Goal: Task Accomplishment & Management: Use online tool/utility

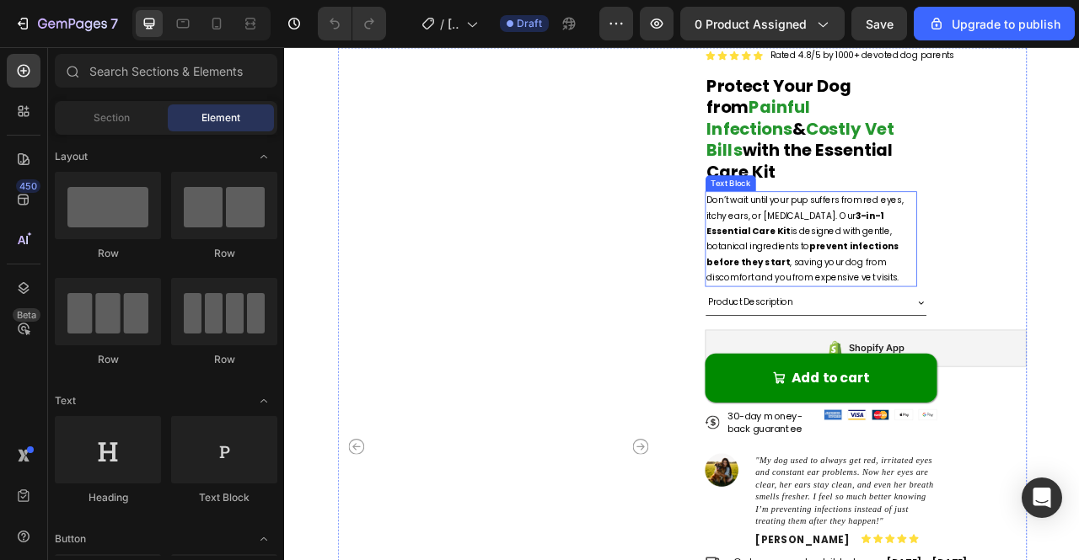
scroll to position [72, 0]
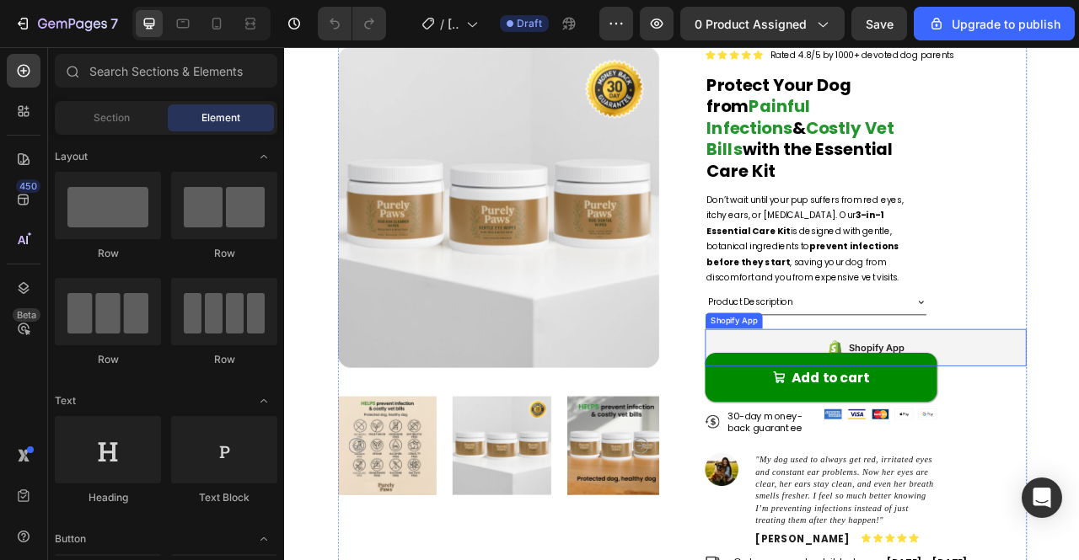
click at [1078, 406] on div "Shopify App" at bounding box center [1023, 429] width 409 height 47
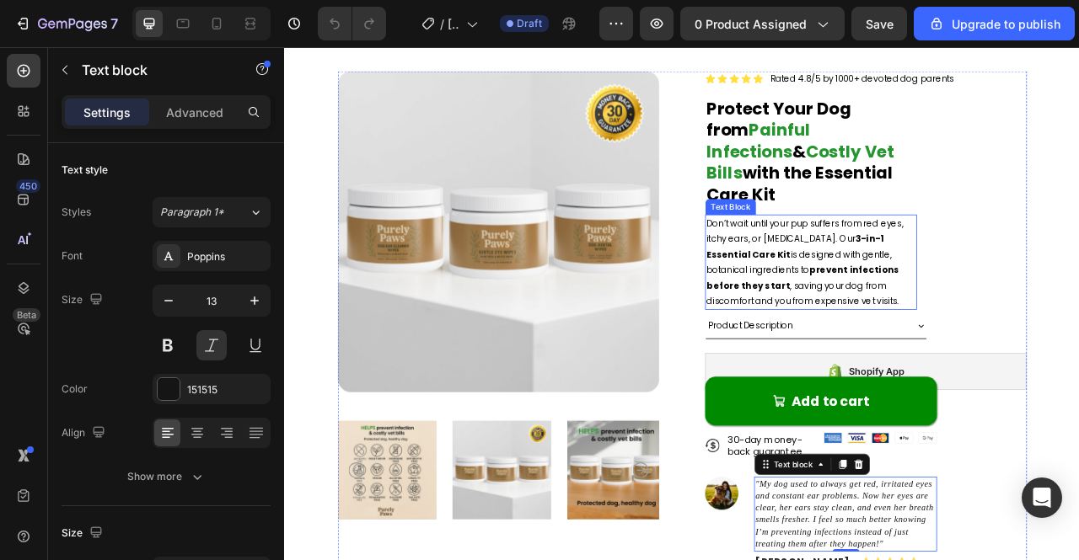
scroll to position [0, 0]
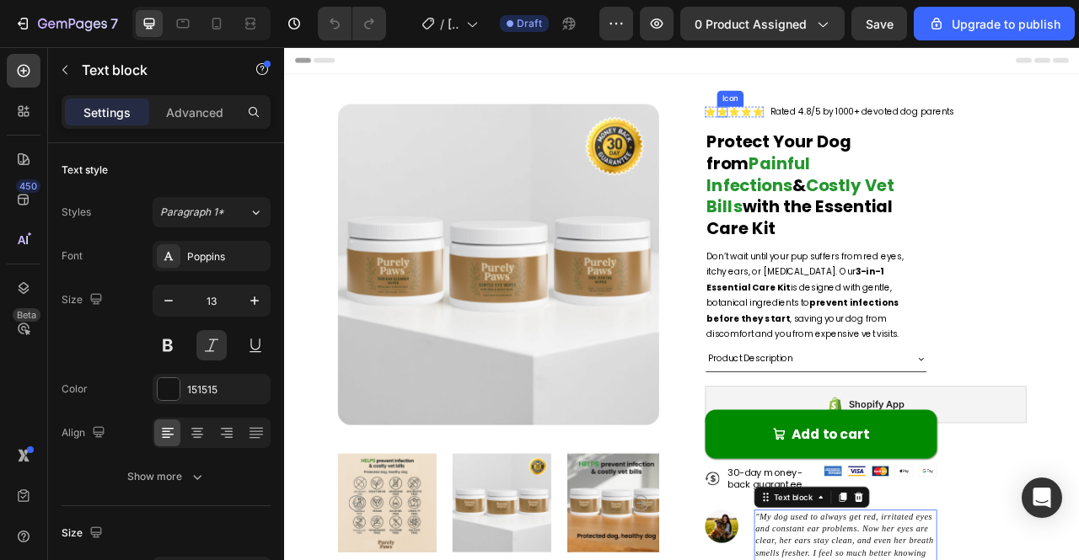
click at [839, 121] on div "Icon Icon Icon Icon Icon Icon List" at bounding box center [856, 130] width 74 height 20
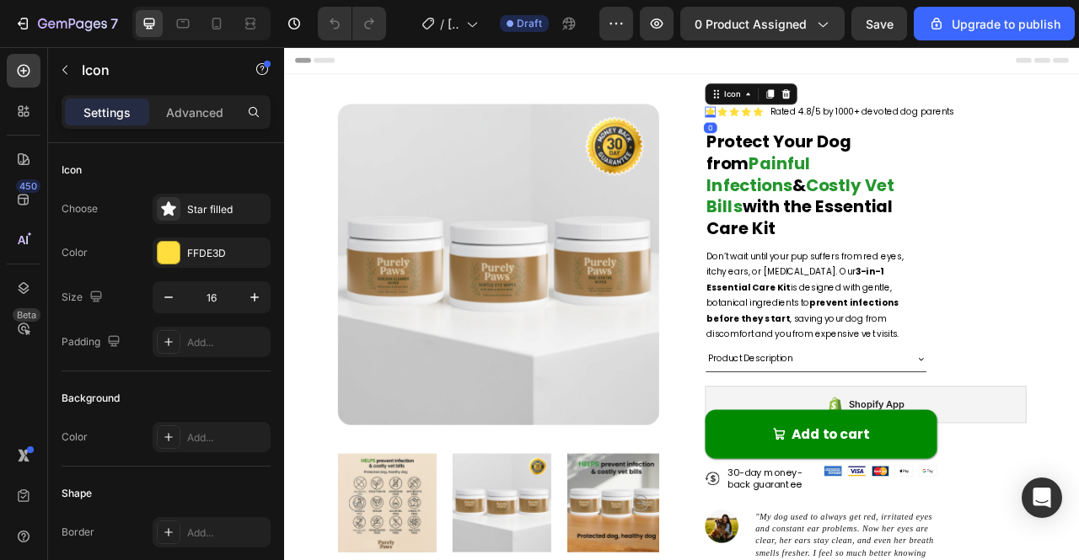
click at [821, 127] on icon at bounding box center [826, 129] width 12 height 11
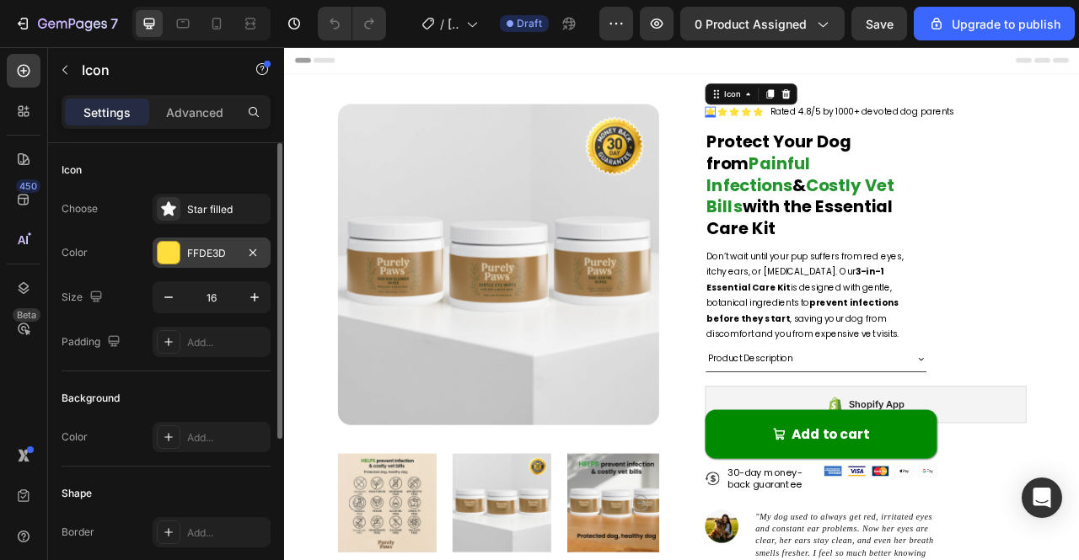
click at [215, 247] on div "FFDE3D" at bounding box center [211, 253] width 49 height 15
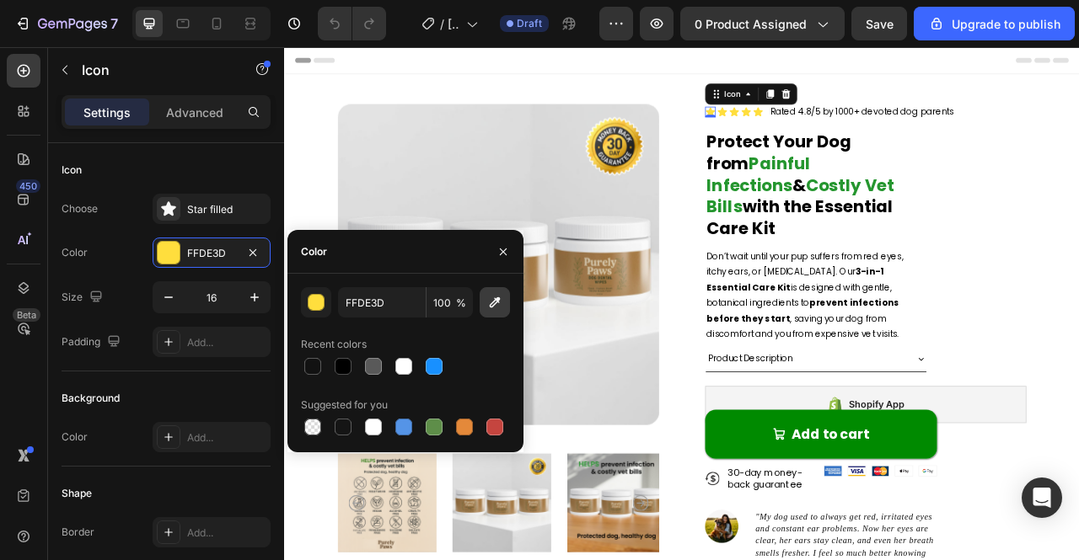
click at [501, 297] on icon "button" at bounding box center [494, 302] width 17 height 17
type input "1F2020"
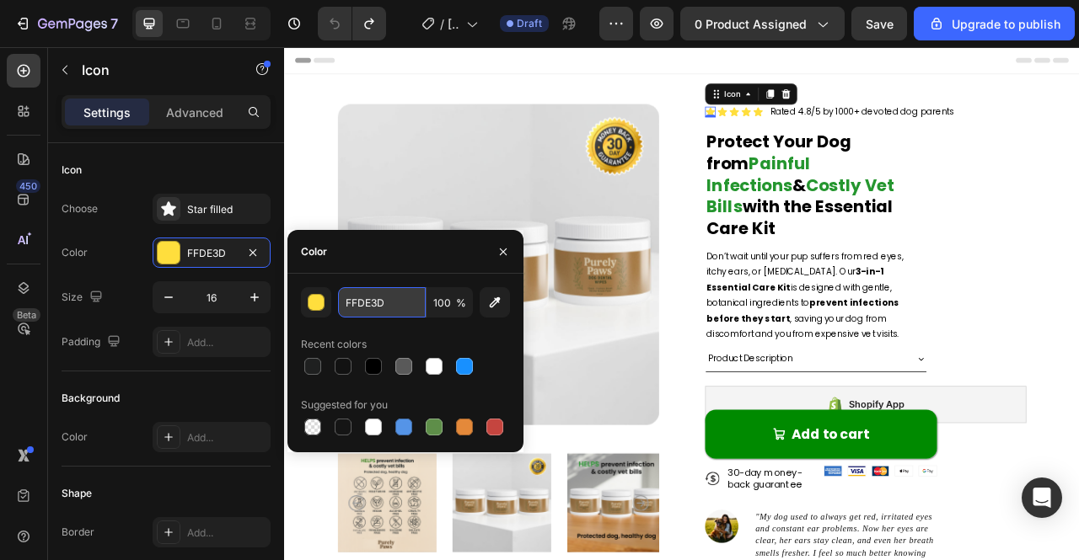
click at [382, 306] on input "FFDE3D" at bounding box center [382, 302] width 88 height 30
paste input "#F8C000"
type input "F8C000"
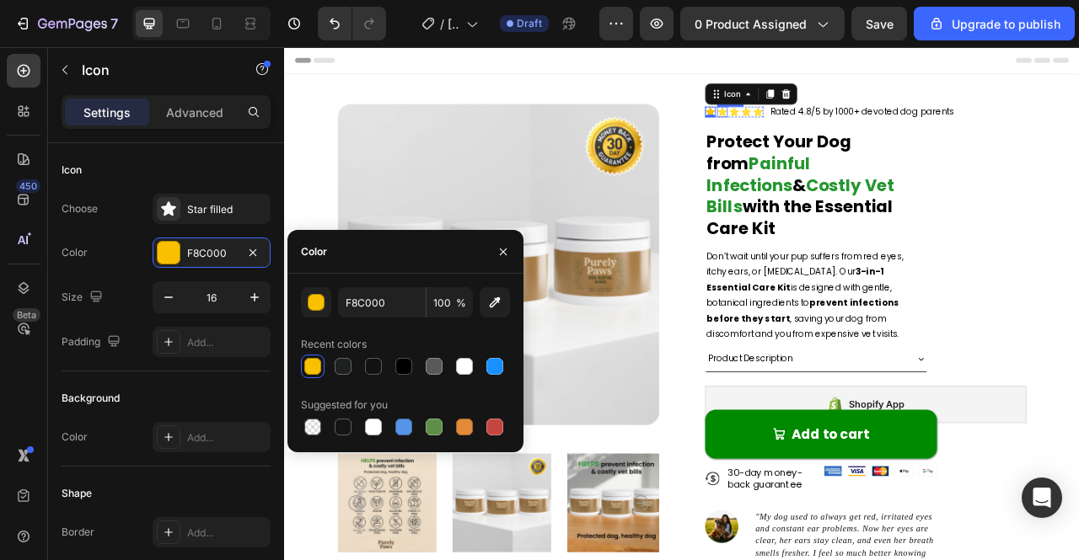
click at [838, 131] on icon at bounding box center [841, 129] width 12 height 11
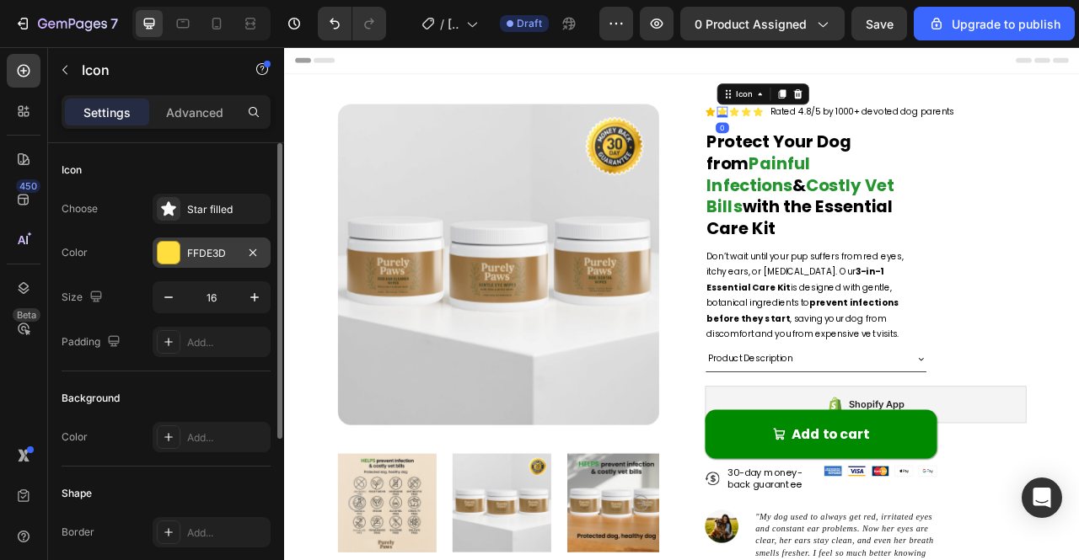
click at [188, 249] on div "FFDE3D" at bounding box center [211, 253] width 49 height 15
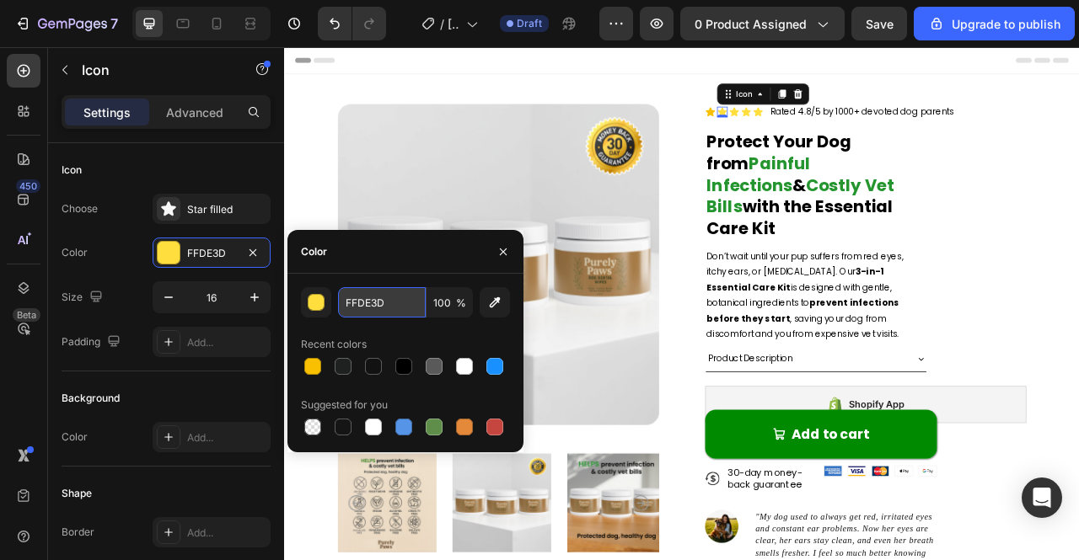
click at [356, 308] on input "FFDE3D" at bounding box center [382, 302] width 88 height 30
paste input "#F8C000"
type input "#F8C000"
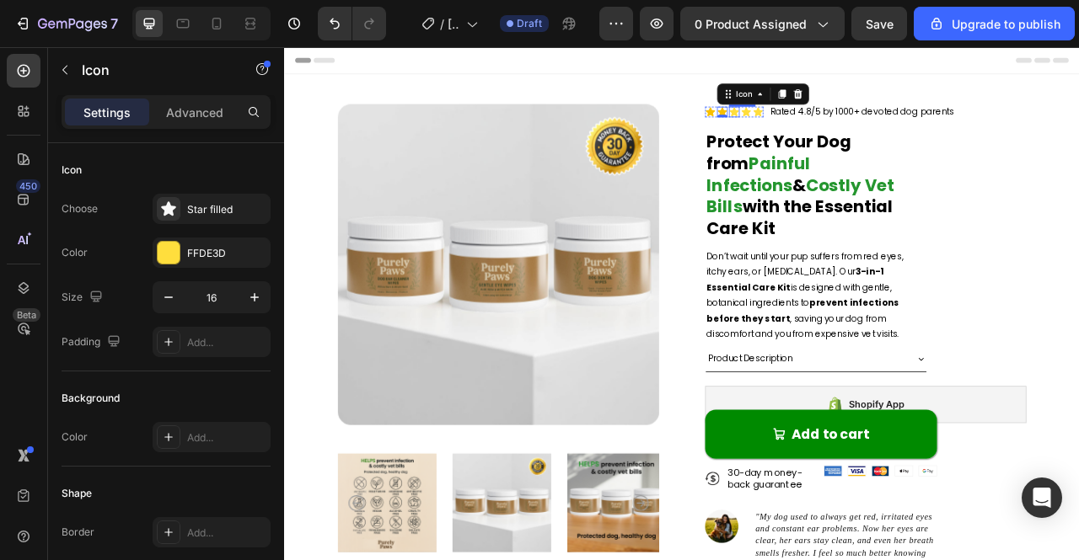
click at [850, 130] on icon at bounding box center [856, 129] width 12 height 11
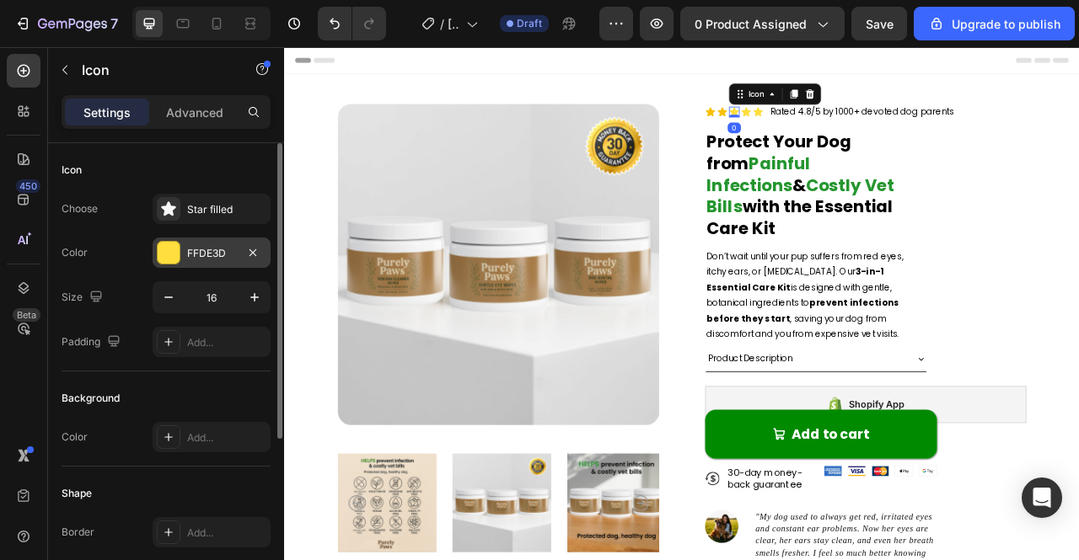
click at [229, 247] on div "FFDE3D" at bounding box center [211, 253] width 49 height 15
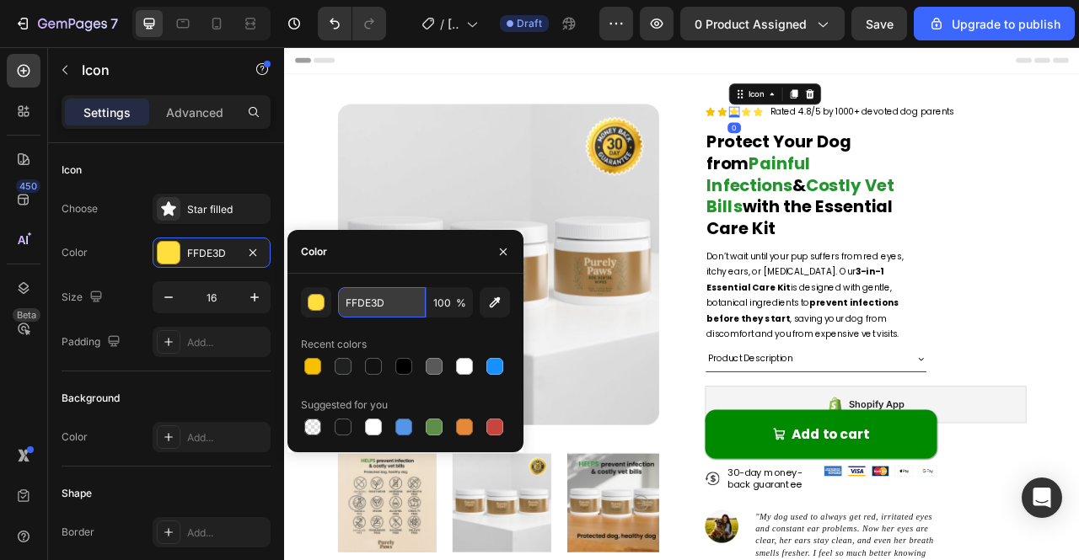
click at [379, 304] on input "FFDE3D" at bounding box center [382, 302] width 88 height 30
paste input "#F8C000"
type input "#F8C000"
click at [394, 304] on input "#F8C000" at bounding box center [382, 302] width 88 height 30
click at [866, 126] on icon at bounding box center [872, 129] width 12 height 11
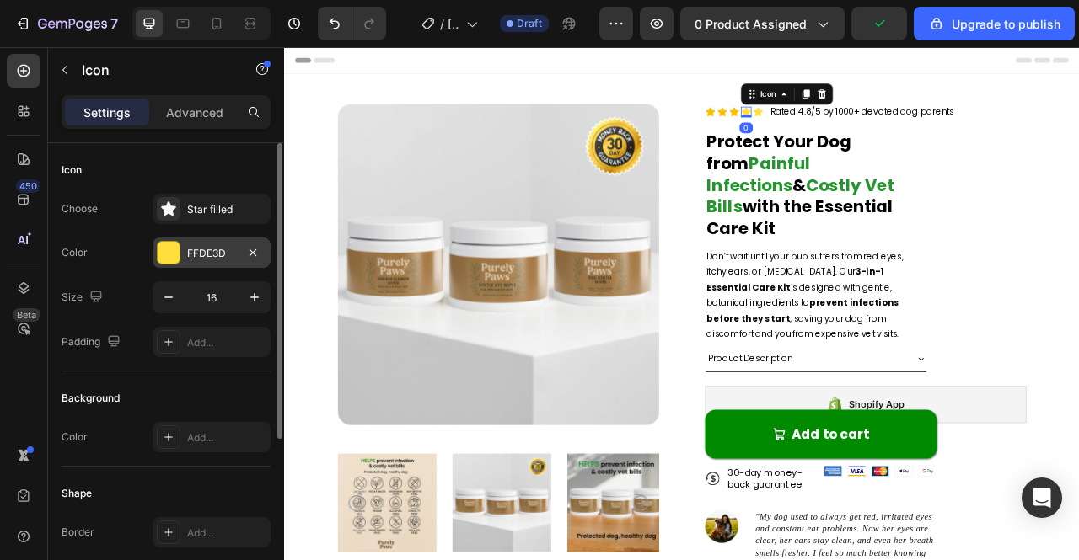
click at [228, 250] on div "FFDE3D" at bounding box center [211, 253] width 49 height 15
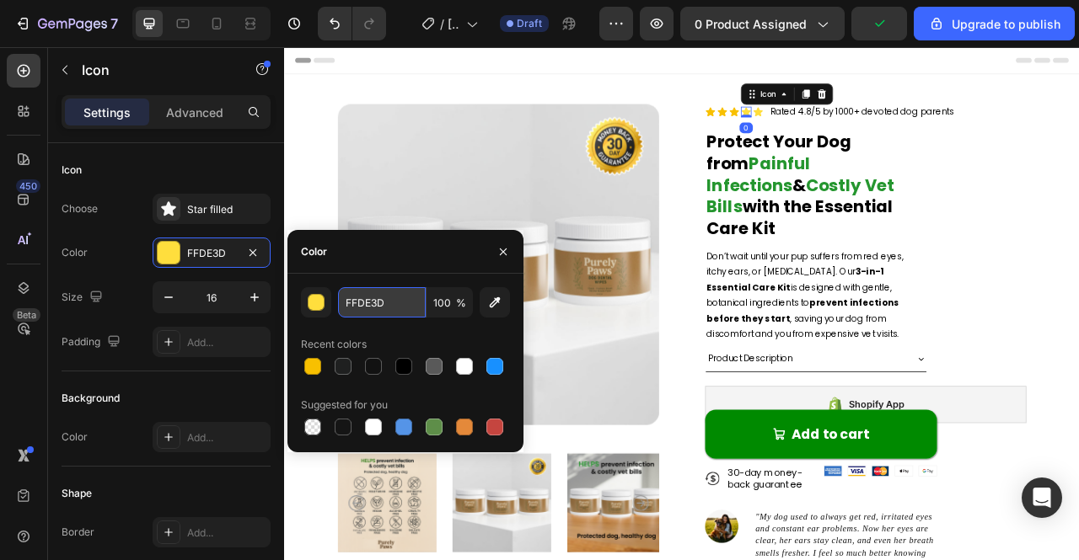
click at [373, 303] on input "FFDE3D" at bounding box center [382, 302] width 88 height 30
paste input "#F8C000"
type input "#F8C000"
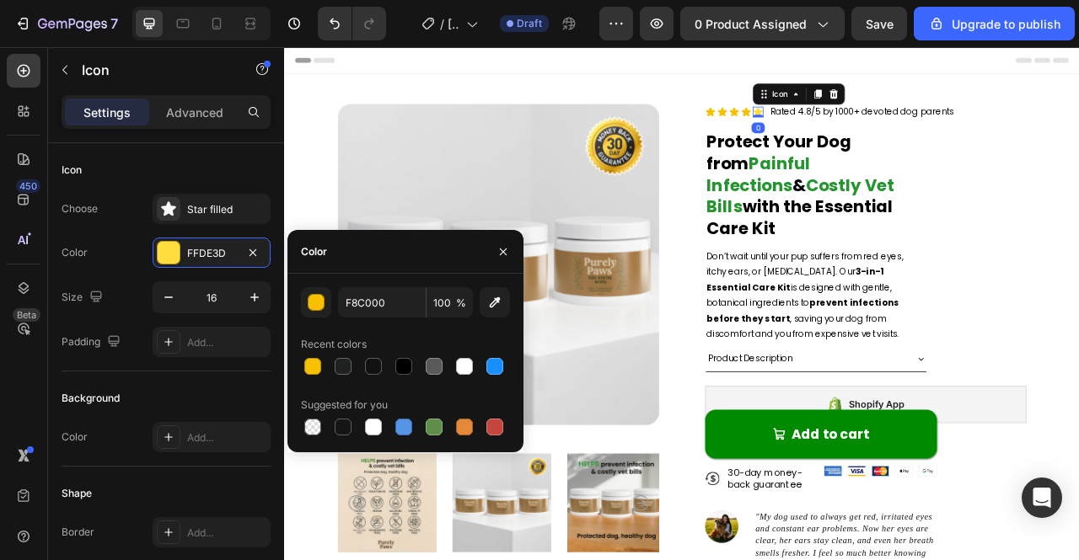
click at [881, 127] on icon at bounding box center [887, 129] width 12 height 11
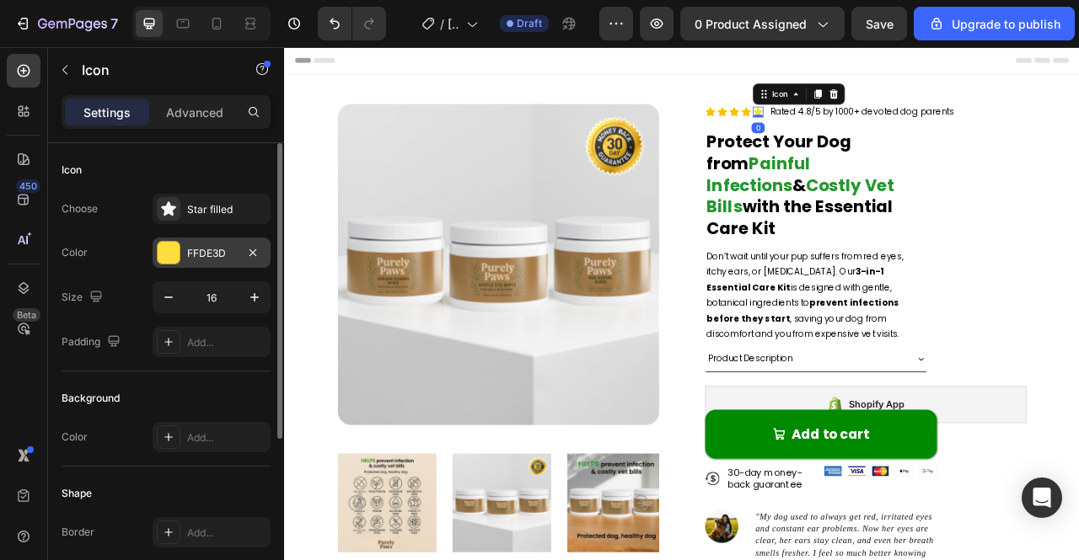
click at [224, 251] on div "FFDE3D" at bounding box center [211, 253] width 49 height 15
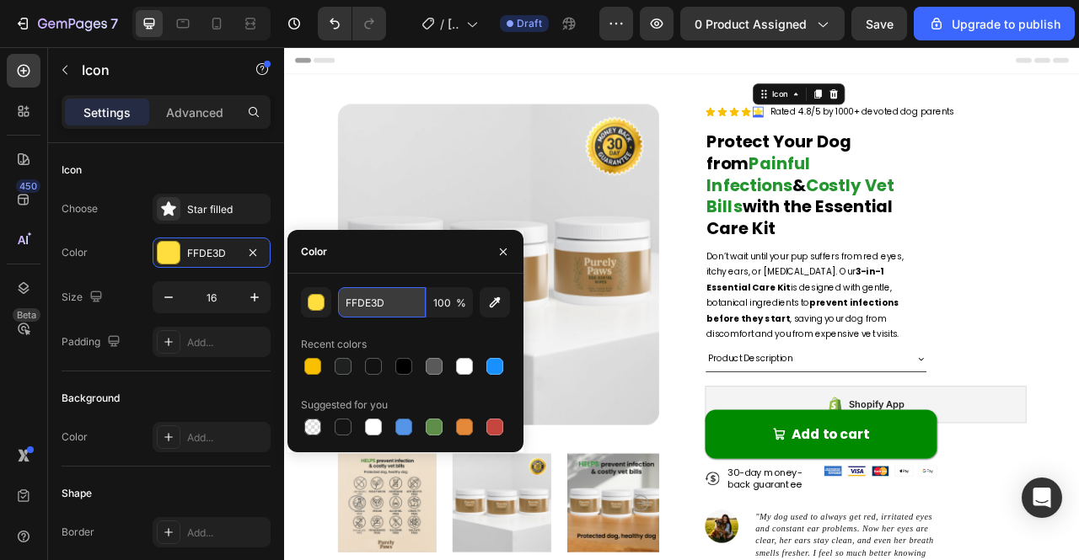
paste input "#F8C000"
type input "#F8C000"
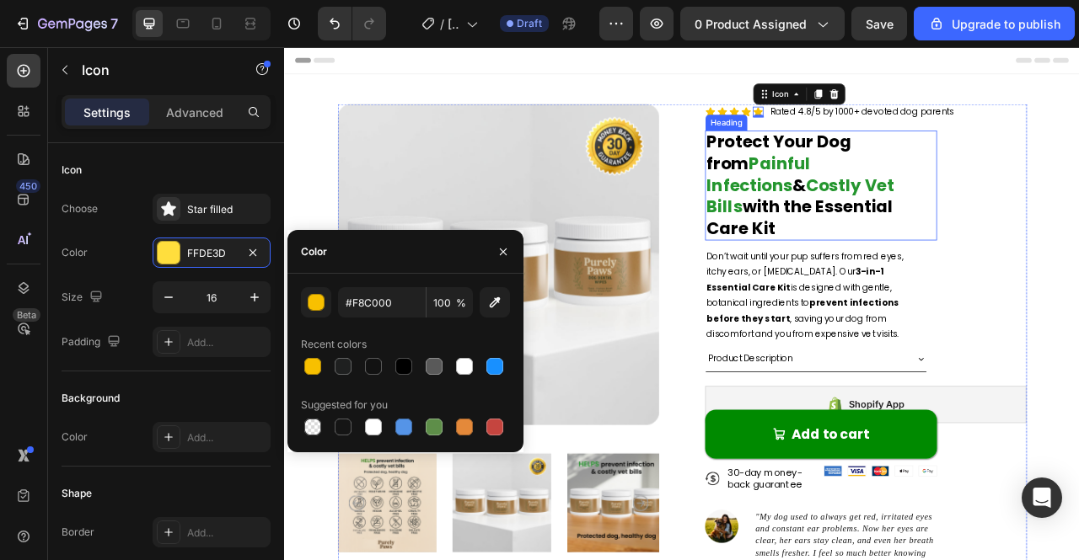
click at [1078, 228] on div "Icon Icon Icon Icon Icon 0 Icon List Rated 4.8/5 by 1000+ devoted dog parents T…" at bounding box center [1023, 453] width 409 height 667
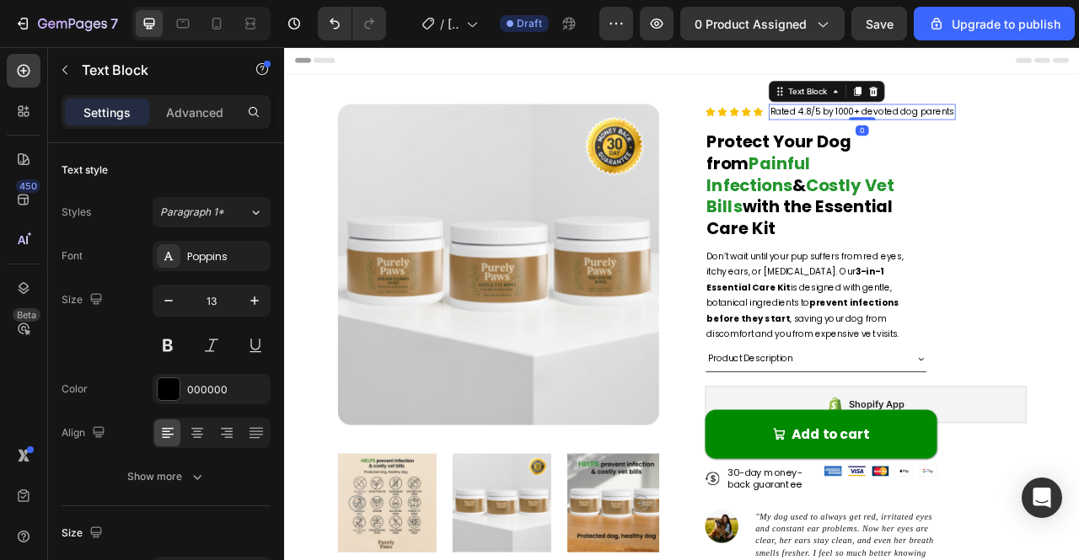
click at [978, 130] on p "Rated 4.8/5 by 1000+ devoted dog parents" at bounding box center [1019, 129] width 234 height 17
click at [987, 126] on p "Rated 4.8/5 by 1000+ devoted dog parents" at bounding box center [1019, 129] width 234 height 17
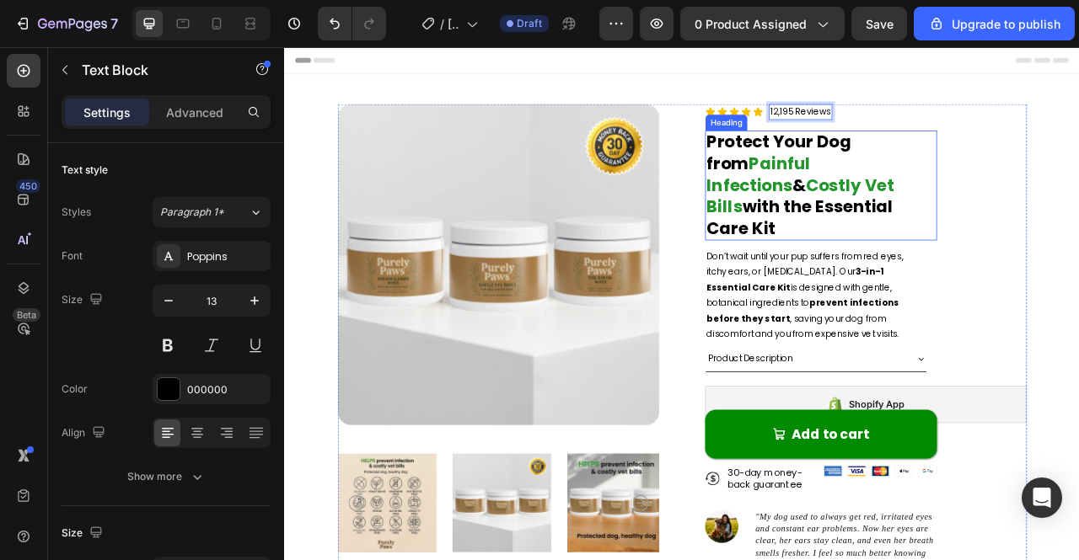
click at [1078, 162] on h2 "Protect Your Dog from Painful Infections & Costly Vet Bills with the Essential …" at bounding box center [966, 223] width 295 height 141
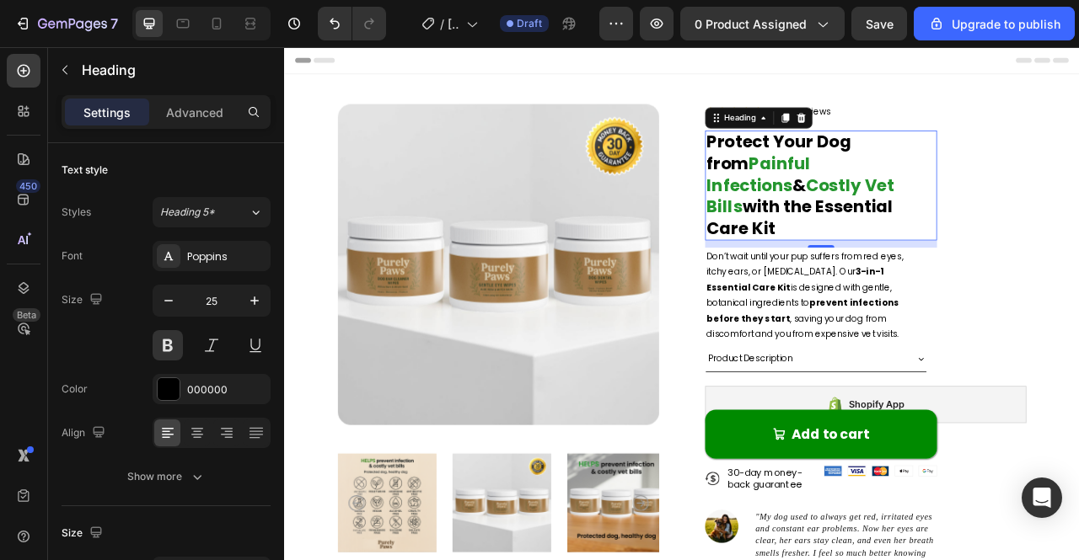
click at [819, 163] on h2 "Protect Your Dog from Painful Infections & Costly Vet Bills with the Essential …" at bounding box center [966, 223] width 295 height 141
drag, startPoint x: 813, startPoint y: 167, endPoint x: 968, endPoint y: 246, distance: 174.1
click at [968, 246] on h2 "Protect Your Dog from Painful Infections & Costly Vet Bills with the Essential …" at bounding box center [966, 223] width 295 height 141
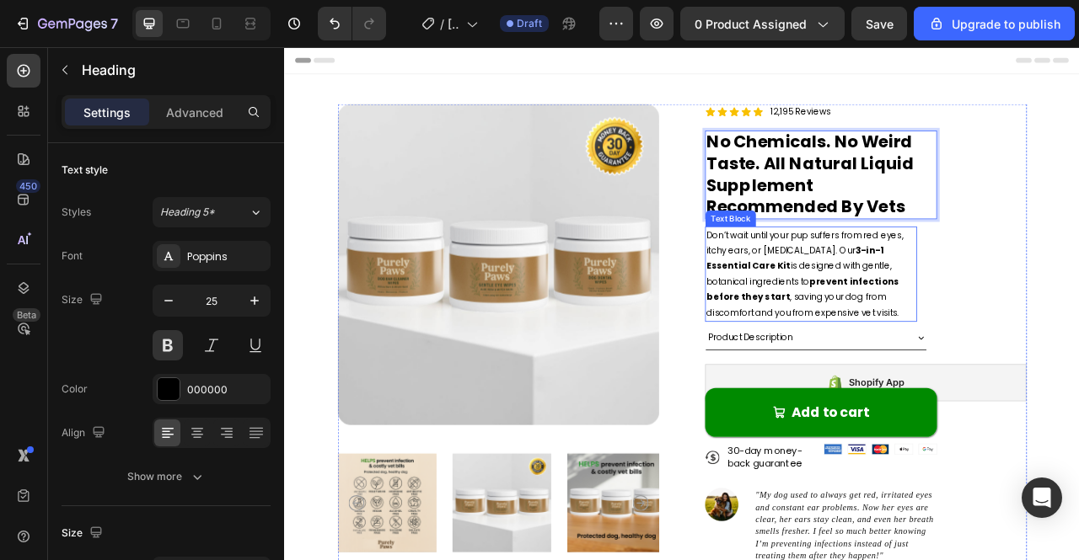
click at [836, 299] on p "Don’t wait until your pup suffers from red eyes, itchy ears, or [MEDICAL_DATA].…" at bounding box center [954, 336] width 266 height 118
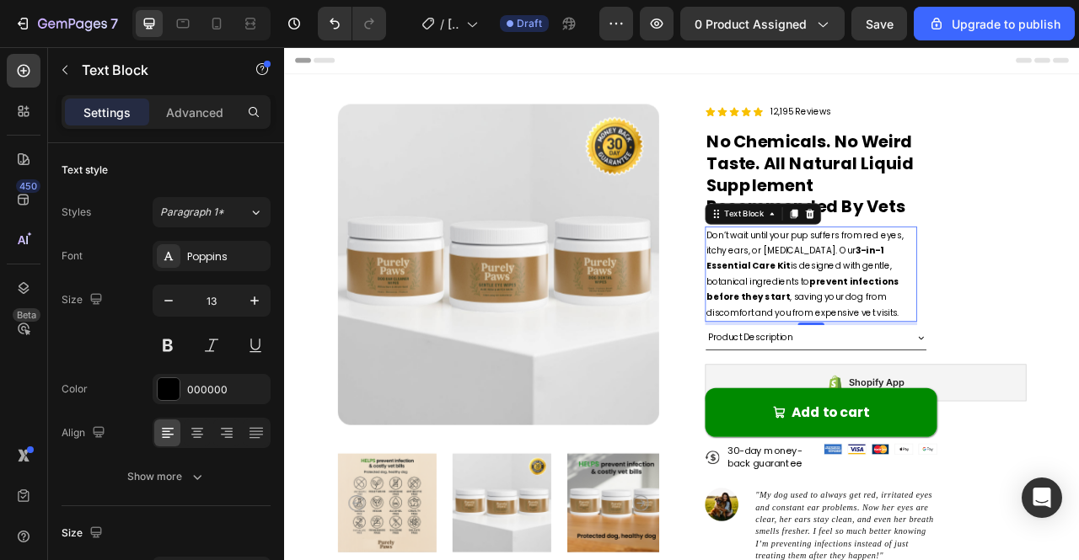
click at [920, 327] on p "Don’t wait until your pup suffers from red eyes, itchy ears, or [MEDICAL_DATA].…" at bounding box center [954, 336] width 266 height 118
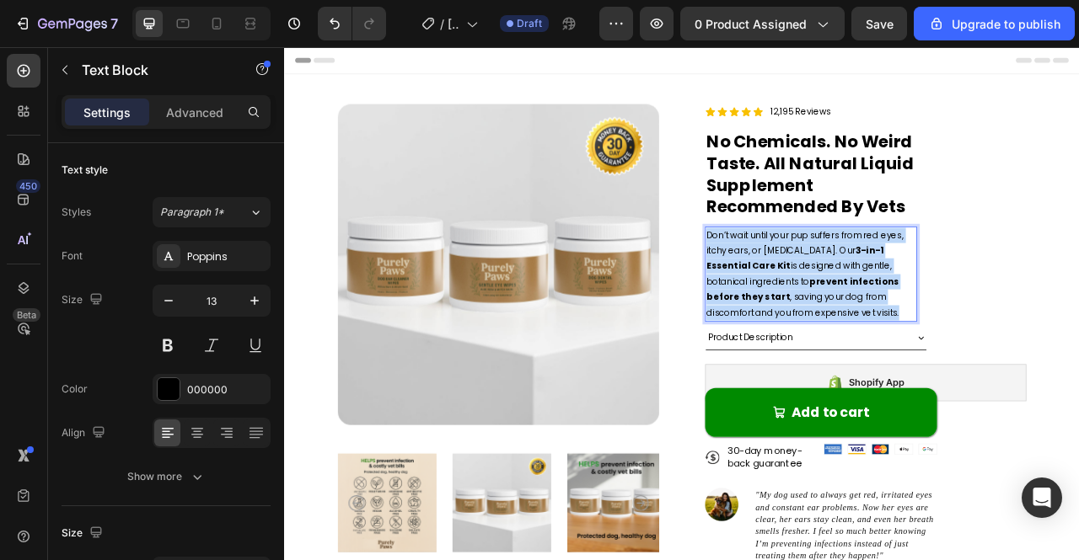
click at [920, 327] on p "Don’t wait until your pup suffers from red eyes, itchy ears, or [MEDICAL_DATA].…" at bounding box center [954, 336] width 266 height 118
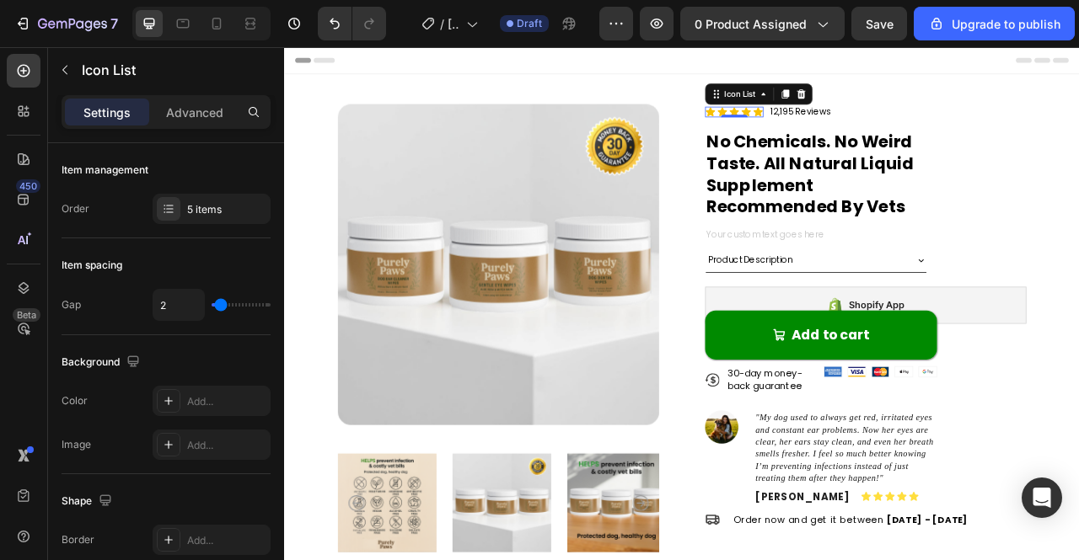
click at [856, 123] on div "Icon Icon Icon Icon Icon" at bounding box center [856, 129] width 74 height 13
click at [871, 283] on div "Accordion" at bounding box center [850, 292] width 63 height 20
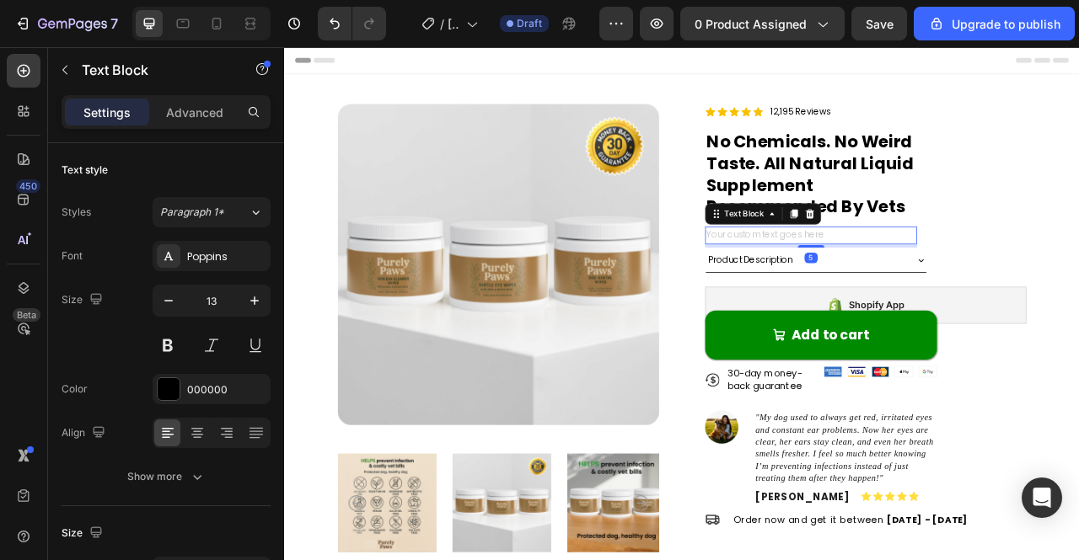
click at [1005, 283] on div "Rich Text Editor. Editing area: main" at bounding box center [954, 287] width 270 height 23
click at [192, 109] on p "Advanced" at bounding box center [194, 113] width 57 height 18
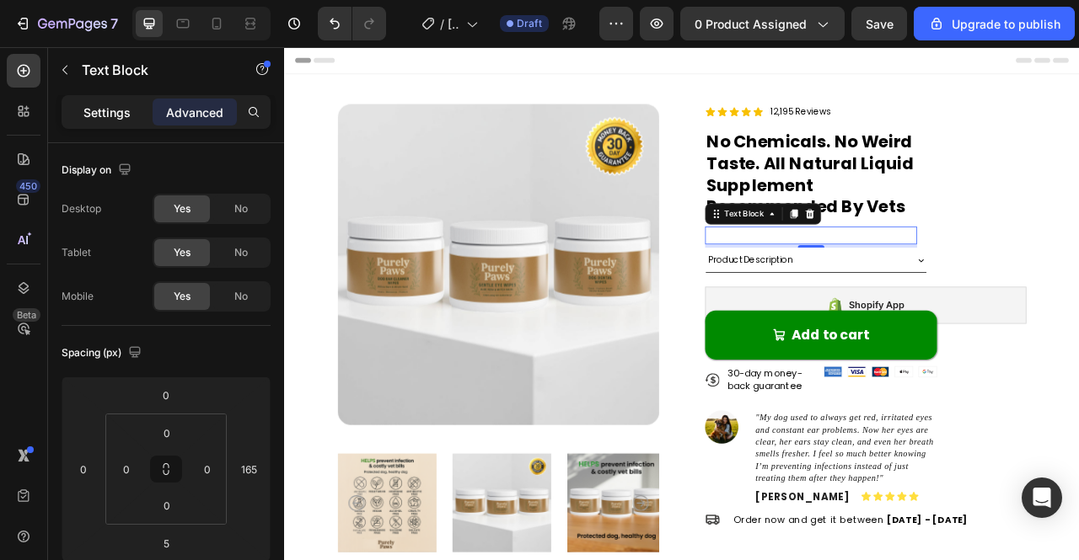
click at [136, 107] on div "Settings" at bounding box center [107, 112] width 84 height 27
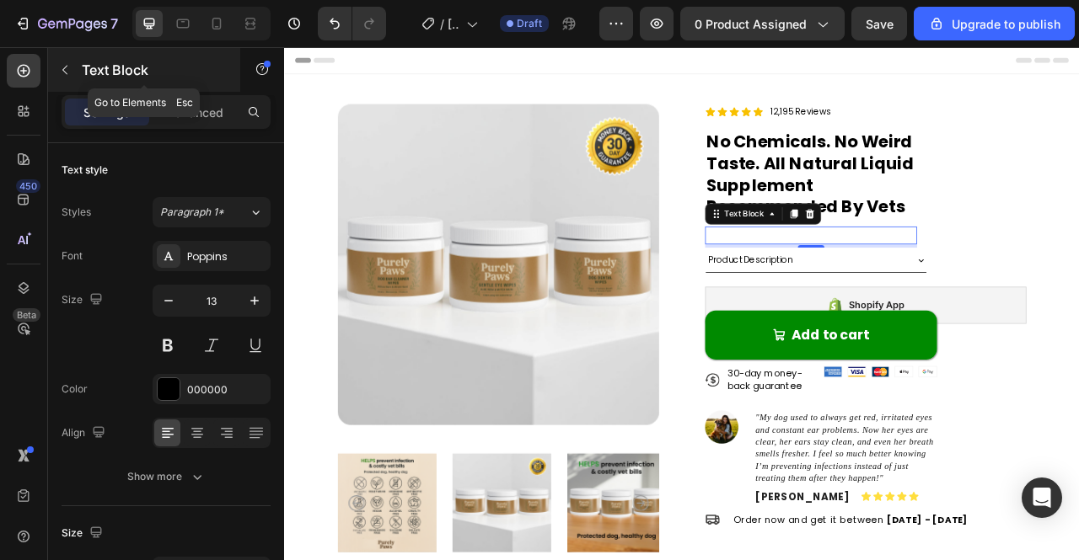
click at [72, 65] on button "button" at bounding box center [64, 69] width 27 height 27
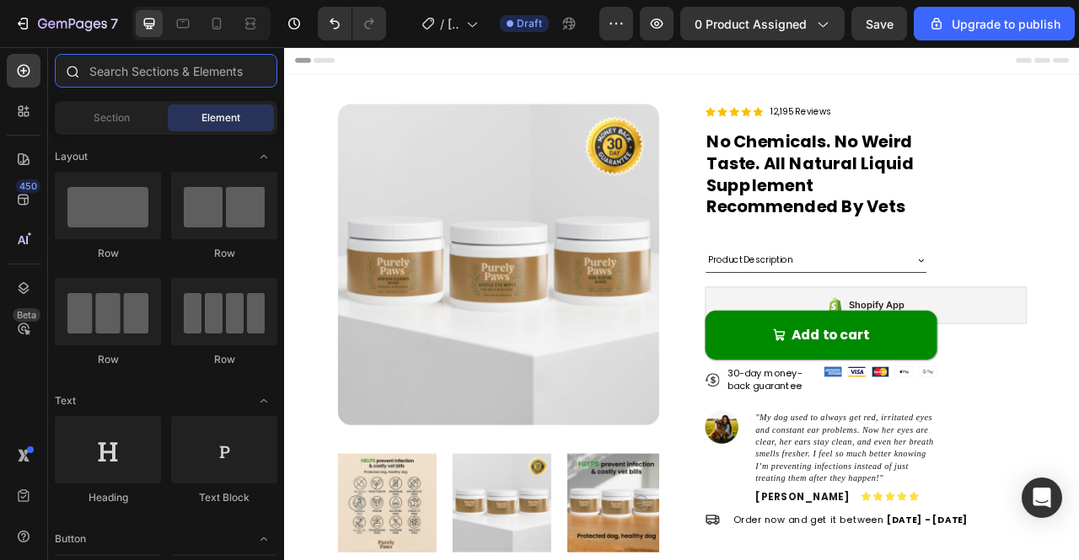
click at [126, 84] on input "text" at bounding box center [166, 71] width 223 height 34
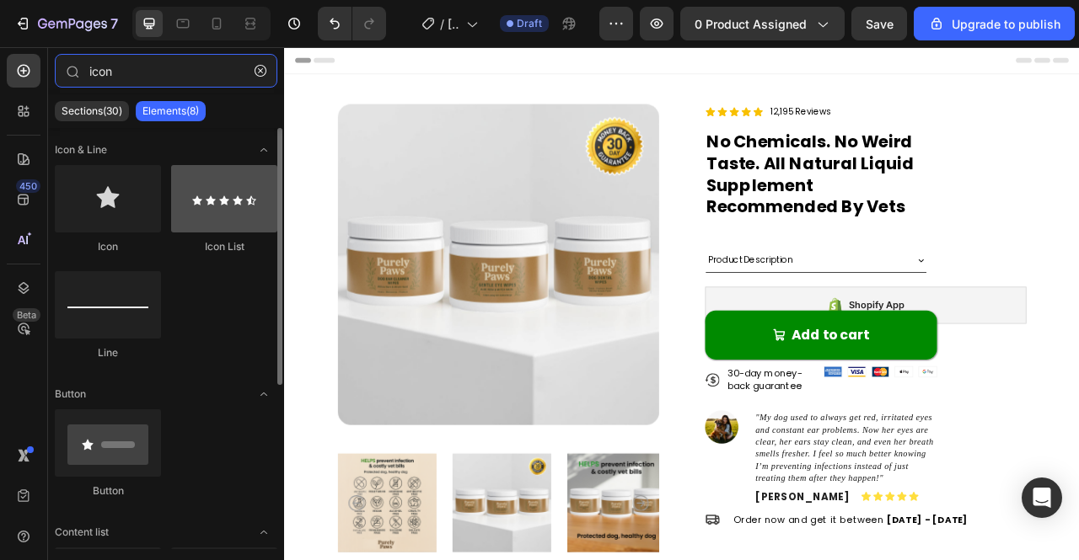
type input "icon"
click at [223, 201] on div at bounding box center [224, 198] width 106 height 67
click at [236, 217] on div at bounding box center [224, 198] width 106 height 67
click at [220, 200] on div at bounding box center [224, 198] width 106 height 67
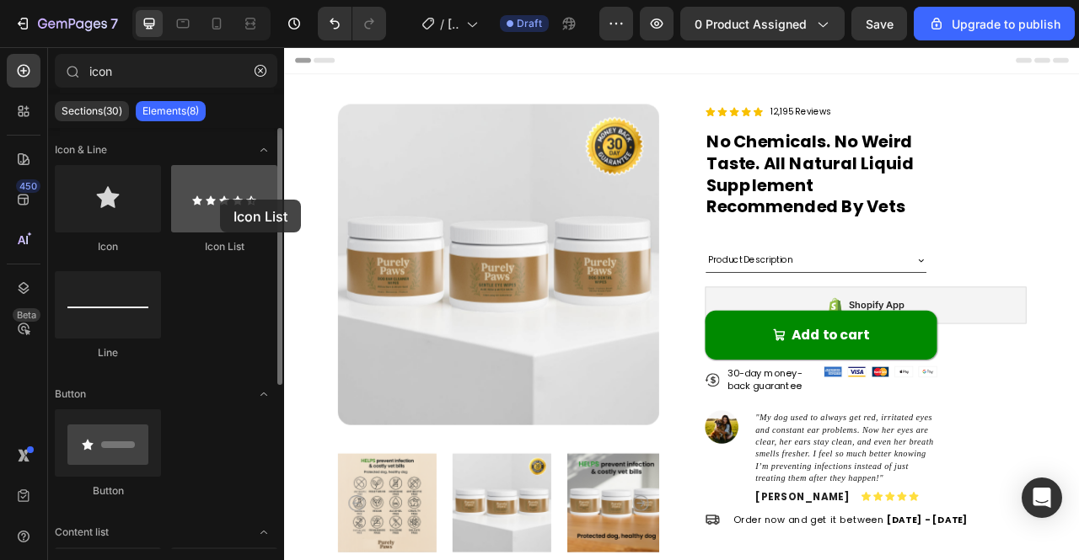
click at [220, 200] on div at bounding box center [224, 198] width 106 height 67
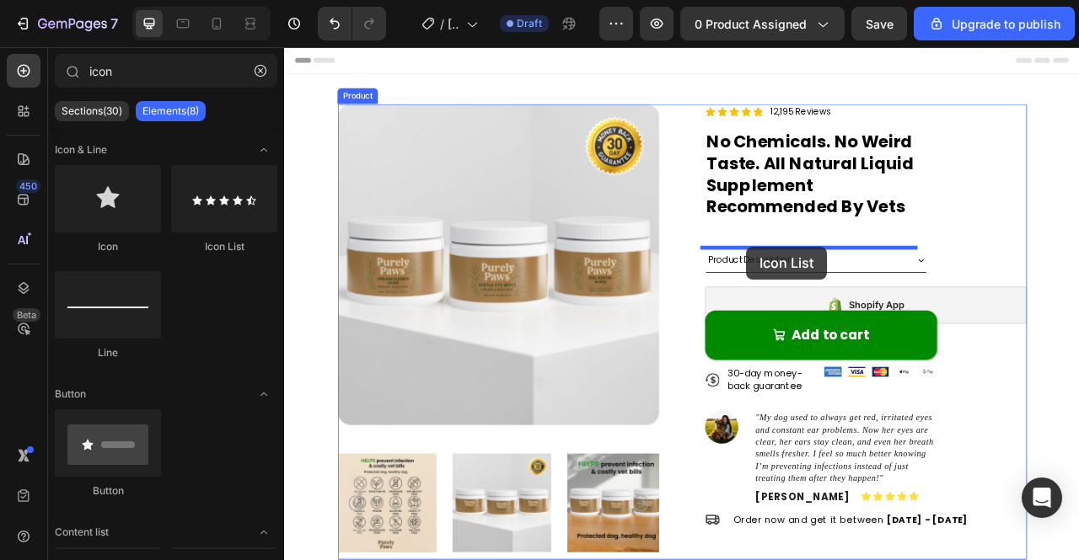
drag, startPoint x: 504, startPoint y: 247, endPoint x: 871, endPoint y: 300, distance: 371.3
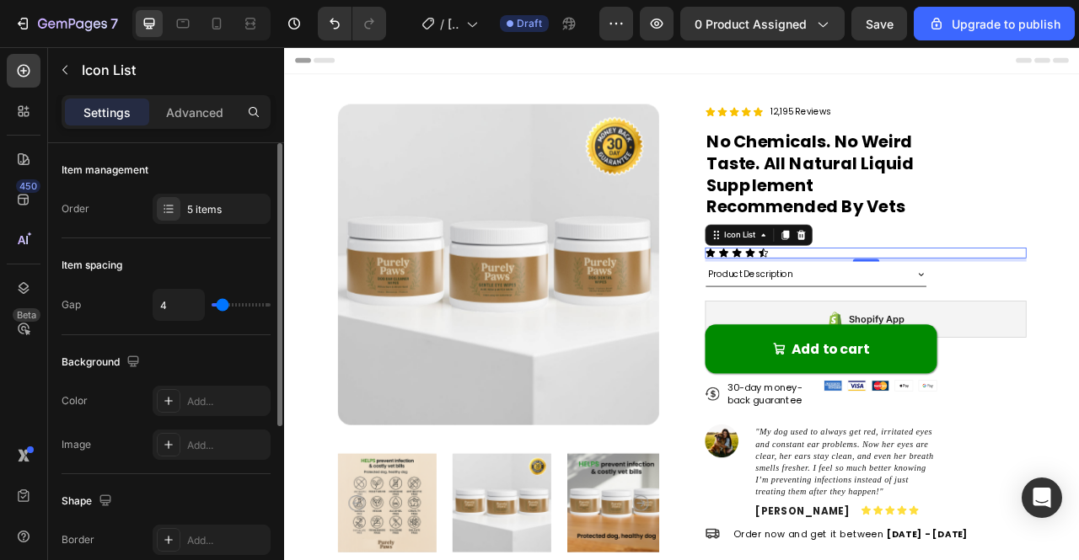
scroll to position [281, 0]
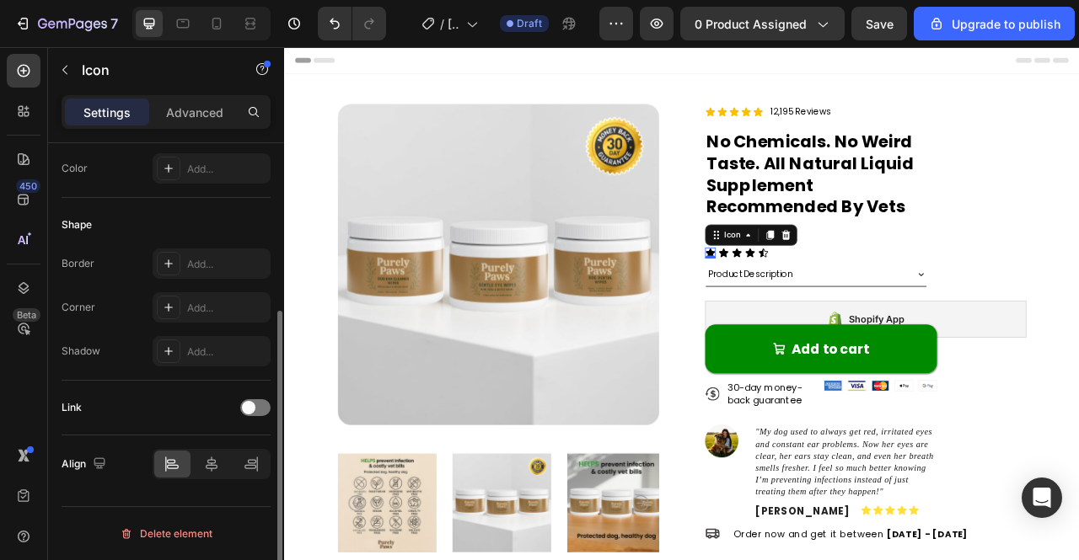
click at [822, 303] on icon at bounding box center [825, 309] width 13 height 13
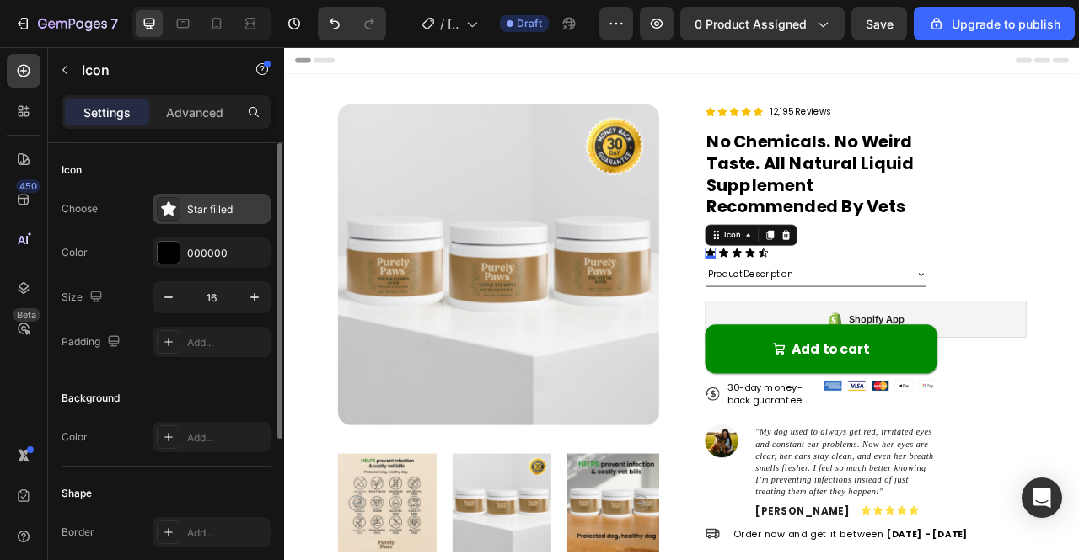
click at [217, 212] on div "Star filled" at bounding box center [226, 209] width 79 height 15
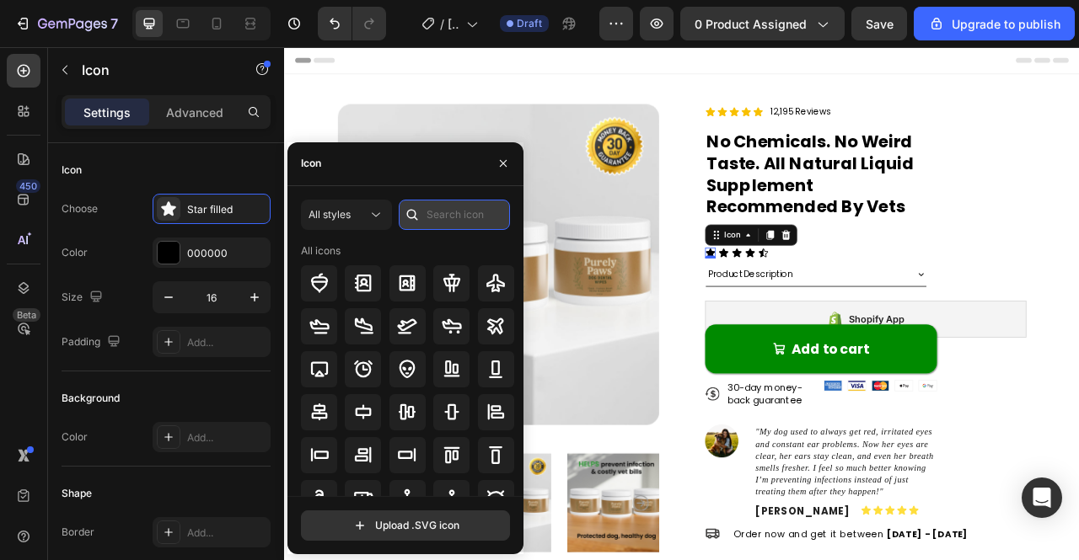
click at [433, 217] on input "text" at bounding box center [454, 215] width 111 height 30
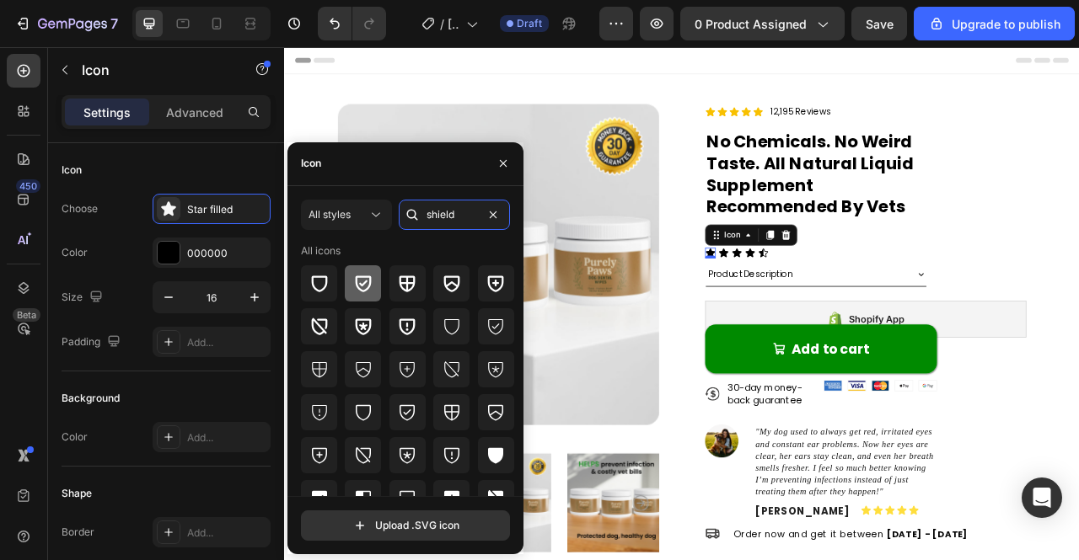
type input "shield"
click at [356, 287] on icon at bounding box center [364, 284] width 16 height 17
click at [856, 313] on div "Icon" at bounding box center [859, 309] width 13 height 13
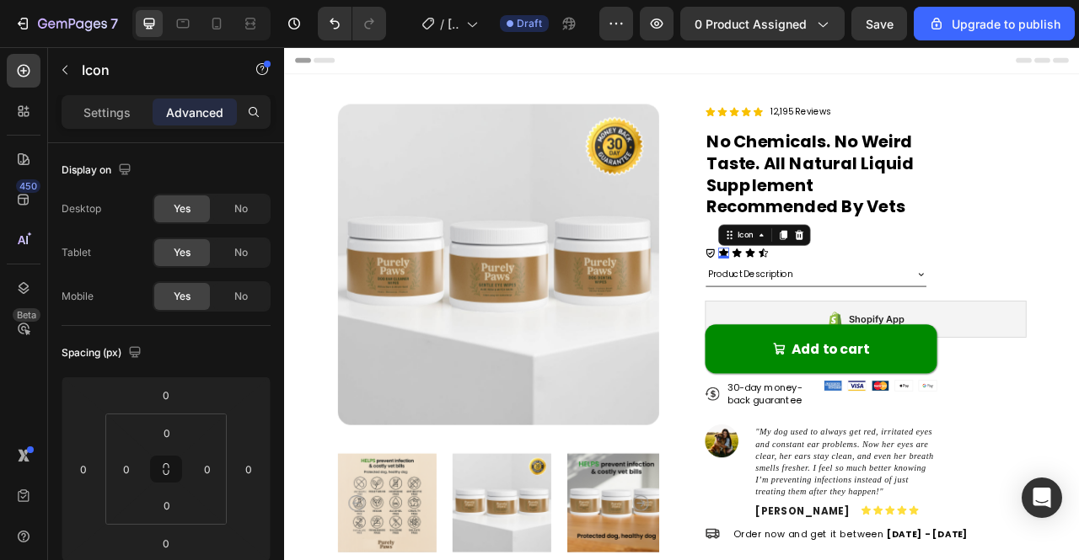
click at [836, 308] on div "Icon 0" at bounding box center [842, 309] width 13 height 13
click at [838, 308] on icon at bounding box center [843, 308] width 12 height 11
click at [936, 285] on icon at bounding box center [939, 287] width 11 height 12
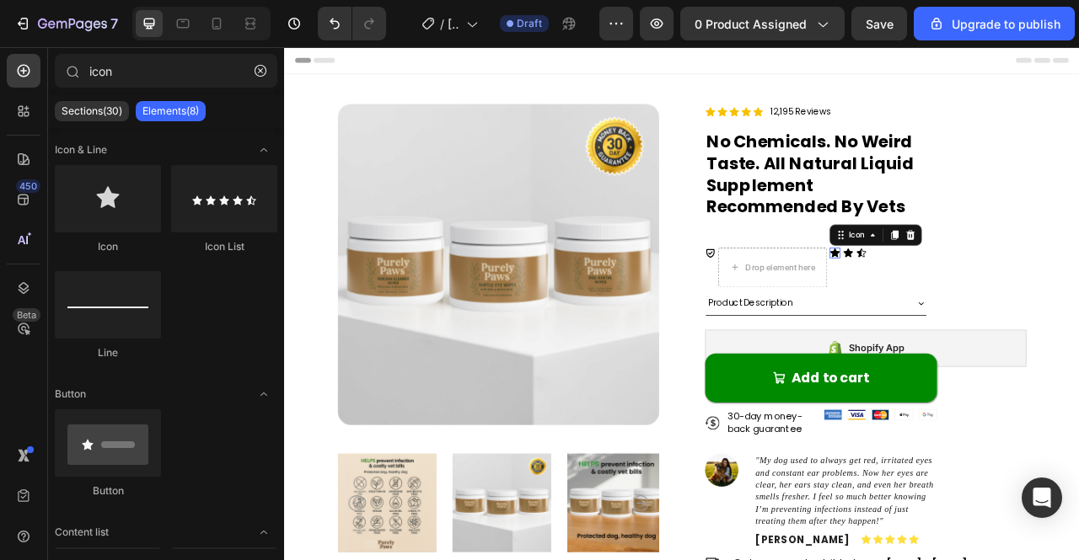
click at [978, 303] on icon at bounding box center [984, 309] width 13 height 13
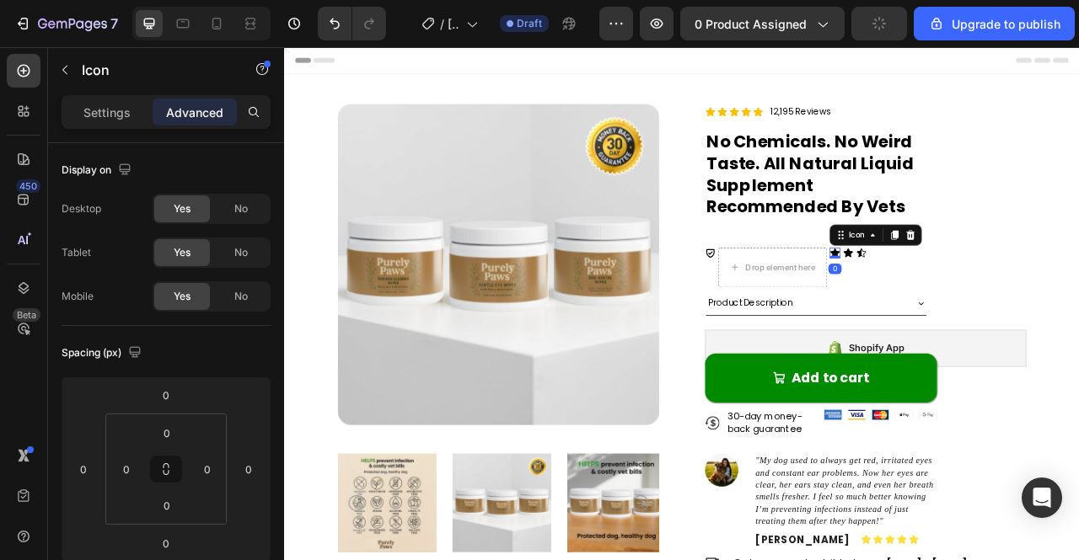
click at [1078, 279] on div at bounding box center [1080, 286] width 20 height 20
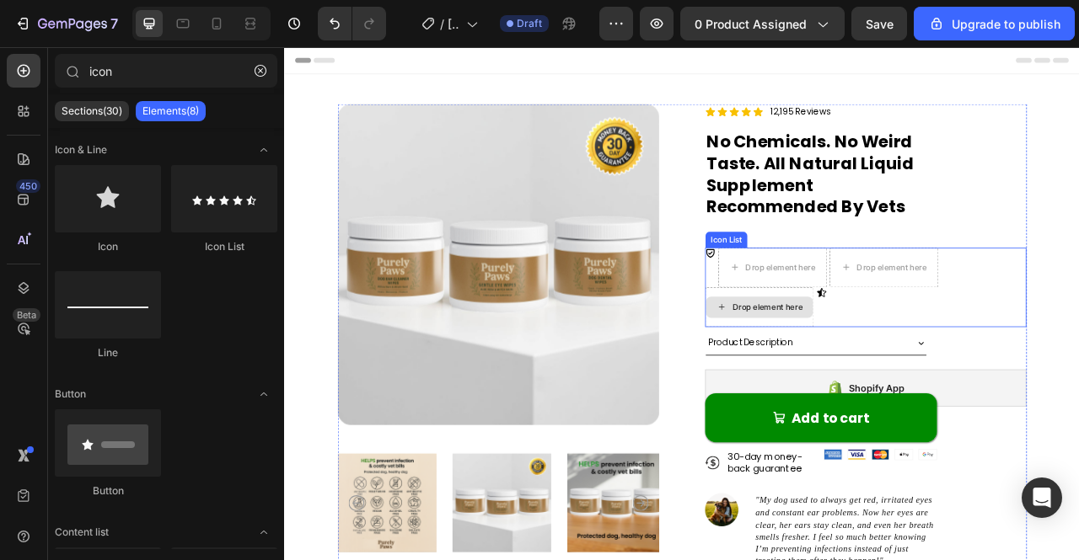
click at [893, 378] on div "Drop element here" at bounding box center [898, 378] width 89 height 13
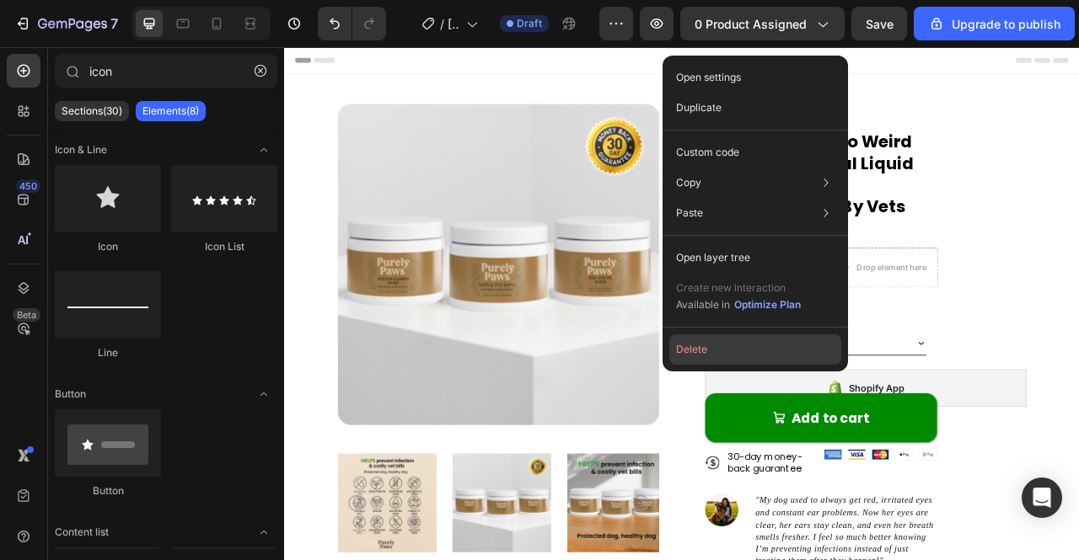
click at [727, 351] on button "Delete" at bounding box center [755, 350] width 172 height 30
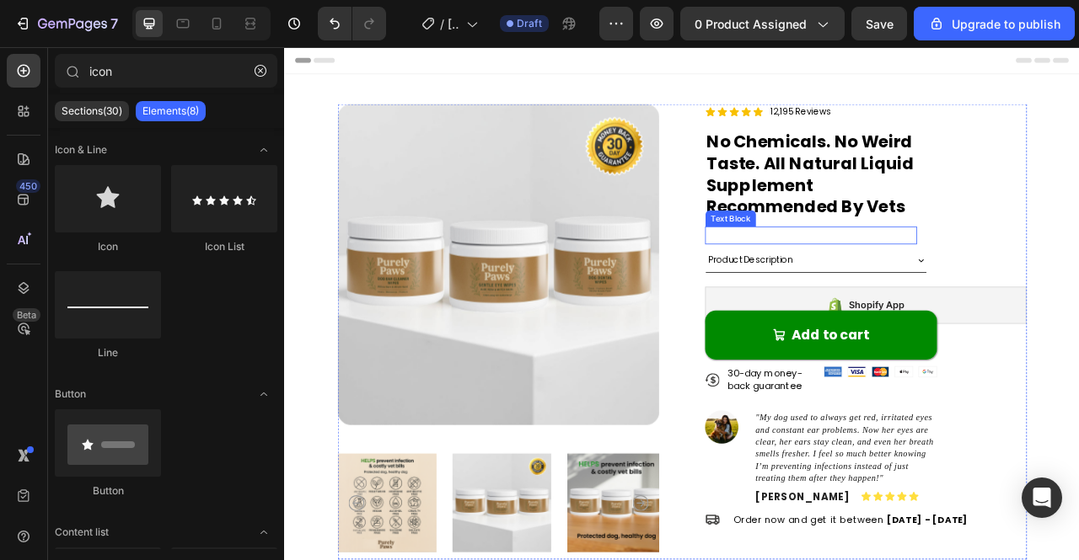
click at [899, 294] on p "Rich Text Editor. Editing area: main" at bounding box center [954, 286] width 266 height 19
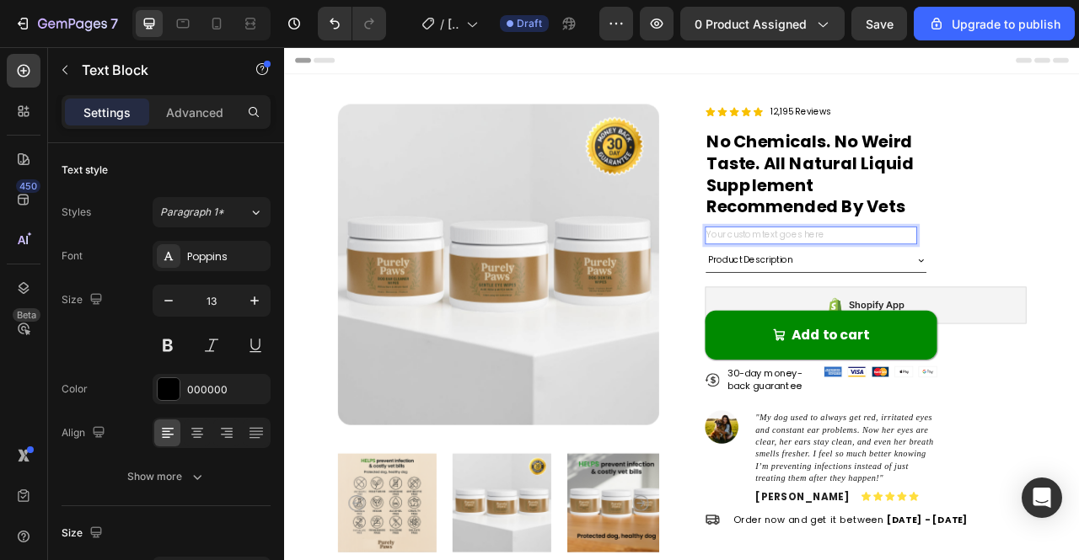
click at [912, 287] on div "Rich Text Editor. Editing area: main" at bounding box center [954, 287] width 270 height 23
click at [944, 285] on div "Rich Text Editor. Editing area: main" at bounding box center [954, 287] width 270 height 23
drag, startPoint x: 944, startPoint y: 286, endPoint x: 880, endPoint y: 283, distance: 64.1
click at [880, 283] on div "Rich Text Editor. Editing area: main" at bounding box center [954, 287] width 270 height 23
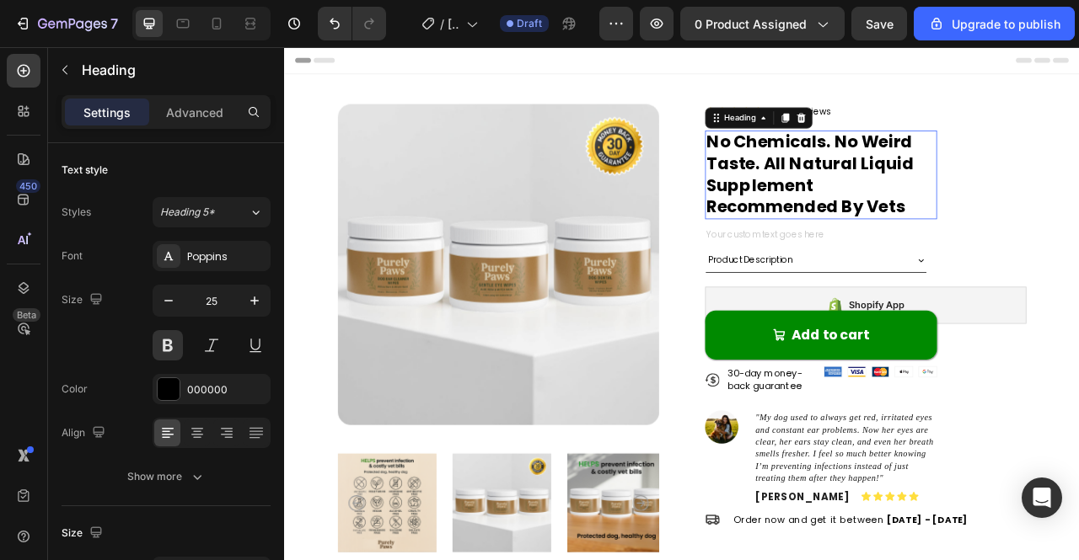
click at [968, 249] on strong "No Chemicals. No Weird Taste. All Natural Liquid Supplement Recommended By Vets" at bounding box center [953, 209] width 264 height 112
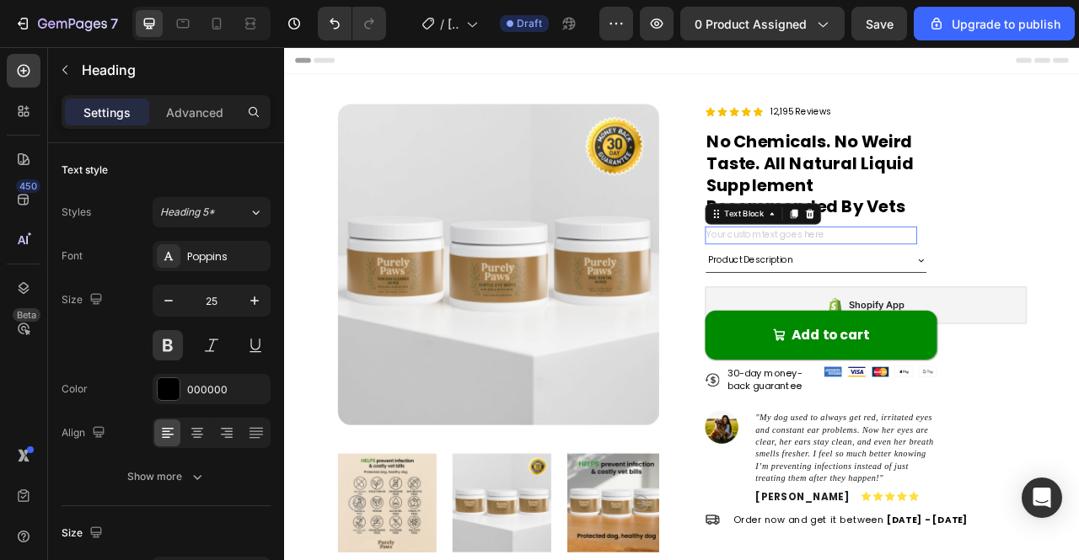
click at [978, 289] on div "Rich Text Editor. Editing area: main" at bounding box center [954, 287] width 270 height 23
click at [1020, 289] on div "Rich Text Editor. Editing area: main" at bounding box center [954, 287] width 270 height 23
click at [1019, 289] on div "Rich Text Editor. Editing area: main" at bounding box center [954, 287] width 270 height 23
click at [935, 285] on div "Rich Text Editor. Editing area: main" at bounding box center [954, 287] width 270 height 23
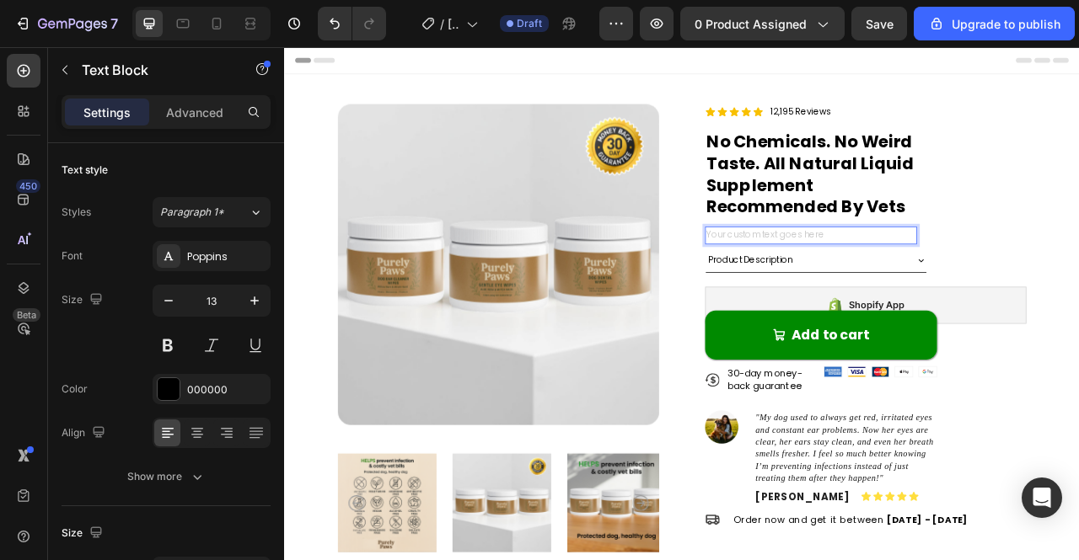
click at [935, 285] on div "Rich Text Editor. Editing area: main" at bounding box center [954, 287] width 270 height 23
click at [861, 292] on div "Rich Text Editor. Editing area: main" at bounding box center [954, 287] width 270 height 23
click at [893, 330] on div "Product Description" at bounding box center [960, 318] width 281 height 31
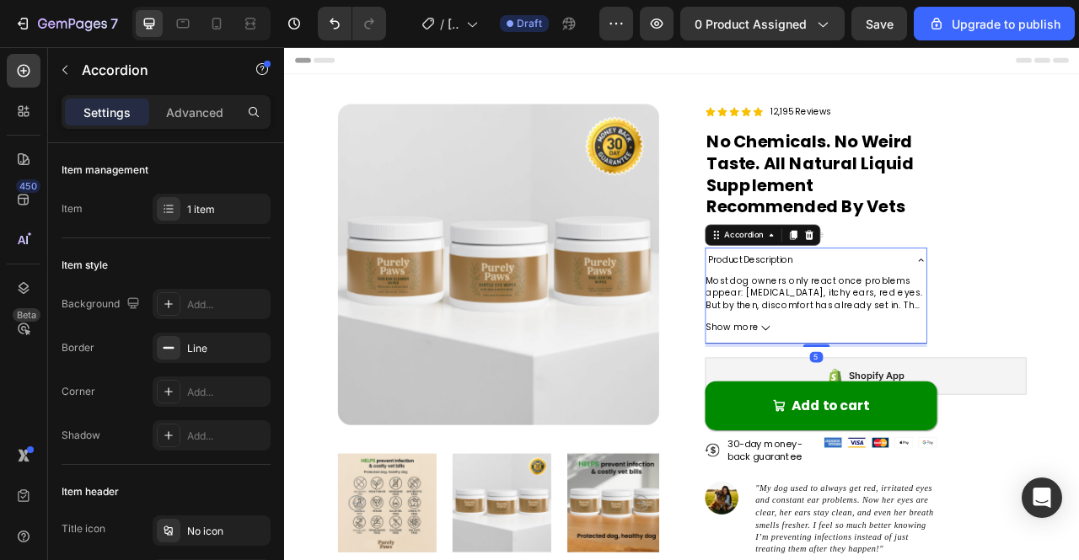
click at [1078, 254] on p "⁠⁠⁠⁠⁠⁠⁠ No Chemicals. No Weird Taste. All Natural Liquid Supplement Recommended…" at bounding box center [967, 210] width 292 height 110
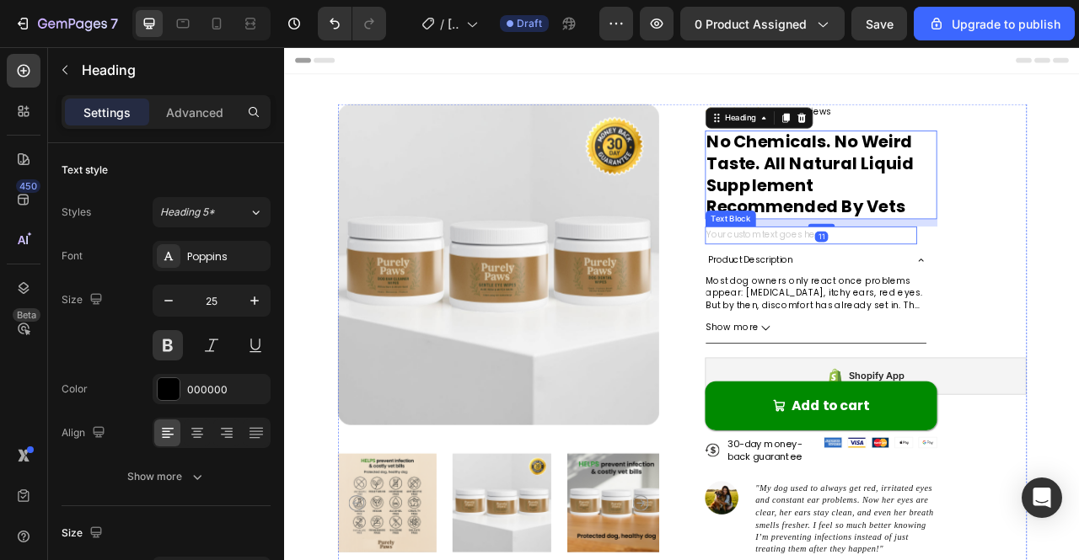
click at [896, 295] on p "Rich Text Editor. Editing area: main" at bounding box center [954, 286] width 266 height 19
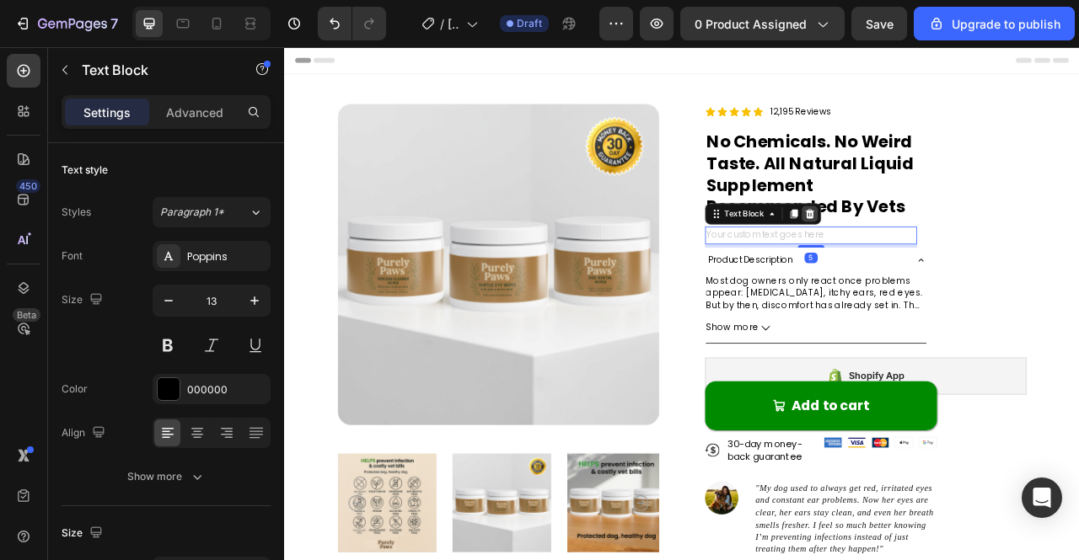
click at [947, 253] on icon at bounding box center [952, 259] width 13 height 13
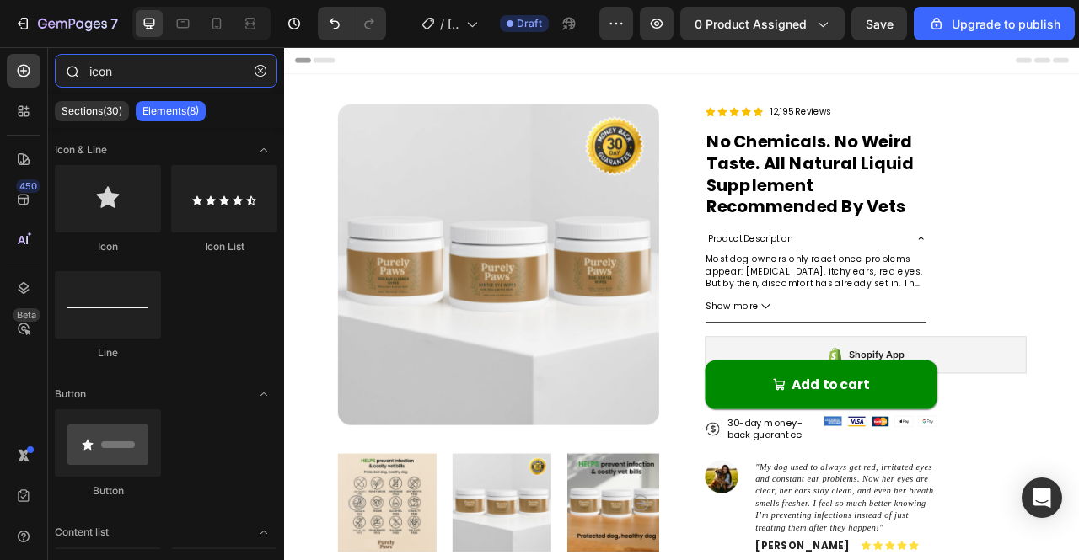
click at [174, 73] on input "icon" at bounding box center [166, 71] width 223 height 34
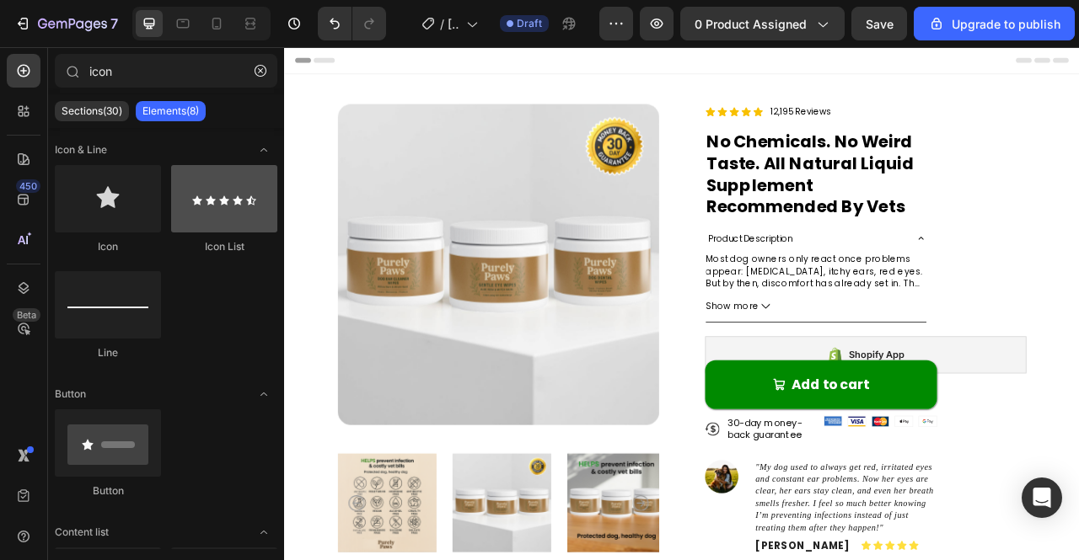
click at [214, 206] on div at bounding box center [224, 198] width 106 height 67
drag, startPoint x: 239, startPoint y: 209, endPoint x: 236, endPoint y: 191, distance: 17.9
click at [236, 191] on div at bounding box center [224, 198] width 106 height 67
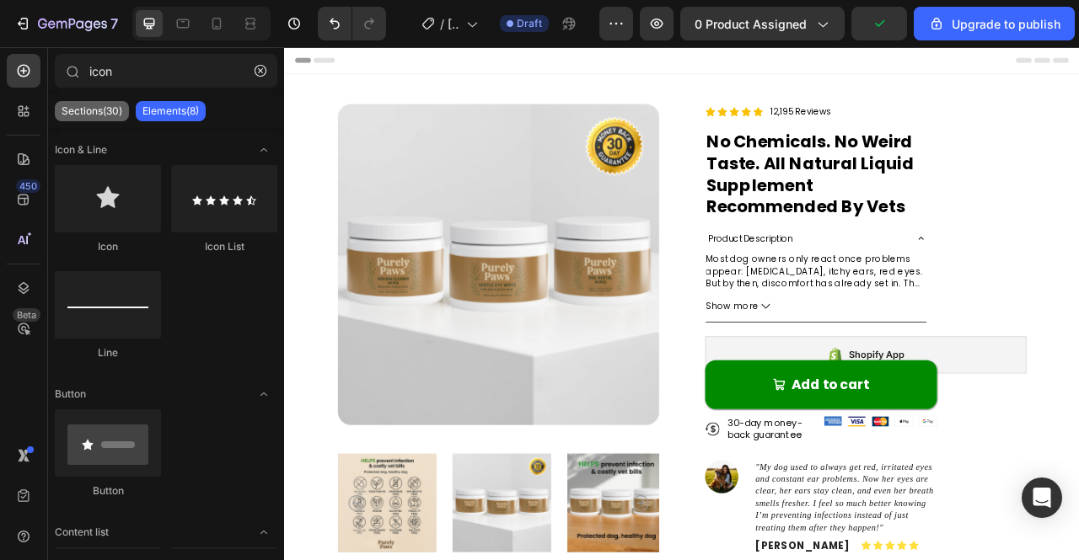
click at [114, 109] on p "Sections(30)" at bounding box center [92, 111] width 61 height 13
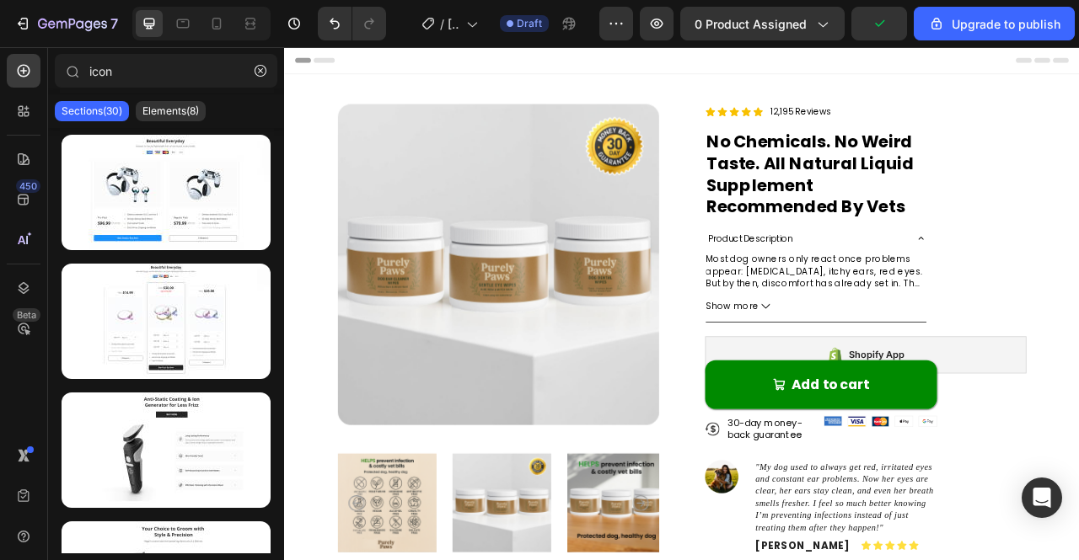
click at [180, 126] on div "Sections(30) Elements(8)" at bounding box center [166, 111] width 236 height 34
click at [179, 105] on p "Elements(8)" at bounding box center [170, 111] width 56 height 13
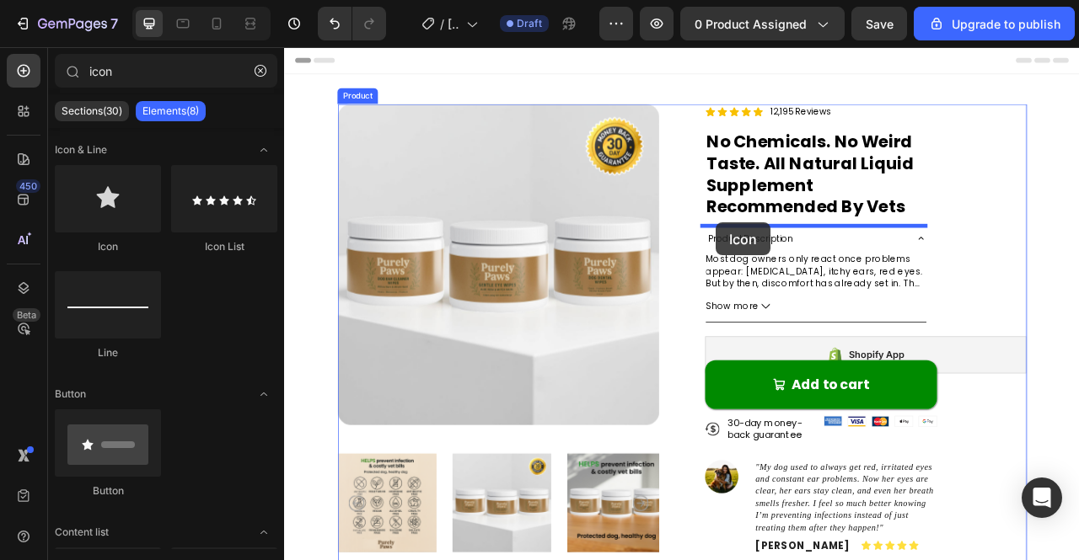
drag, startPoint x: 386, startPoint y: 239, endPoint x: 834, endPoint y: 271, distance: 448.7
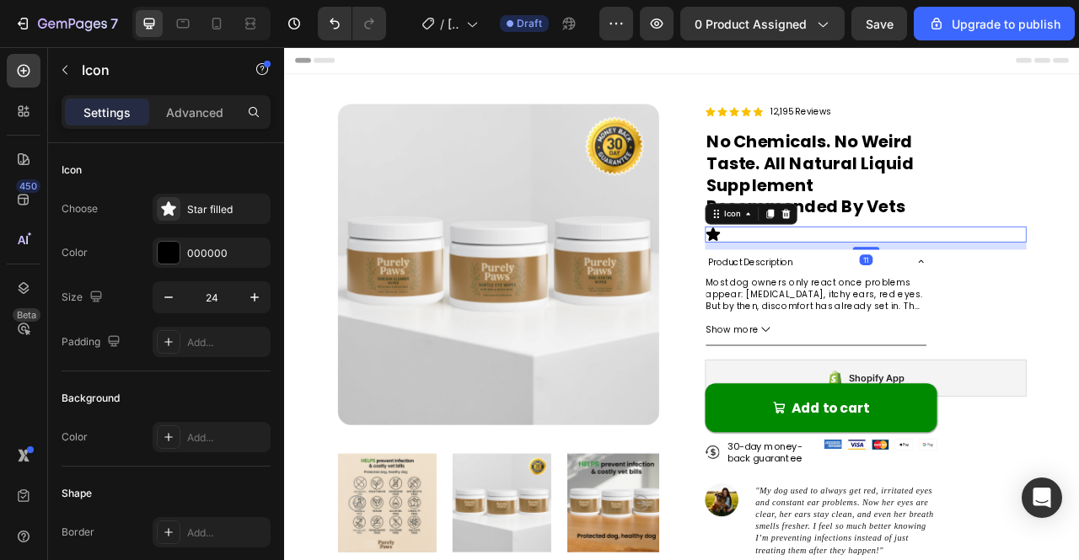
click at [879, 280] on div "Icon 11" at bounding box center [1023, 286] width 409 height 20
click at [915, 262] on icon at bounding box center [921, 259] width 13 height 13
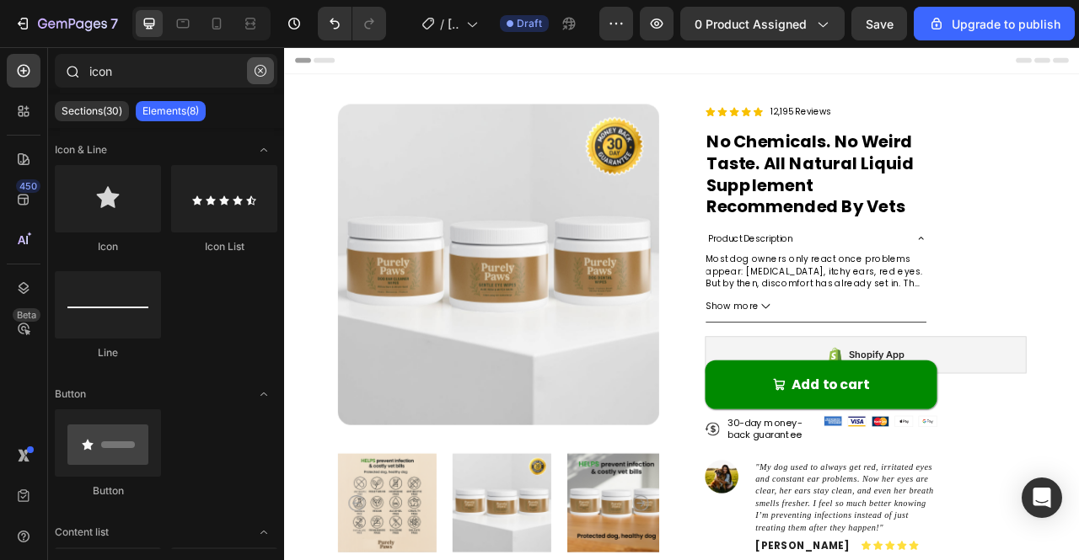
click at [259, 73] on icon "button" at bounding box center [261, 71] width 12 height 12
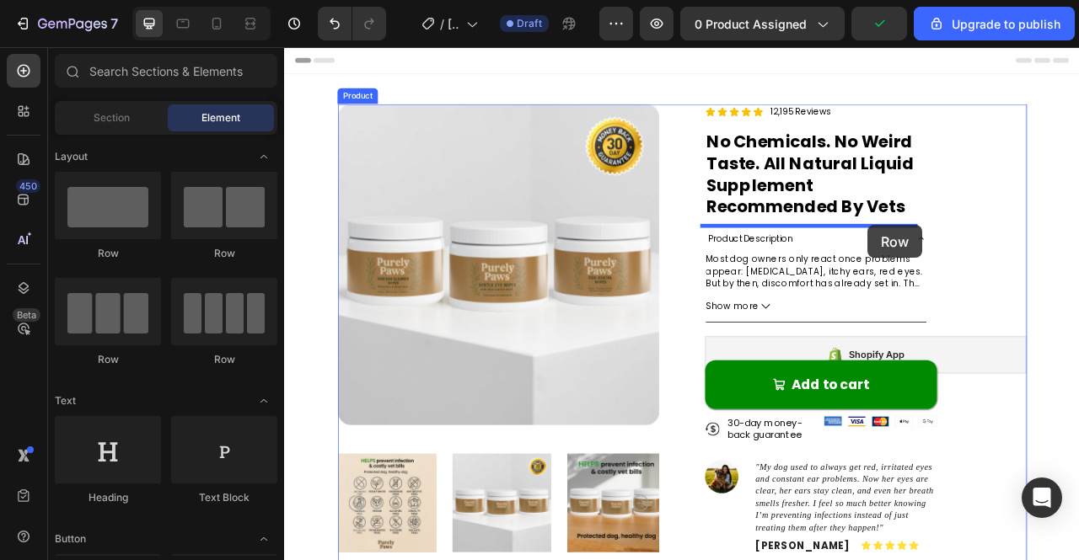
drag, startPoint x: 497, startPoint y: 277, endPoint x: 1026, endPoint y: 274, distance: 528.5
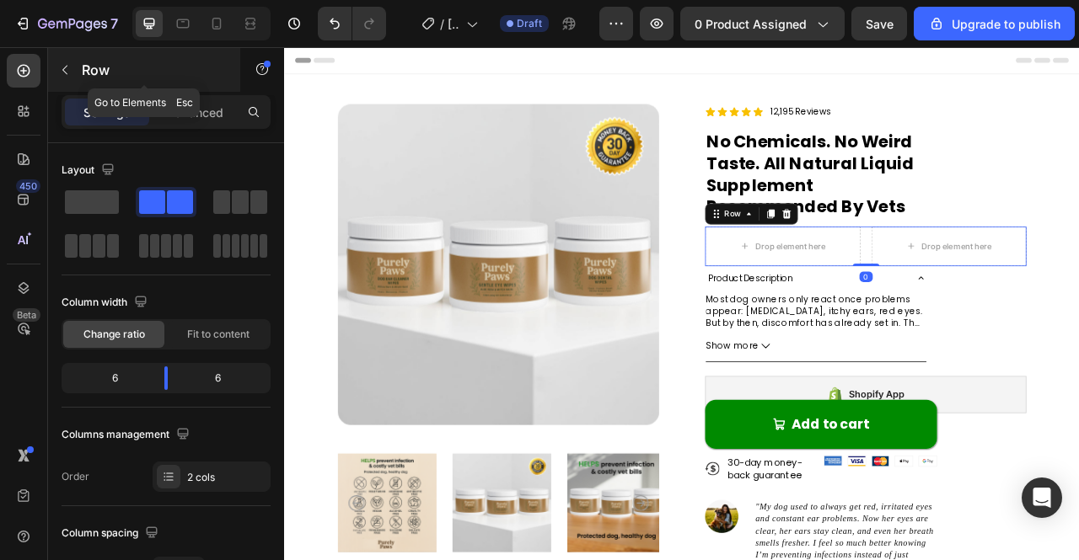
click at [84, 77] on p "Row" at bounding box center [153, 70] width 143 height 20
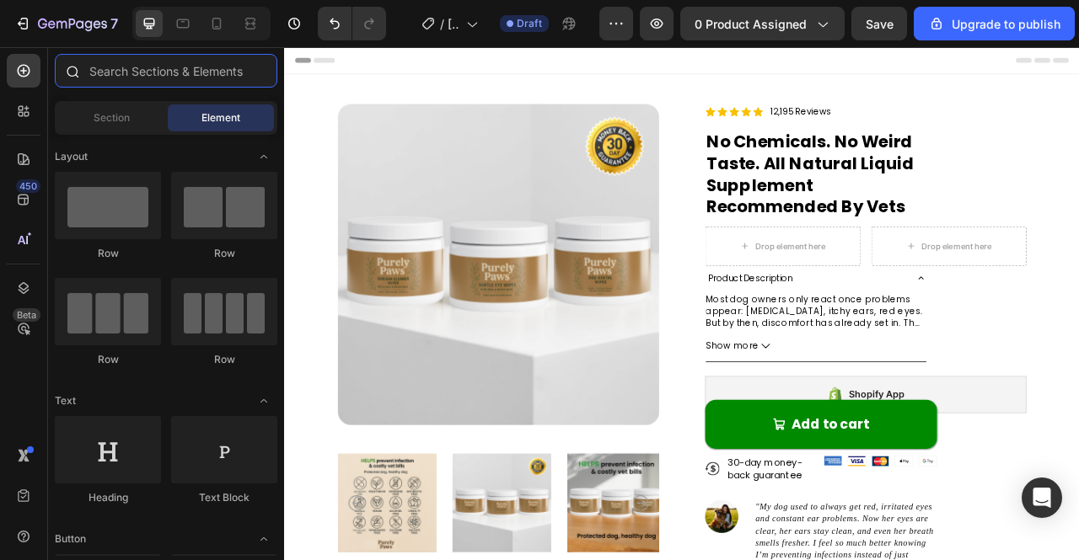
click at [111, 75] on input "text" at bounding box center [166, 71] width 223 height 34
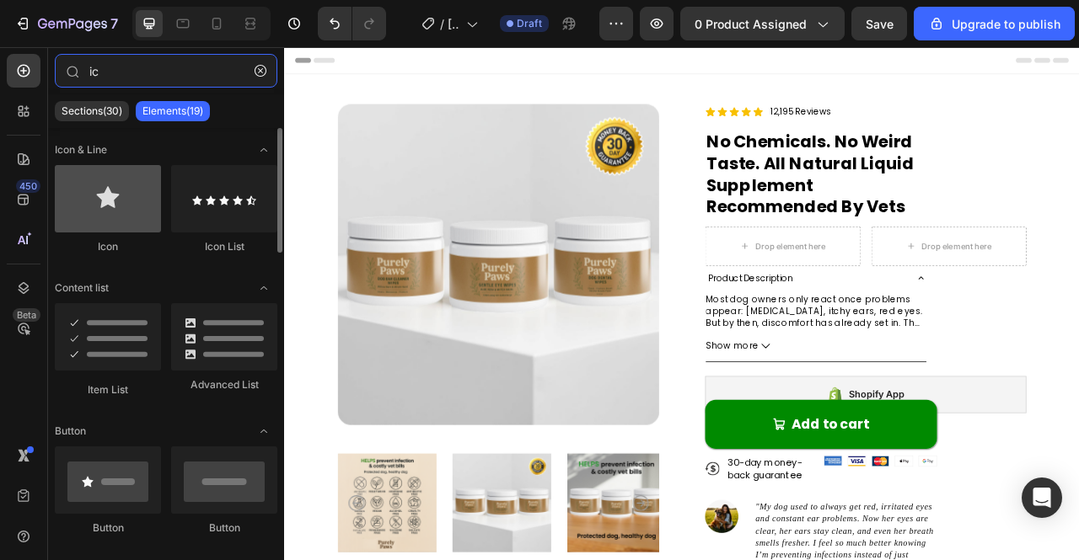
type input "ic"
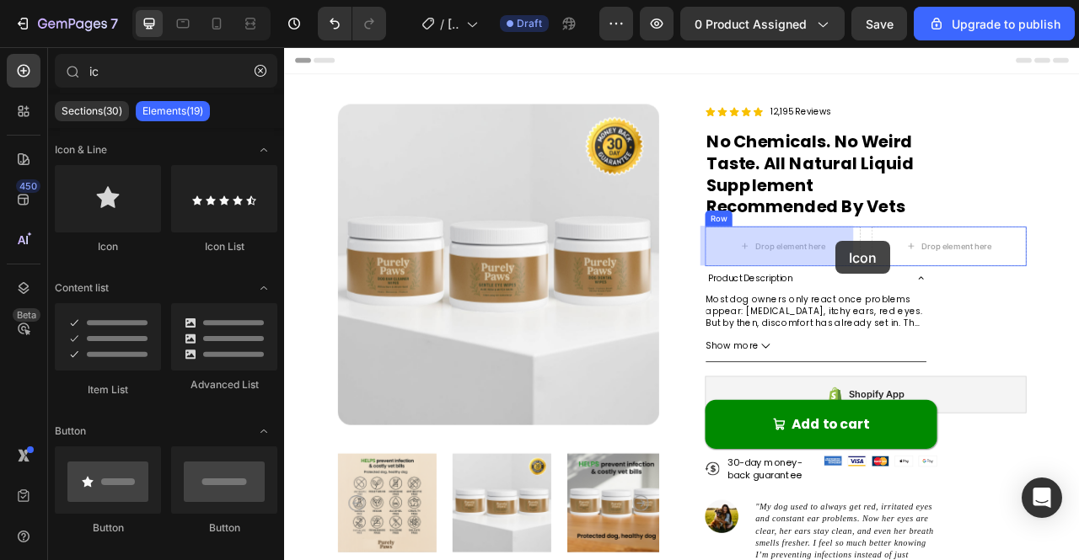
drag, startPoint x: 392, startPoint y: 271, endPoint x: 977, endPoint y: 297, distance: 585.5
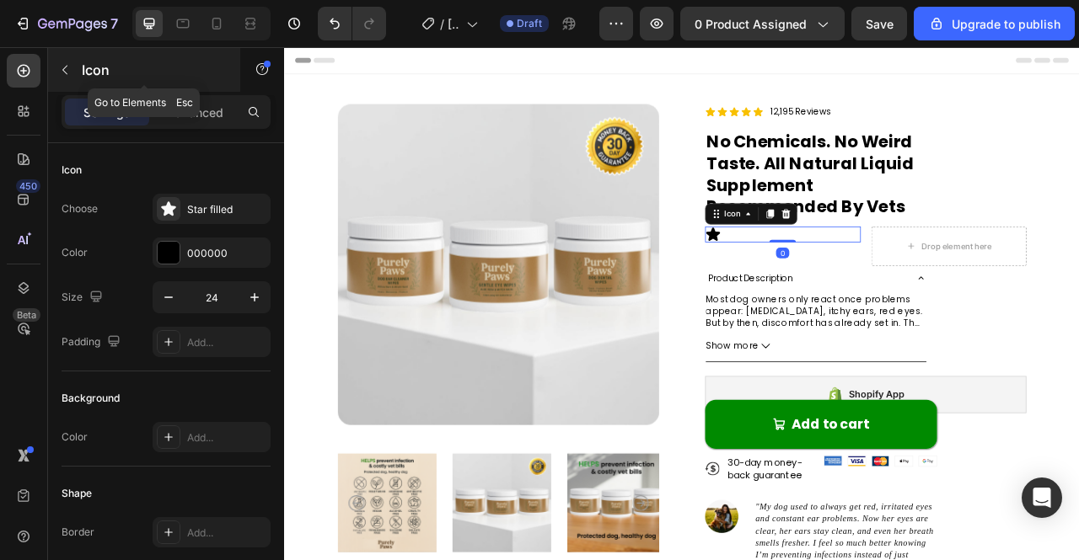
click at [89, 67] on p "Icon" at bounding box center [153, 70] width 143 height 20
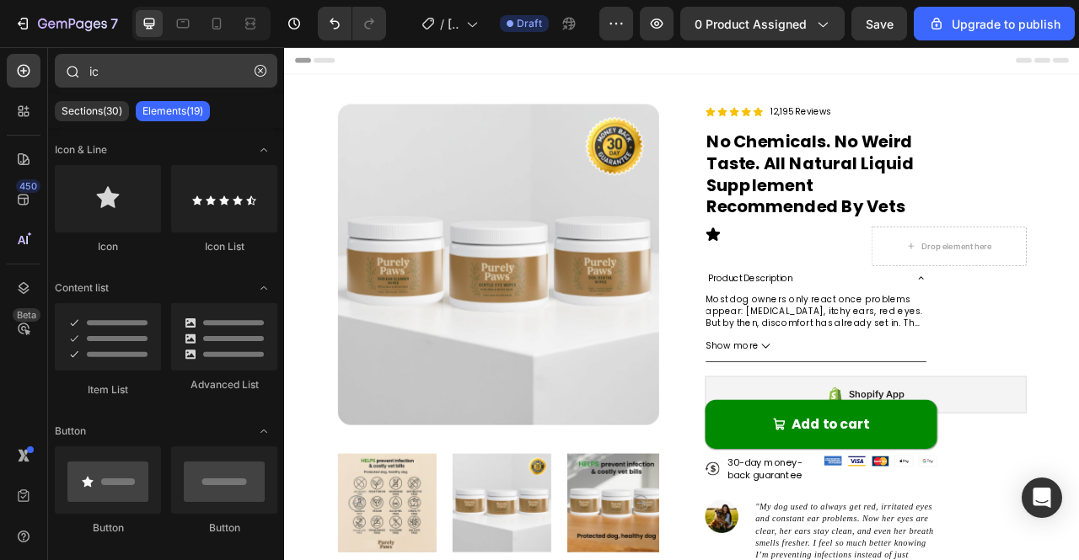
click at [256, 78] on button "button" at bounding box center [260, 70] width 27 height 27
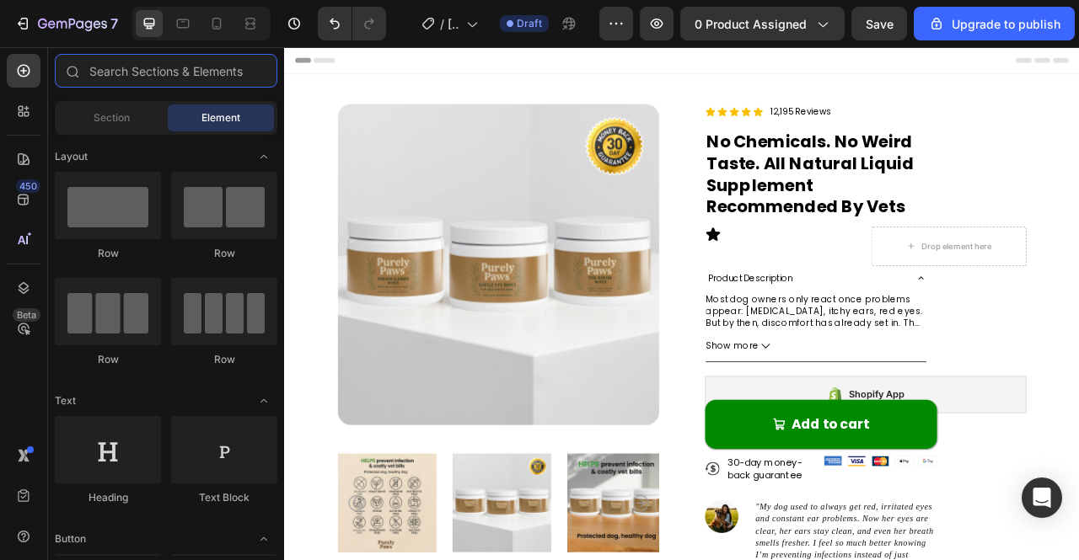
drag, startPoint x: 155, startPoint y: 76, endPoint x: 180, endPoint y: 102, distance: 35.8
click at [154, 78] on input "text" at bounding box center [166, 71] width 223 height 34
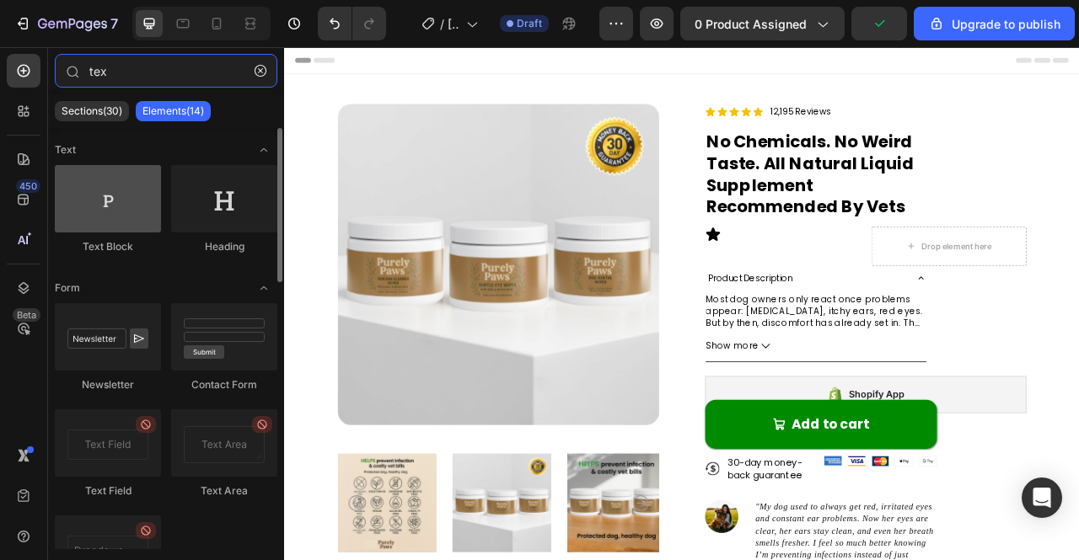
type input "tex"
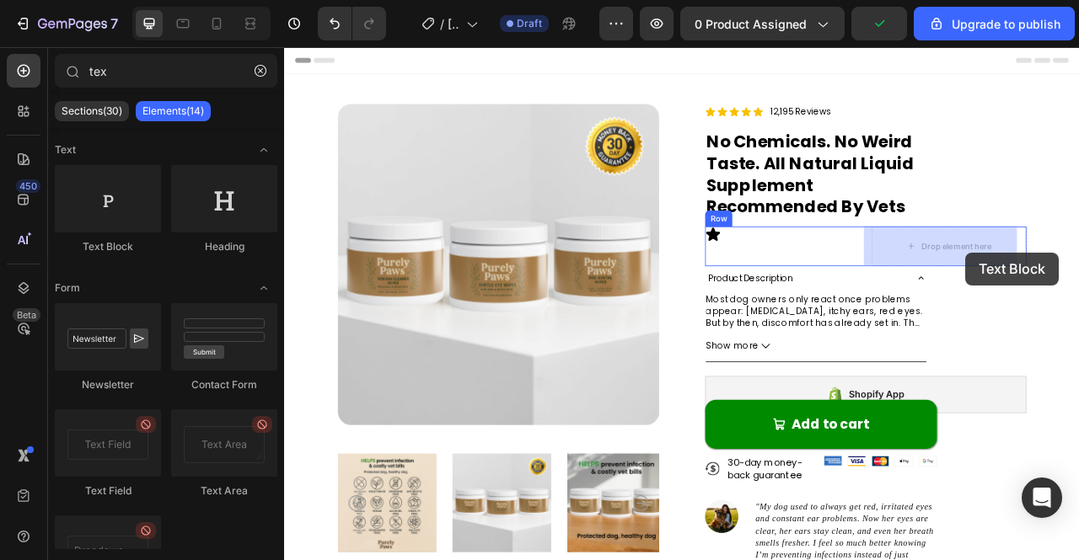
drag, startPoint x: 383, startPoint y: 265, endPoint x: 1144, endPoint y: 304, distance: 762.0
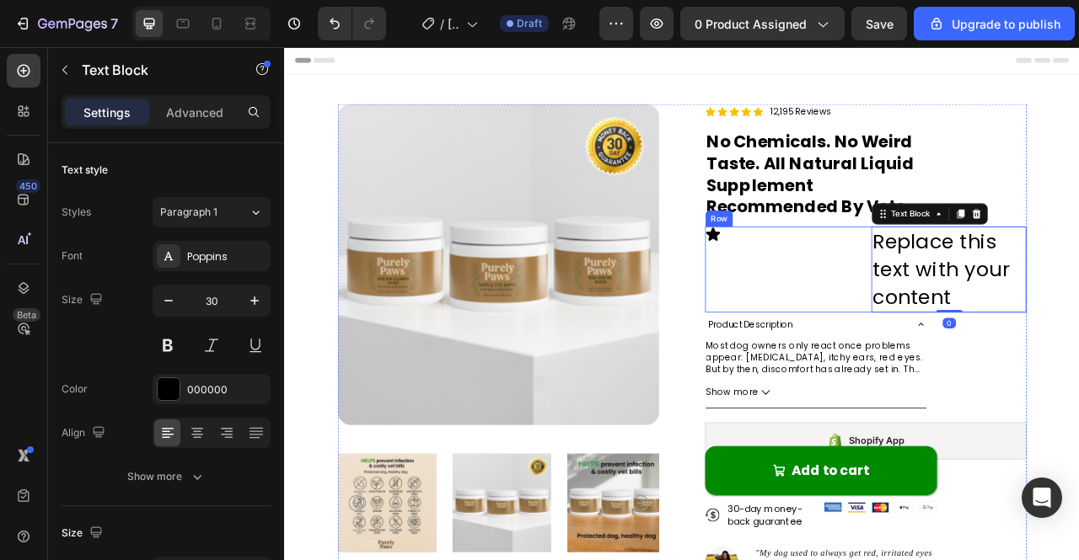
click at [918, 335] on div "Icon" at bounding box center [918, 331] width 198 height 110
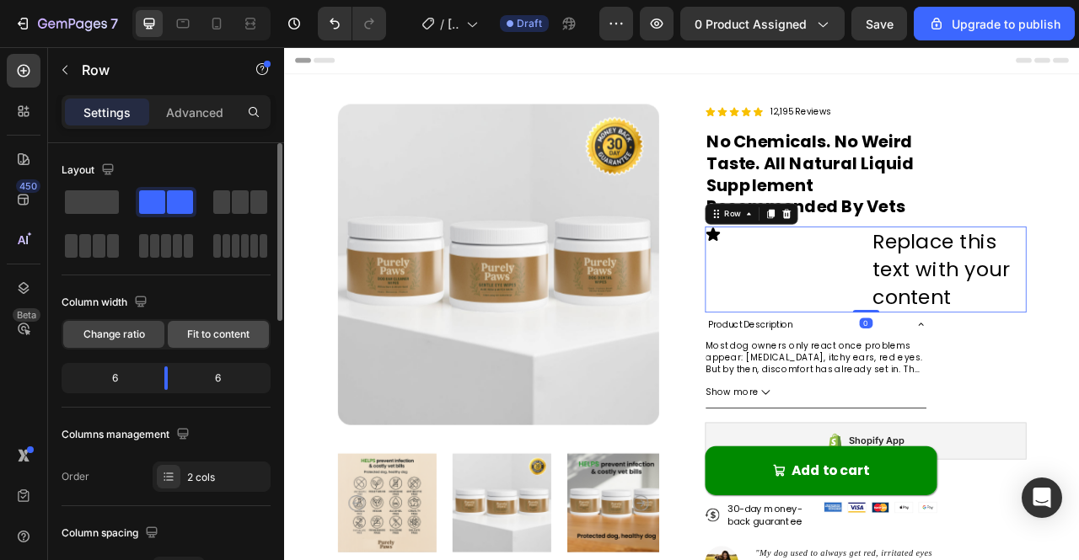
click at [202, 324] on div "Fit to content" at bounding box center [218, 334] width 101 height 27
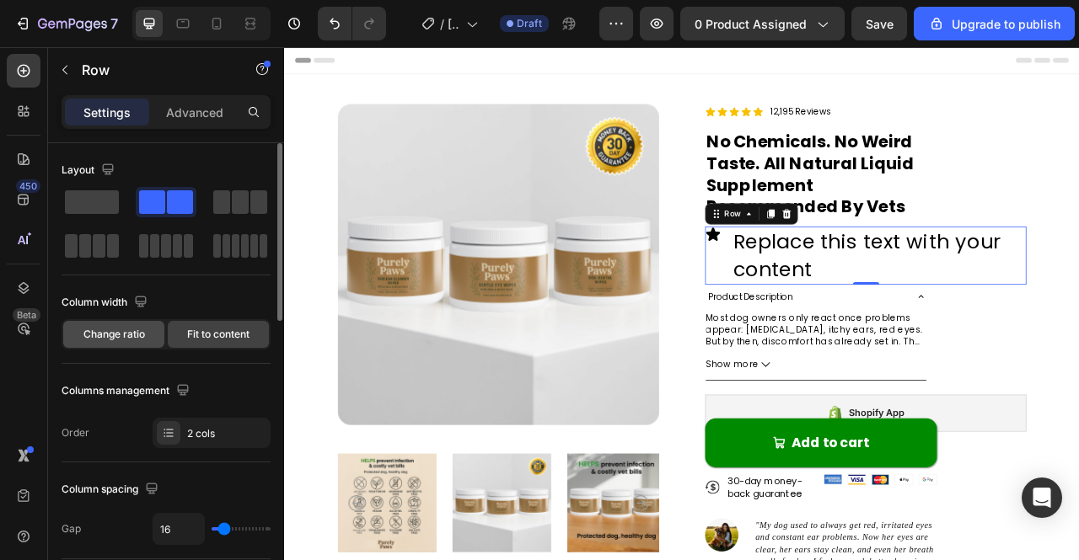
click at [150, 343] on div "Change ratio" at bounding box center [113, 334] width 101 height 27
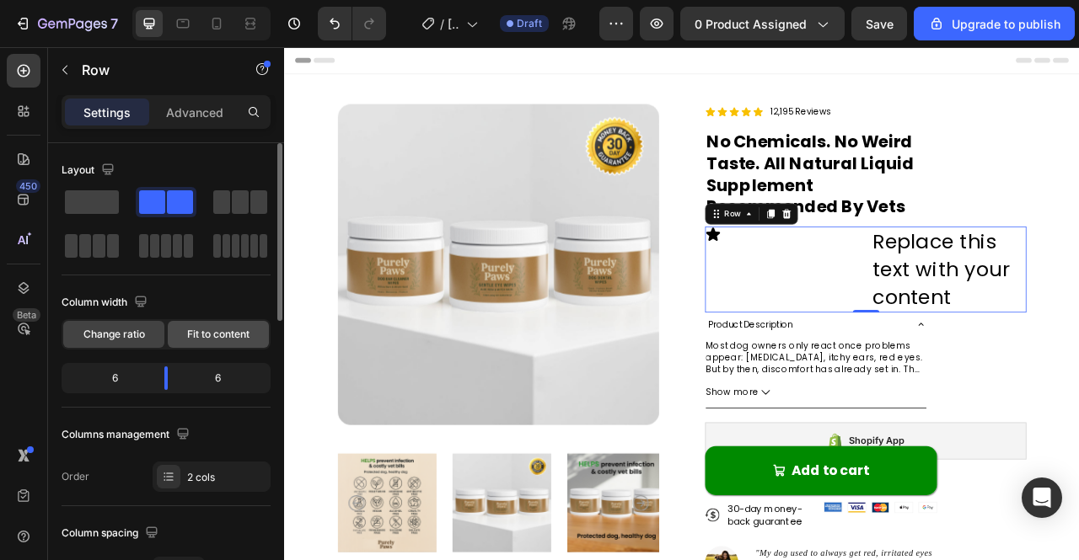
click at [179, 330] on div "Fit to content" at bounding box center [218, 334] width 101 height 27
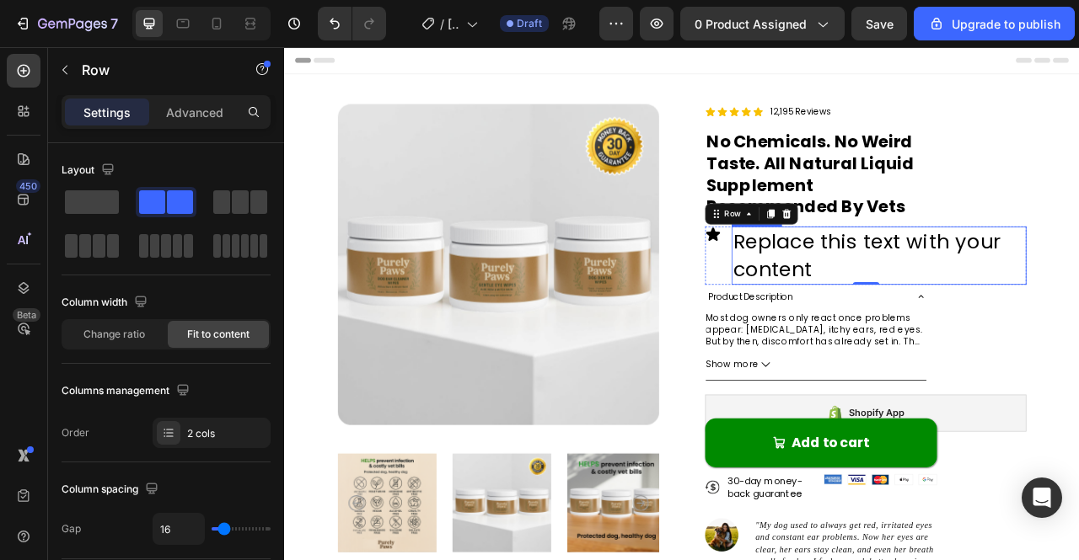
drag, startPoint x: 957, startPoint y: 288, endPoint x: 961, endPoint y: 298, distance: 11.0
click at [960, 298] on div "Replace this text with your content" at bounding box center [1040, 313] width 375 height 74
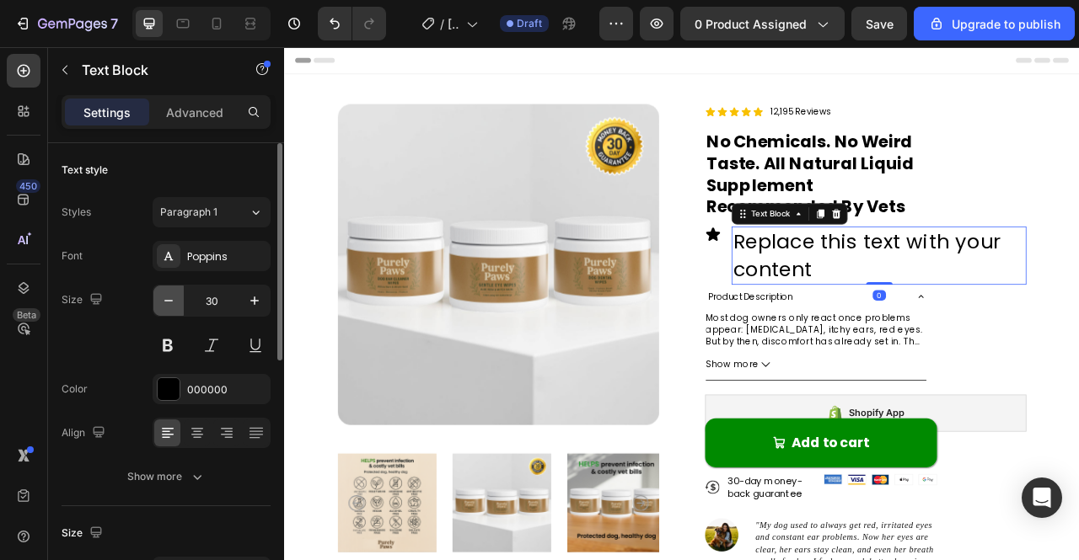
click at [162, 298] on icon "button" at bounding box center [168, 300] width 17 height 17
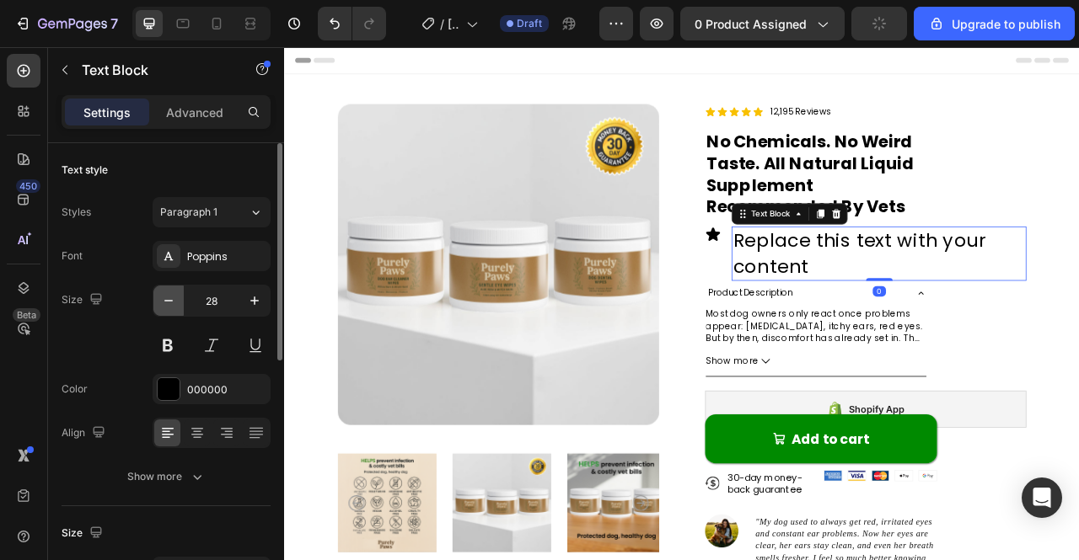
click at [162, 298] on icon "button" at bounding box center [168, 300] width 17 height 17
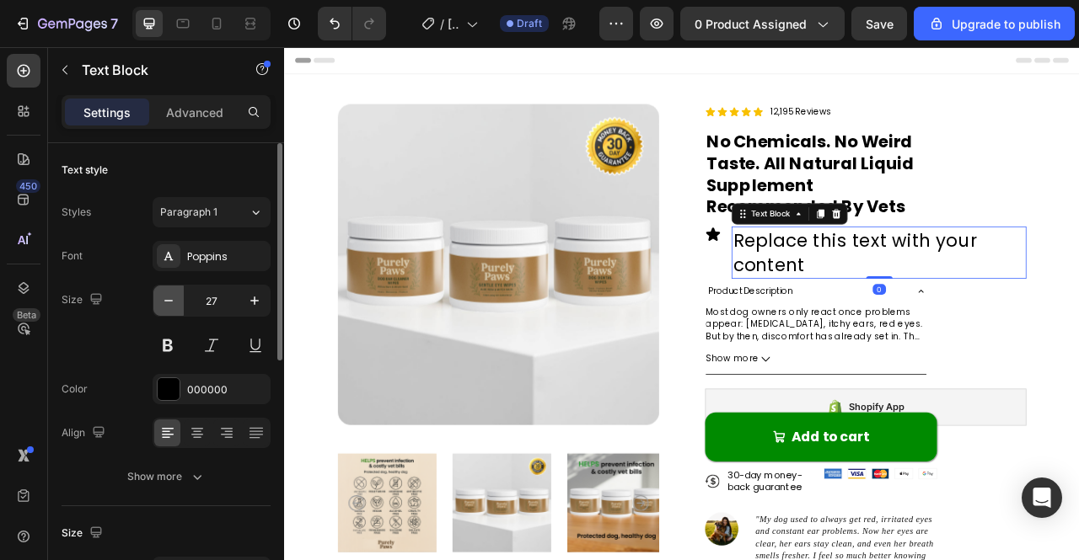
click at [162, 298] on icon "button" at bounding box center [168, 300] width 17 height 17
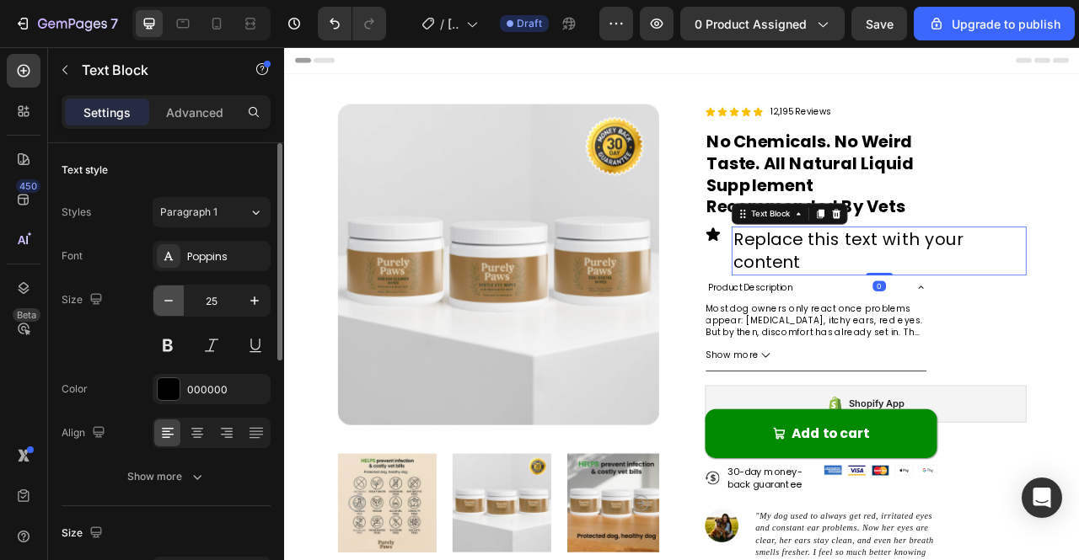
click at [162, 298] on icon "button" at bounding box center [168, 300] width 17 height 17
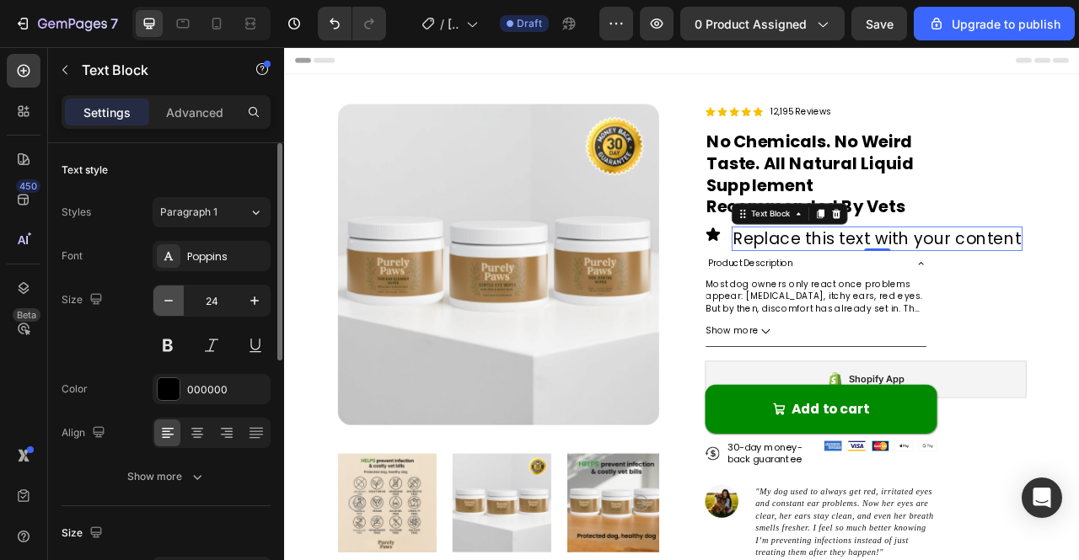
click at [162, 298] on icon "button" at bounding box center [168, 300] width 17 height 17
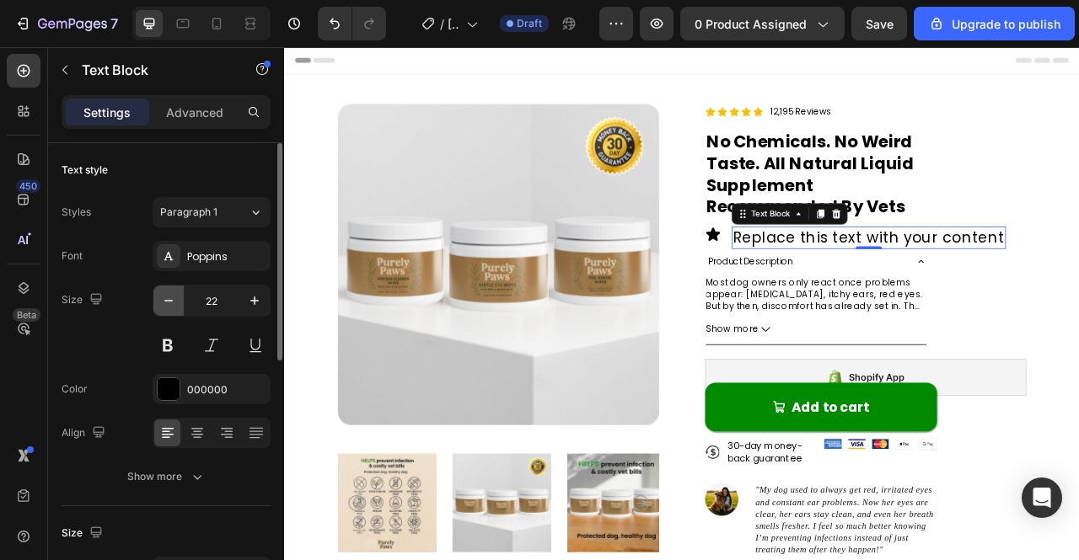
click at [162, 298] on icon "button" at bounding box center [168, 300] width 17 height 17
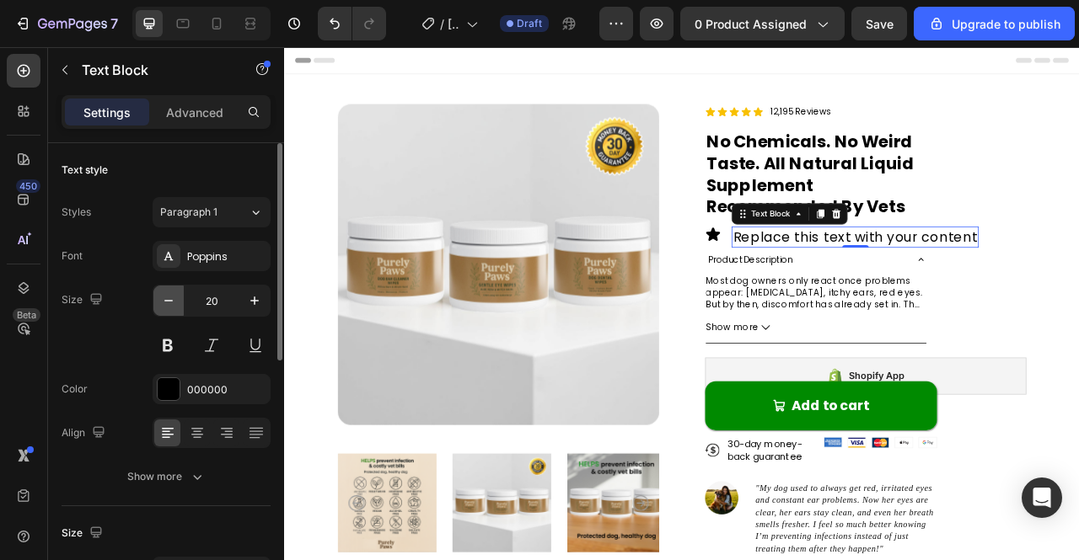
click at [162, 298] on icon "button" at bounding box center [168, 300] width 17 height 17
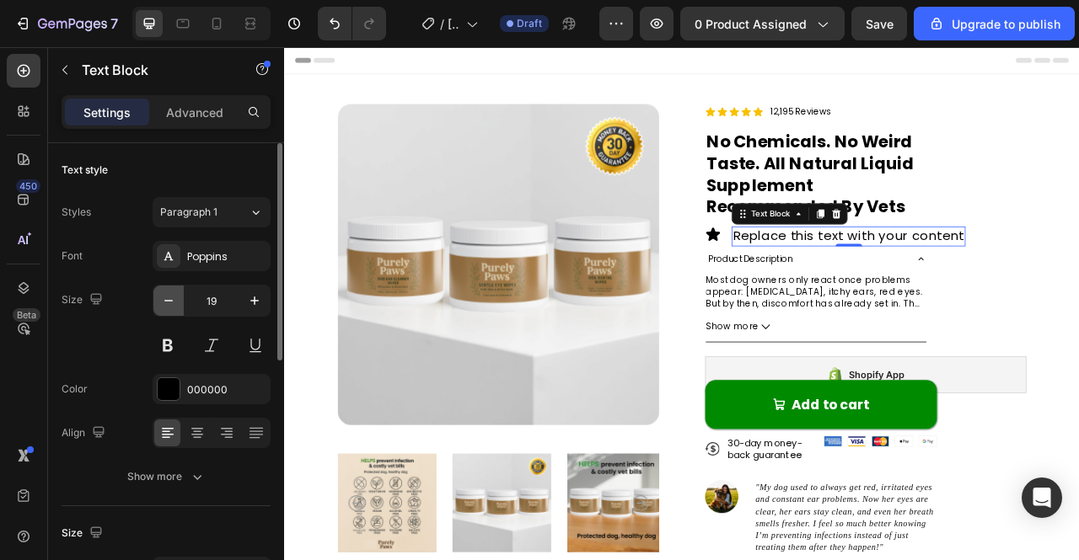
type input "18"
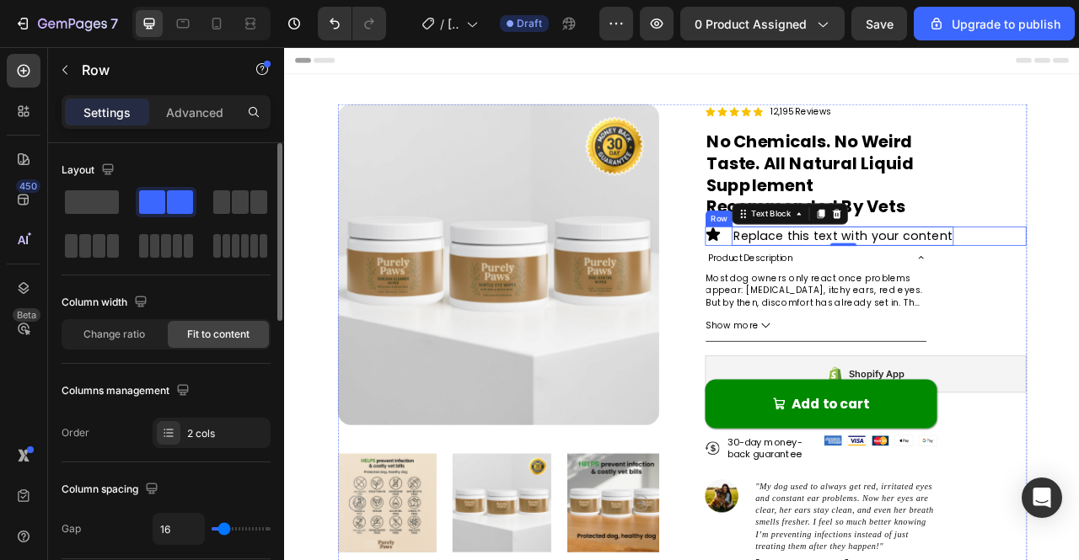
click at [841, 280] on div "Icon Replace this text with your content Text Block 0 Row" at bounding box center [1023, 288] width 409 height 24
click at [1078, 290] on div "Icon Replace this text with your content Text Block Row 0" at bounding box center [1023, 288] width 409 height 24
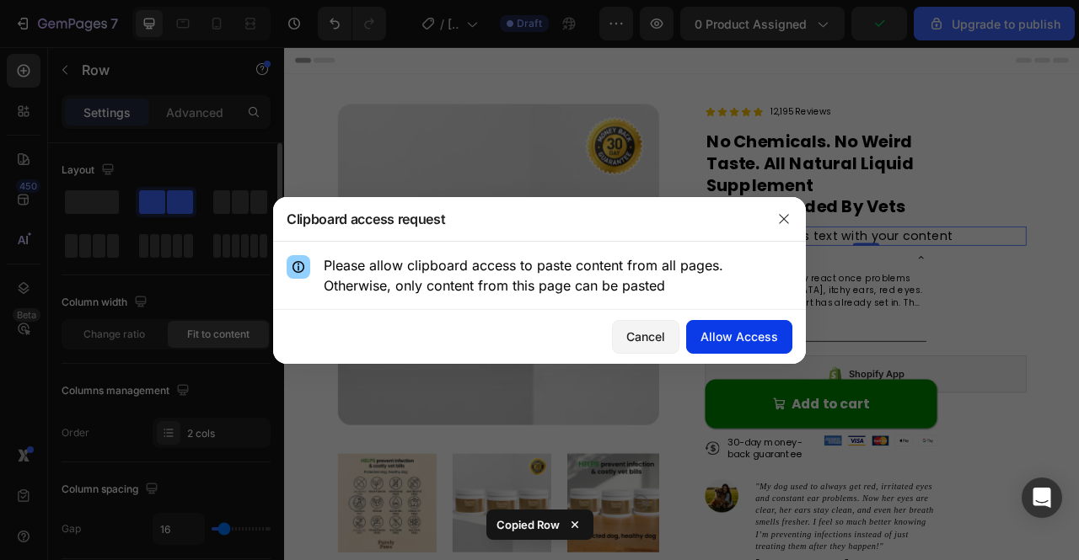
click at [771, 338] on div "Allow Access" at bounding box center [739, 337] width 78 height 18
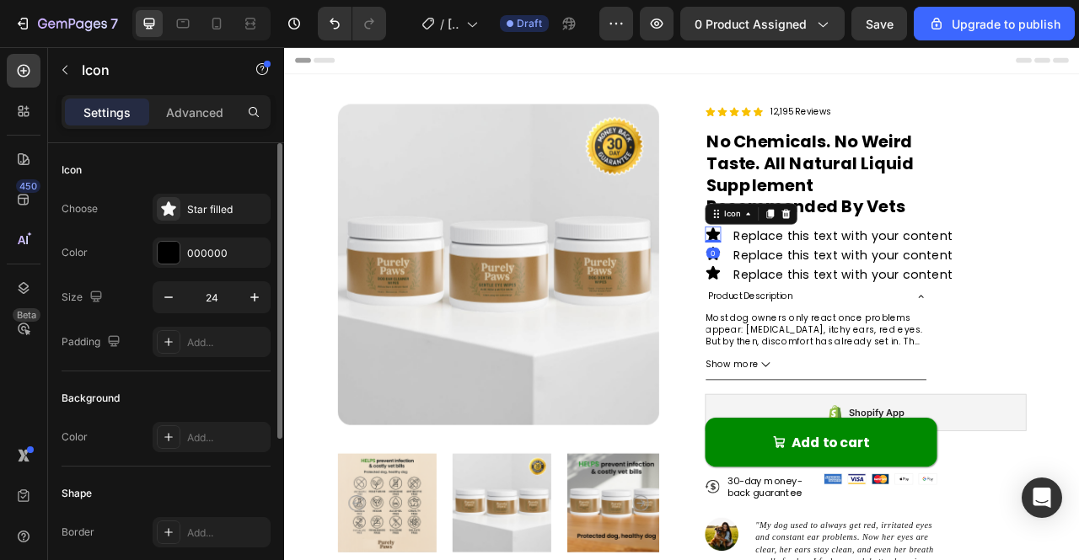
click at [823, 292] on div "Icon 0" at bounding box center [829, 286] width 20 height 20
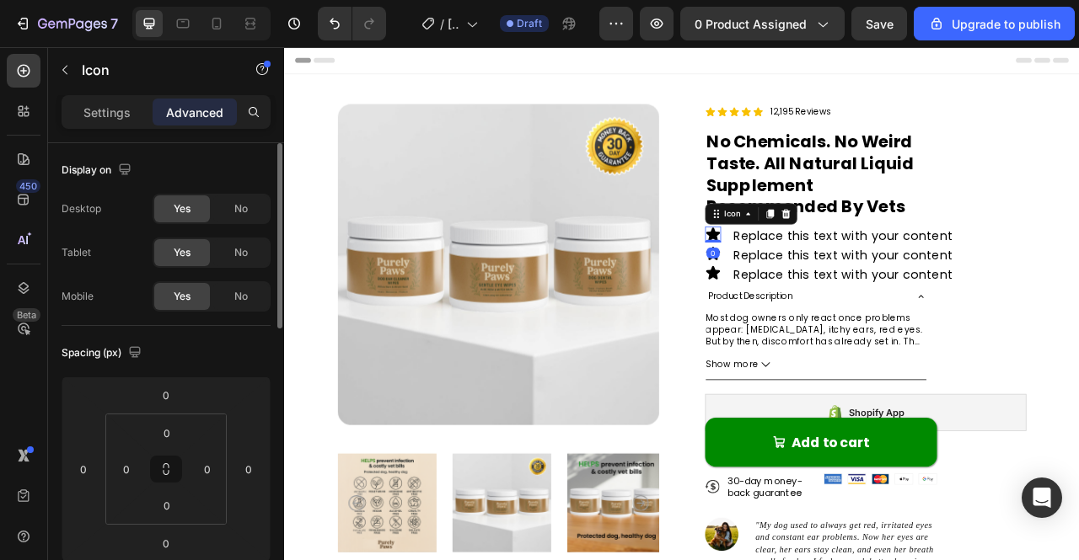
click at [823, 276] on icon at bounding box center [829, 286] width 20 height 20
click at [834, 255] on icon at bounding box center [835, 255] width 3 height 3
click at [864, 266] on div "Icon" at bounding box center [853, 259] width 61 height 20
click at [871, 269] on div "Icon" at bounding box center [877, 259] width 117 height 27
click at [825, 290] on div "Icon" at bounding box center [836, 290] width 27 height 0
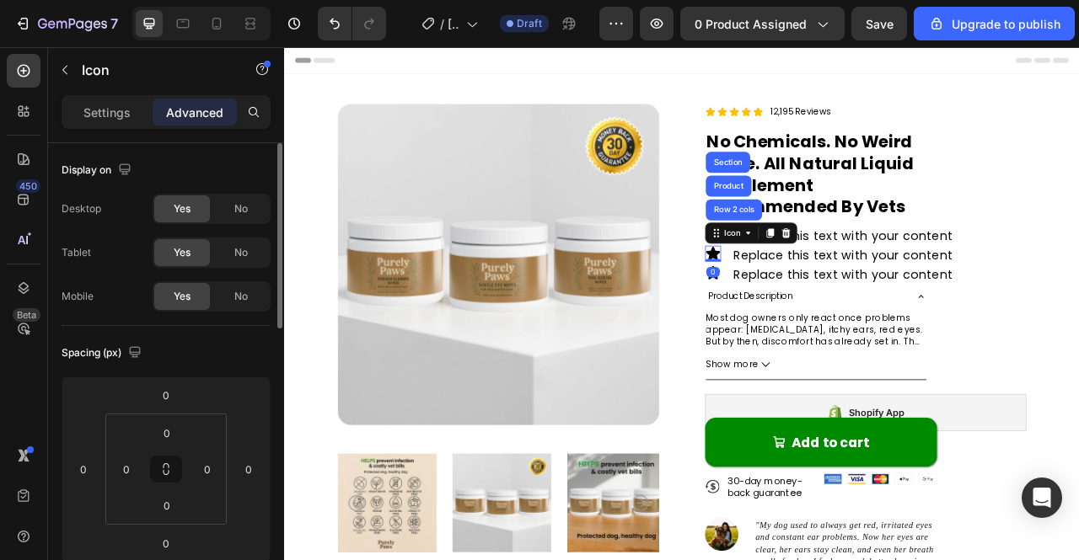
click at [825, 336] on div "0" at bounding box center [829, 333] width 17 height 13
drag, startPoint x: 896, startPoint y: 318, endPoint x: 871, endPoint y: 308, distance: 26.1
click at [895, 318] on div "Replace this text with your content" at bounding box center [994, 312] width 282 height 24
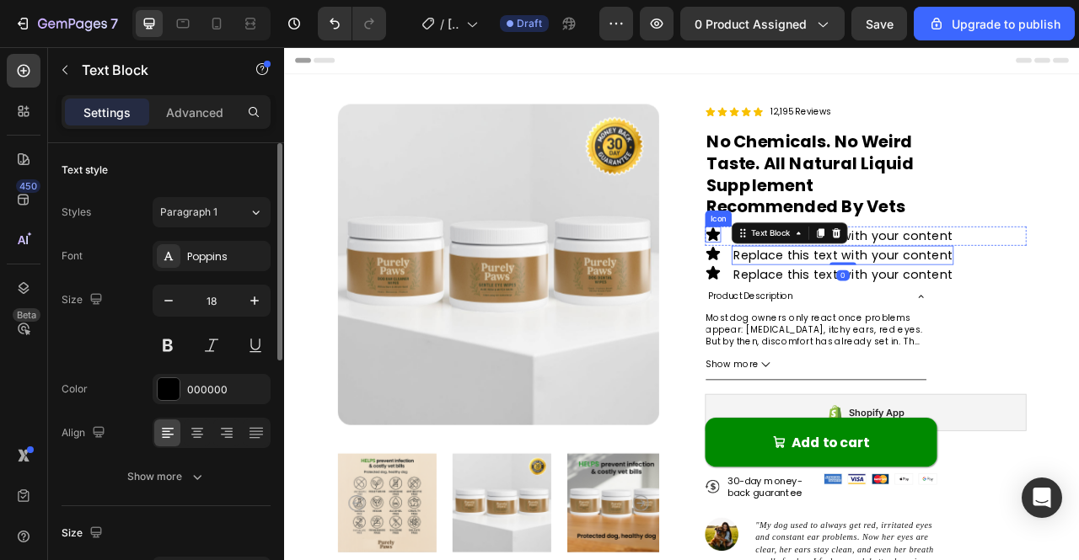
click at [823, 285] on icon at bounding box center [830, 284] width 18 height 17
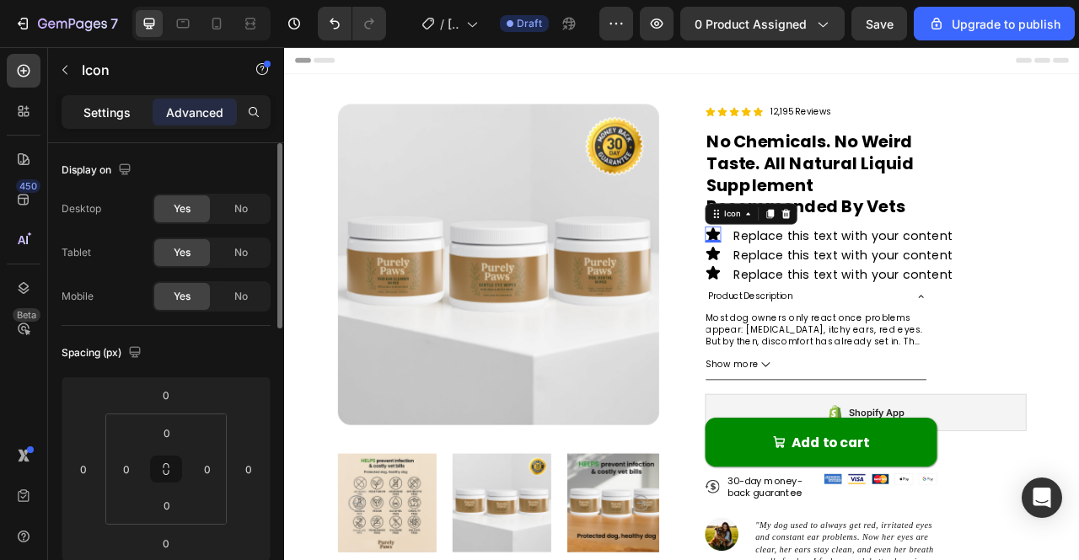
click at [119, 107] on p "Settings" at bounding box center [106, 113] width 47 height 18
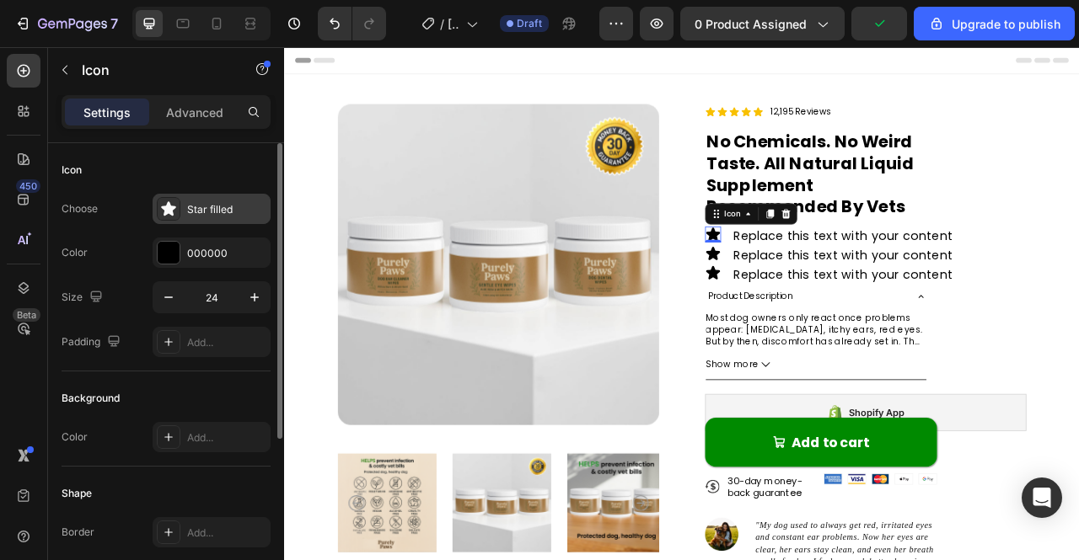
click at [197, 204] on div "Star filled" at bounding box center [226, 209] width 79 height 15
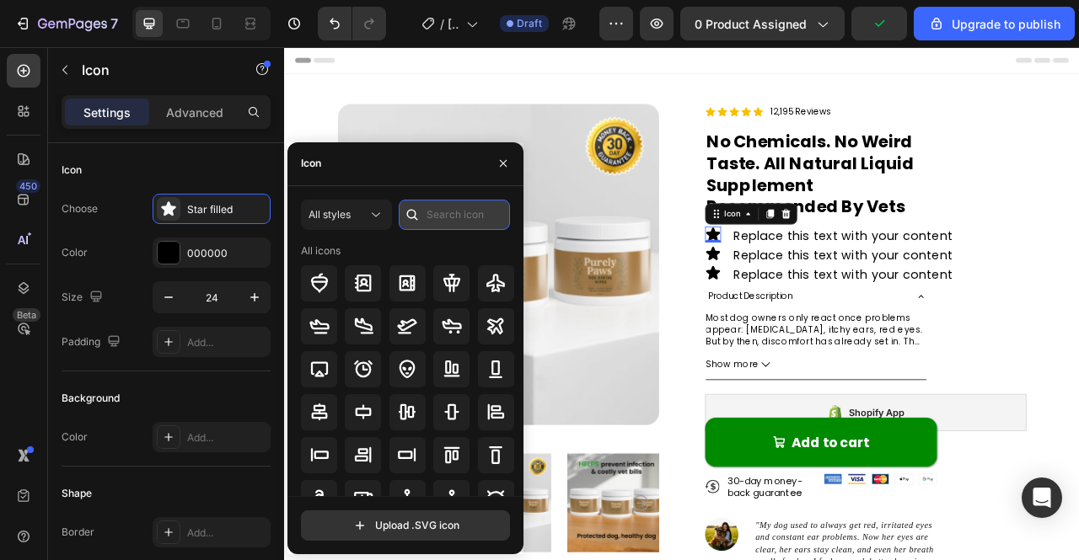
click at [469, 217] on input "text" at bounding box center [454, 215] width 111 height 30
type input "c"
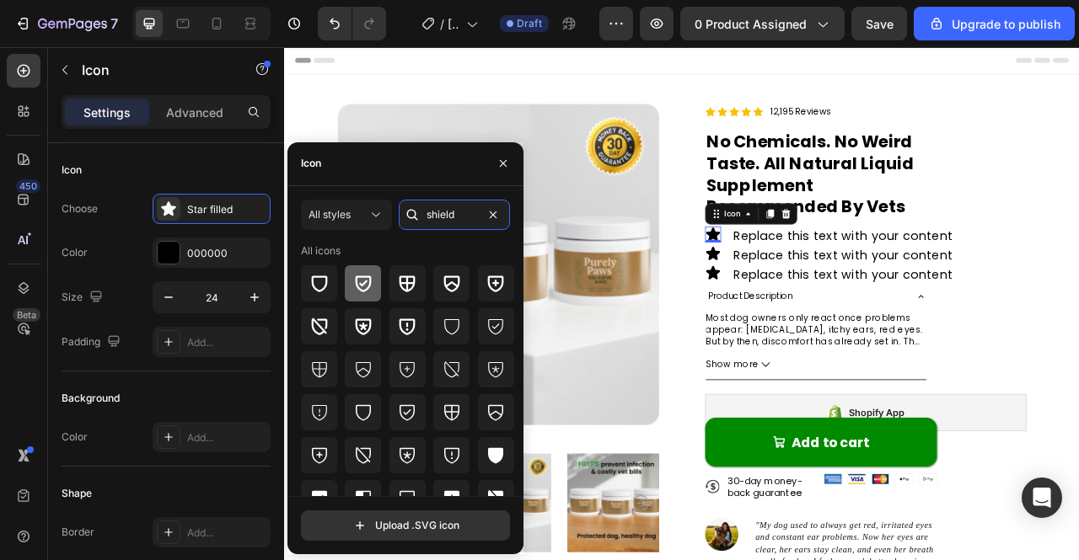
type input "shield"
click at [356, 284] on icon at bounding box center [364, 284] width 16 height 17
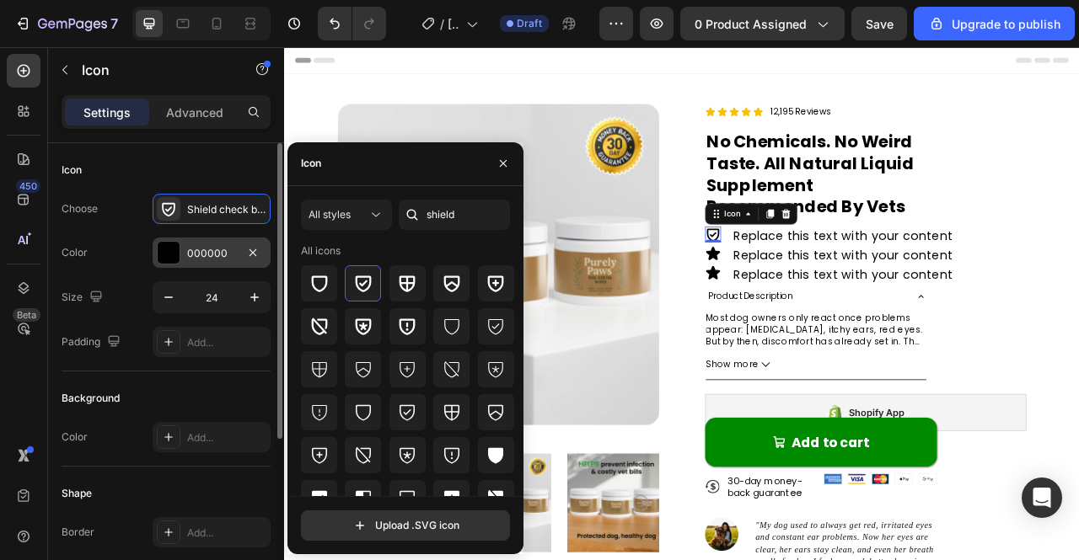
click at [169, 242] on div at bounding box center [169, 253] width 22 height 22
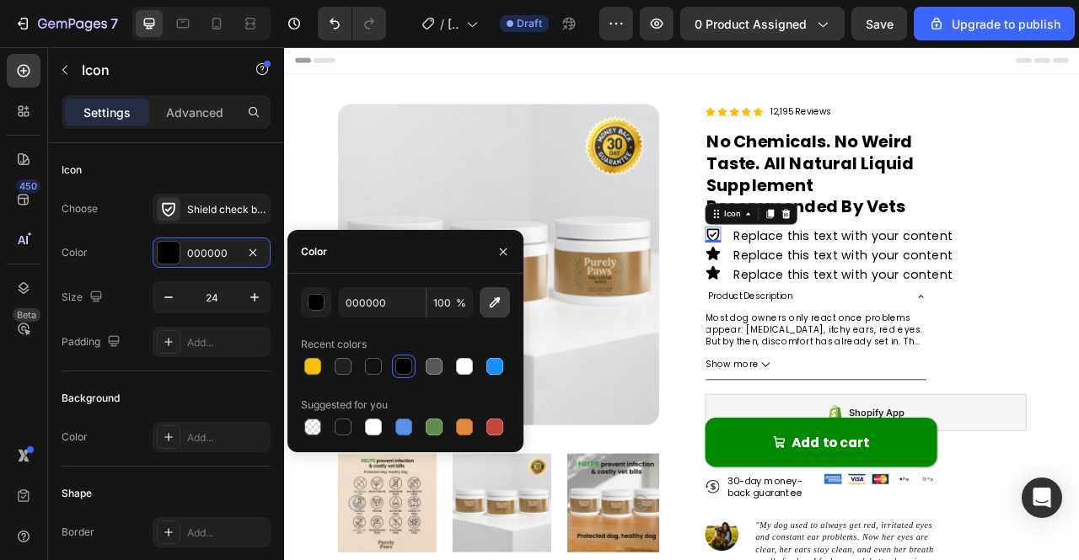
click at [490, 297] on icon "button" at bounding box center [494, 302] width 17 height 17
click at [385, 298] on input "000000" at bounding box center [382, 302] width 88 height 30
paste input "#37A338"
type input "37A338"
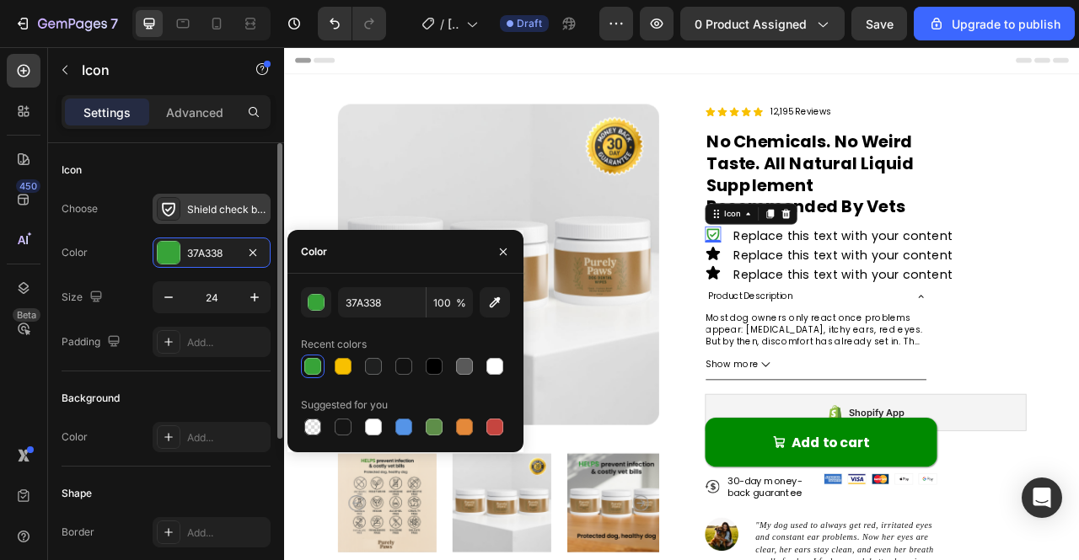
click at [206, 203] on div "Shield check bold" at bounding box center [226, 209] width 79 height 15
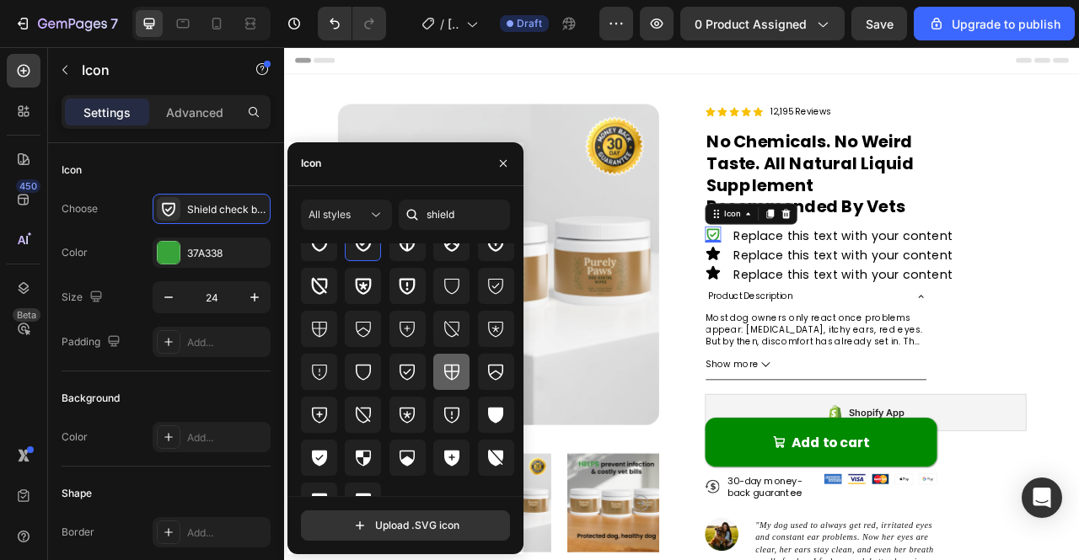
scroll to position [62, 0]
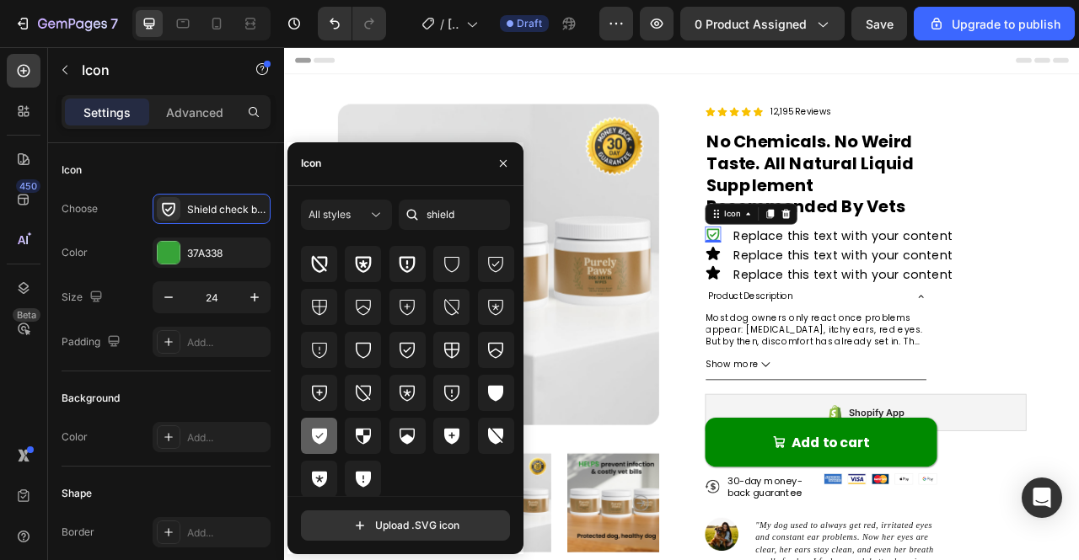
click at [319, 429] on icon at bounding box center [319, 437] width 15 height 16
click at [821, 308] on div "0" at bounding box center [829, 309] width 17 height 13
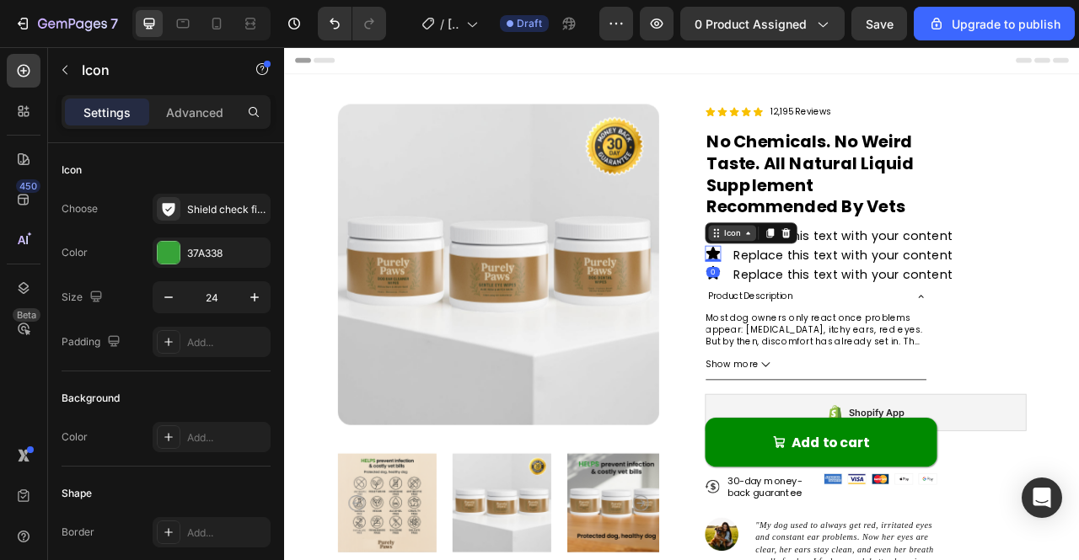
click at [826, 282] on div "Icon" at bounding box center [853, 284] width 61 height 20
click at [853, 324] on div "Replace this text with your content" at bounding box center [994, 336] width 282 height 24
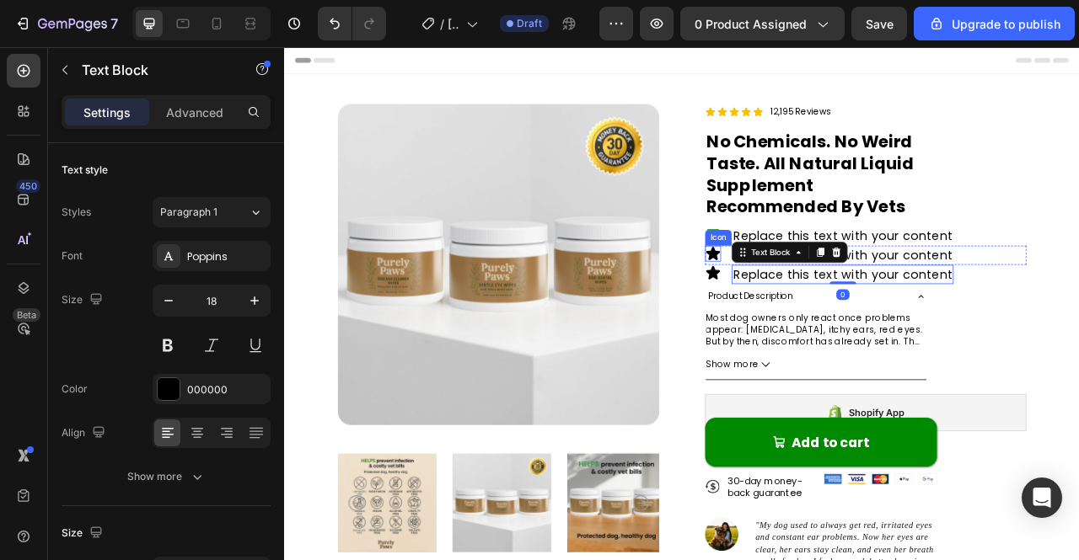
click at [828, 290] on div "Icon" at bounding box center [836, 290] width 27 height 0
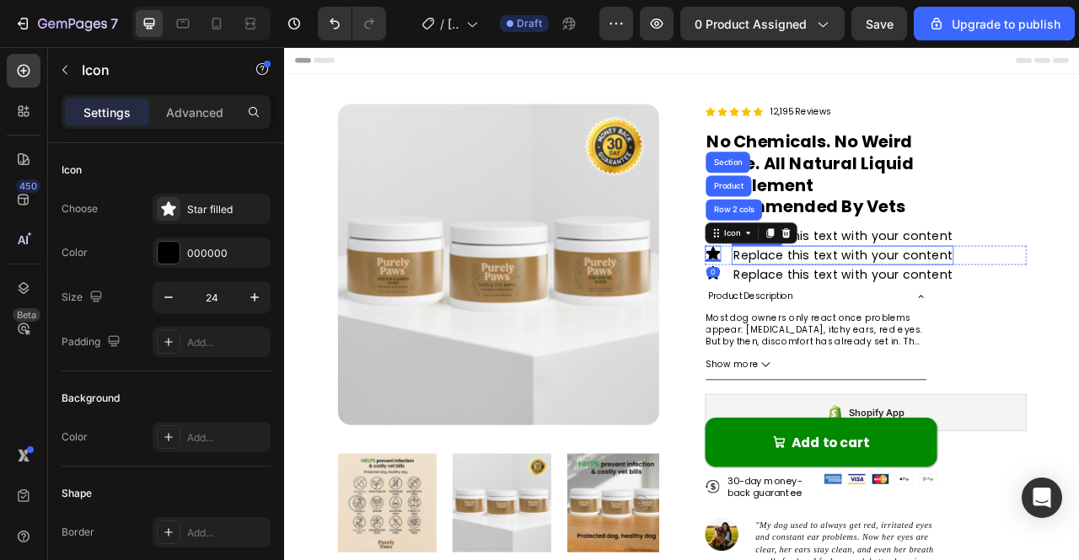
click at [867, 343] on div "Replace this text with your content" at bounding box center [994, 336] width 282 height 24
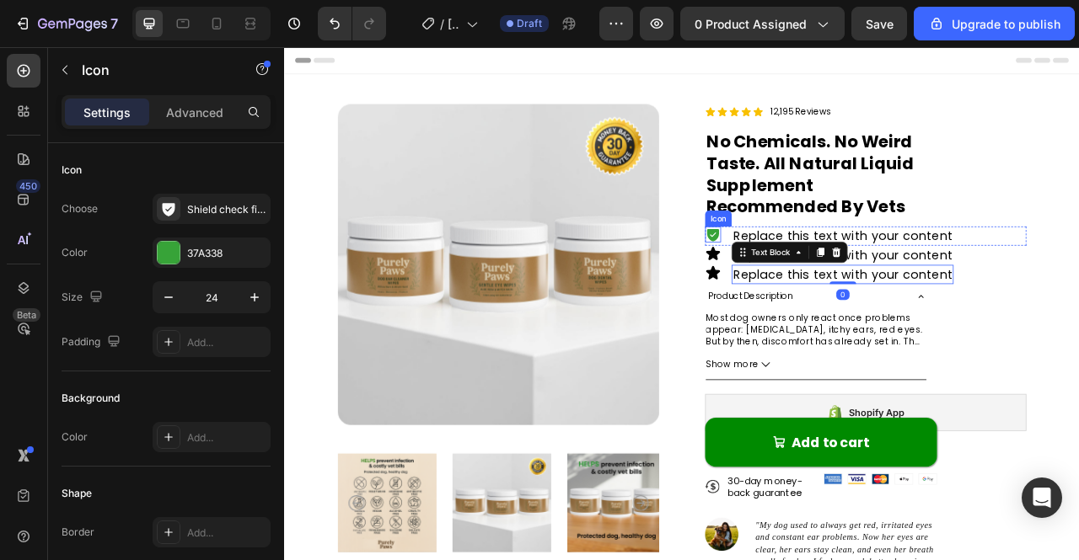
click at [823, 282] on icon at bounding box center [829, 286] width 15 height 16
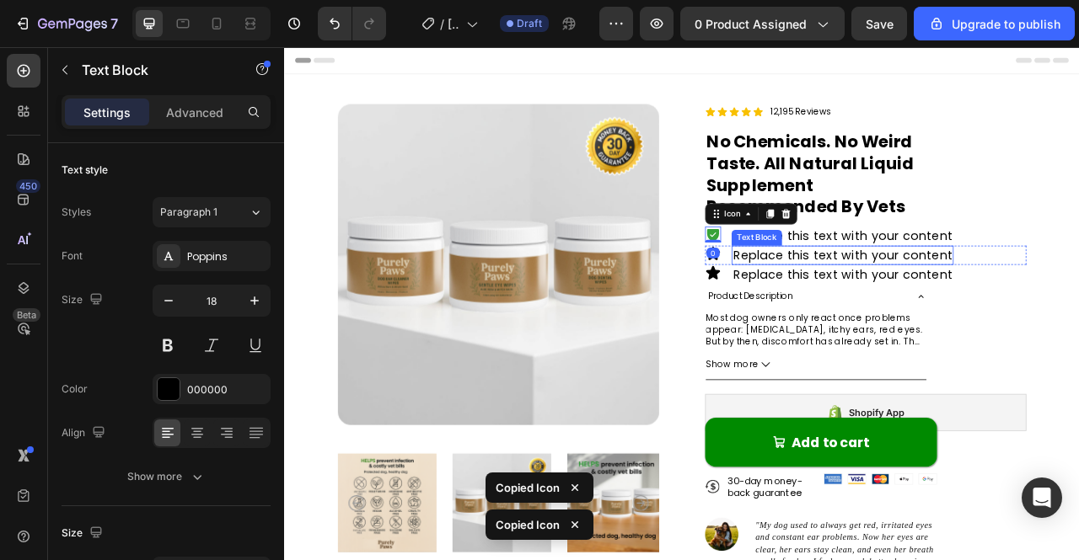
click at [871, 318] on div "Replace this text with your content" at bounding box center [994, 312] width 282 height 24
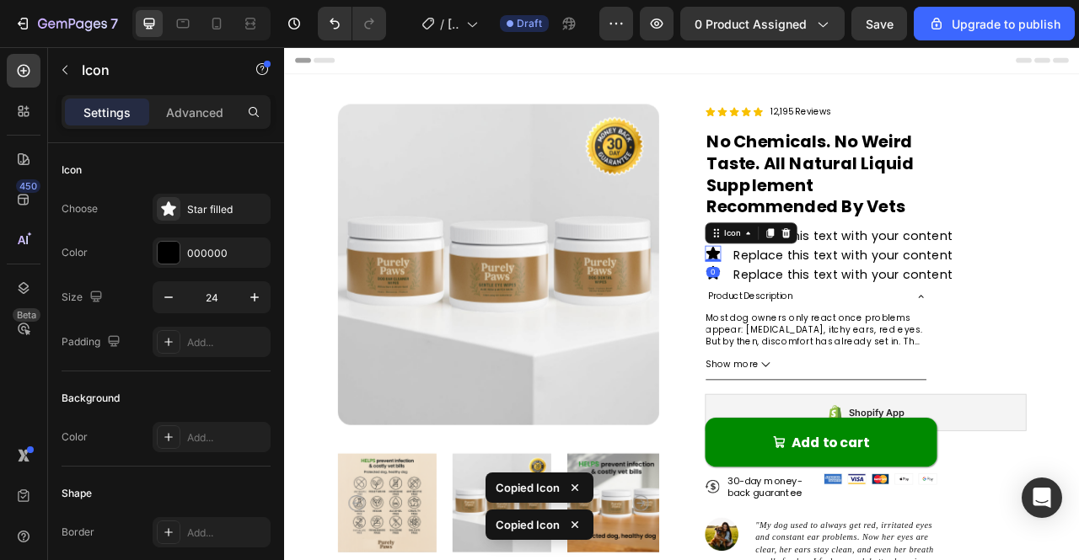
click at [825, 311] on icon at bounding box center [830, 309] width 18 height 17
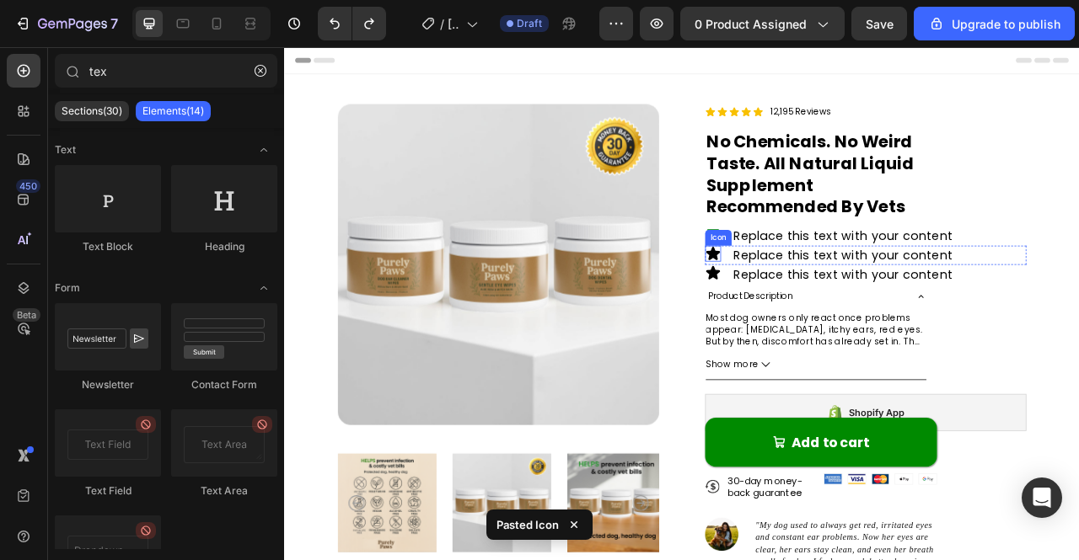
click at [819, 313] on icon at bounding box center [829, 310] width 20 height 20
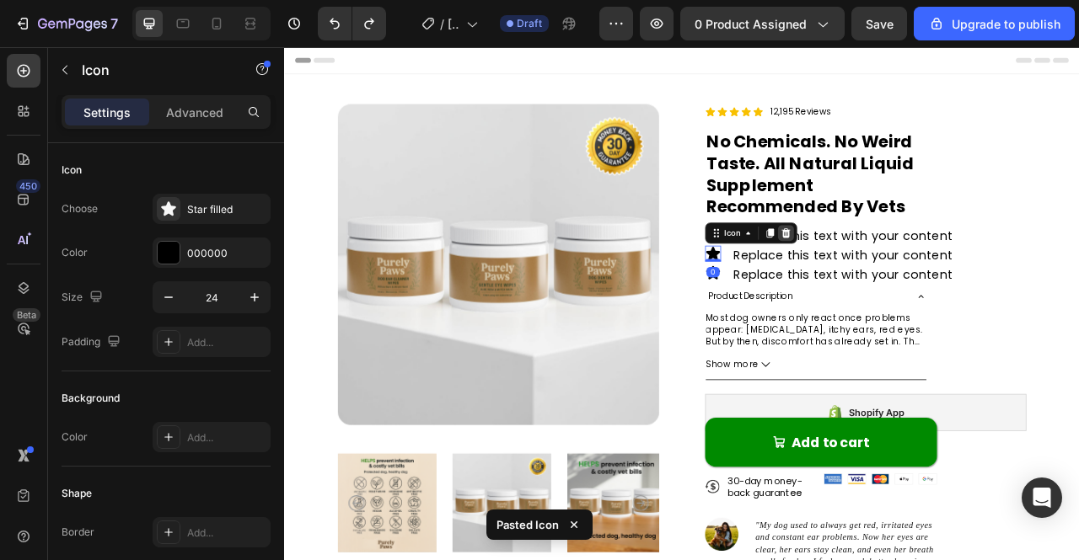
click at [917, 282] on icon at bounding box center [922, 284] width 11 height 12
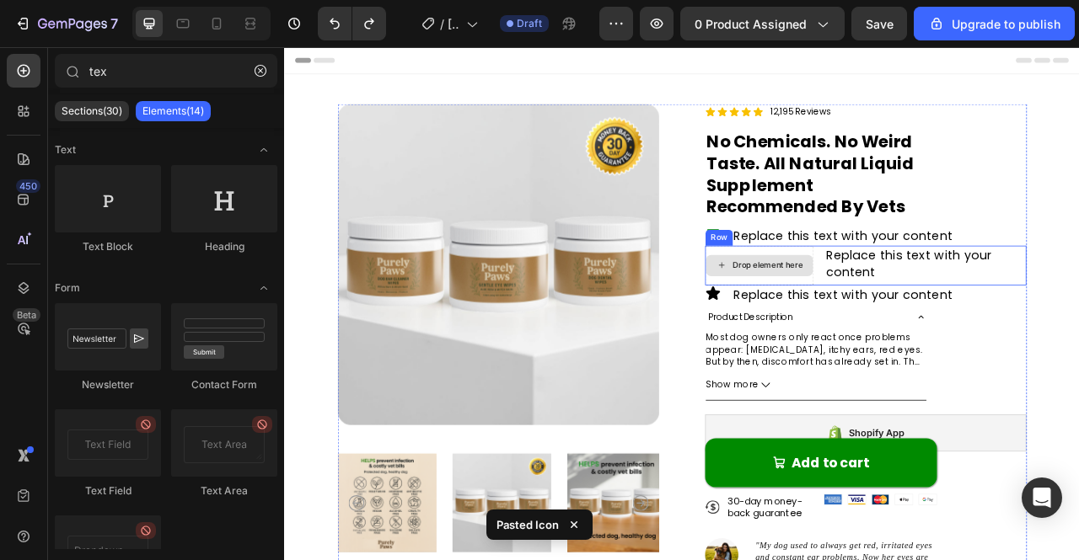
click at [861, 319] on div "Drop element here" at bounding box center [898, 325] width 89 height 13
click at [878, 323] on div "Drop element here" at bounding box center [898, 325] width 89 height 13
click at [880, 326] on div "Drop element here" at bounding box center [898, 325] width 89 height 13
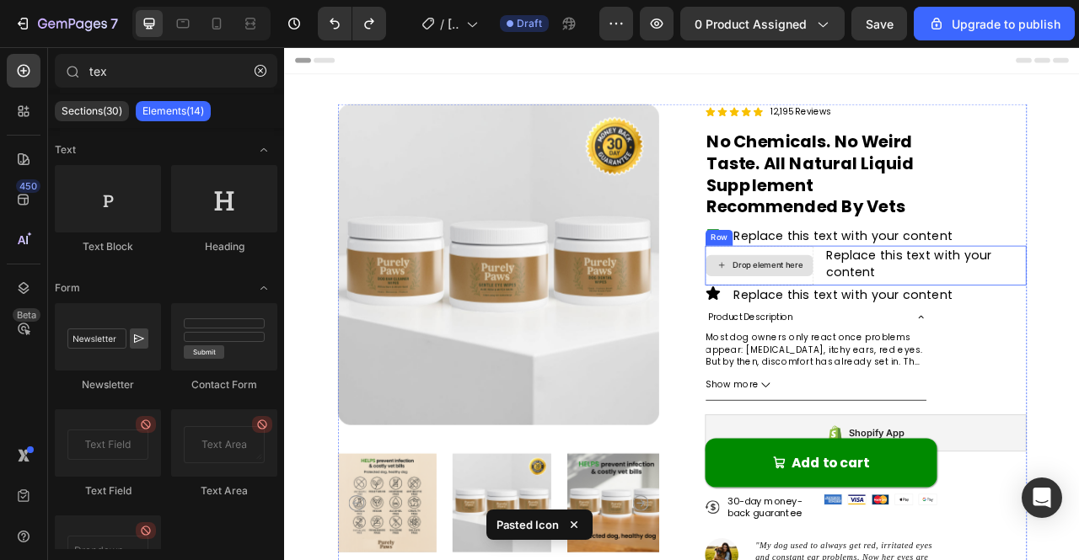
click at [880, 326] on div "Drop element here" at bounding box center [898, 325] width 89 height 13
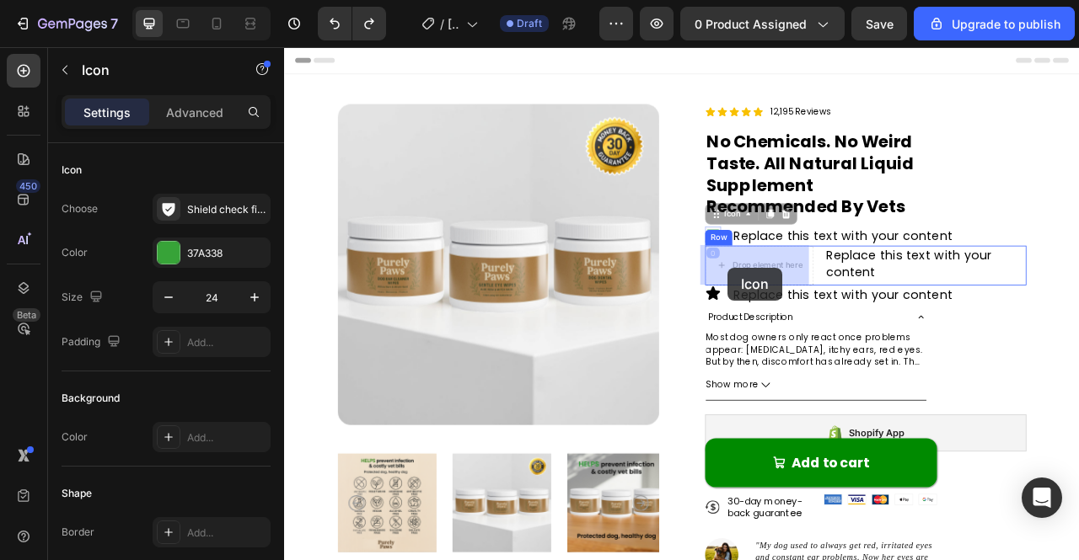
drag, startPoint x: 822, startPoint y: 285, endPoint x: 848, endPoint y: 328, distance: 50.3
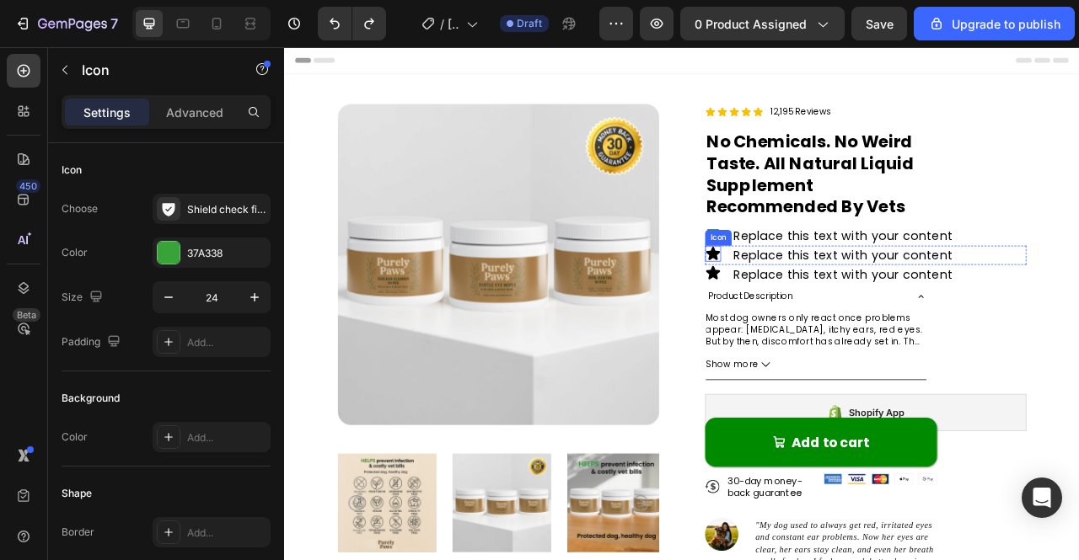
click at [821, 308] on icon at bounding box center [830, 309] width 18 height 17
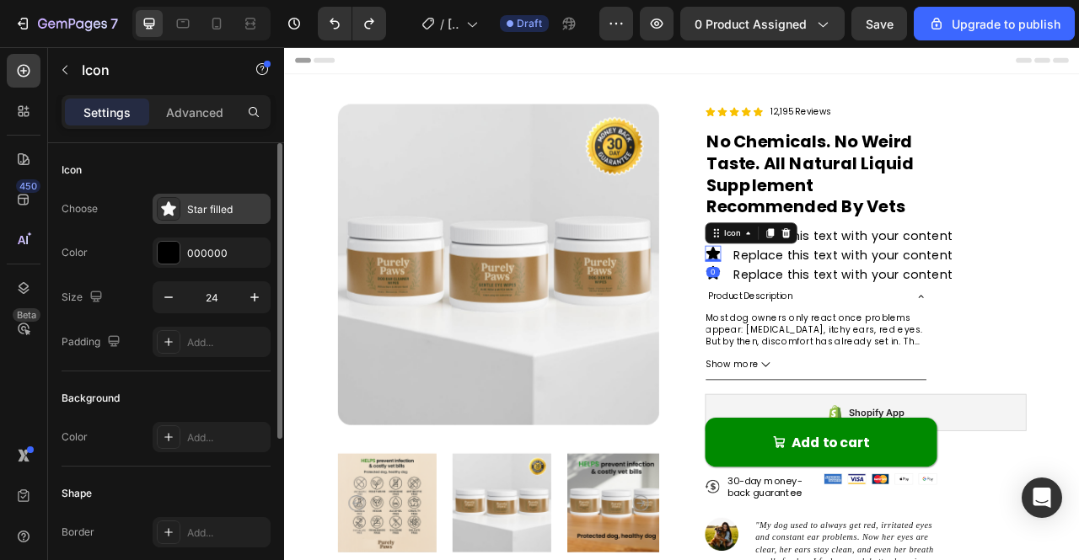
click at [179, 206] on div at bounding box center [169, 209] width 24 height 24
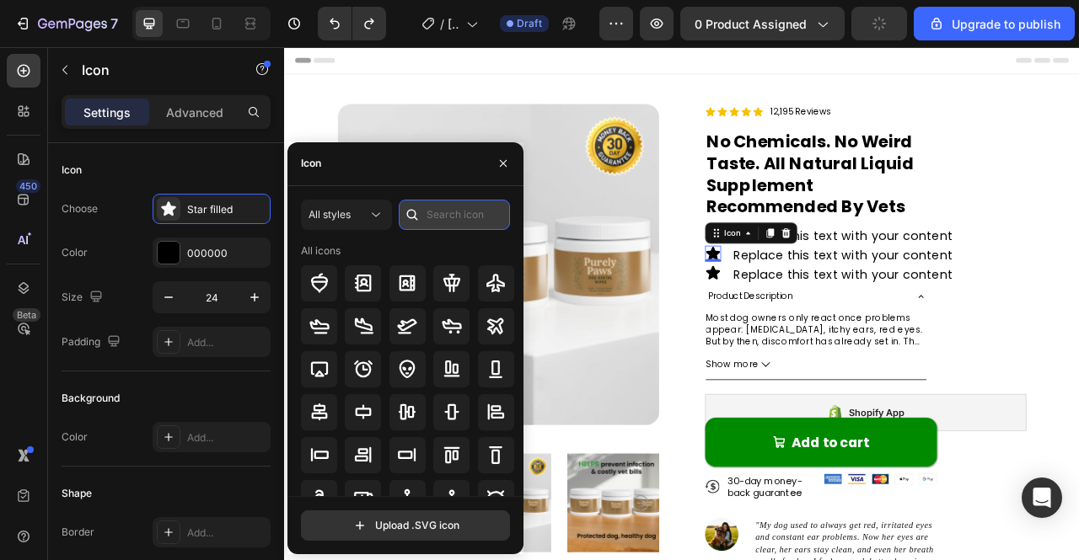
click at [434, 213] on input "text" at bounding box center [454, 215] width 111 height 30
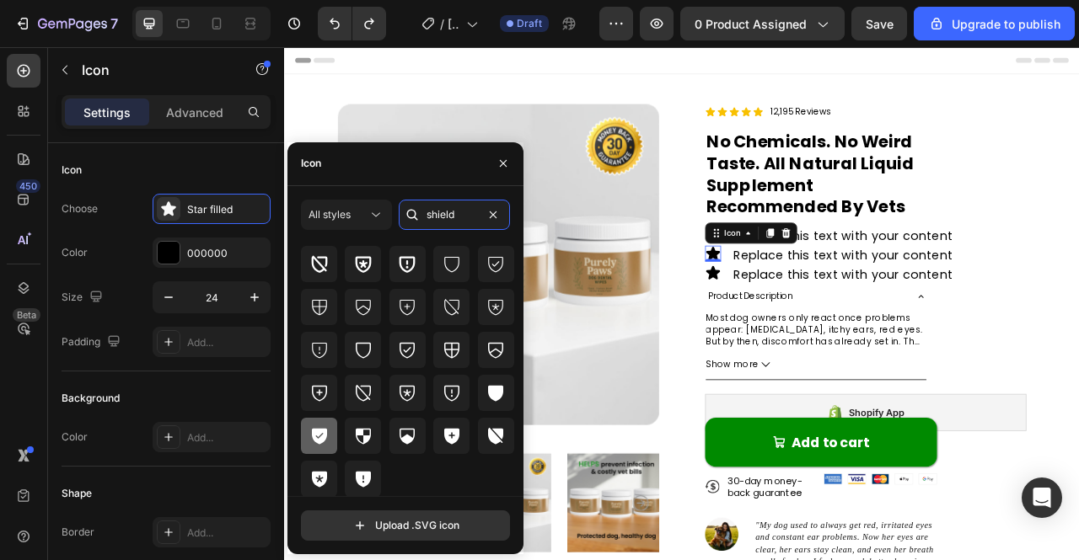
type input "shield"
click at [320, 434] on icon at bounding box center [319, 437] width 15 height 16
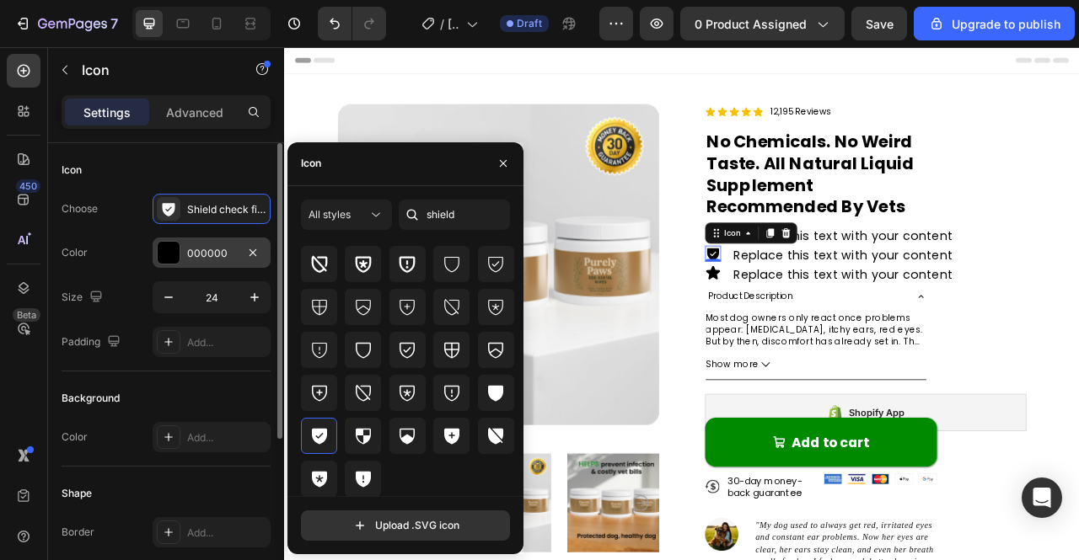
click at [204, 244] on div "000000" at bounding box center [212, 253] width 118 height 30
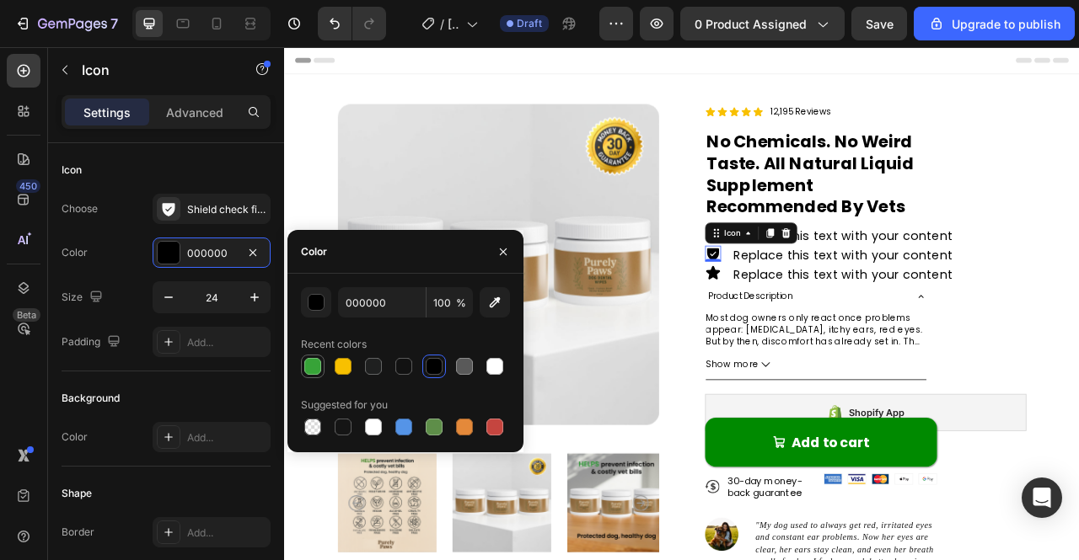
click at [308, 361] on div at bounding box center [312, 366] width 17 height 17
type input "37A338"
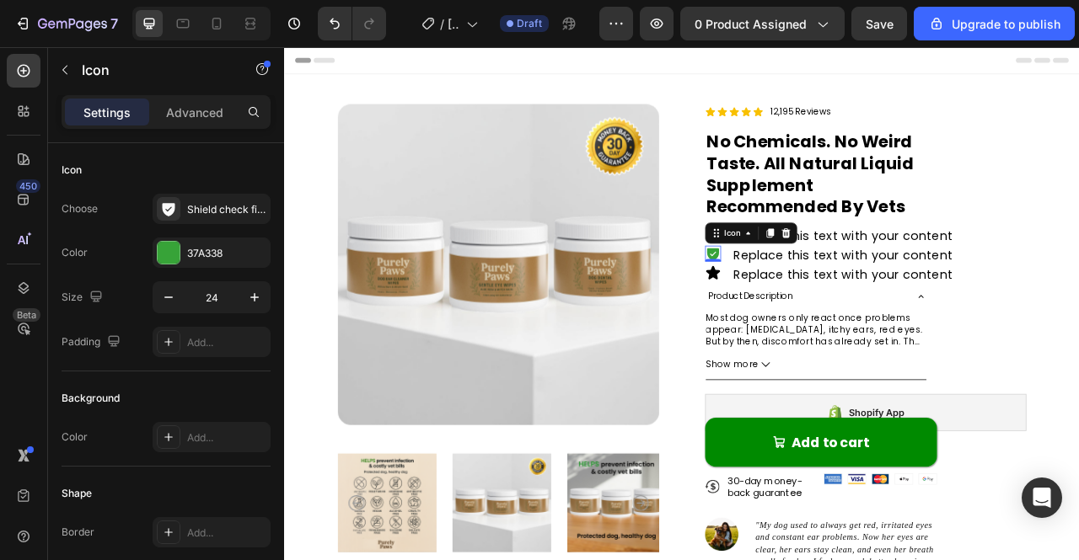
click at [822, 332] on div "0" at bounding box center [829, 333] width 17 height 13
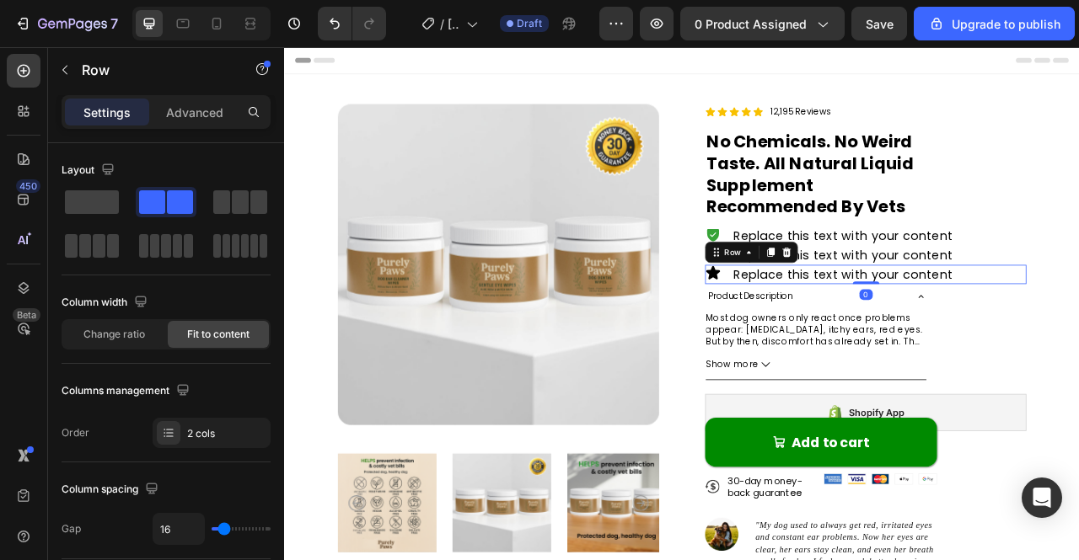
click at [834, 333] on div "Icon Replace this text with your content Text Block Row 0" at bounding box center [1023, 336] width 409 height 24
drag, startPoint x: 809, startPoint y: 329, endPoint x: 825, endPoint y: 334, distance: 16.8
click at [813, 329] on div "Product Images Icon Icon Icon Icon Icon Icon List 12,195 Reviews Text Block Row…" at bounding box center [789, 458] width 877 height 677
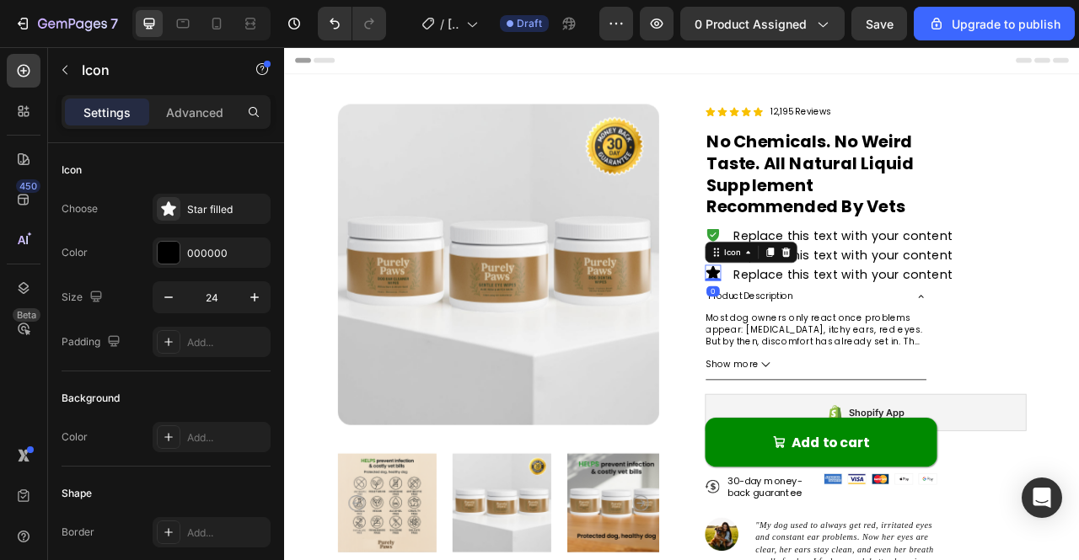
click at [827, 335] on icon at bounding box center [830, 333] width 18 height 17
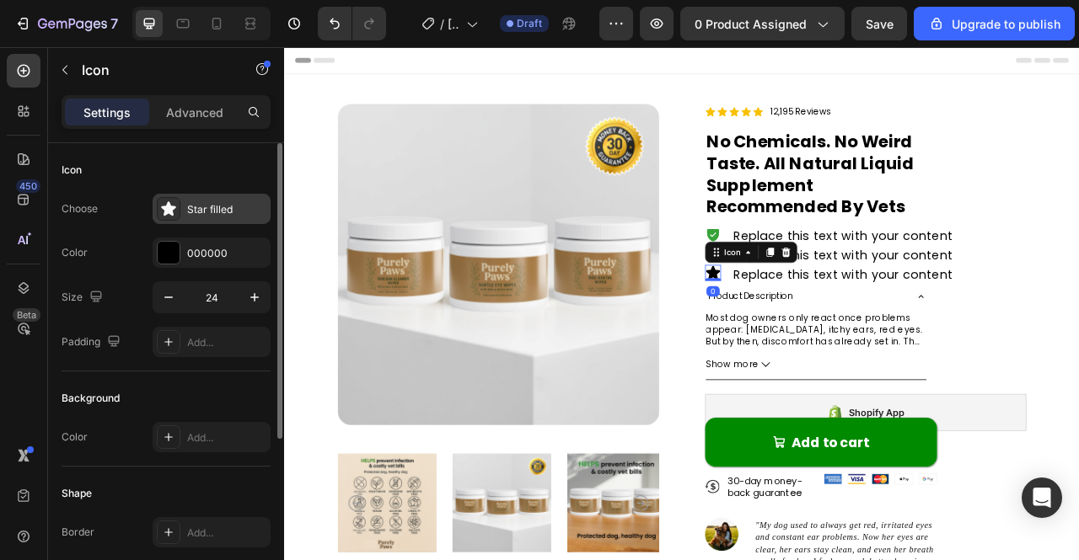
click at [178, 200] on div at bounding box center [169, 209] width 24 height 24
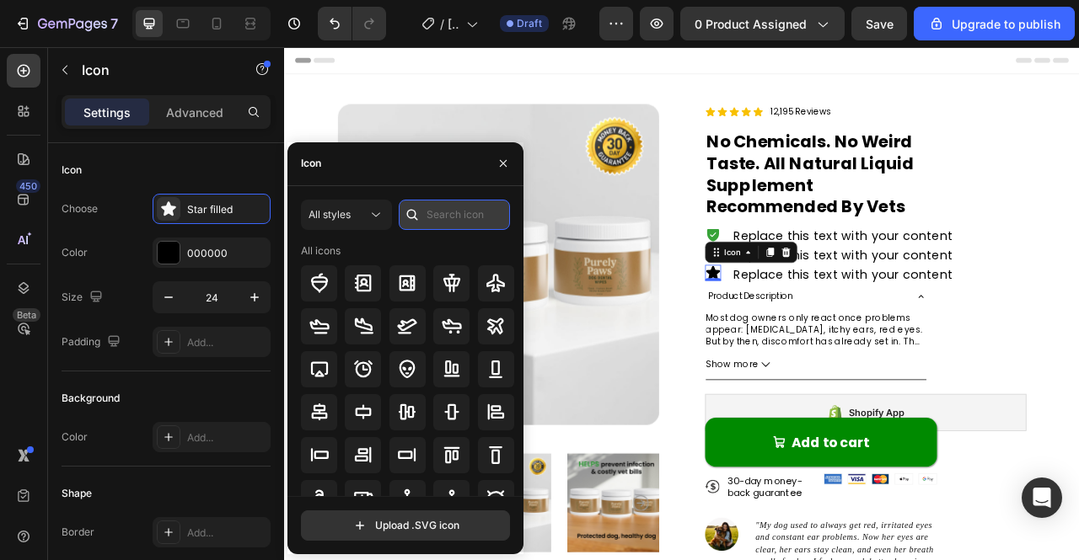
click at [455, 209] on input "text" at bounding box center [454, 215] width 111 height 30
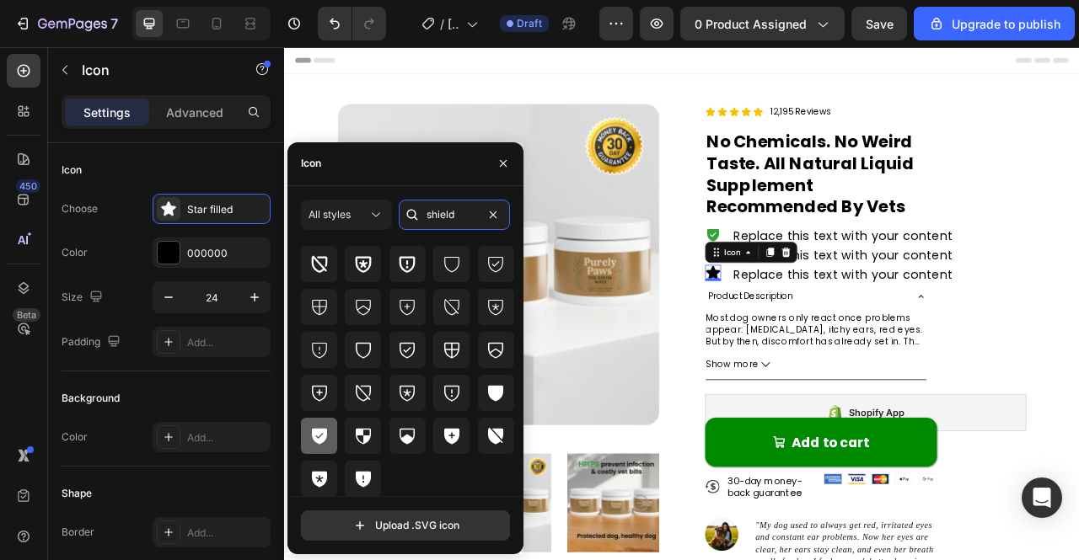
type input "shield"
click at [324, 426] on icon at bounding box center [319, 436] width 20 height 20
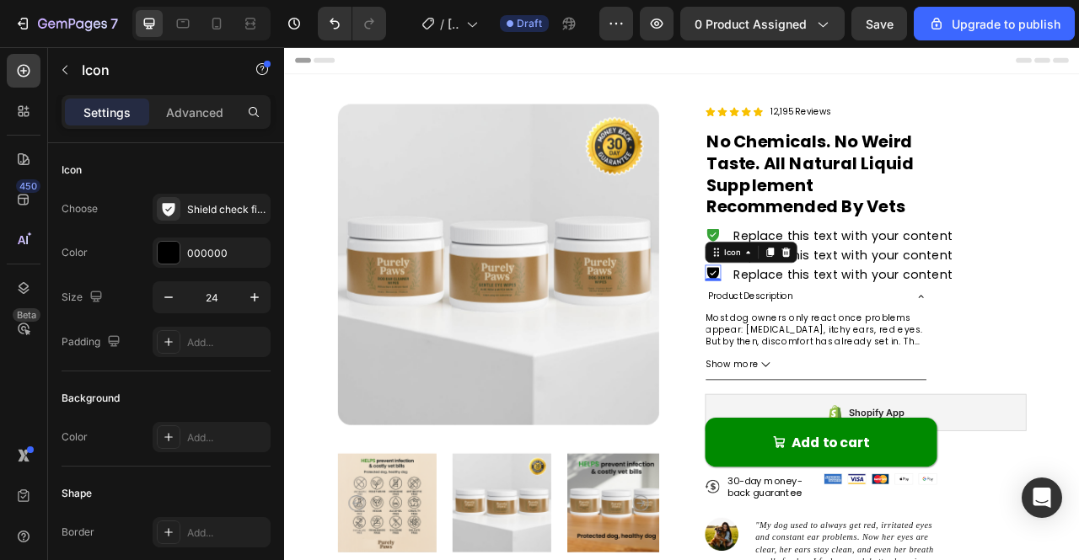
click at [0, 0] on button "button" at bounding box center [0, 0] width 0 height 0
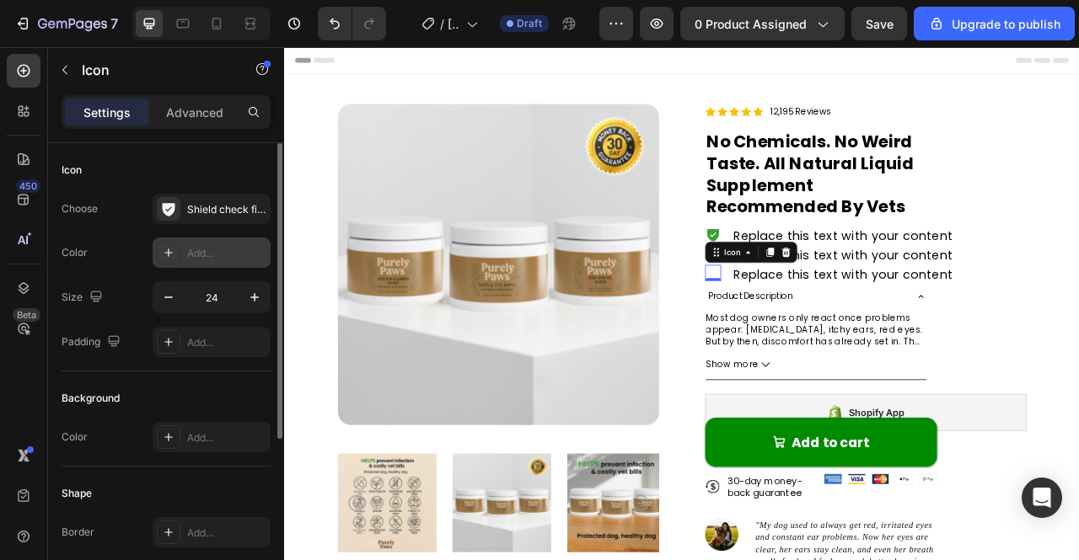
click at [218, 258] on div "Add..." at bounding box center [226, 253] width 79 height 15
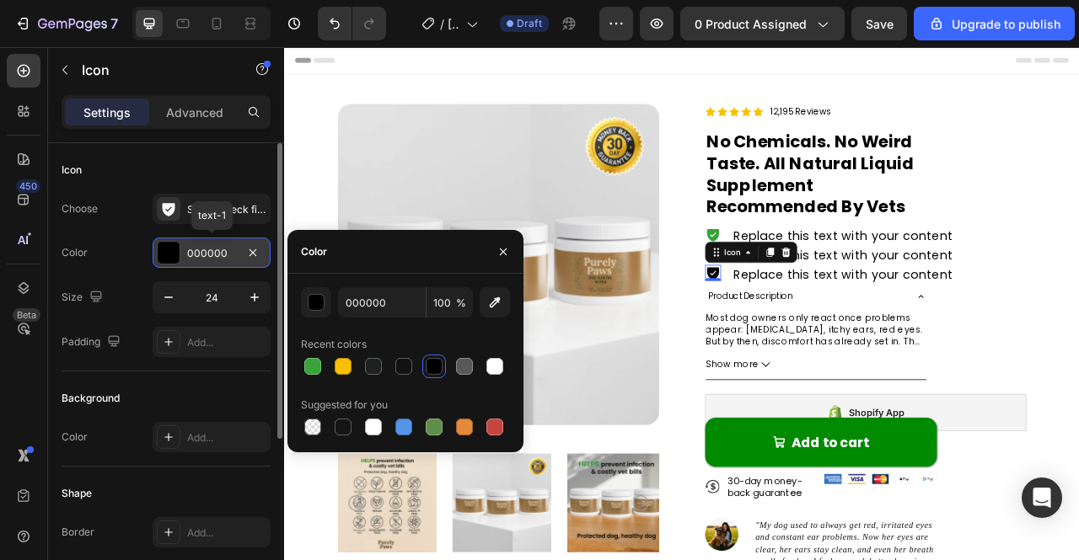
click at [212, 254] on div "000000" at bounding box center [211, 253] width 49 height 15
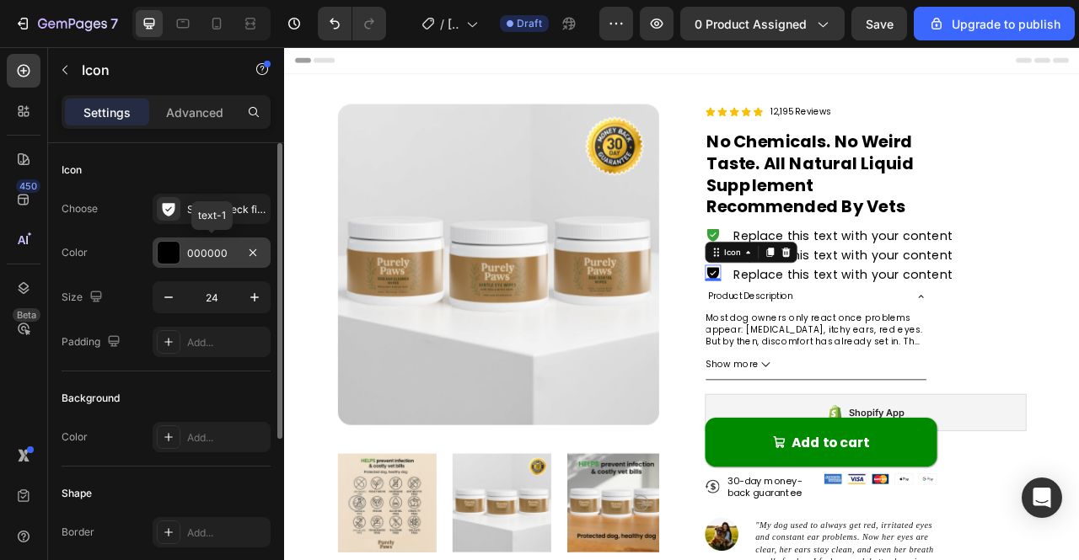
click at [207, 252] on div "000000" at bounding box center [211, 253] width 49 height 15
click at [205, 255] on div "000000" at bounding box center [211, 253] width 49 height 15
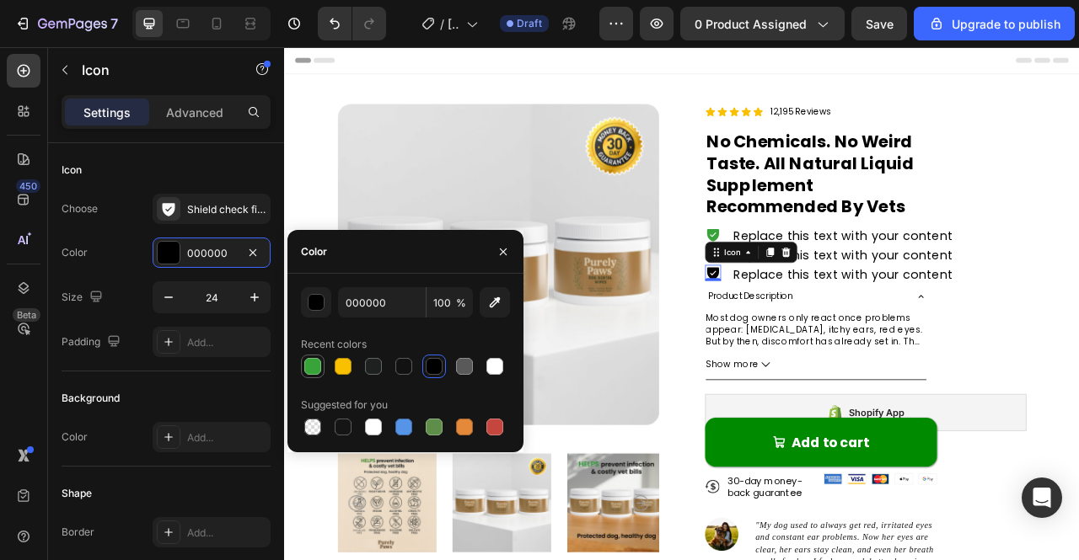
click at [306, 362] on div at bounding box center [312, 366] width 17 height 17
type input "37A338"
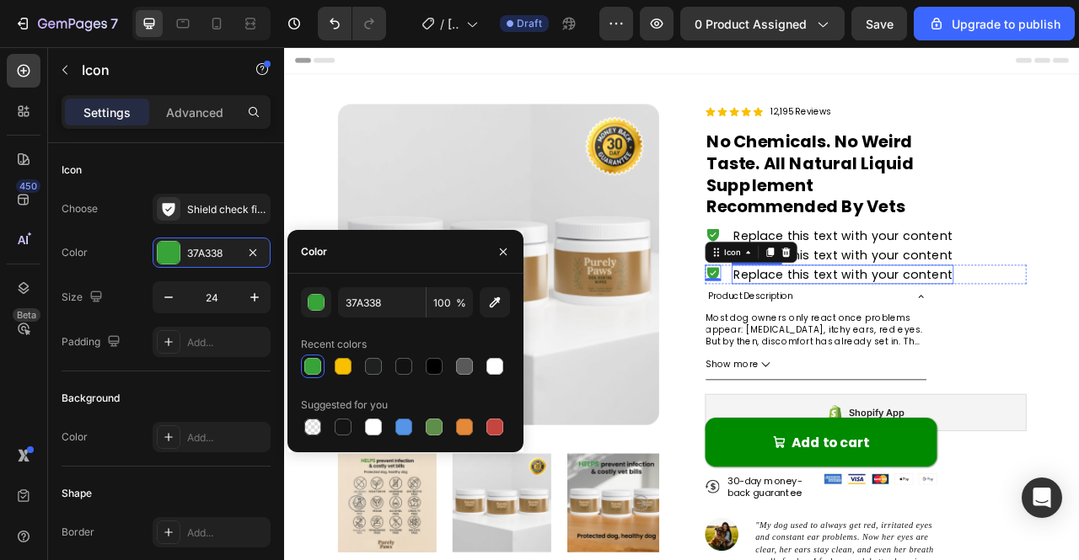
click at [1078, 326] on div "Replace this text with your content" at bounding box center [994, 336] width 282 height 24
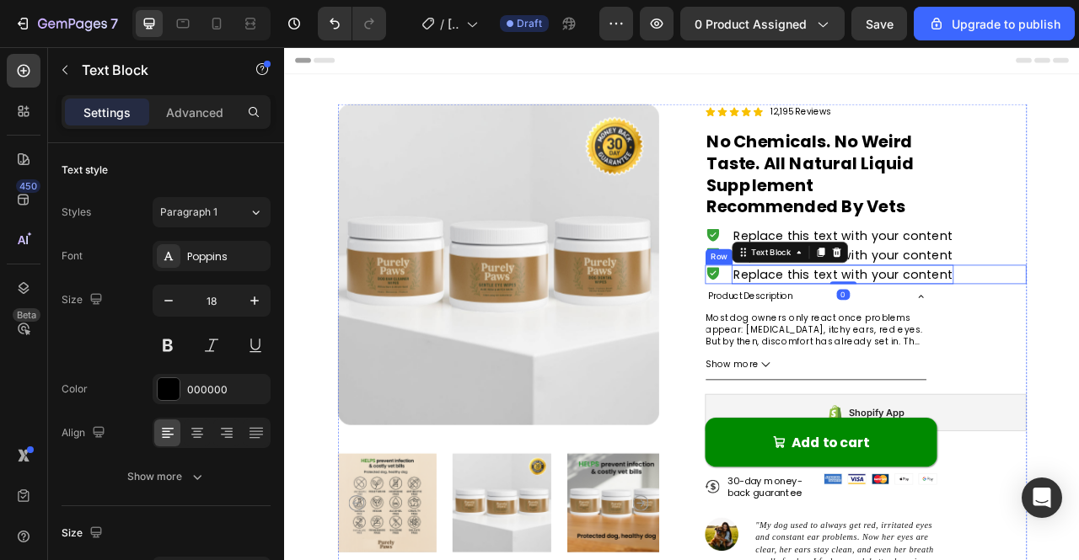
click at [1078, 332] on div "Icon Replace this text with your content Text Block 0 Row" at bounding box center [1023, 336] width 409 height 24
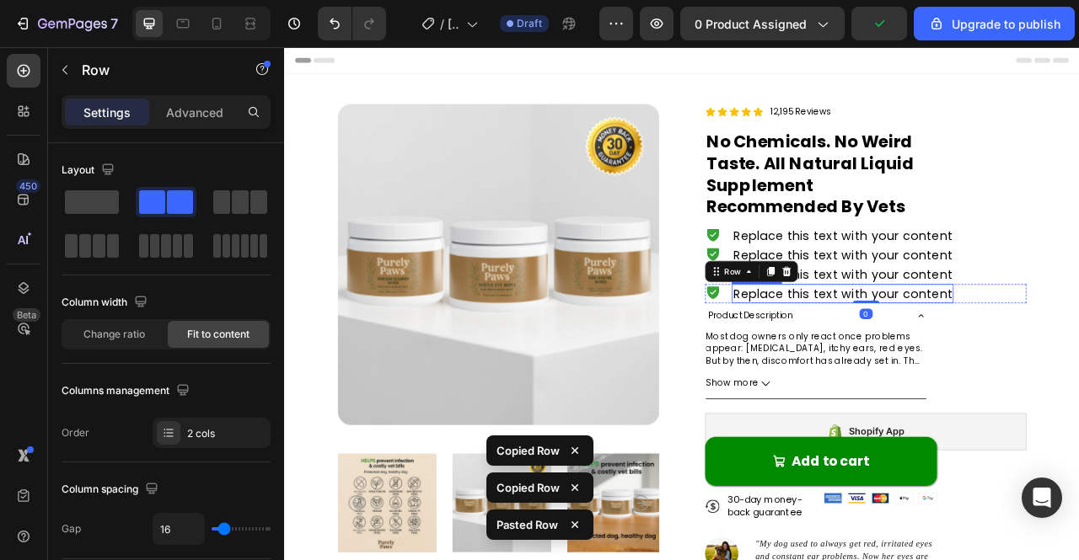
click at [917, 357] on div "Replace this text with your content" at bounding box center [994, 361] width 282 height 24
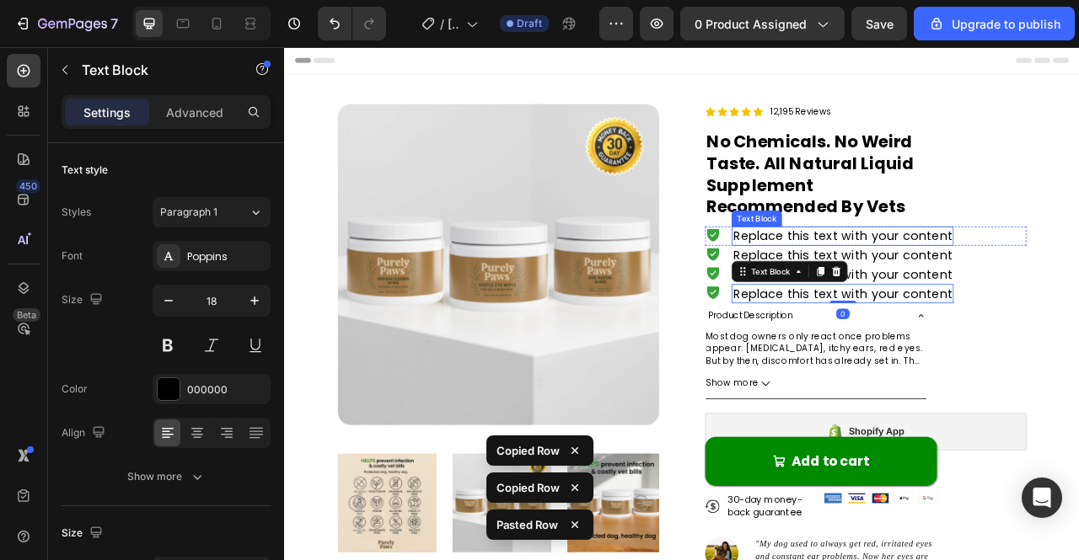
click at [1020, 283] on div "Replace this text with your content" at bounding box center [994, 288] width 282 height 24
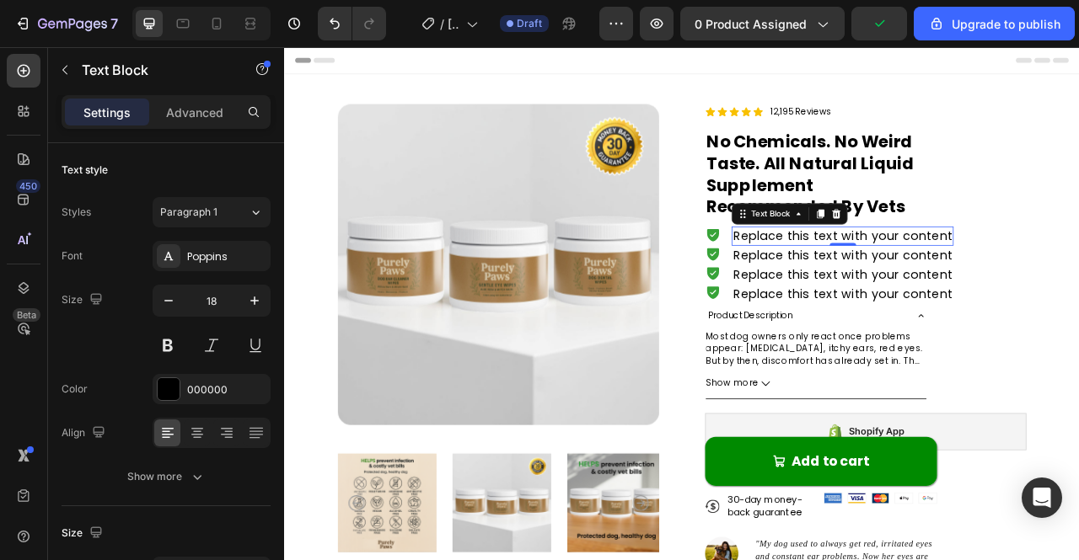
click at [973, 291] on div "Replace this text with your content" at bounding box center [994, 288] width 282 height 24
click at [926, 285] on p "Replace this text with your content" at bounding box center [994, 287] width 279 height 21
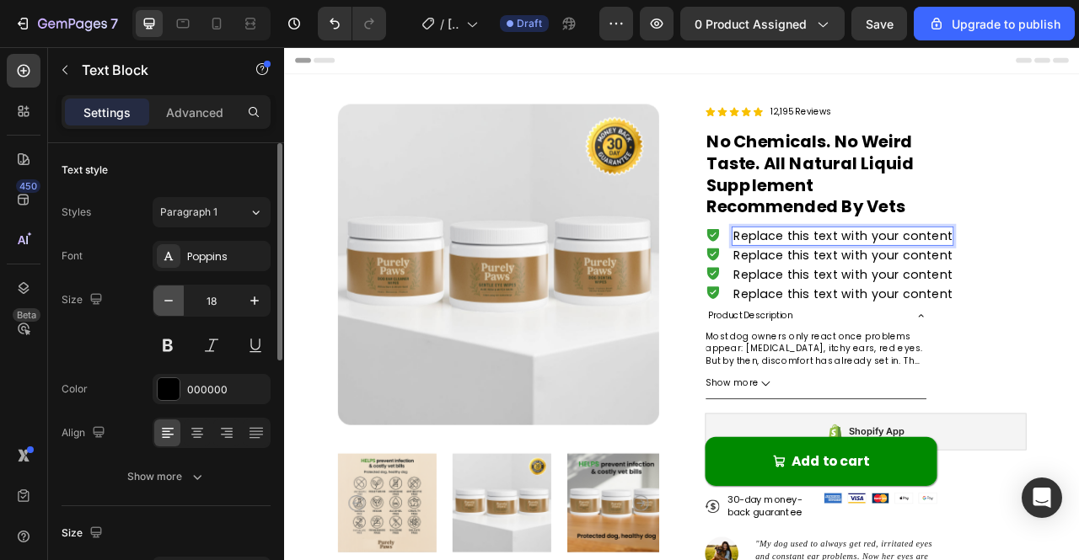
click at [169, 301] on icon "button" at bounding box center [168, 300] width 17 height 17
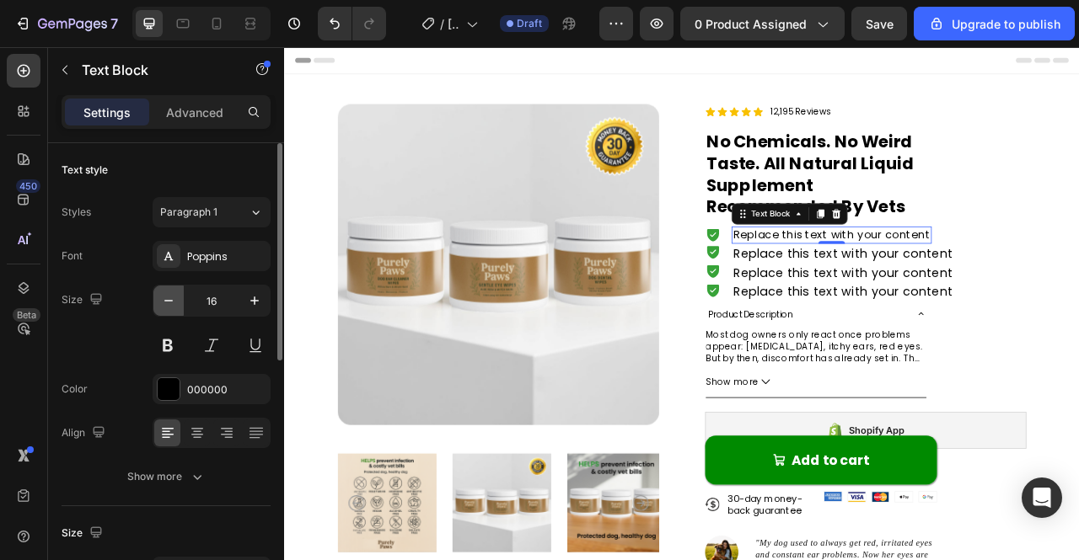
click at [169, 301] on icon "button" at bounding box center [168, 300] width 17 height 17
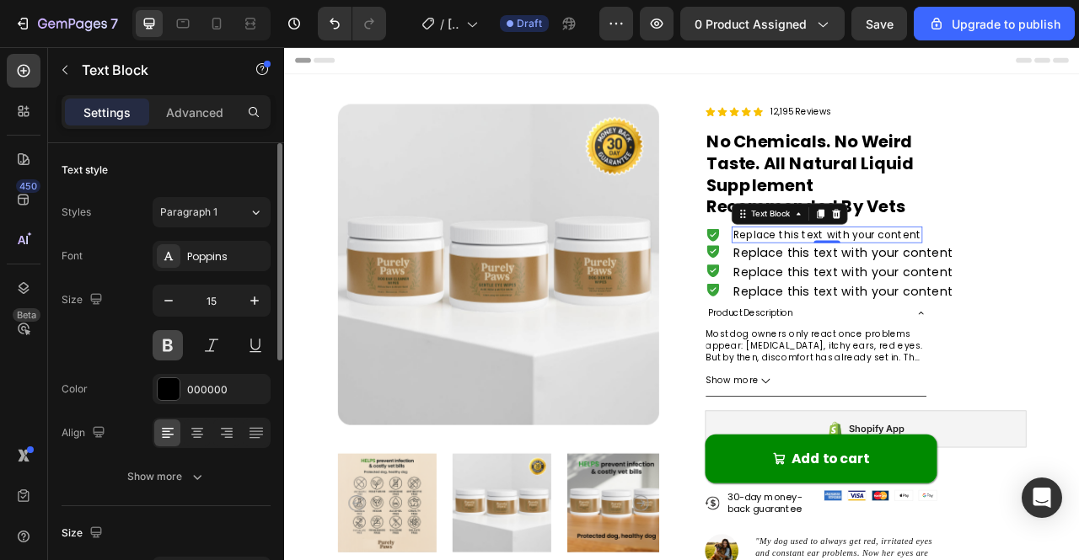
click at [167, 340] on button at bounding box center [168, 345] width 30 height 30
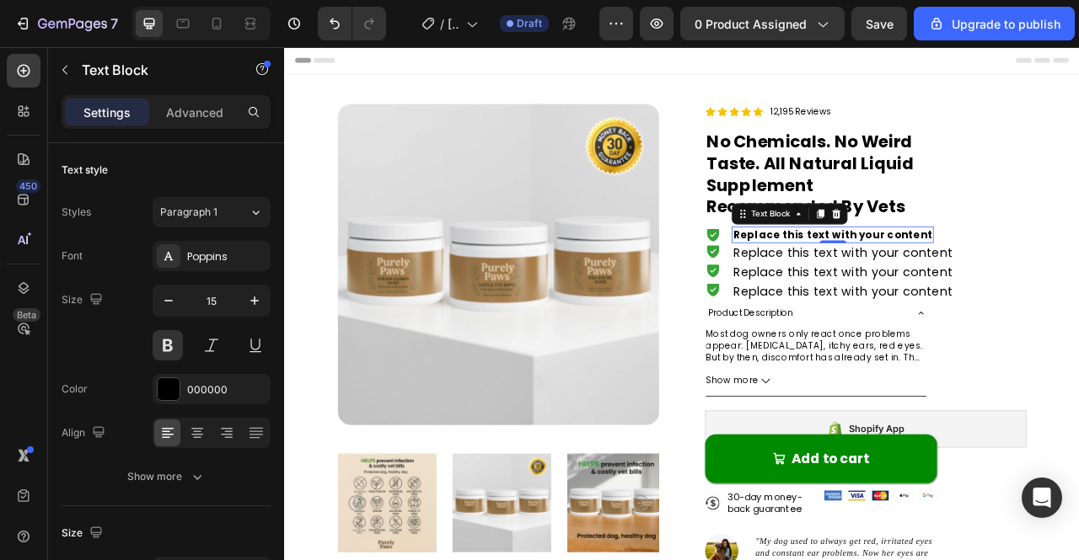
click at [1035, 280] on p "Replace this text with your content" at bounding box center [982, 286] width 254 height 18
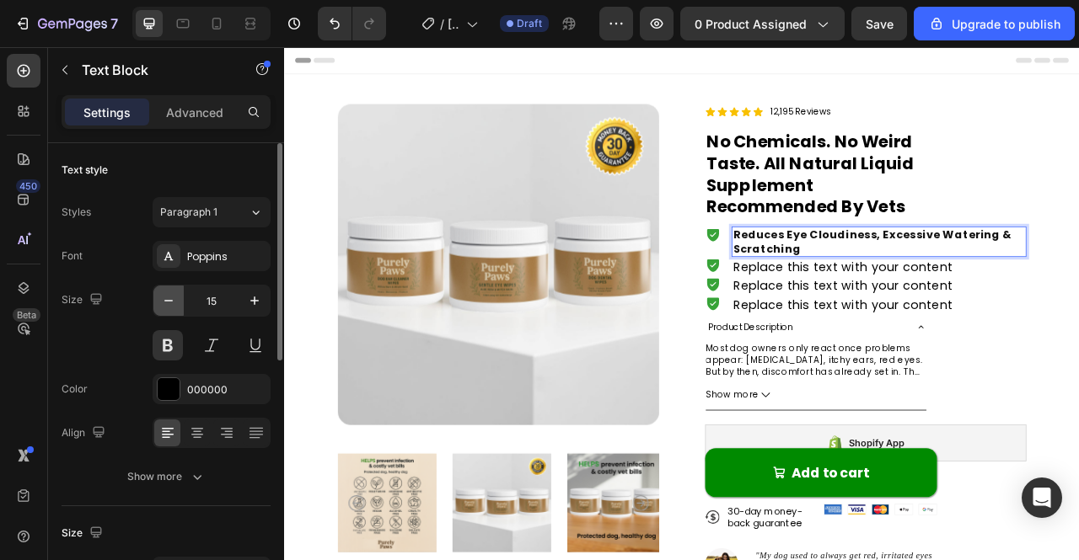
click at [162, 303] on icon "button" at bounding box center [168, 300] width 17 height 17
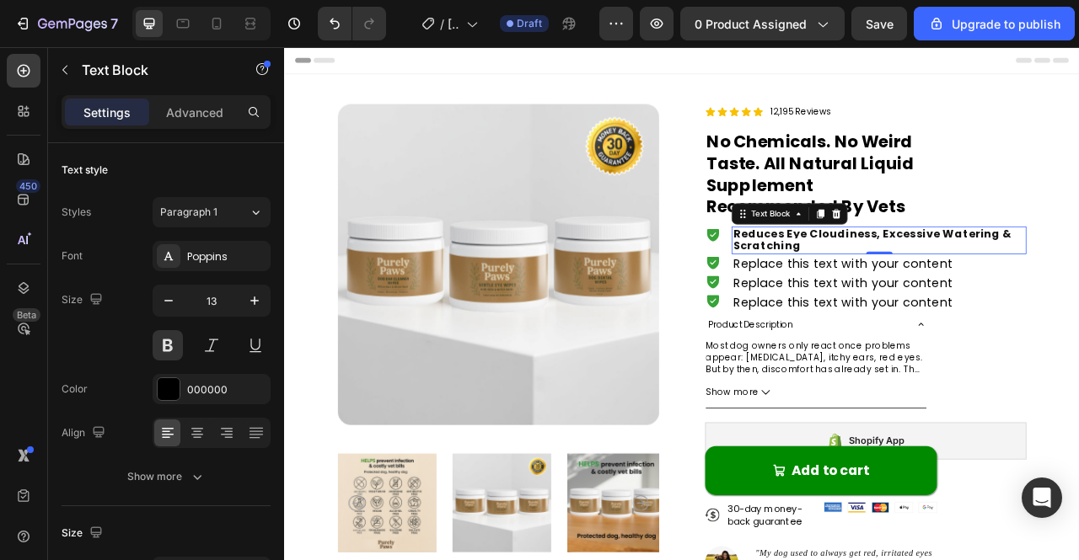
click at [923, 287] on span "Reduces Eye Cloudiness, Excessive Watering & Scratching" at bounding box center [1032, 292] width 354 height 35
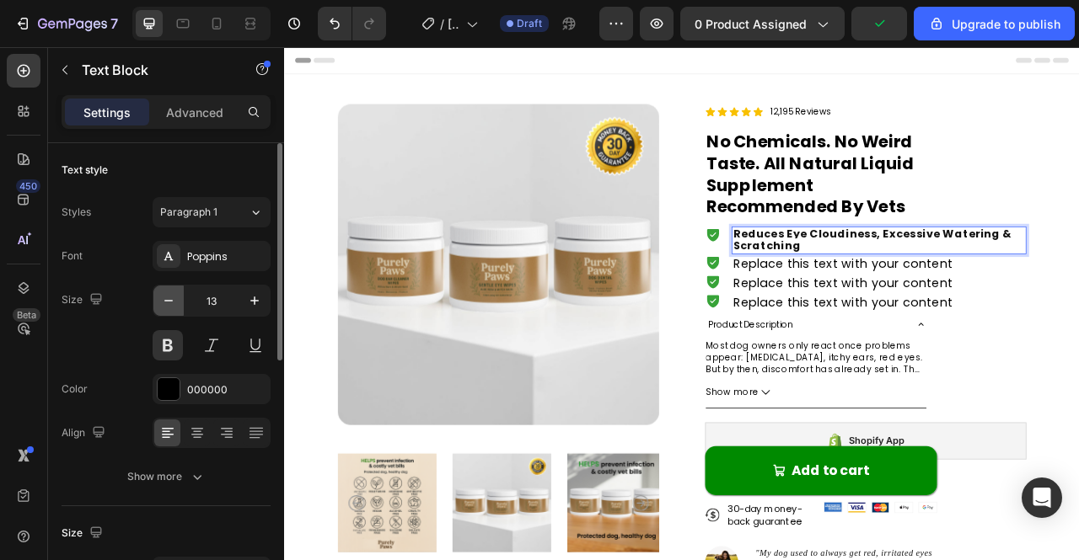
click at [169, 302] on icon "button" at bounding box center [168, 300] width 17 height 17
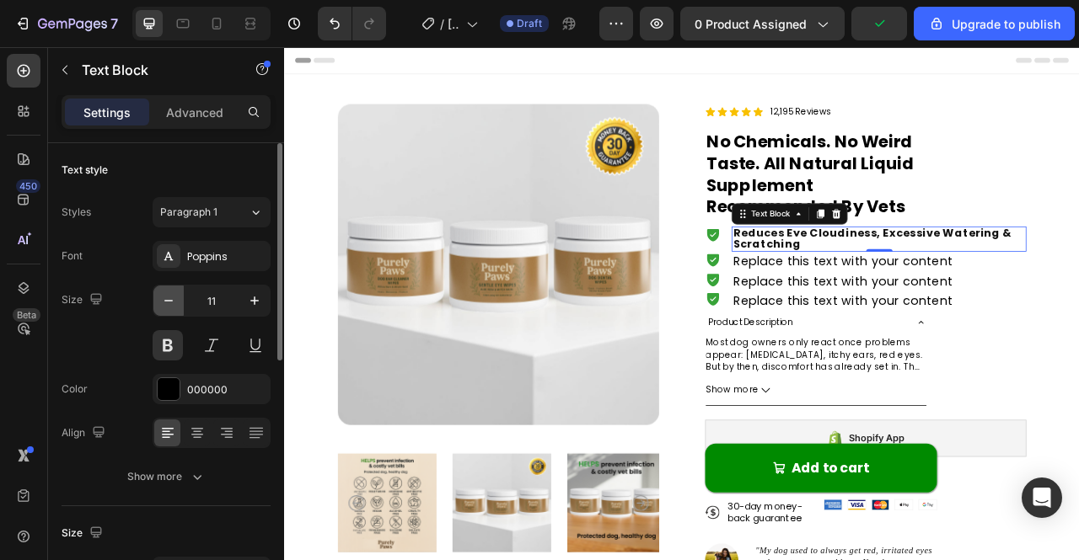
click at [169, 302] on icon "button" at bounding box center [168, 300] width 17 height 17
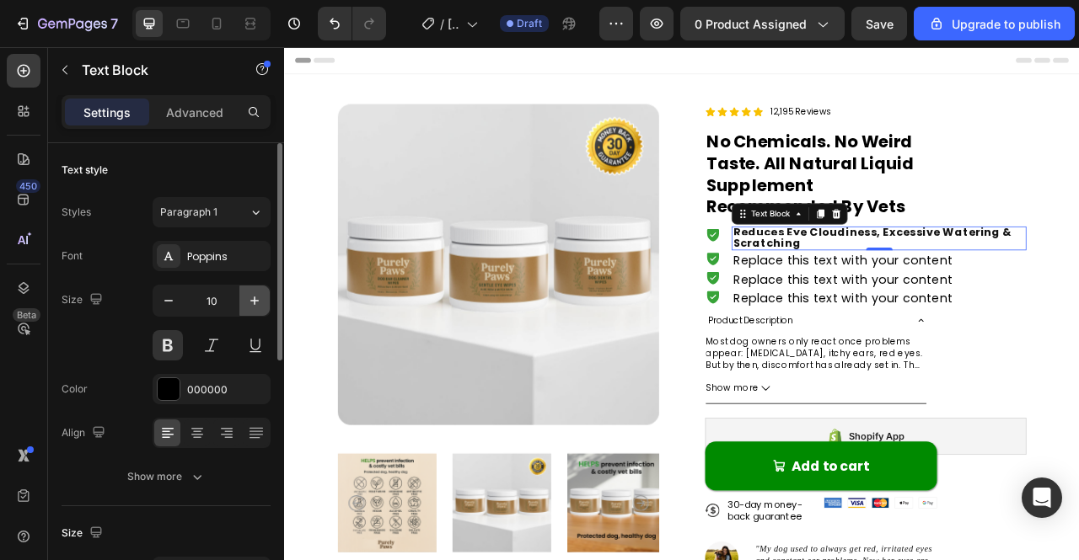
click at [253, 299] on icon "button" at bounding box center [254, 301] width 8 height 8
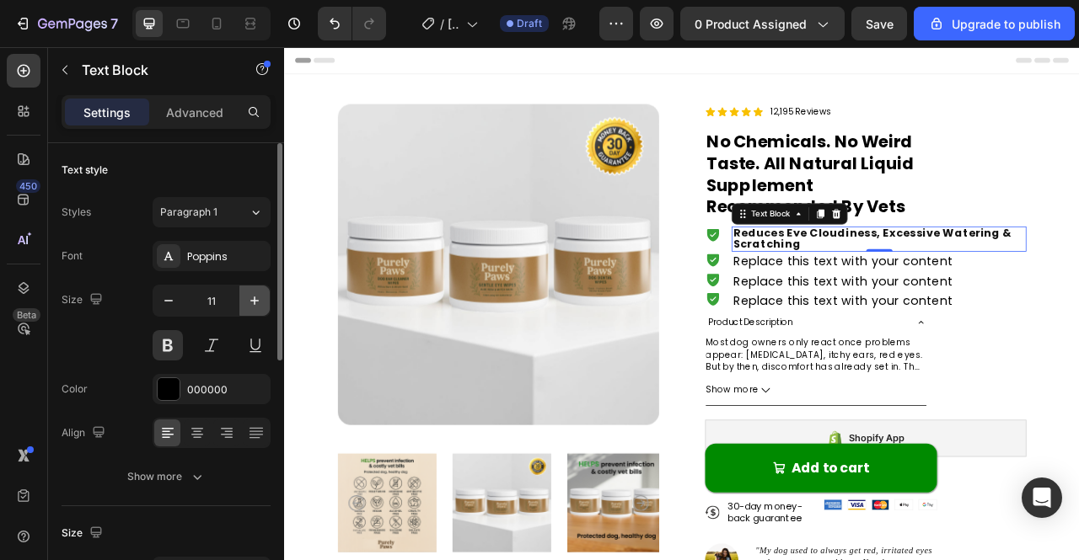
click at [255, 299] on icon "button" at bounding box center [254, 301] width 8 height 8
click at [172, 298] on icon "button" at bounding box center [168, 300] width 17 height 17
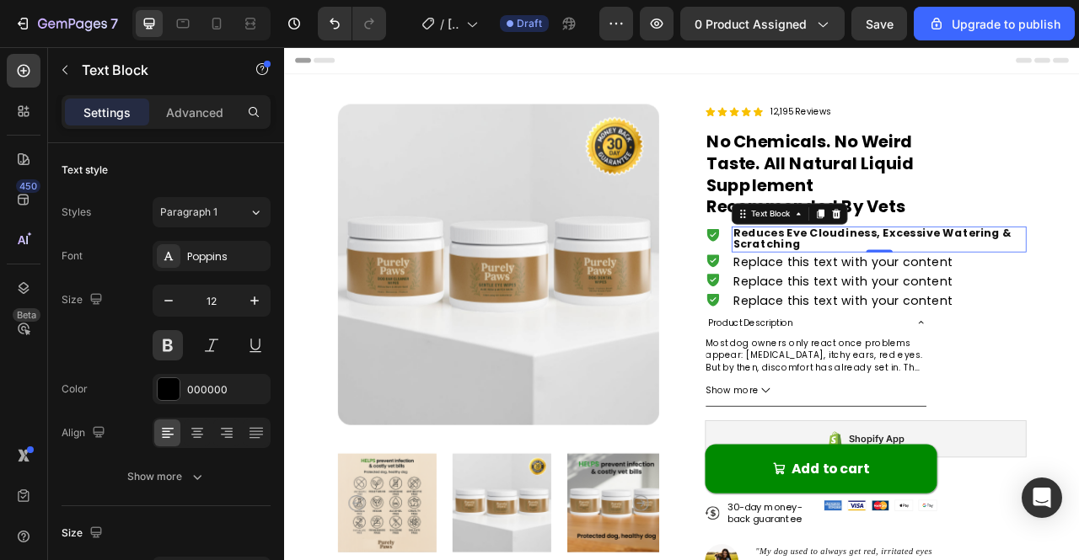
type input "11"
click at [893, 322] on div "Text Block" at bounding box center [884, 322] width 57 height 15
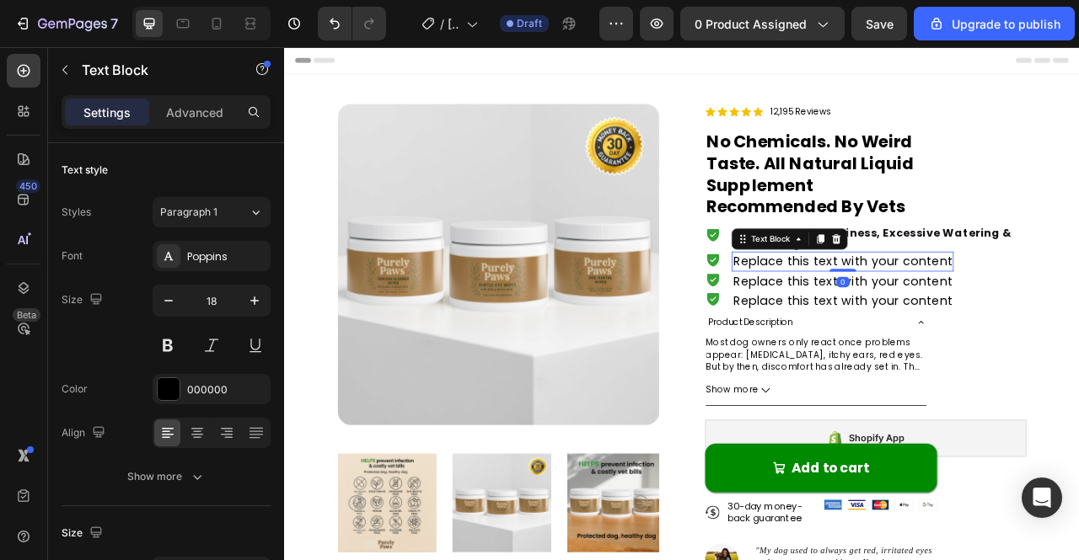
click at [906, 320] on div "Replace this text with your content" at bounding box center [994, 320] width 282 height 24
click at [926, 325] on div "Replace this text with your content" at bounding box center [994, 320] width 282 height 24
click at [925, 323] on p "Replace this text with your content" at bounding box center [994, 319] width 279 height 21
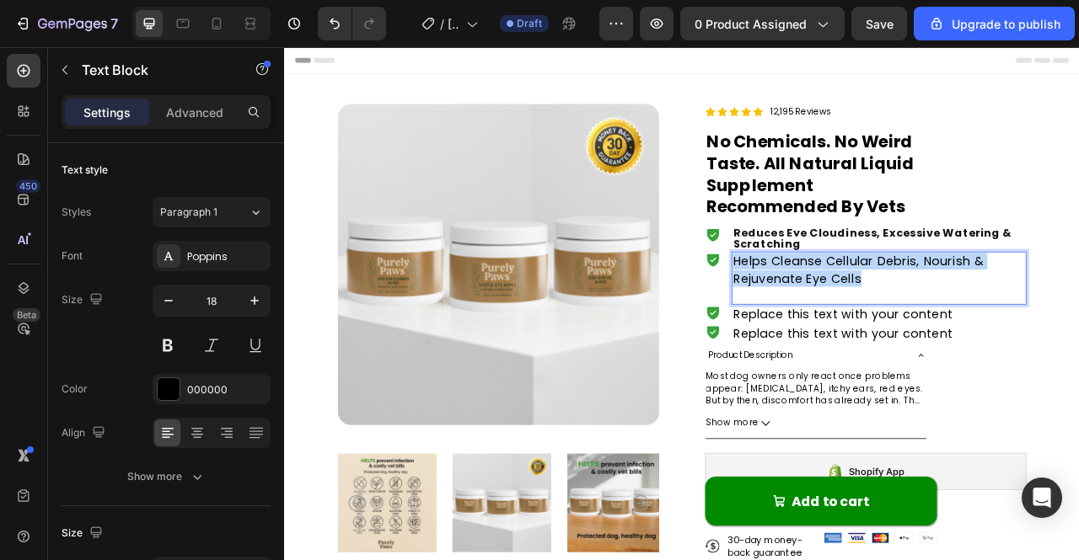
drag, startPoint x: 851, startPoint y: 313, endPoint x: 1022, endPoint y: 335, distance: 172.5
click at [1022, 335] on p "Helps Cleanse Cellular Debris, Nourish & Rejuvenate Eye Cells" at bounding box center [1041, 341] width 372 height 64
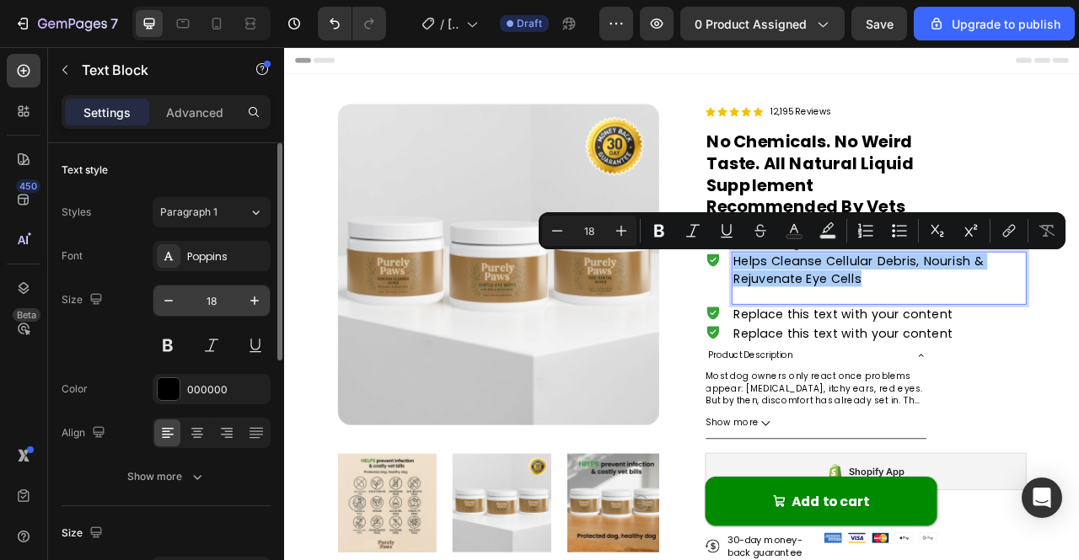
drag, startPoint x: 168, startPoint y: 346, endPoint x: 203, endPoint y: 298, distance: 59.7
click at [168, 346] on button at bounding box center [168, 345] width 30 height 30
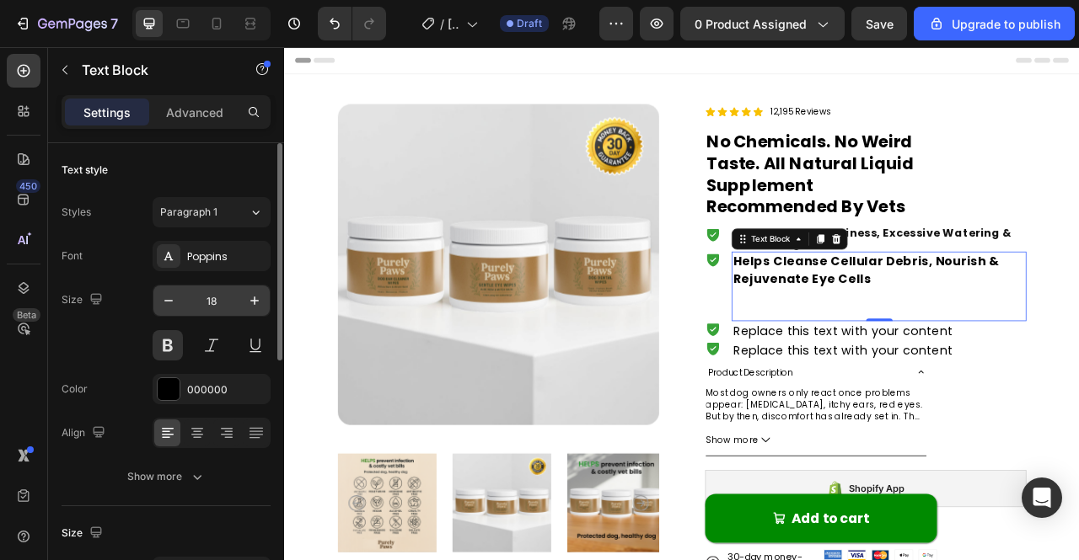
click at [210, 295] on input "18" at bounding box center [212, 301] width 56 height 30
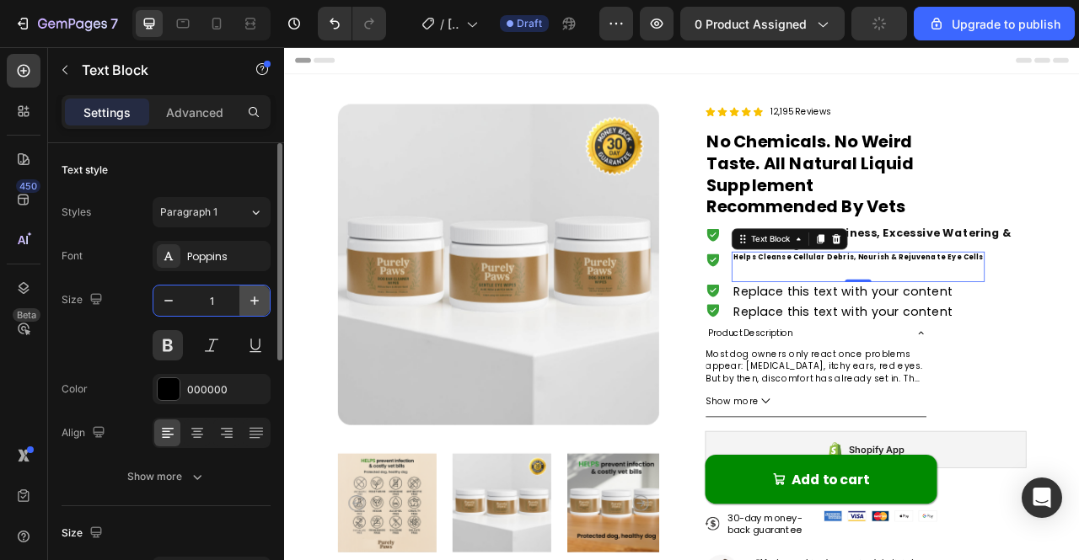
type input "11"
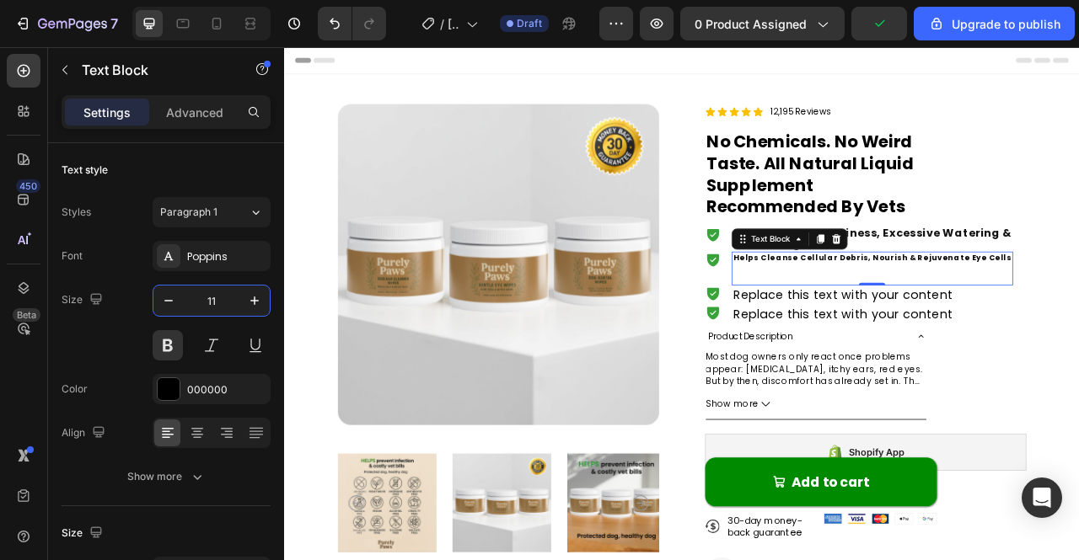
click at [1062, 292] on p "Reduces Eye Cloudiness, Excessive Watering & Scratching" at bounding box center [1041, 291] width 372 height 29
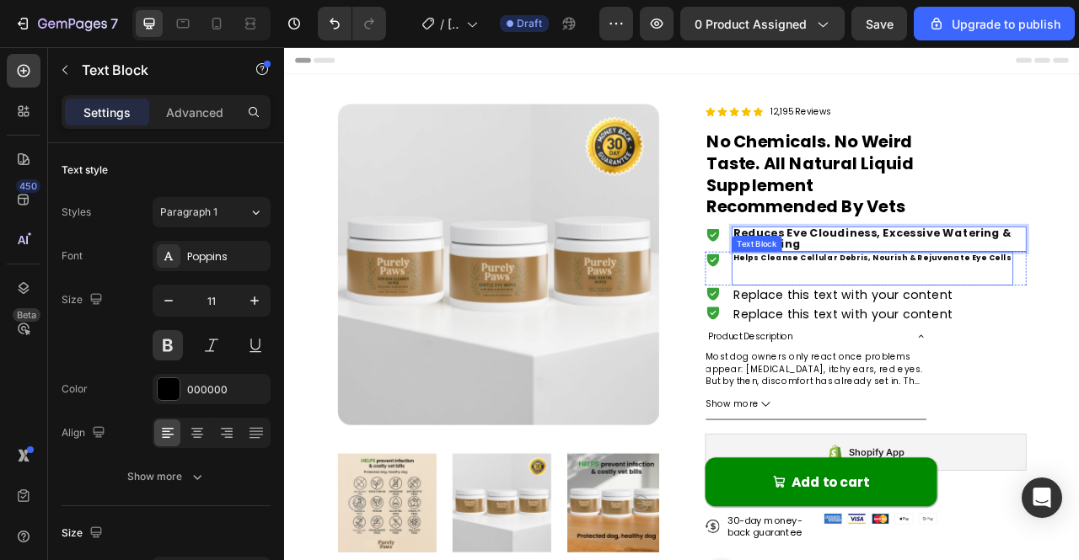
click at [1059, 323] on p "Helps Cleanse Cellular Debris, Nourish & Rejuvenate Eye Cells" at bounding box center [1032, 328] width 355 height 39
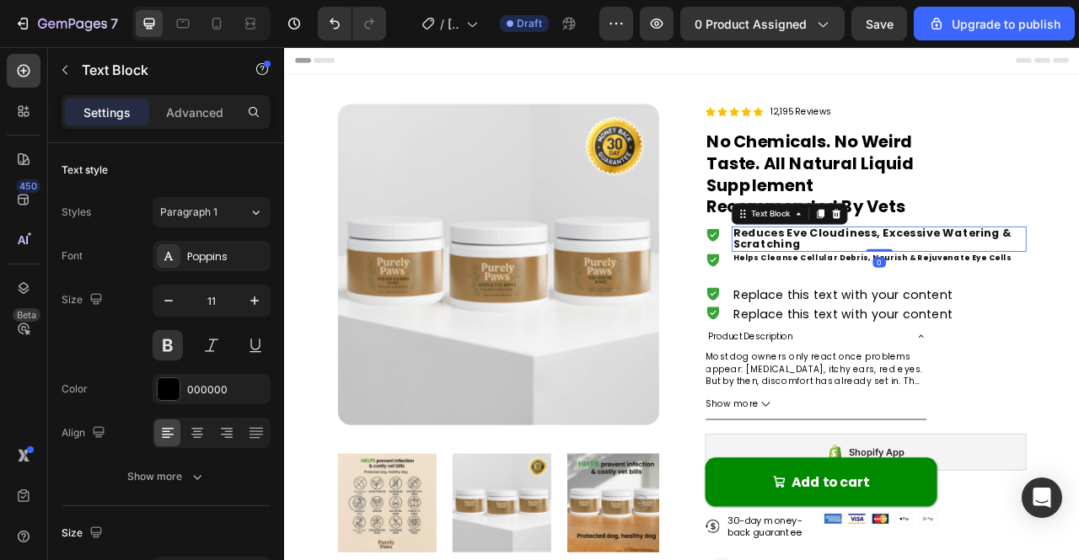
click at [1057, 289] on span "Reduces Eye Cloudiness, Excessive Watering & Scratching" at bounding box center [1032, 291] width 354 height 34
click at [1059, 318] on p "Helps Cleanse Cellular Debris, Nourish & Rejuvenate Eye Cells" at bounding box center [1032, 328] width 355 height 39
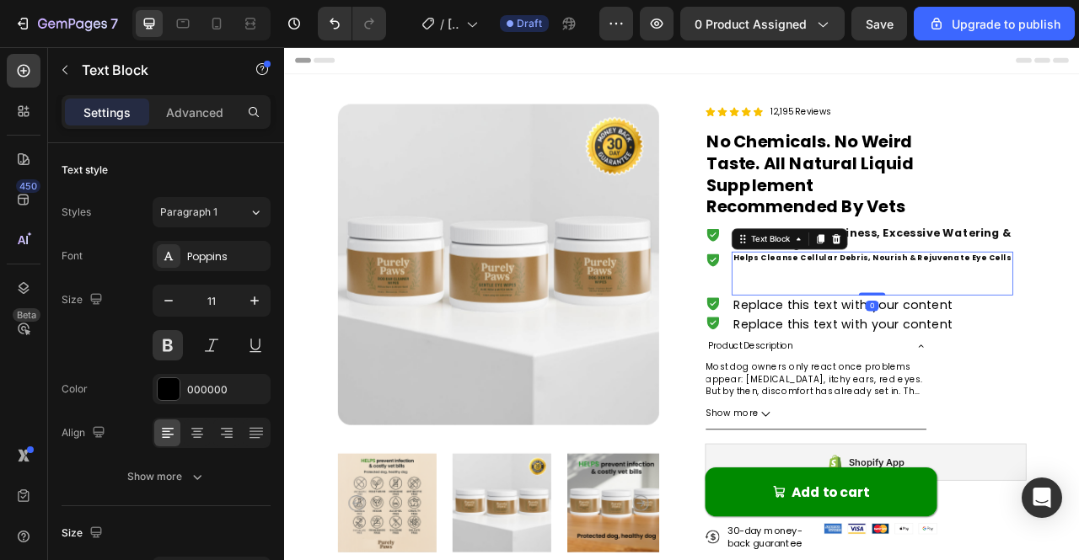
click at [1063, 308] on div "Helps Cleanse Cellular Debris, Nourish & Rejuvenate Eye Cells" at bounding box center [1032, 336] width 358 height 56
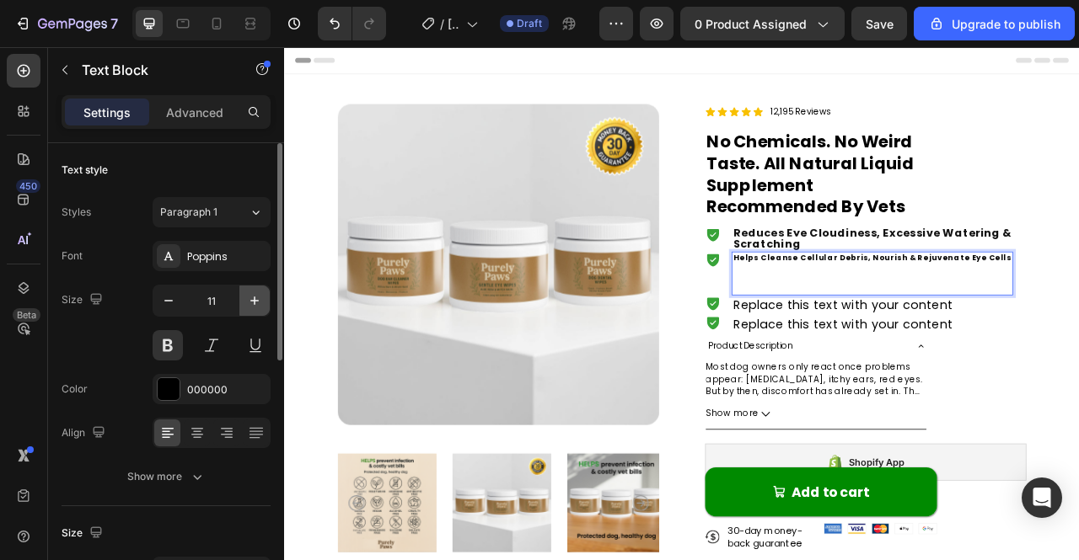
click at [249, 299] on icon "button" at bounding box center [254, 300] width 17 height 17
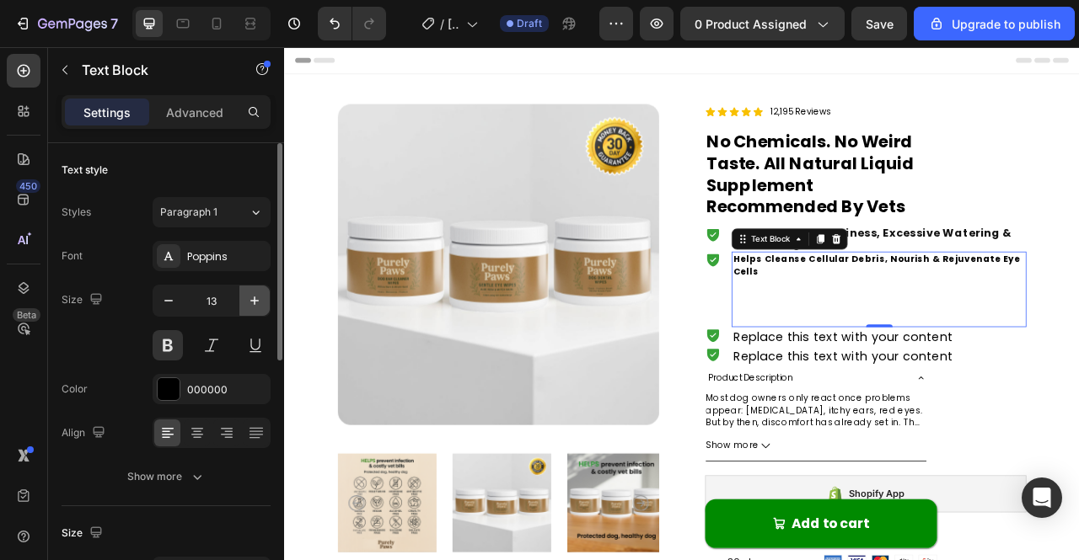
click at [258, 301] on icon "button" at bounding box center [254, 300] width 17 height 17
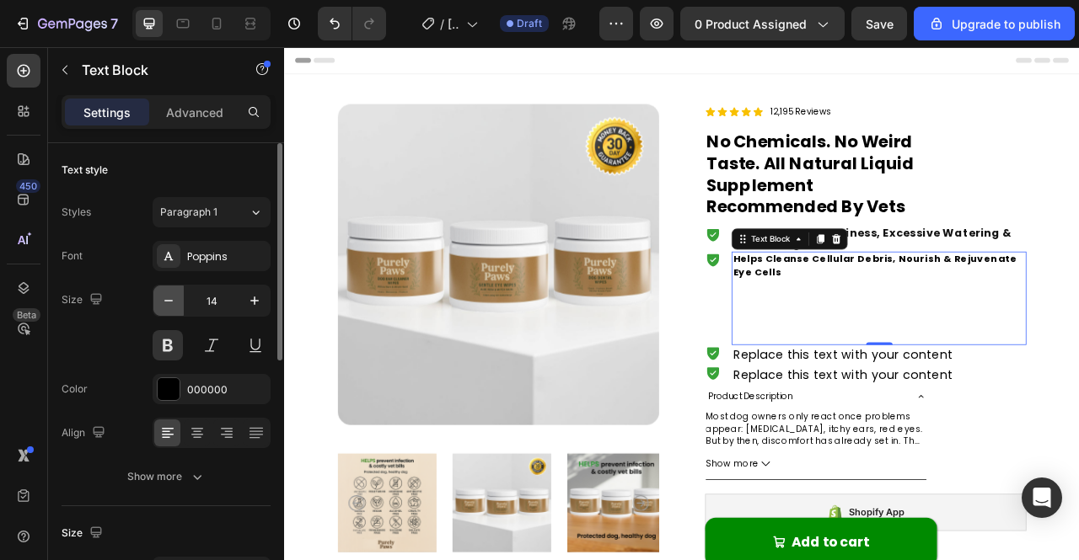
click at [162, 296] on icon "button" at bounding box center [168, 300] width 17 height 17
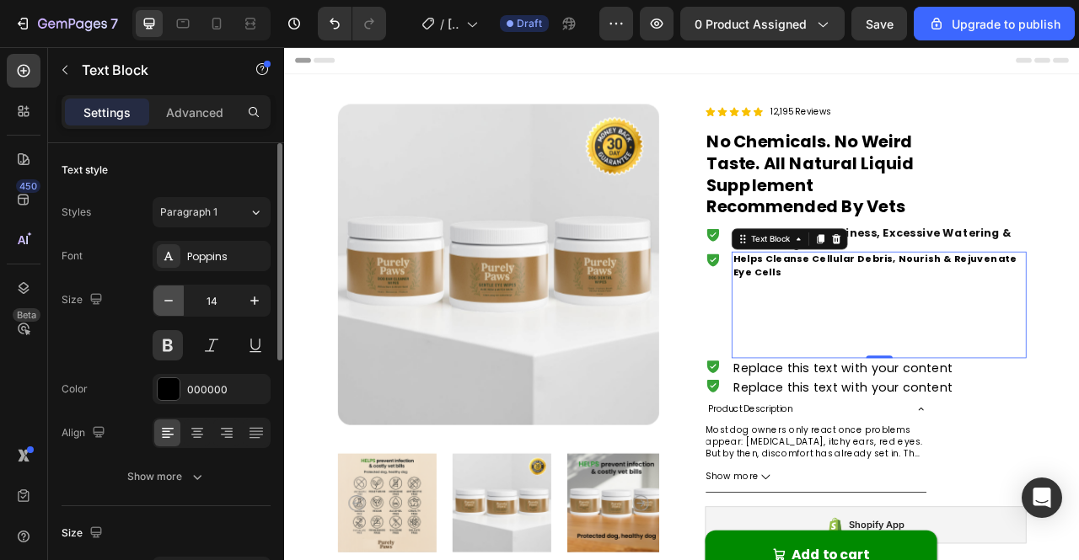
click at [162, 296] on icon "button" at bounding box center [168, 300] width 17 height 17
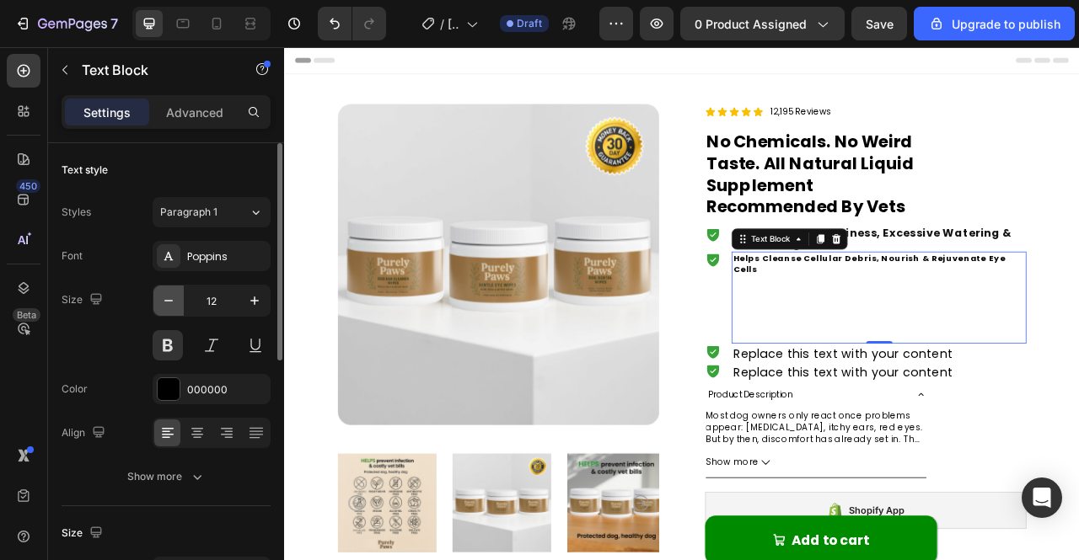
click at [162, 296] on icon "button" at bounding box center [168, 300] width 17 height 17
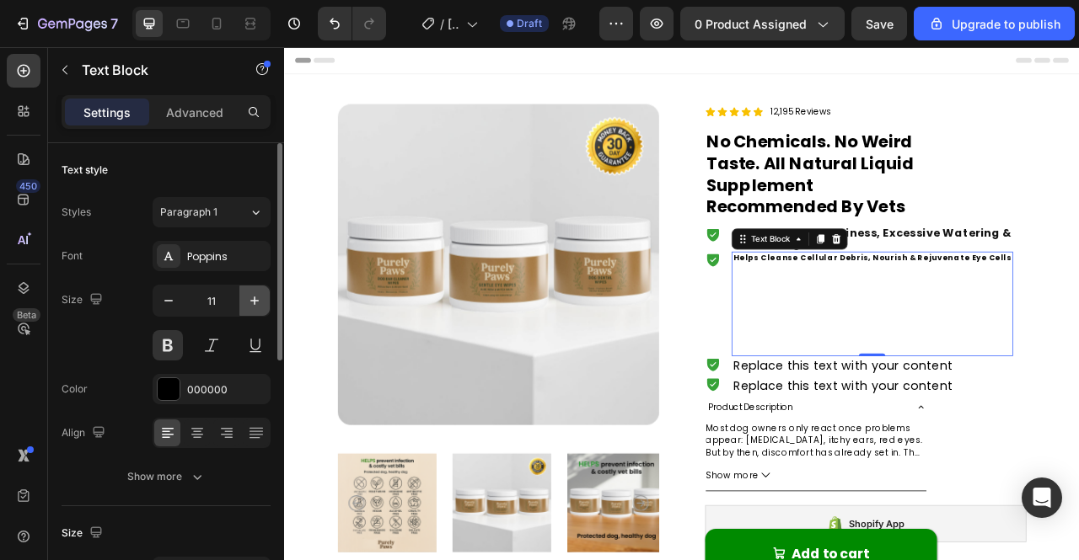
click at [258, 304] on icon "button" at bounding box center [254, 300] width 17 height 17
type input "12"
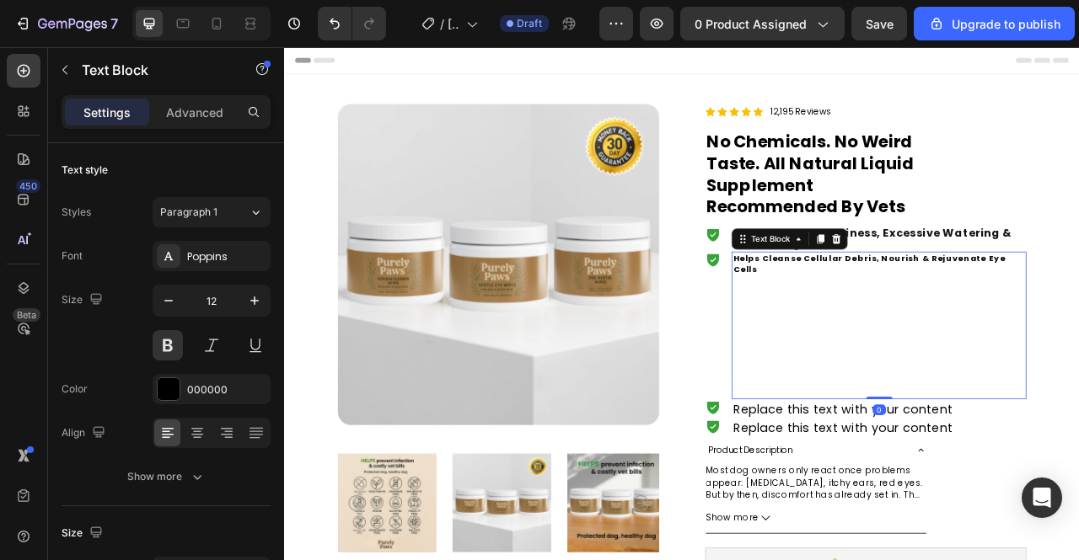
drag, startPoint x: 1023, startPoint y: 480, endPoint x: 1029, endPoint y: 422, distance: 57.6
click at [1030, 361] on div "Helps Cleanse Cellular Debris, Nourish & Rejuvenate Eye Cells Text Block 0" at bounding box center [1040, 401] width 375 height 187
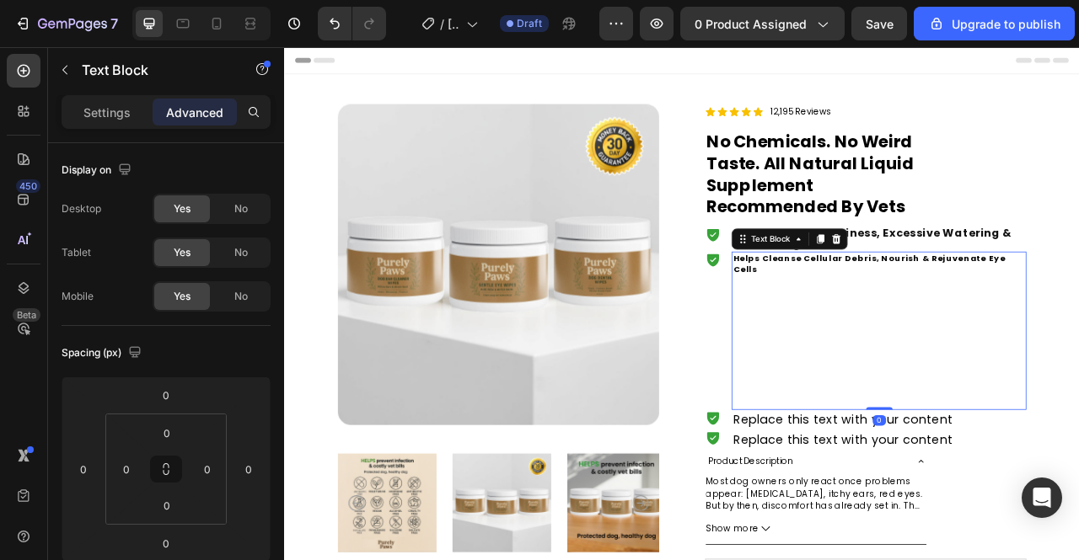
click at [193, 112] on p "Advanced" at bounding box center [194, 113] width 57 height 18
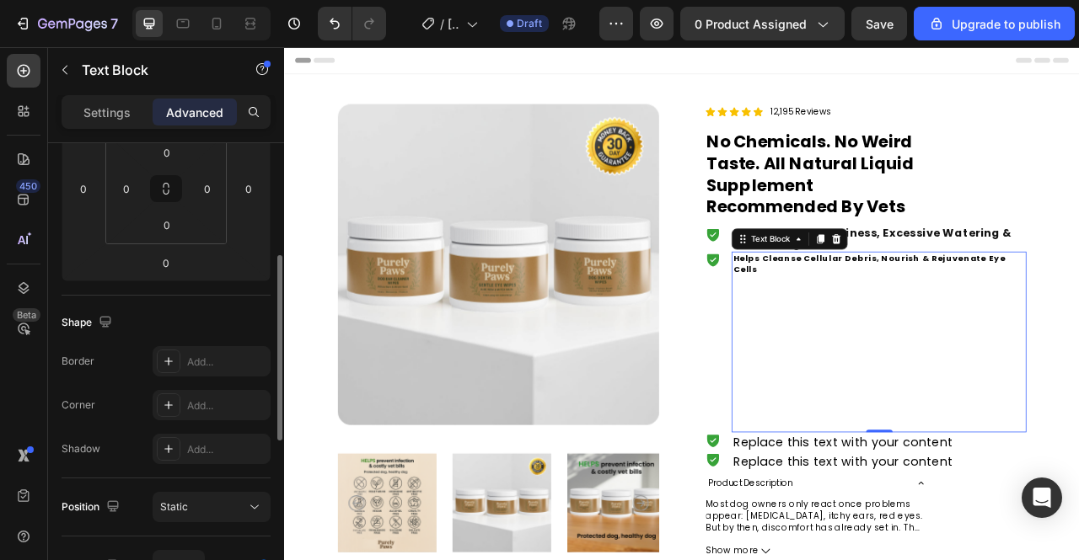
scroll to position [140, 0]
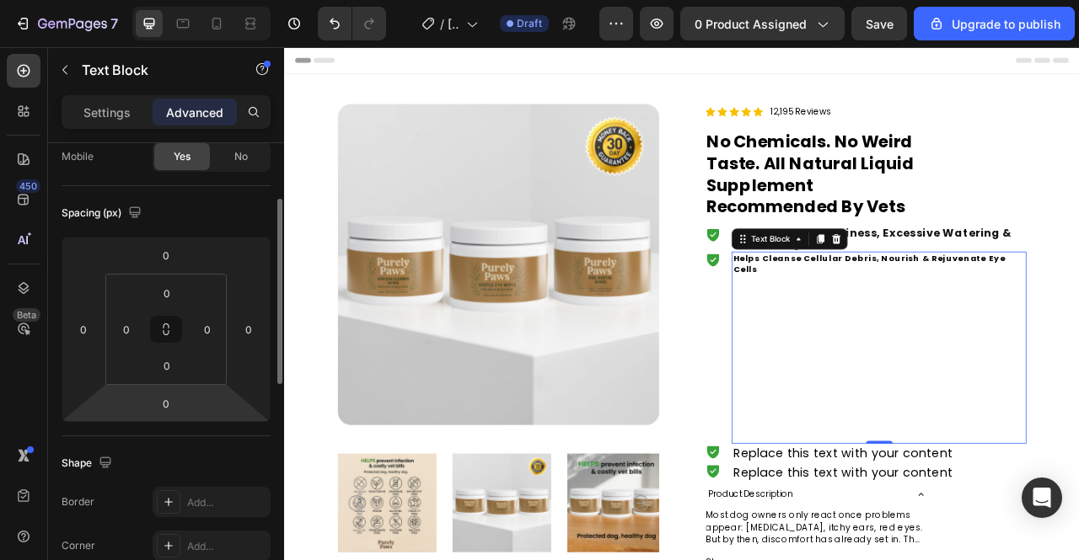
drag, startPoint x: 162, startPoint y: 327, endPoint x: 179, endPoint y: 228, distance: 100.9
click at [0, 0] on div "Spacing (px) 0 0 0 0 0 0 0 0" at bounding box center [0, 0] width 0 height 0
drag, startPoint x: 171, startPoint y: 338, endPoint x: 201, endPoint y: 191, distance: 149.6
click at [0, 0] on div "Spacing (px) 0 0 0 0 0 0 0 0" at bounding box center [0, 0] width 0 height 0
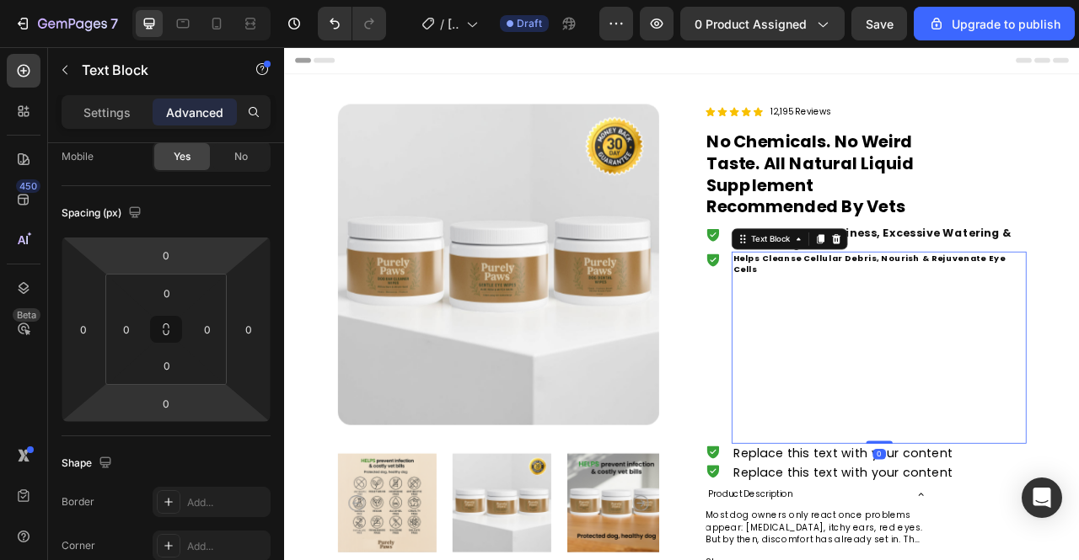
drag, startPoint x: 1024, startPoint y: 534, endPoint x: 996, endPoint y: 349, distance: 187.5
click at [999, 345] on div "Helps Cleanse Cellular Debris, Nourish & Rejuvenate Eye Cells Text Block 0" at bounding box center [1040, 430] width 375 height 244
drag, startPoint x: 1027, startPoint y: 533, endPoint x: 962, endPoint y: 407, distance: 141.7
click at [965, 416] on div "Helps Cleanse Cellular Debris, Nourish & Rejuvenate Eye Cells Text Block 0" at bounding box center [1040, 430] width 375 height 244
click at [1021, 554] on p "Replace this text with your content" at bounding box center [994, 564] width 279 height 21
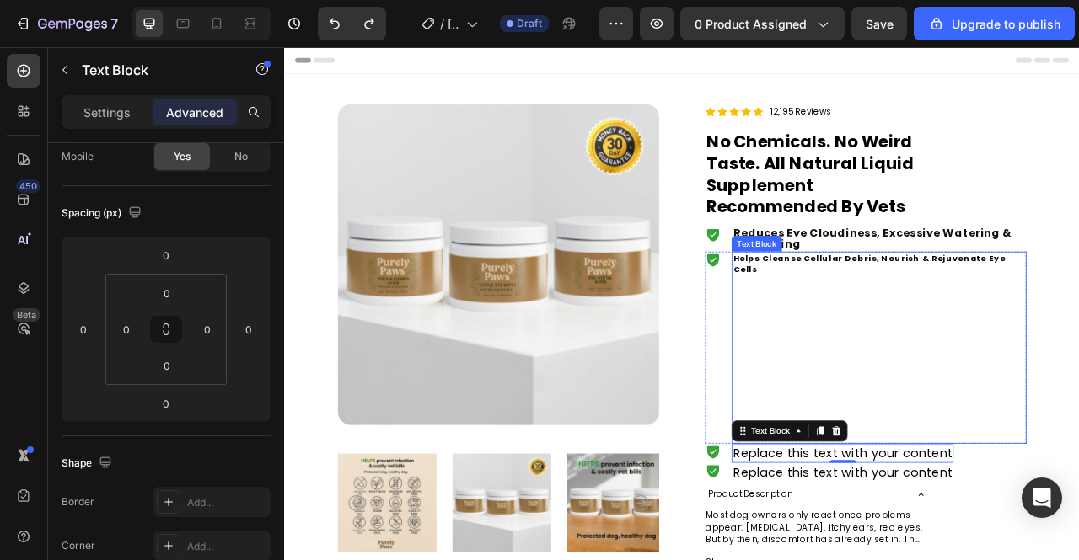
click at [926, 371] on p "Helps Cleanse Cellular Debris, Nourish & Rejuvenate Eye Cells" at bounding box center [1041, 429] width 372 height 241
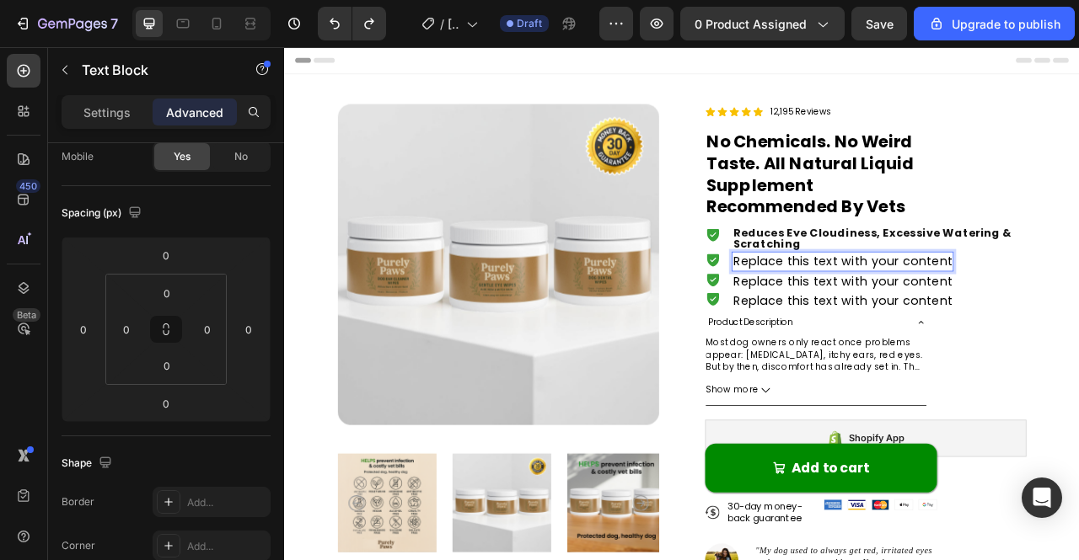
click at [983, 318] on p "Replace this text with your content" at bounding box center [994, 319] width 279 height 21
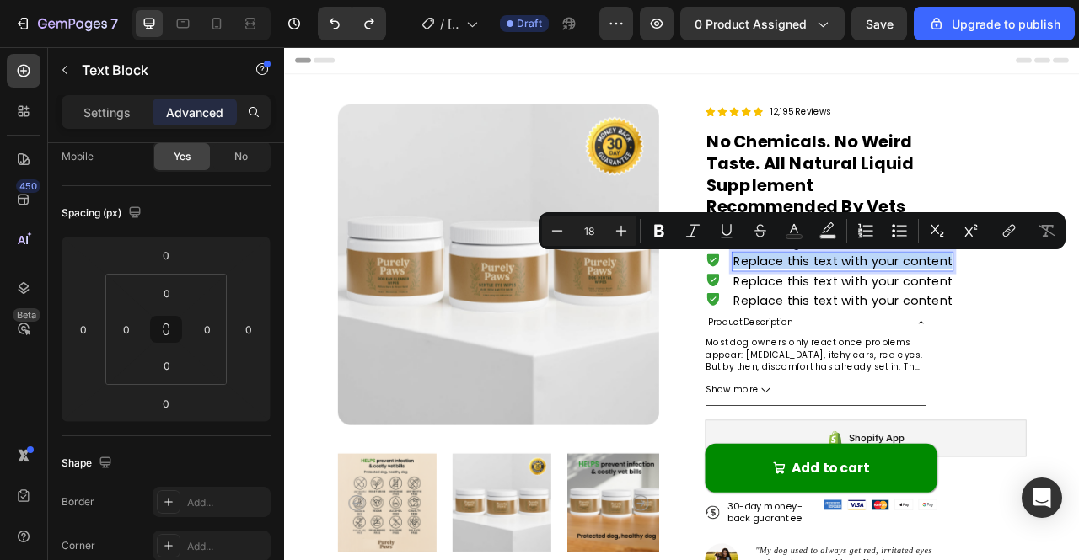
click at [983, 318] on p "Replace this text with your content" at bounding box center [994, 319] width 279 height 21
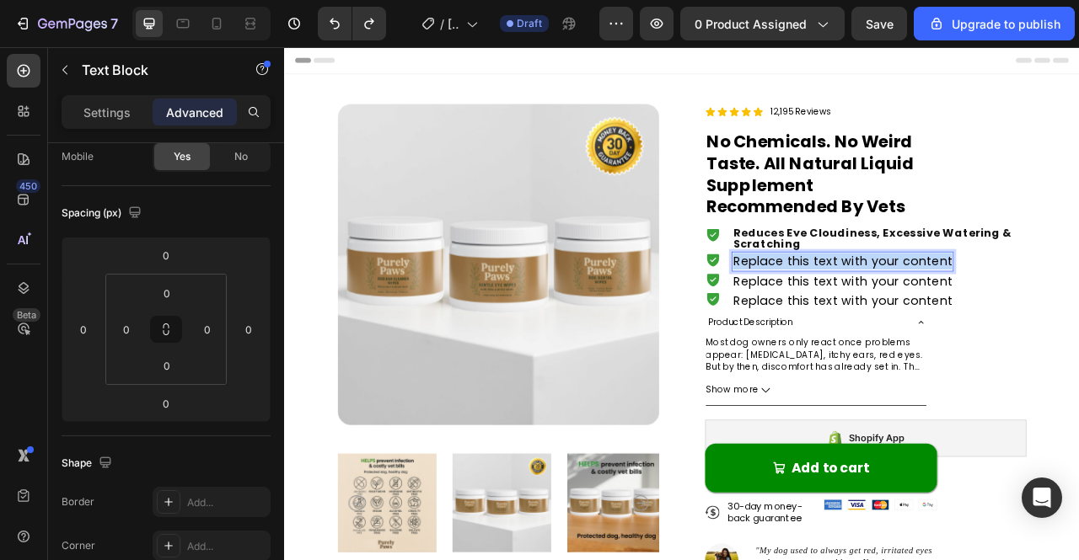
click at [983, 318] on p "Replace this text with your content" at bounding box center [994, 319] width 279 height 21
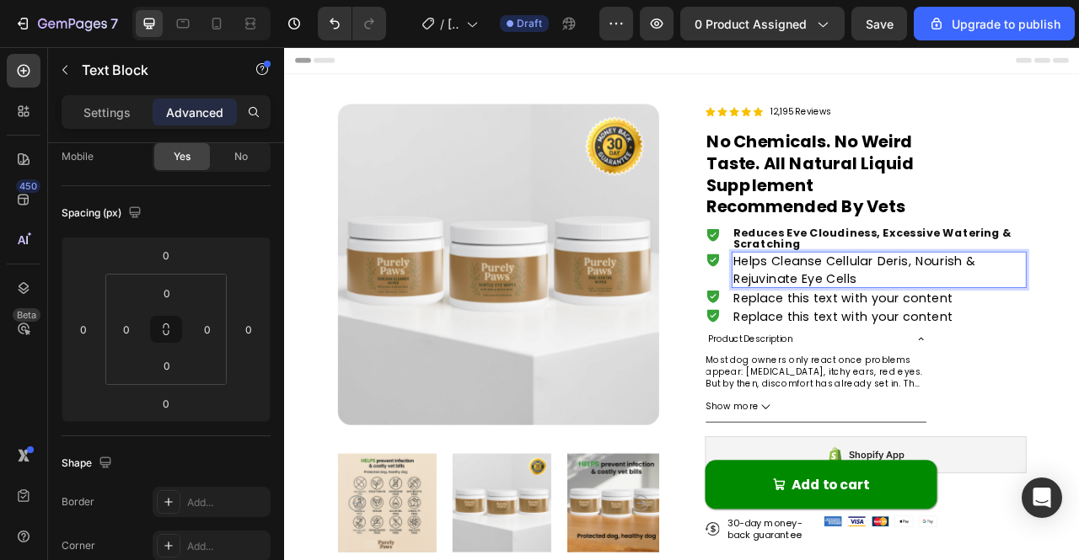
click at [898, 329] on p "Helps Cleanse Cellular Deris, Nourish & Rejuvinate Eye Cells" at bounding box center [1041, 330] width 372 height 42
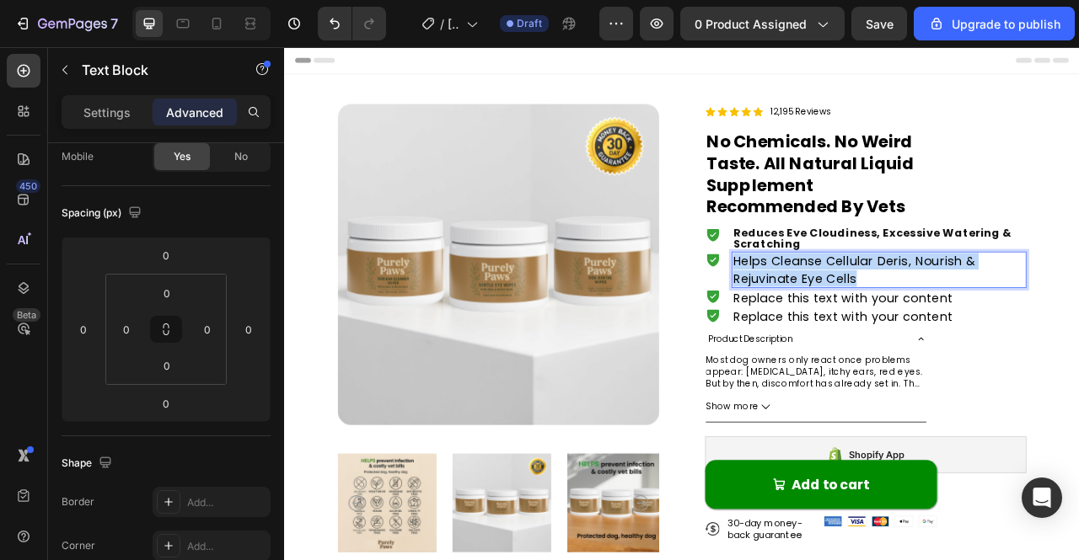
click at [898, 329] on p "Helps Cleanse Cellular Deris, Nourish & Rejuvinate Eye Cells" at bounding box center [1041, 330] width 372 height 42
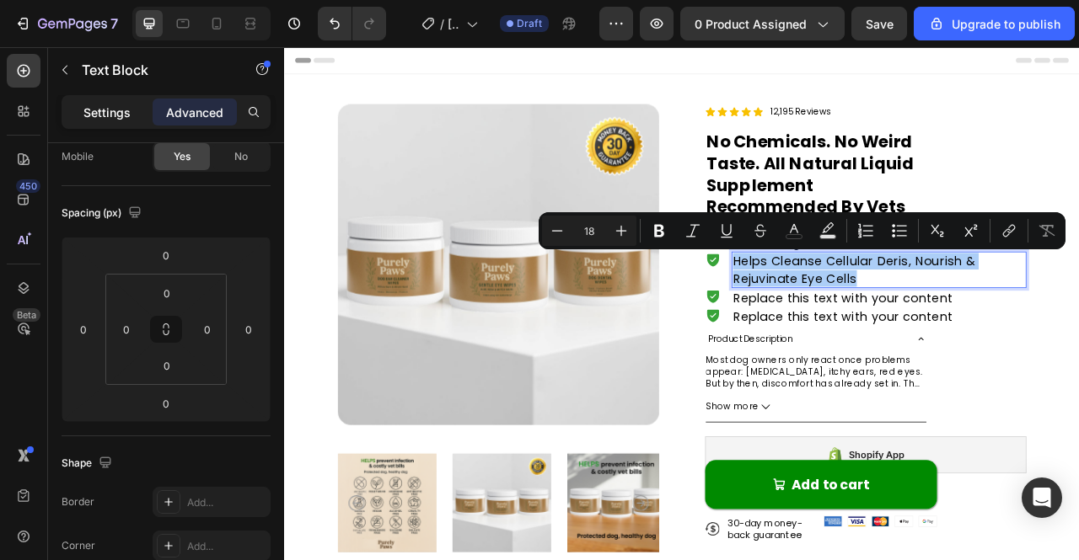
click at [131, 116] on div "Settings" at bounding box center [107, 112] width 84 height 27
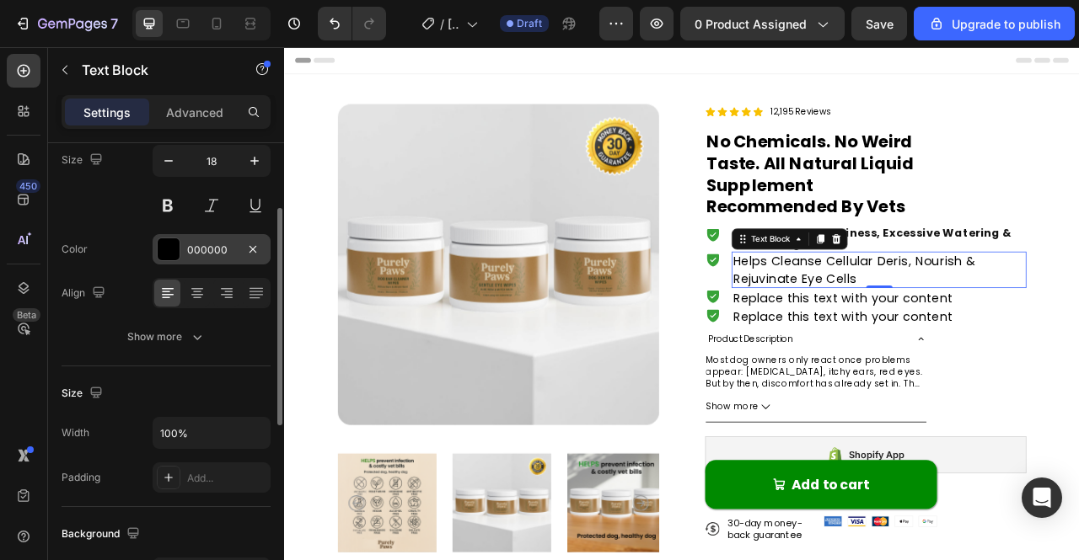
click at [178, 257] on div at bounding box center [169, 250] width 22 height 22
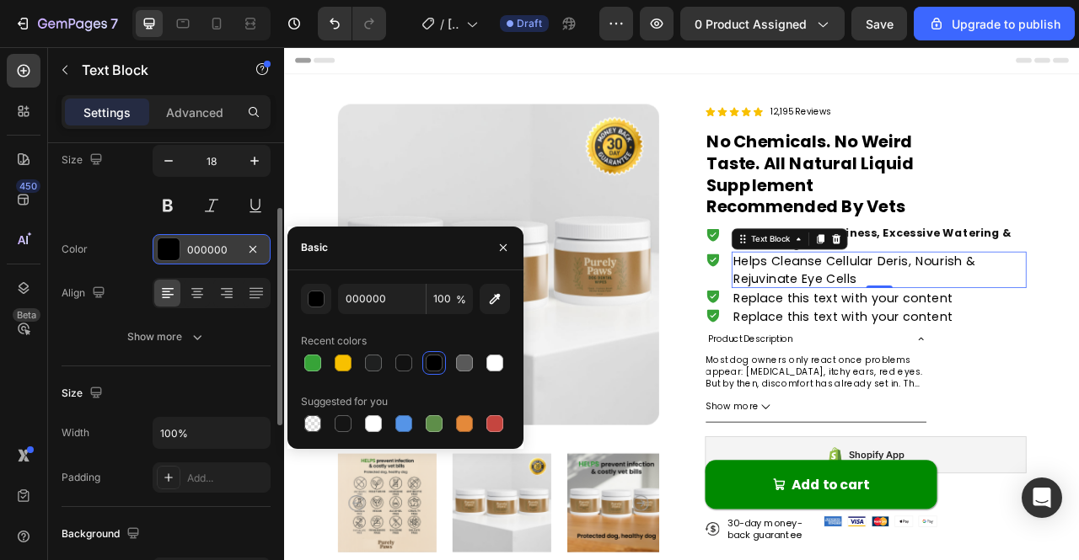
click at [236, 234] on div "000000" at bounding box center [212, 249] width 118 height 30
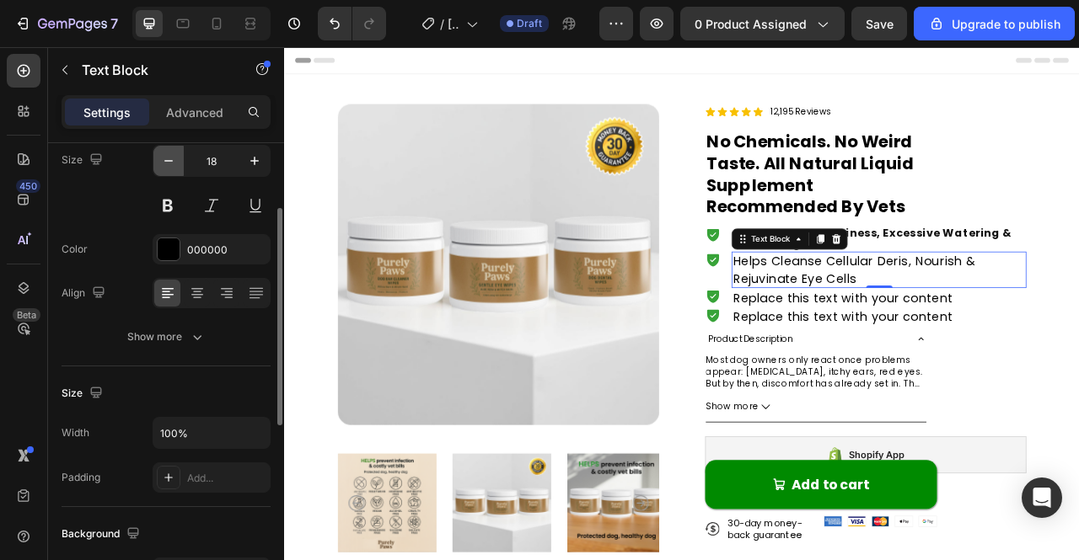
click at [175, 156] on icon "button" at bounding box center [168, 161] width 17 height 17
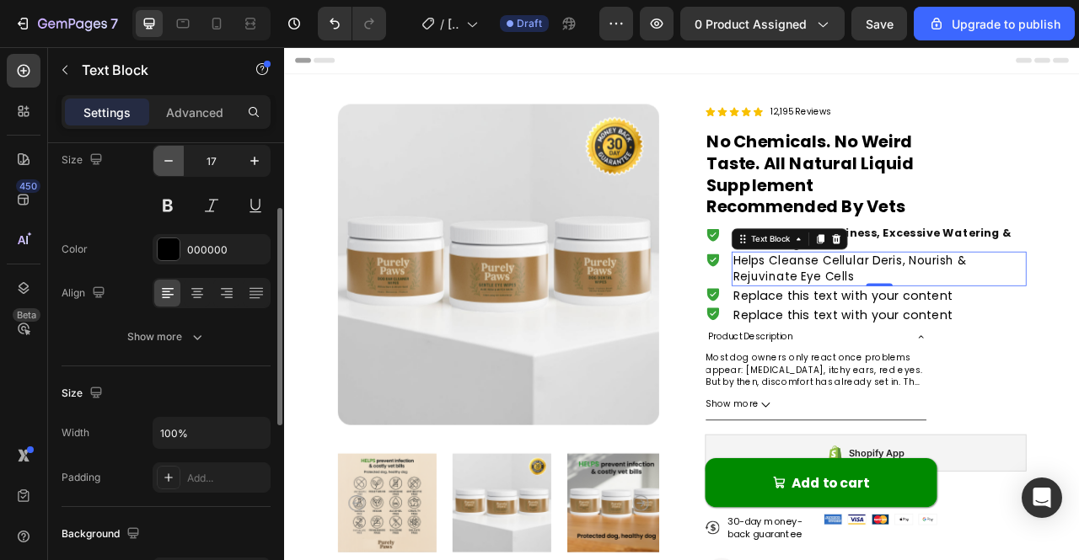
click at [175, 156] on icon "button" at bounding box center [168, 161] width 17 height 17
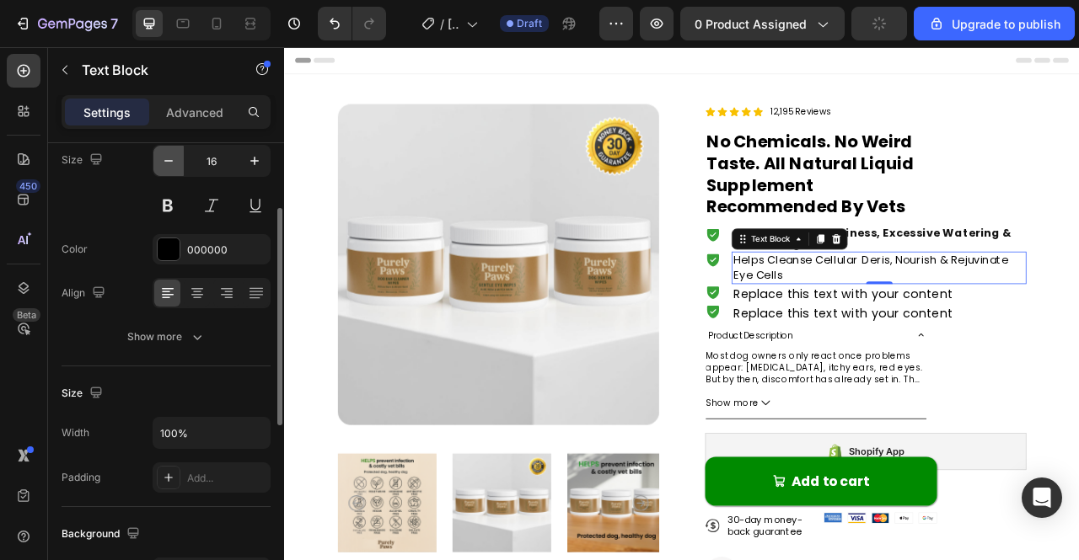
click at [175, 156] on icon "button" at bounding box center [168, 161] width 17 height 17
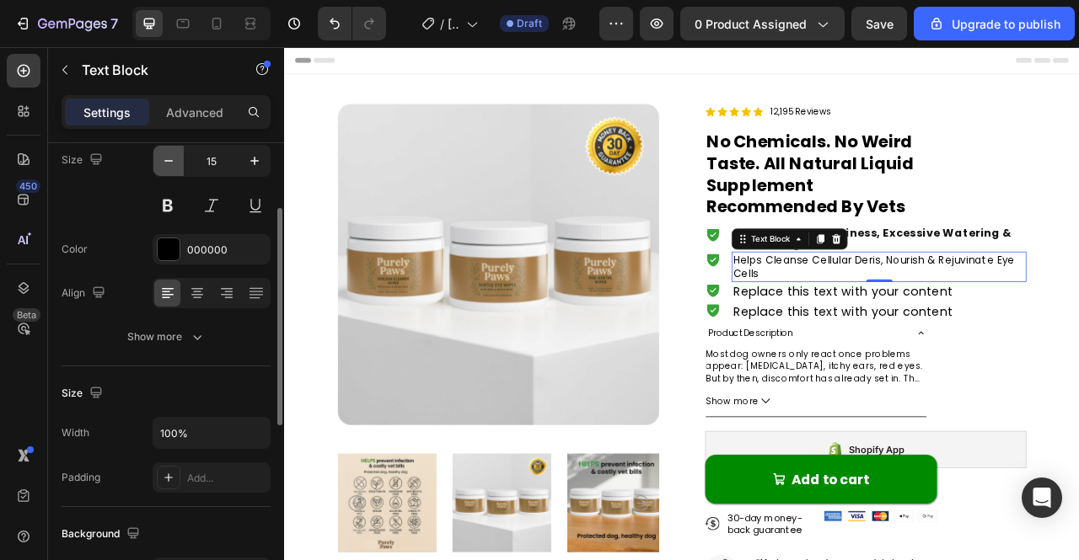
click at [175, 156] on icon "button" at bounding box center [168, 161] width 17 height 17
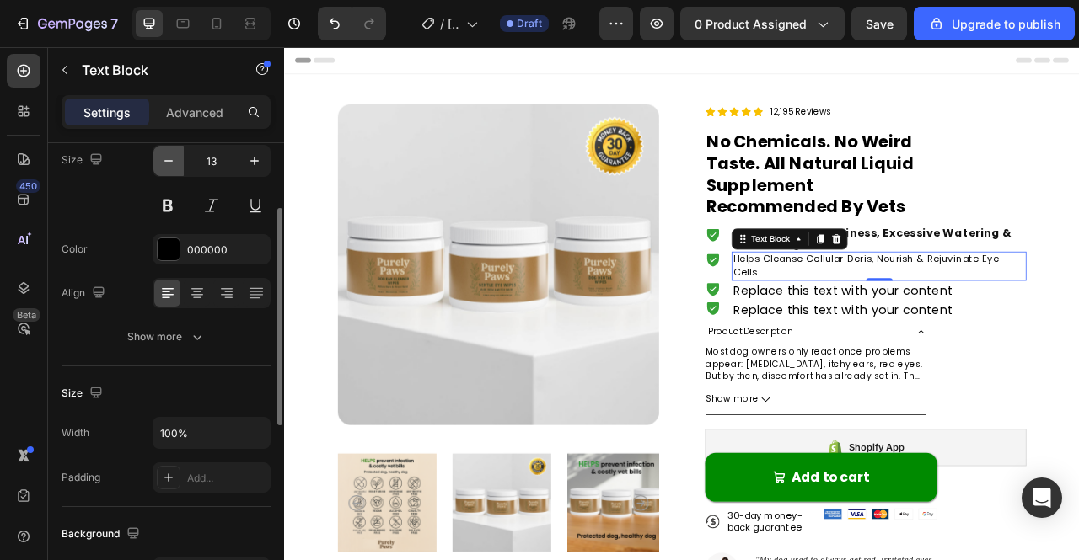
click at [175, 156] on icon "button" at bounding box center [168, 161] width 17 height 17
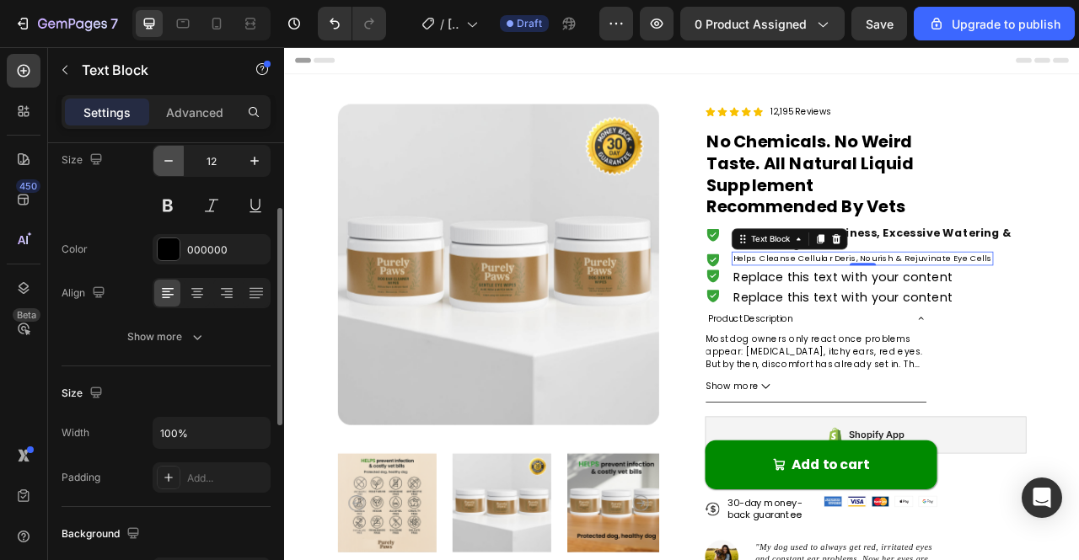
click at [175, 156] on icon "button" at bounding box center [168, 161] width 17 height 17
click at [255, 158] on icon "button" at bounding box center [254, 161] width 8 height 8
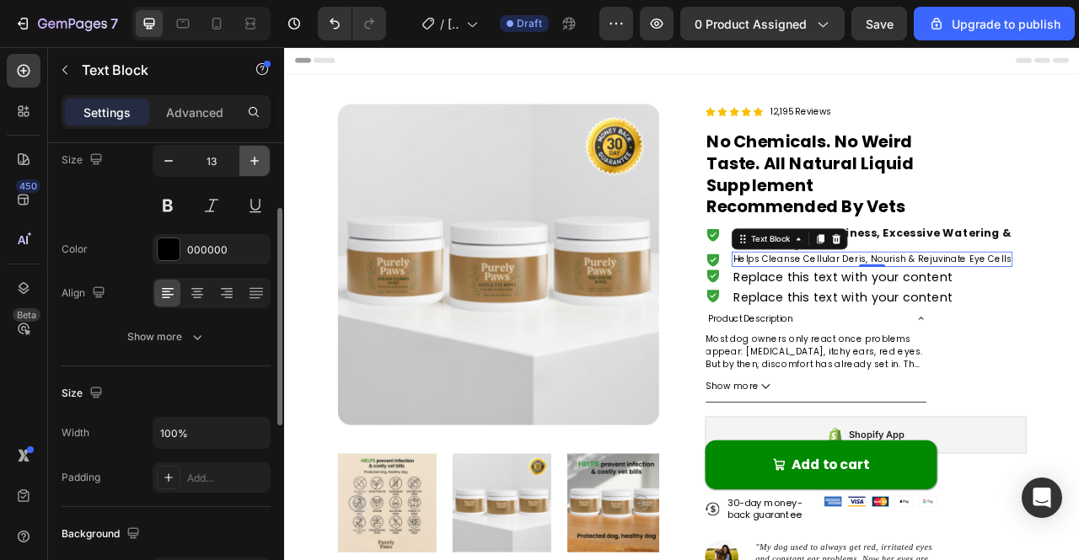
click at [255, 158] on icon "button" at bounding box center [254, 161] width 8 height 8
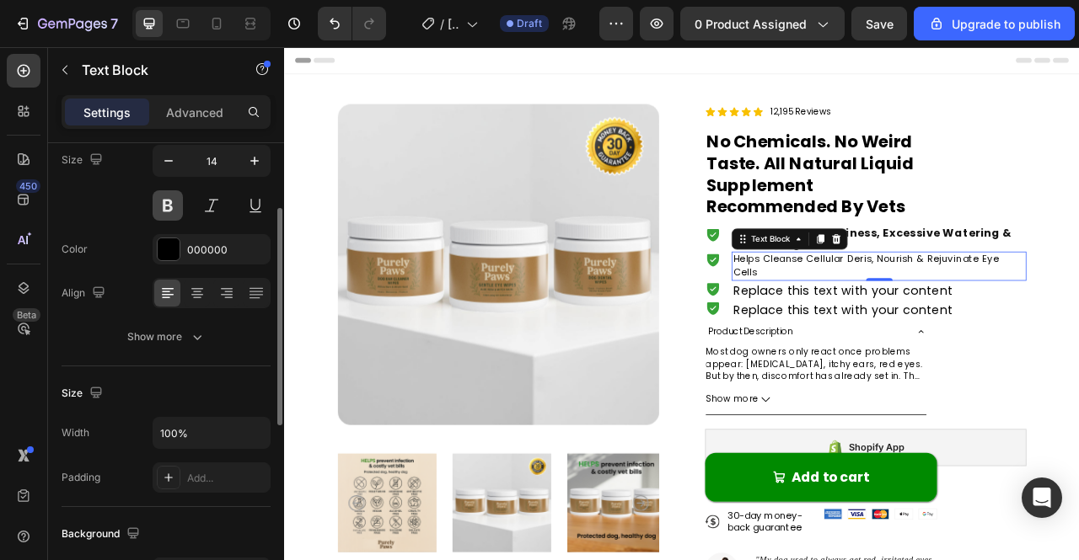
click at [168, 203] on button at bounding box center [168, 205] width 30 height 30
click at [158, 156] on button "button" at bounding box center [168, 161] width 30 height 30
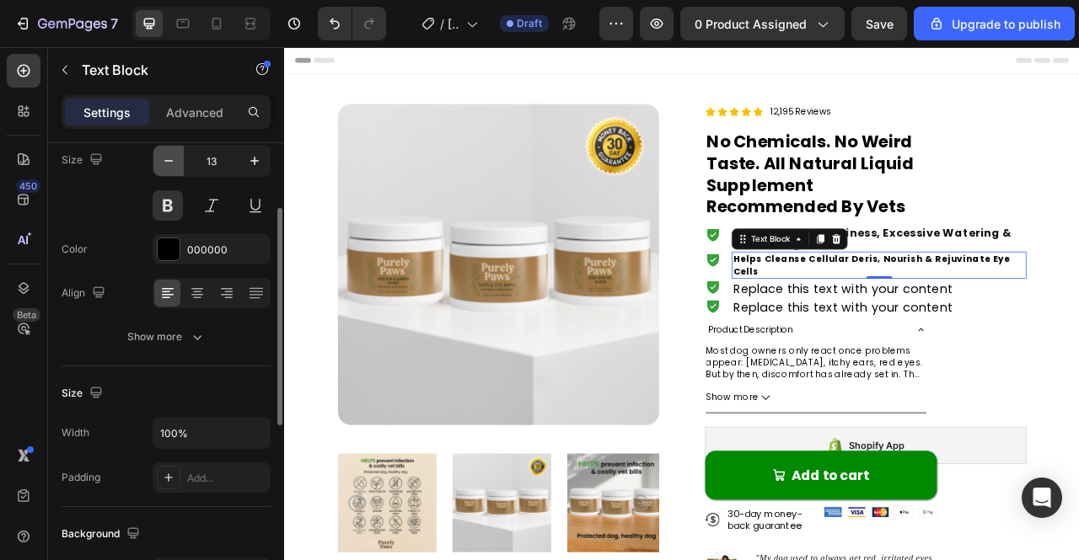
click at [170, 158] on icon "button" at bounding box center [168, 161] width 17 height 17
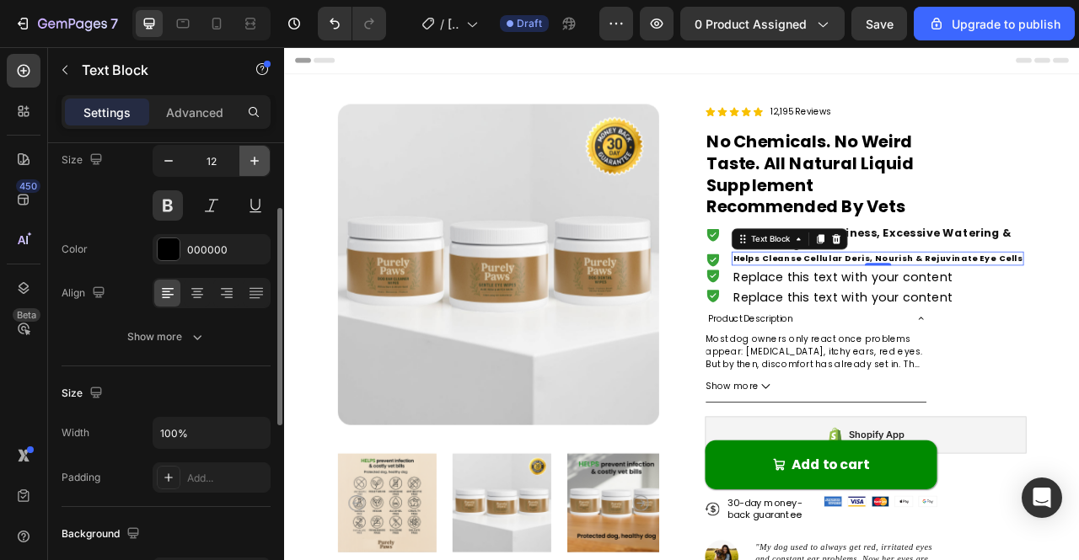
click at [246, 163] on icon "button" at bounding box center [254, 161] width 17 height 17
type input "13"
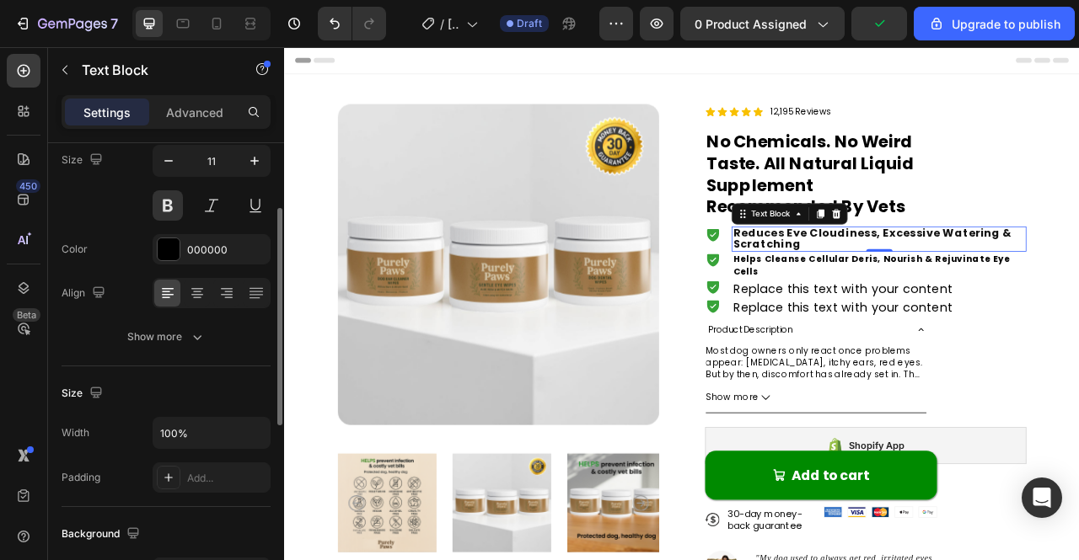
click at [1051, 277] on span "Reduces Eye Cloudiness, Excessive Watering & Scratching" at bounding box center [1032, 291] width 354 height 34
click at [169, 163] on icon "button" at bounding box center [168, 161] width 17 height 17
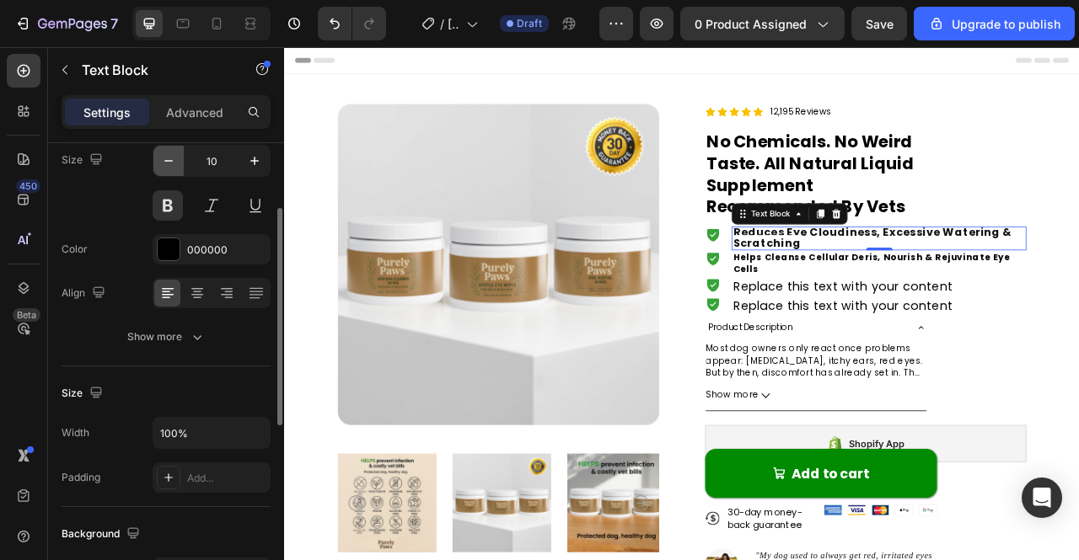
click at [179, 160] on button "button" at bounding box center [168, 161] width 30 height 30
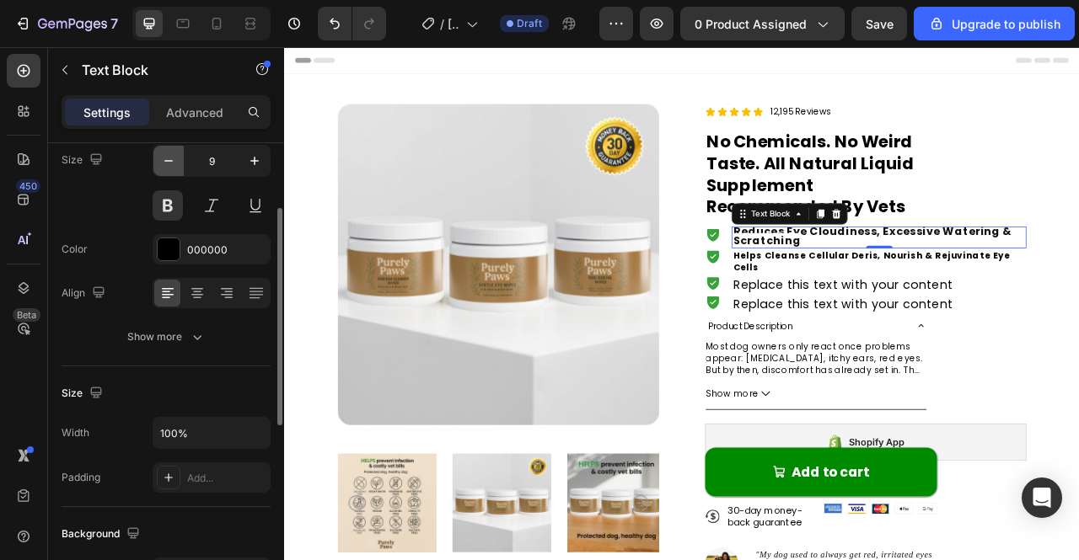
click at [179, 160] on button "button" at bounding box center [168, 161] width 30 height 30
click at [175, 160] on icon "button" at bounding box center [168, 161] width 17 height 17
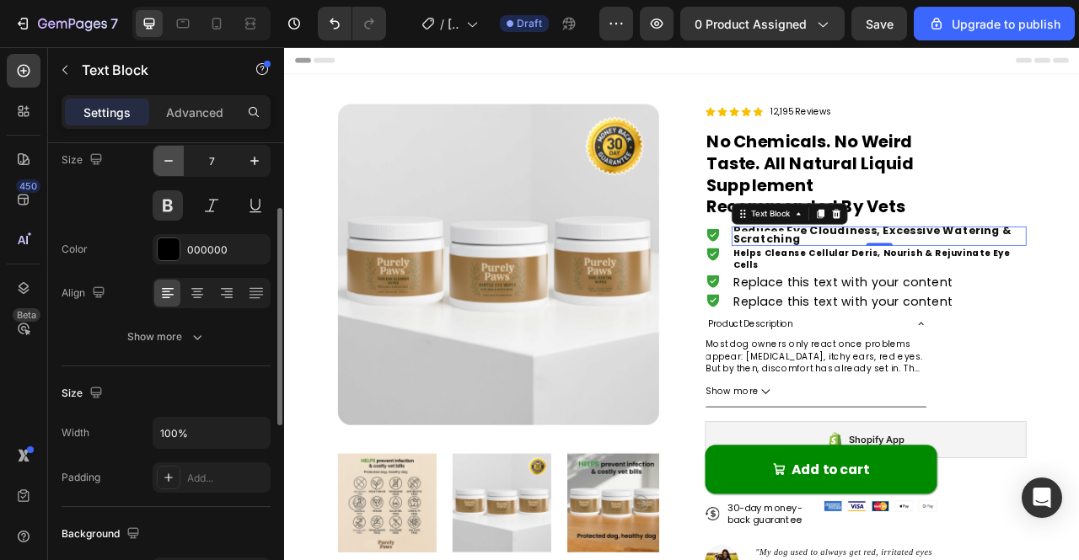
click at [175, 160] on icon "button" at bounding box center [168, 161] width 17 height 17
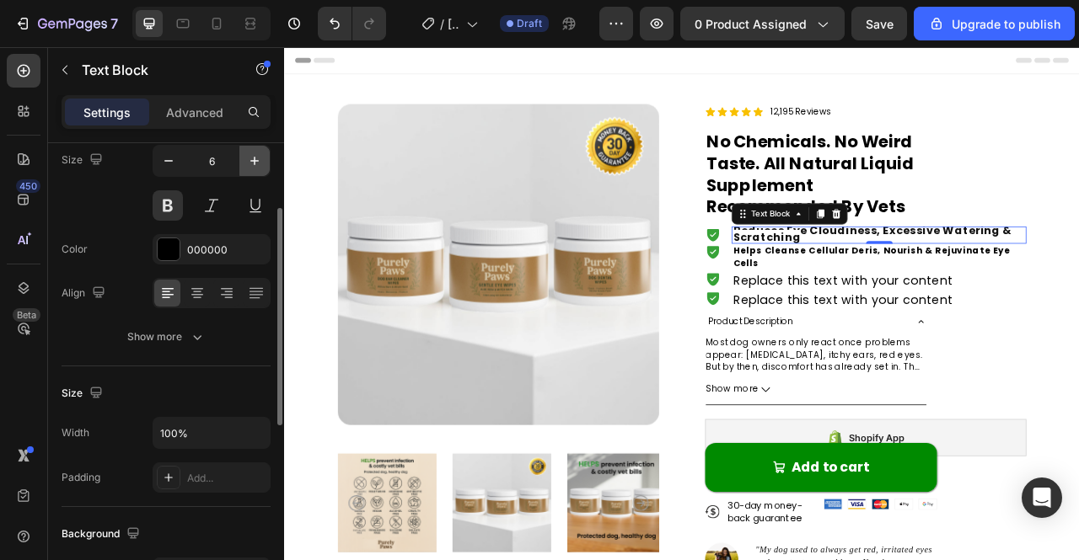
click at [258, 164] on icon "button" at bounding box center [254, 161] width 17 height 17
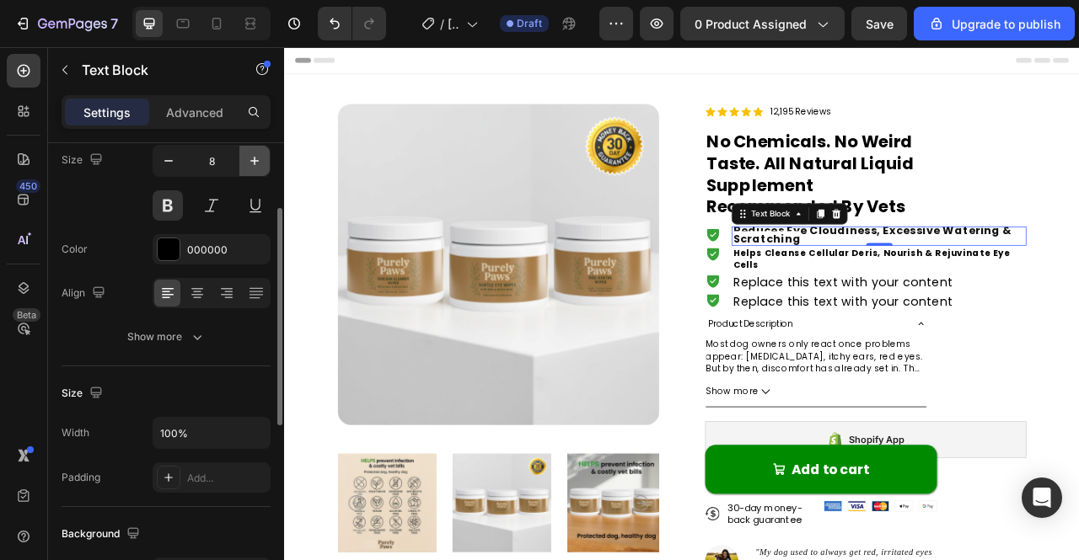
click at [255, 164] on icon "button" at bounding box center [254, 161] width 17 height 17
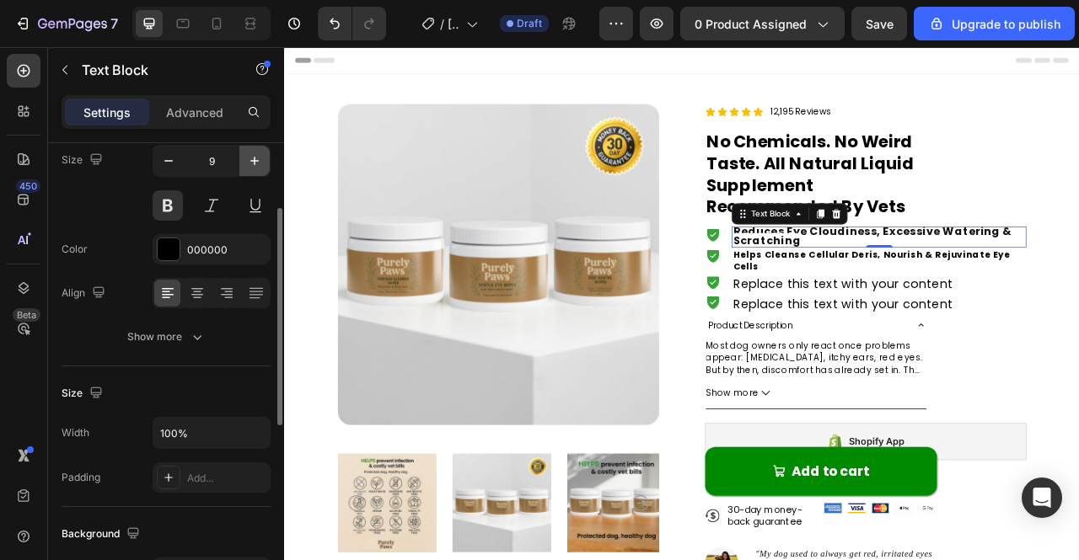
click at [255, 164] on icon "button" at bounding box center [254, 161] width 17 height 17
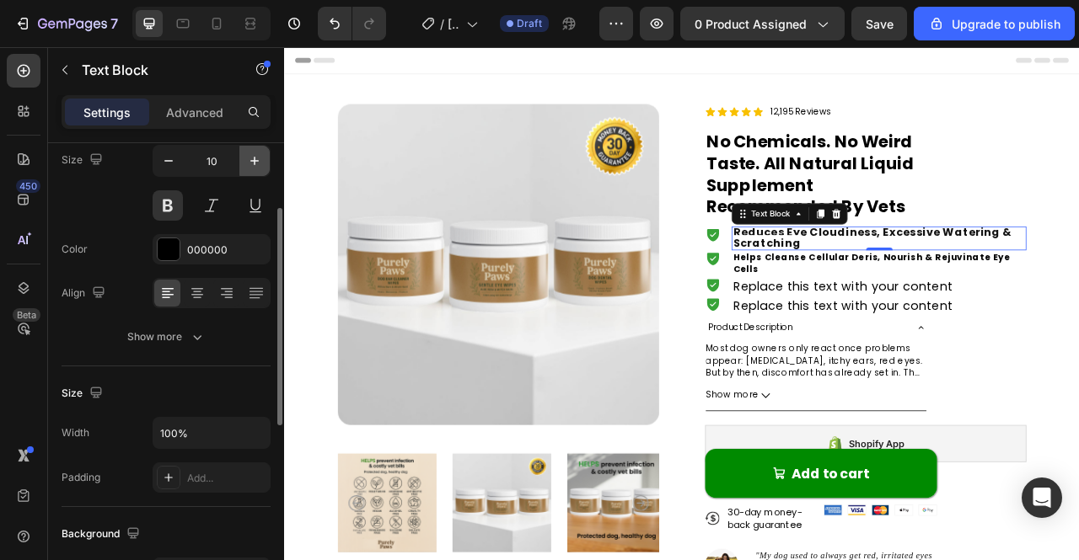
click at [255, 164] on icon "button" at bounding box center [254, 161] width 17 height 17
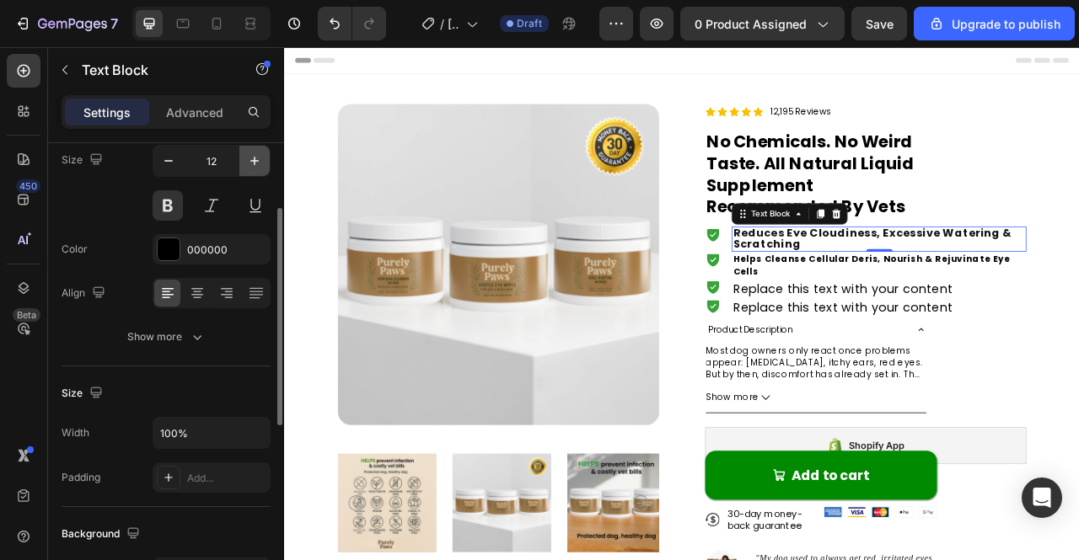
click at [255, 164] on icon "button" at bounding box center [254, 161] width 17 height 17
type input "13"
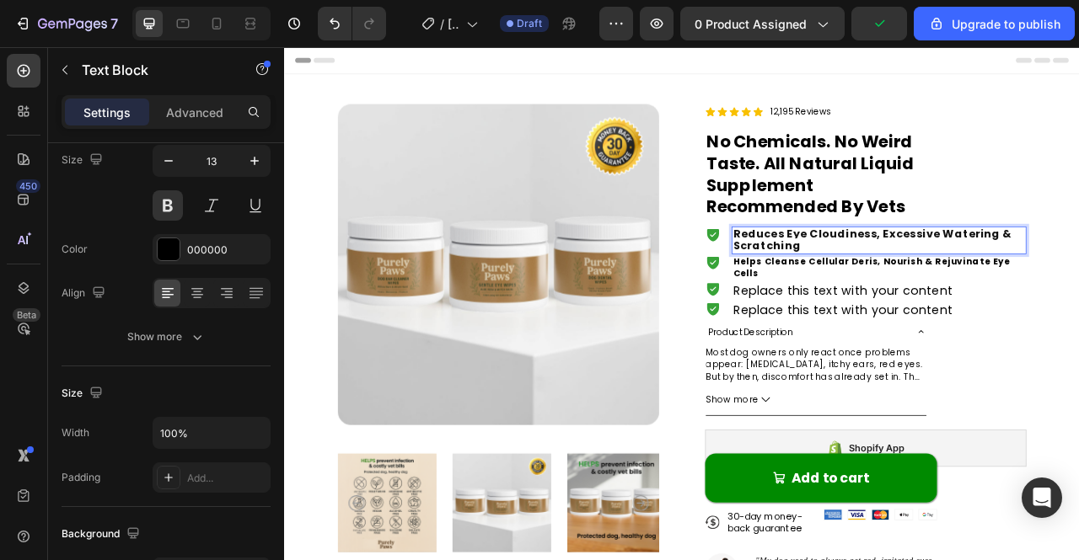
click at [919, 303] on span "Reduces Eye Cloudiness, Excessive Watering & Scratching" at bounding box center [1032, 292] width 354 height 35
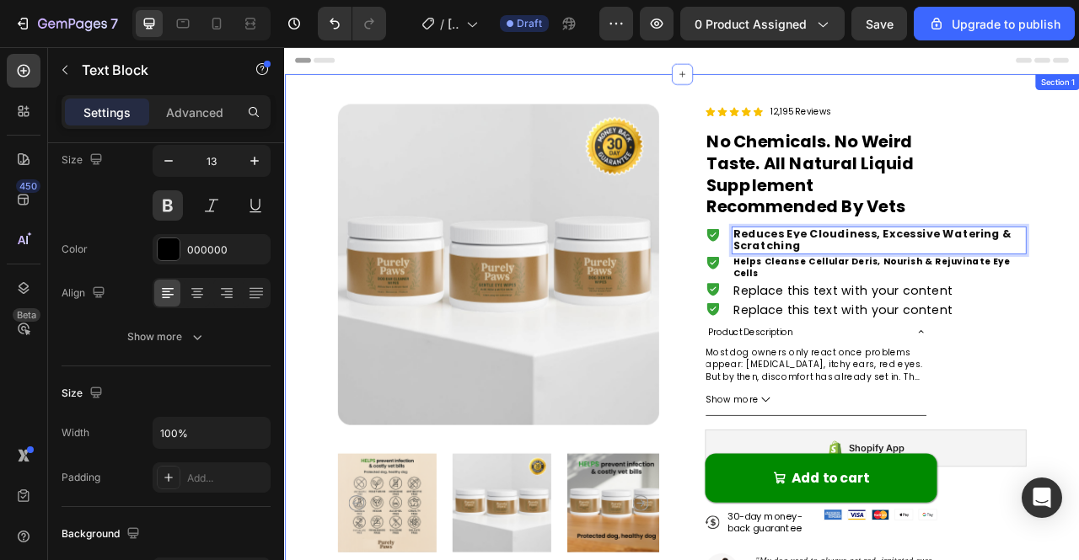
click at [1078, 287] on div "Product Images Icon Icon Icon Icon Icon Icon List 12,195 Reviews Text Block Row…" at bounding box center [789, 504] width 1011 height 844
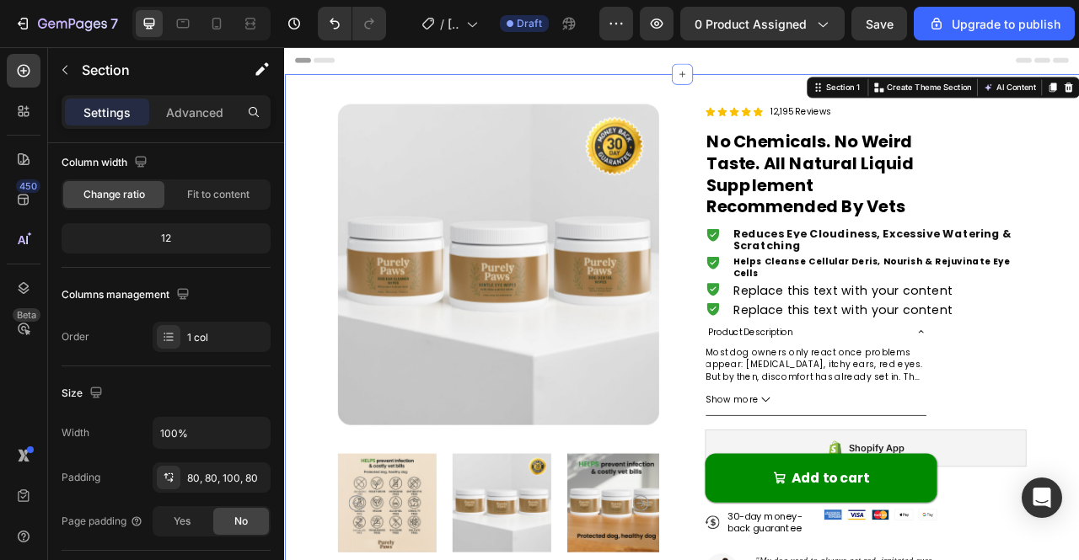
scroll to position [0, 0]
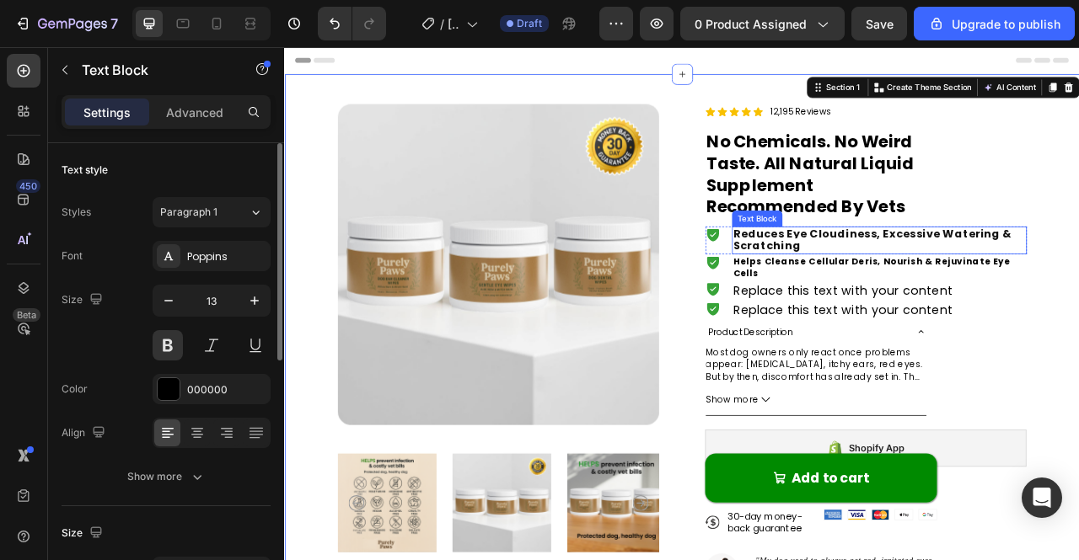
click at [1078, 295] on p "Reduces Eye Cloudiness, Excessive Watering & Scratching" at bounding box center [1041, 293] width 372 height 32
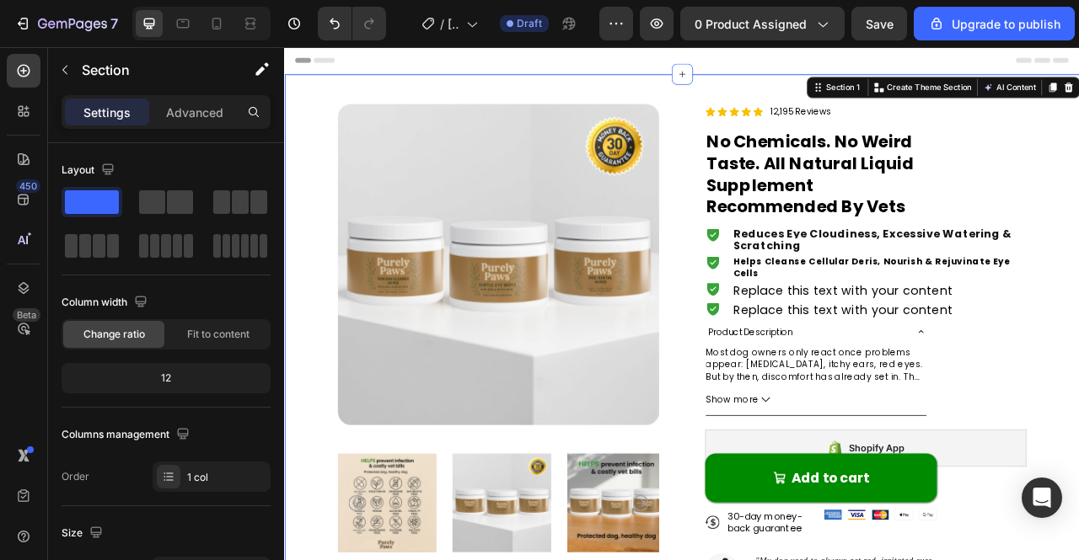
click at [1078, 287] on span "Reduces Eye Cloudiness, Excessive Watering & Scratching" at bounding box center [1032, 292] width 354 height 35
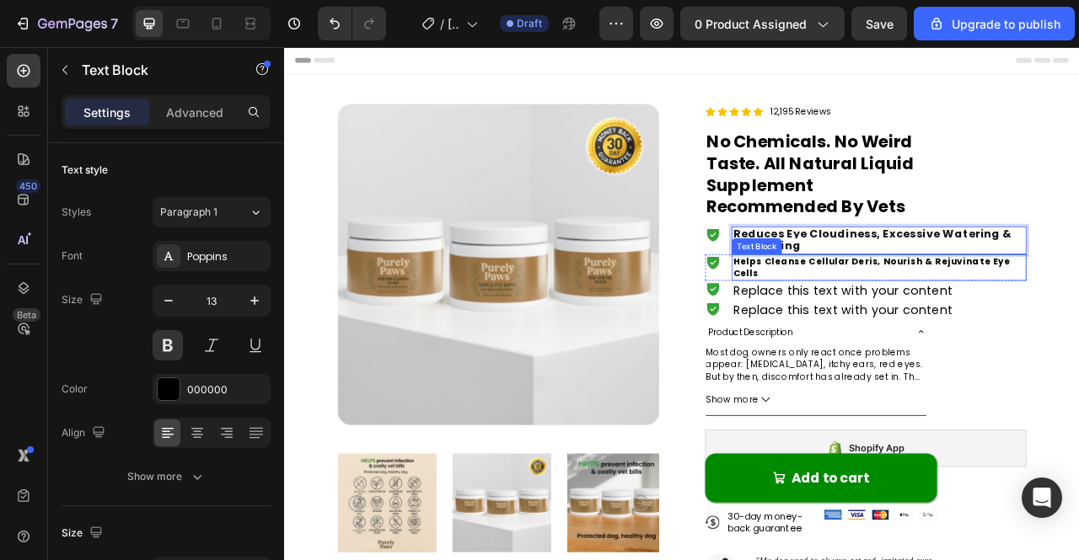
click at [1009, 315] on p "Helps Cleanse Cellular Deris, Nourish & Rejuvinate Eye Cells" at bounding box center [1041, 328] width 372 height 30
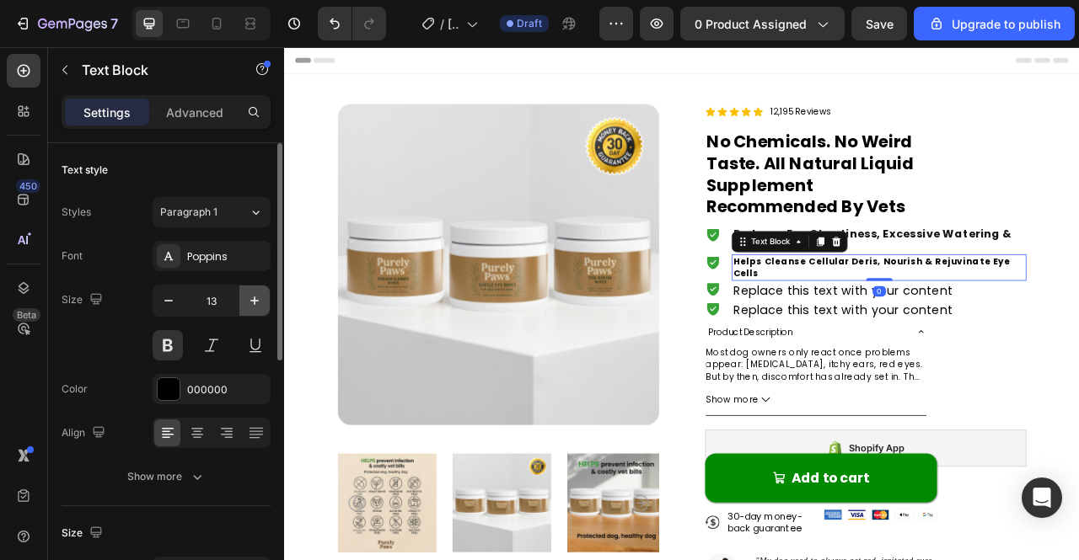
click at [260, 303] on icon "button" at bounding box center [254, 300] width 17 height 17
type input "14"
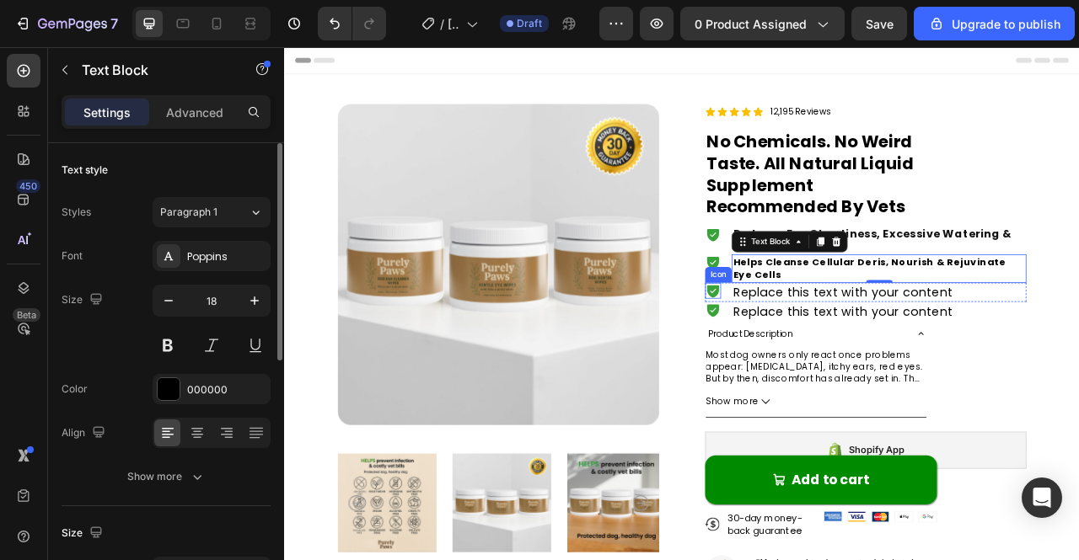
click at [891, 357] on p "Replace this text with your content" at bounding box center [994, 359] width 279 height 21
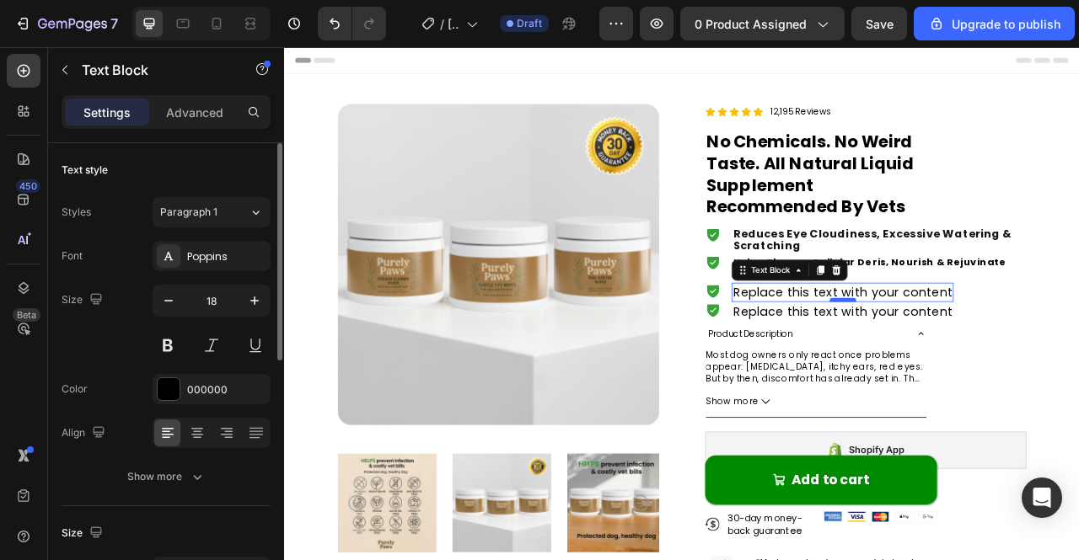
click at [1001, 369] on div at bounding box center [995, 369] width 34 height 5
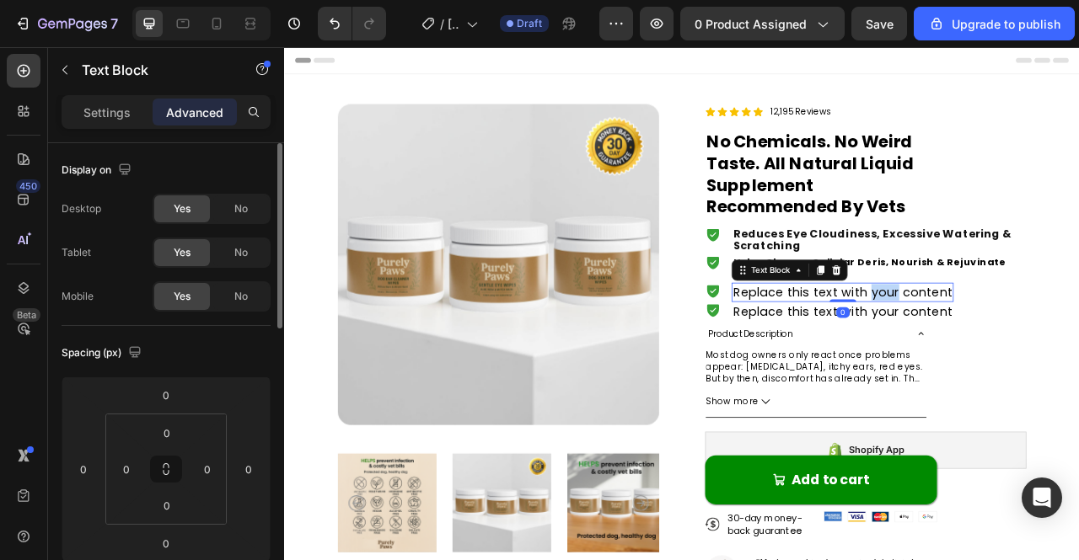
click at [1026, 364] on p "Replace this text with your content" at bounding box center [994, 359] width 279 height 21
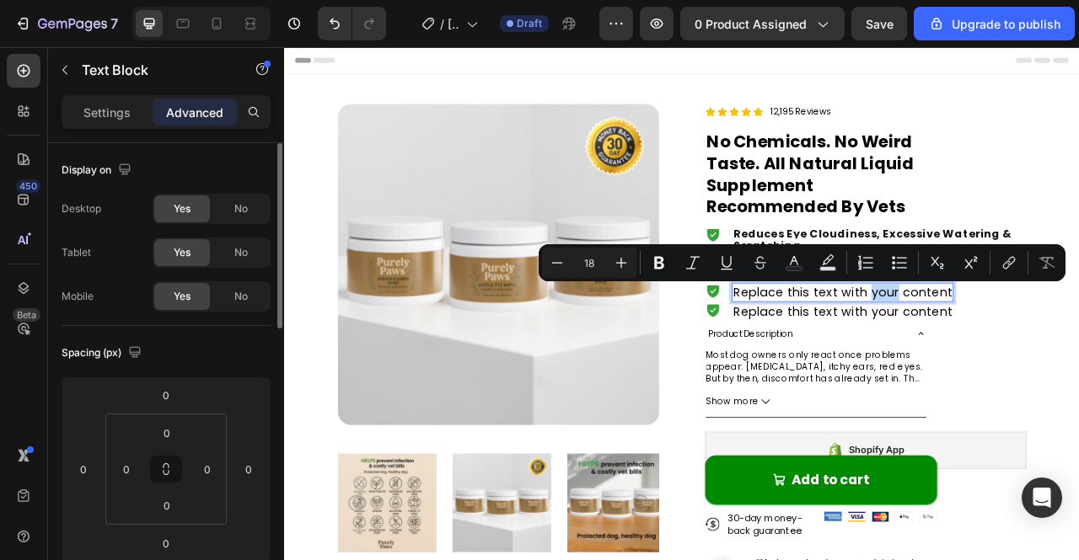
click at [1025, 364] on p "Replace this text with your content" at bounding box center [994, 359] width 279 height 21
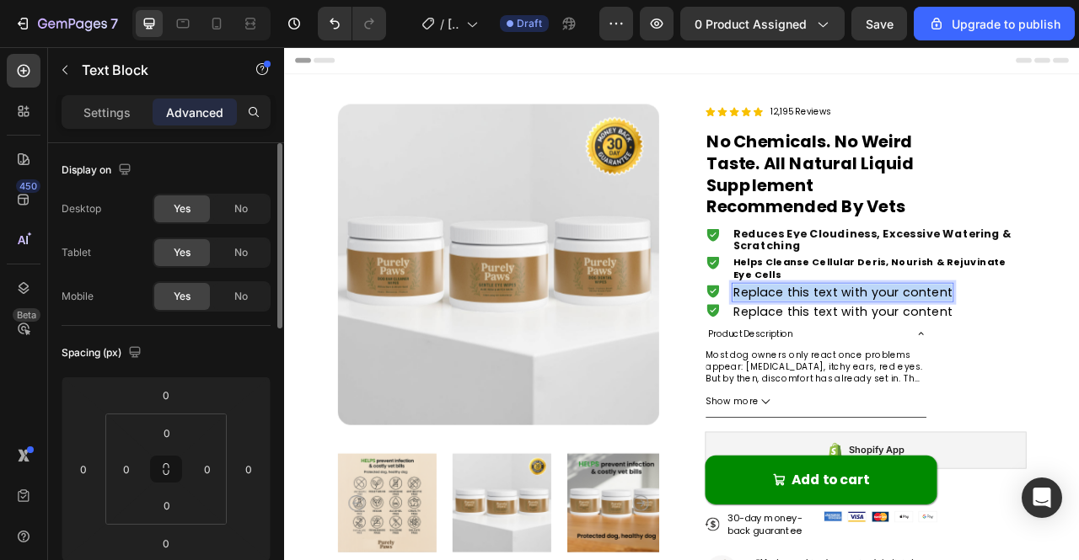
click at [1025, 364] on p "Replace this text with your content" at bounding box center [994, 359] width 279 height 21
click at [889, 360] on p "sehtooS" at bounding box center [888, 359] width 66 height 21
click at [864, 363] on p "tooS" at bounding box center [873, 359] width 37 height 21
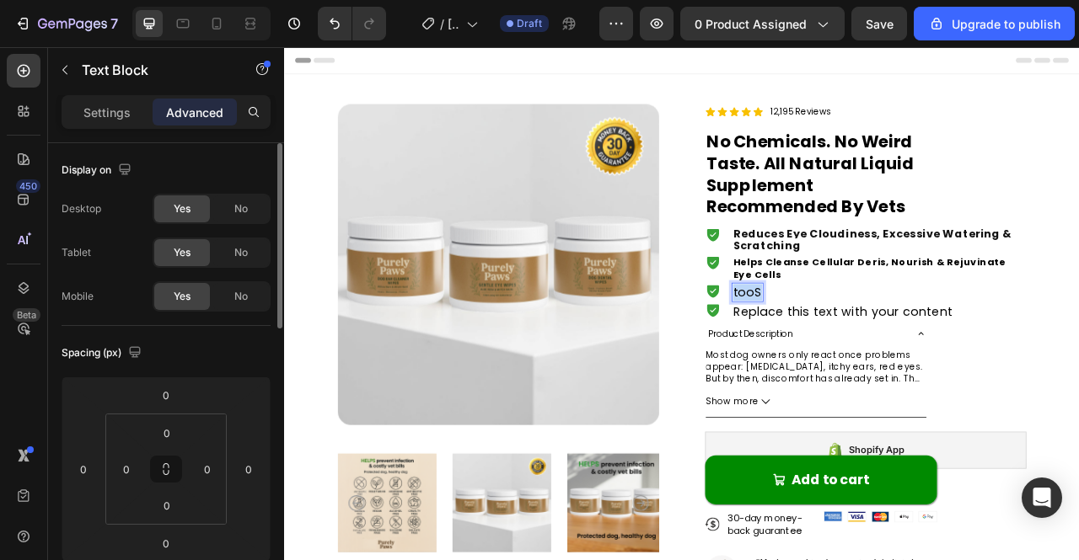
click at [864, 363] on p "tooS" at bounding box center [873, 359] width 37 height 21
click at [925, 340] on p "Helps Cleanse Cellular Deris, Nourish & Rejuvinate Eye Cells" at bounding box center [1041, 329] width 372 height 33
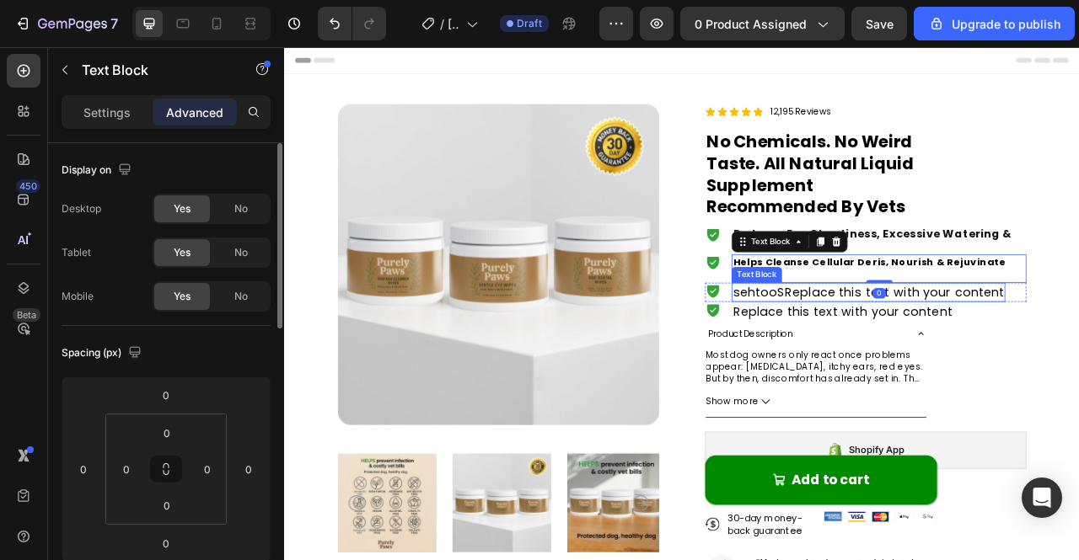
click at [939, 353] on p "sehtooSReplace this text with your content" at bounding box center [1027, 359] width 345 height 21
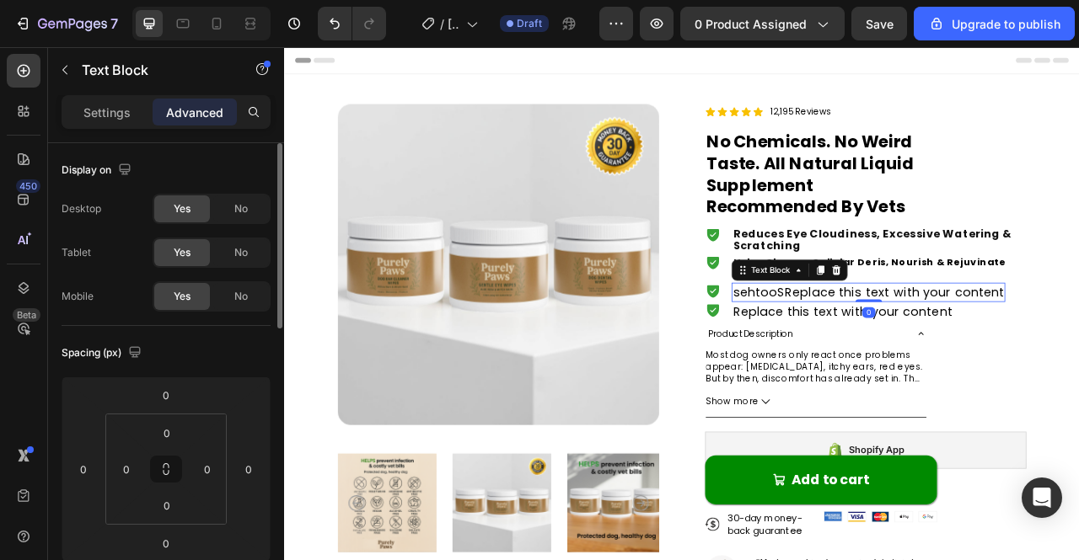
click at [946, 360] on p "sehtooSReplace this text with your content" at bounding box center [1027, 359] width 345 height 21
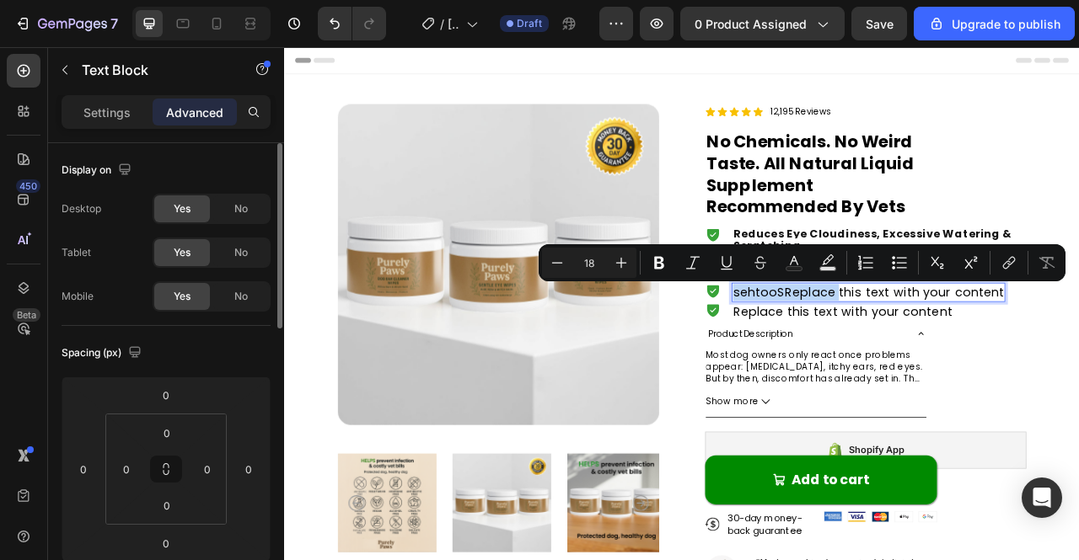
click at [946, 360] on p "sehtooSReplace this text with your content" at bounding box center [1027, 359] width 345 height 21
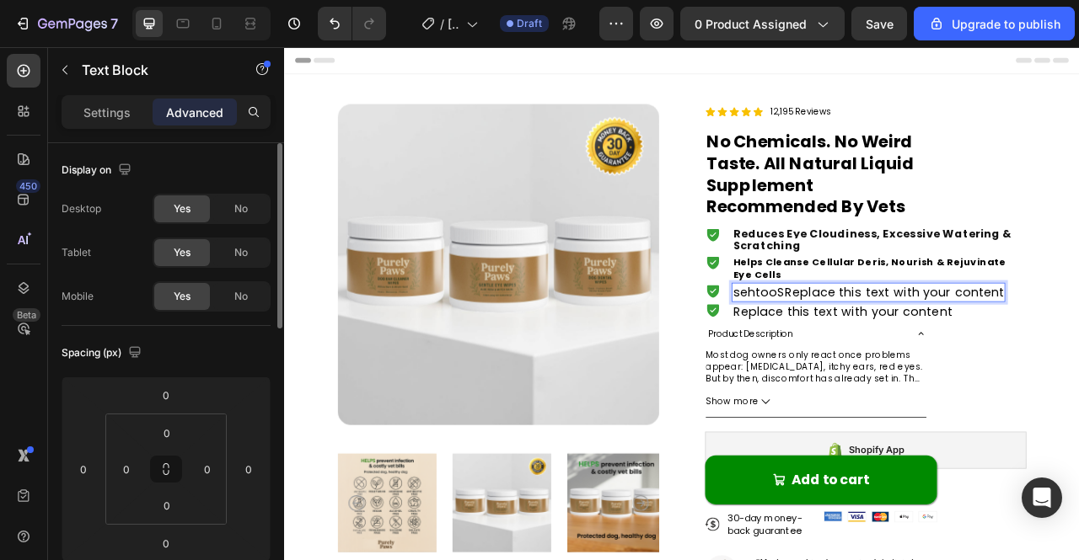
click at [950, 359] on p "sehtooSReplace this text with your content" at bounding box center [1027, 359] width 345 height 21
click at [1050, 374] on div "Replace this text with your content" at bounding box center [994, 384] width 282 height 24
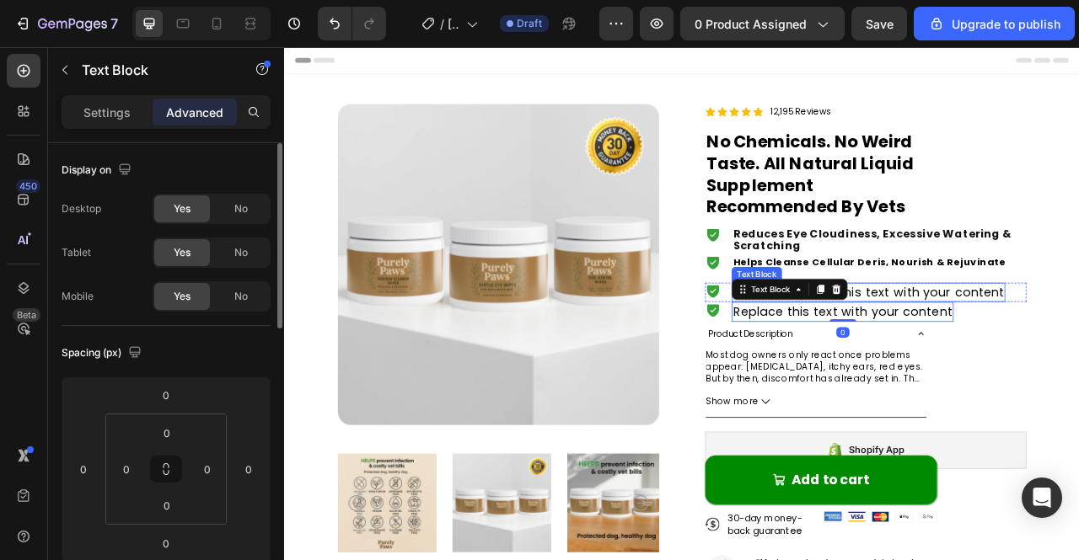
click at [1034, 359] on p "sehtooSReplace this text with your content" at bounding box center [1027, 359] width 345 height 21
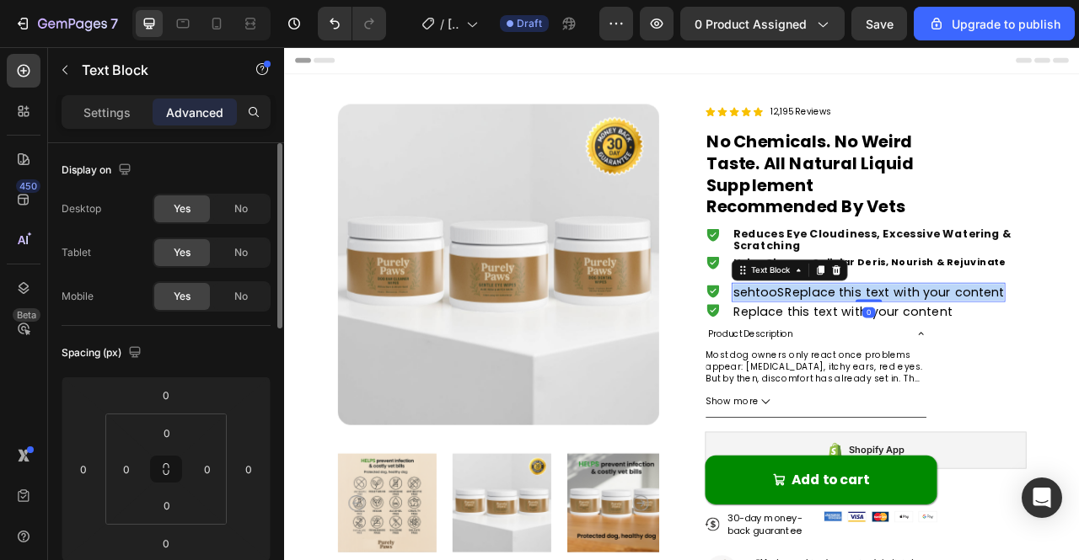
click at [1034, 359] on p "sehtooSReplace this text with your content" at bounding box center [1027, 359] width 345 height 21
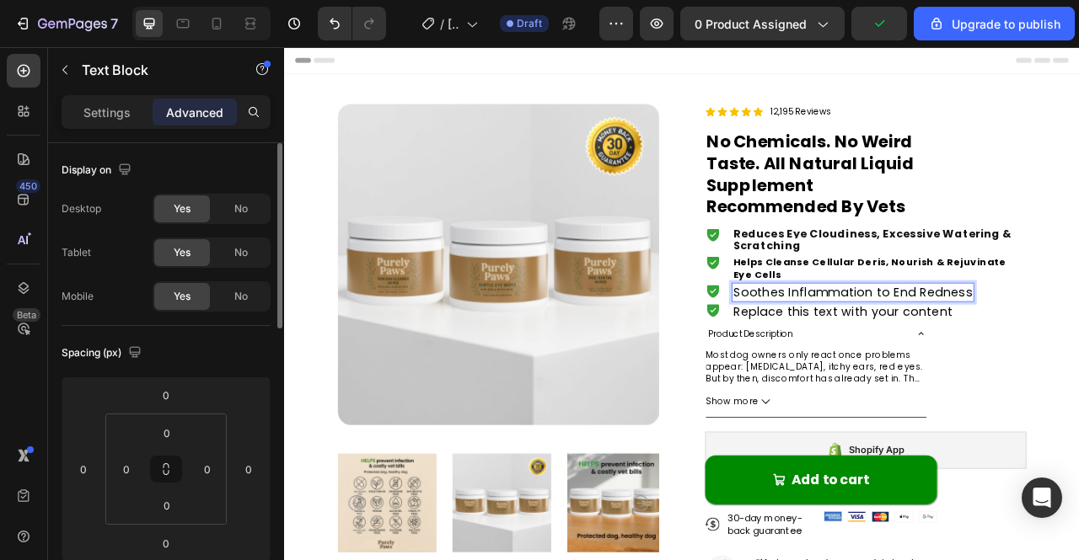
click at [1078, 362] on p "Soothes Inflammation to End Redness" at bounding box center [1007, 359] width 305 height 21
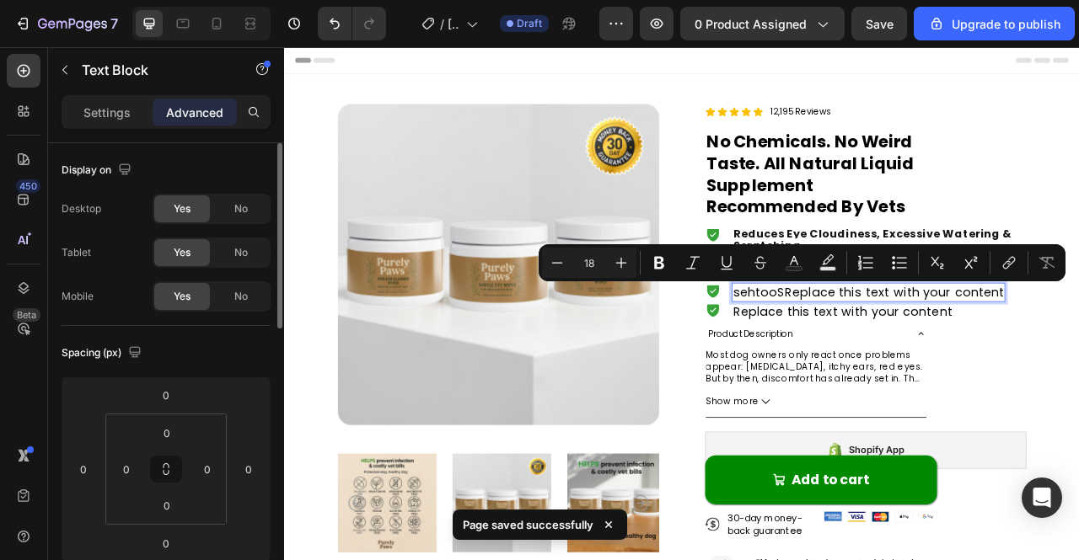
click at [1078, 371] on div "sehtooSReplace this text with your content" at bounding box center [1027, 359] width 348 height 24
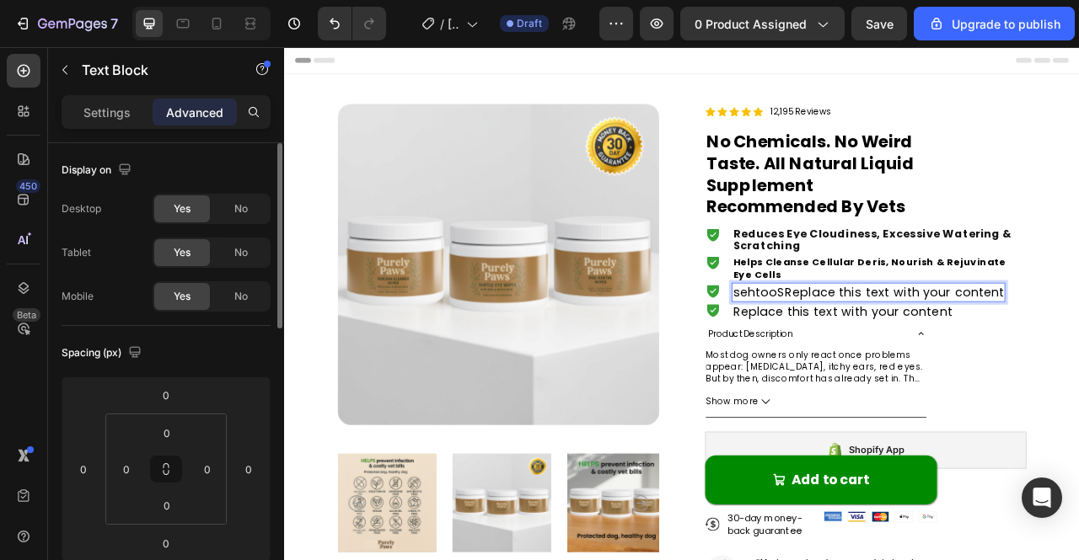
click at [933, 363] on p "sehtooSReplace this text with your content" at bounding box center [1027, 359] width 345 height 21
click at [909, 357] on p "sehtooSReplace this text with your content" at bounding box center [1027, 359] width 345 height 21
drag, startPoint x: 910, startPoint y: 360, endPoint x: 844, endPoint y: 361, distance: 65.7
click at [844, 361] on div "Icon sehtooSReplace this text with your content Text Block 0 Row" at bounding box center [1023, 359] width 409 height 24
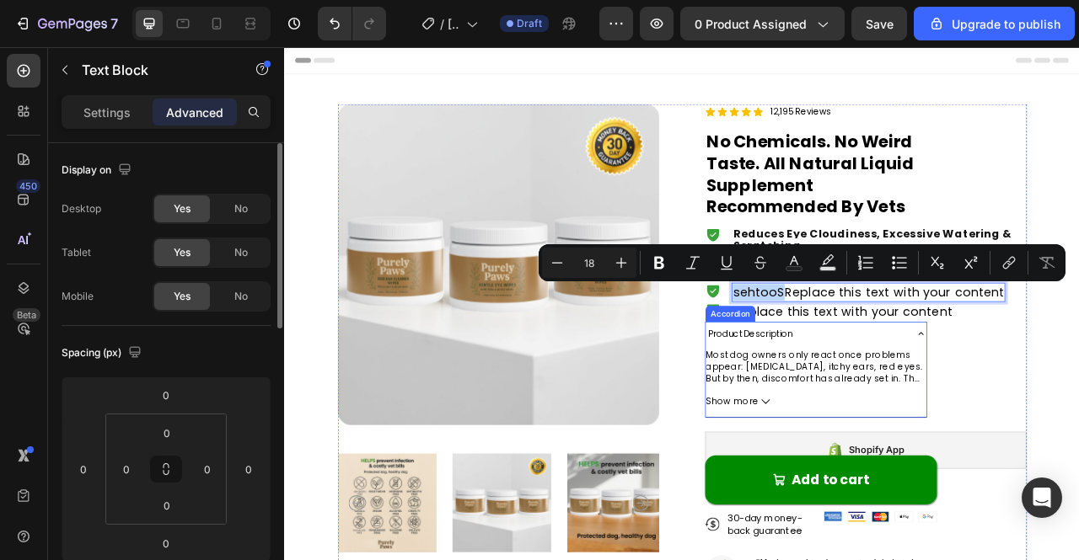
click at [960, 405] on div "Product Description" at bounding box center [947, 412] width 254 height 24
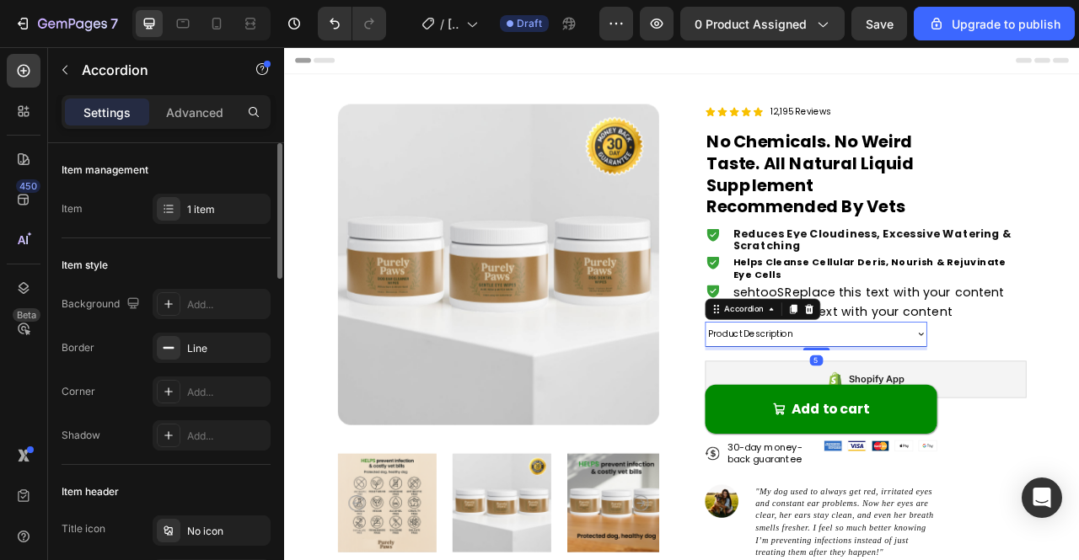
click at [986, 402] on div "Product Description" at bounding box center [947, 412] width 254 height 24
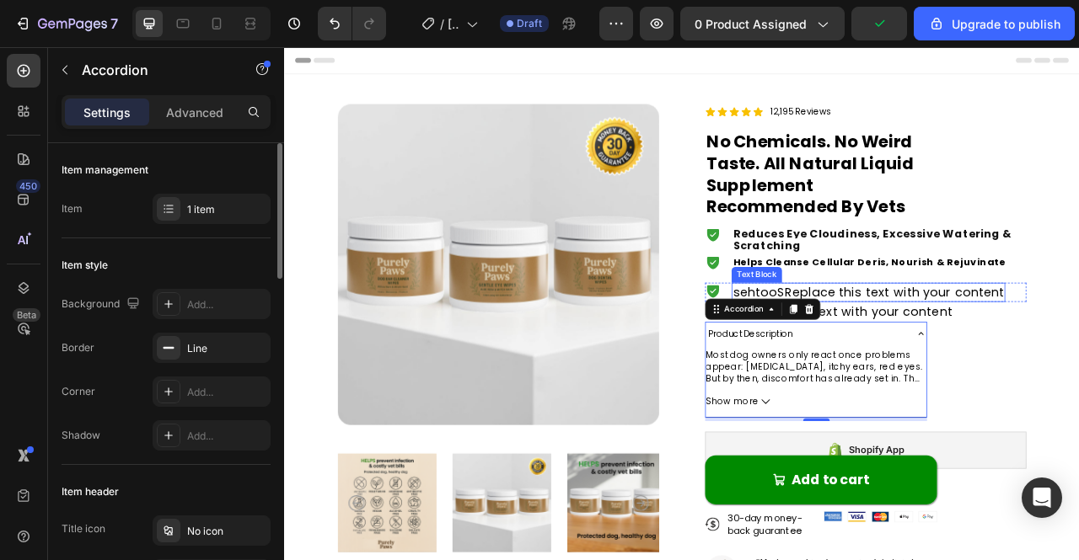
click at [909, 362] on p "sehtooSReplace this text with your content" at bounding box center [1027, 359] width 345 height 21
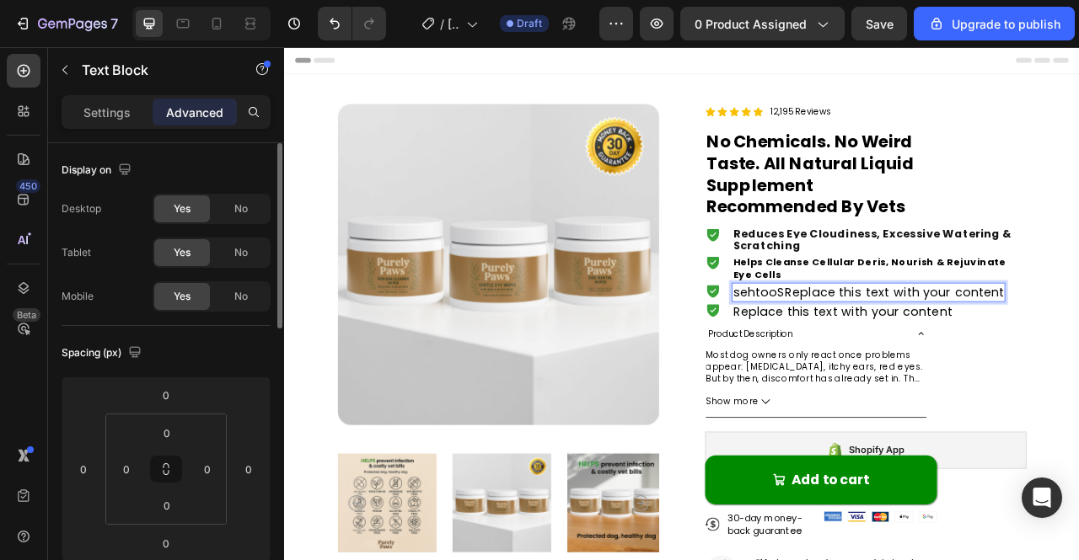
click at [897, 355] on p "sehtooSReplace this text with your content" at bounding box center [1027, 359] width 345 height 21
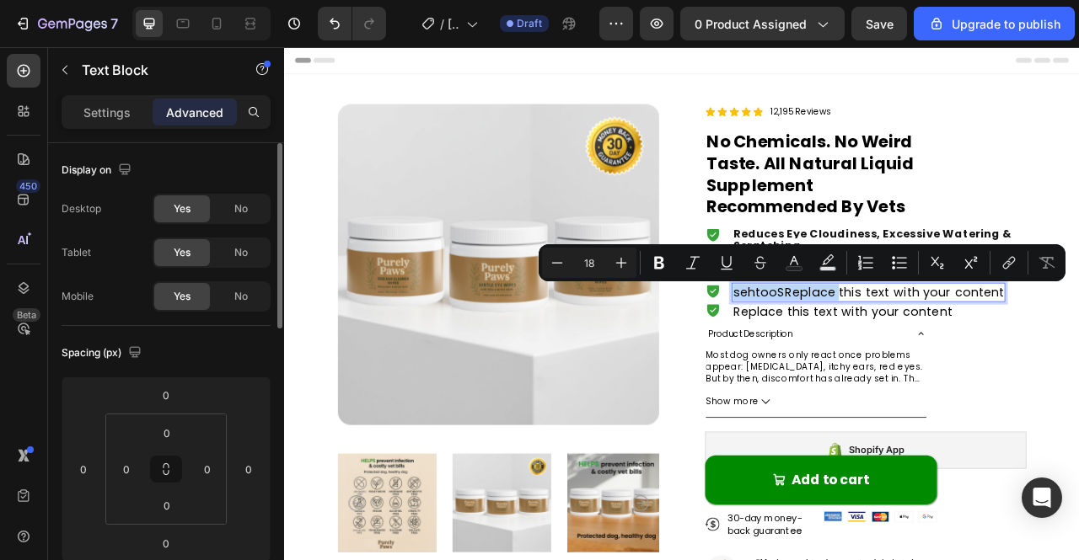
click at [932, 367] on p "sehtooSReplace this text with your content" at bounding box center [1027, 359] width 345 height 21
click at [909, 389] on div "Replace this text with your content" at bounding box center [994, 384] width 282 height 24
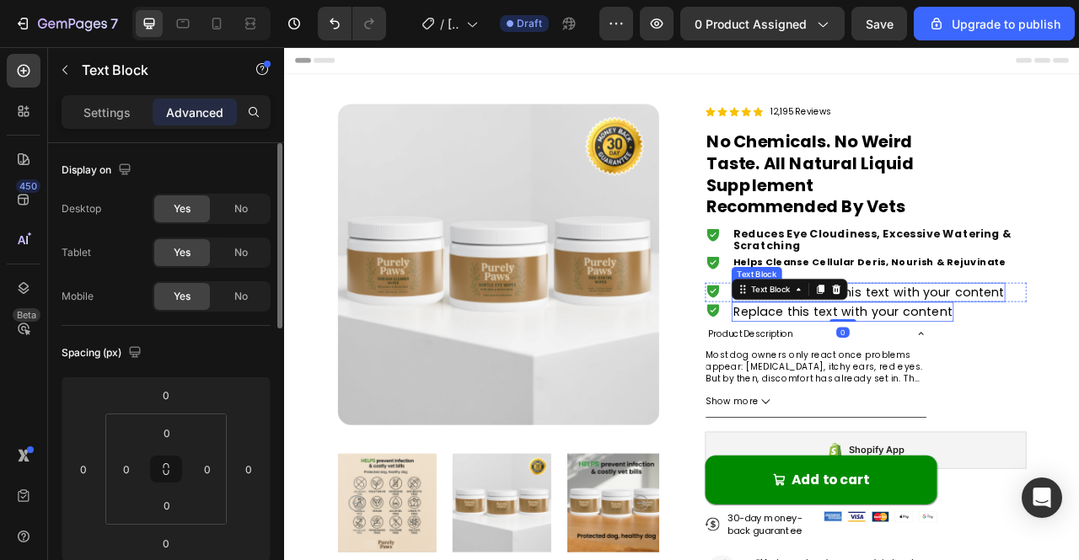
click at [1047, 367] on p "sehtooSReplace this text with your content" at bounding box center [1027, 359] width 345 height 21
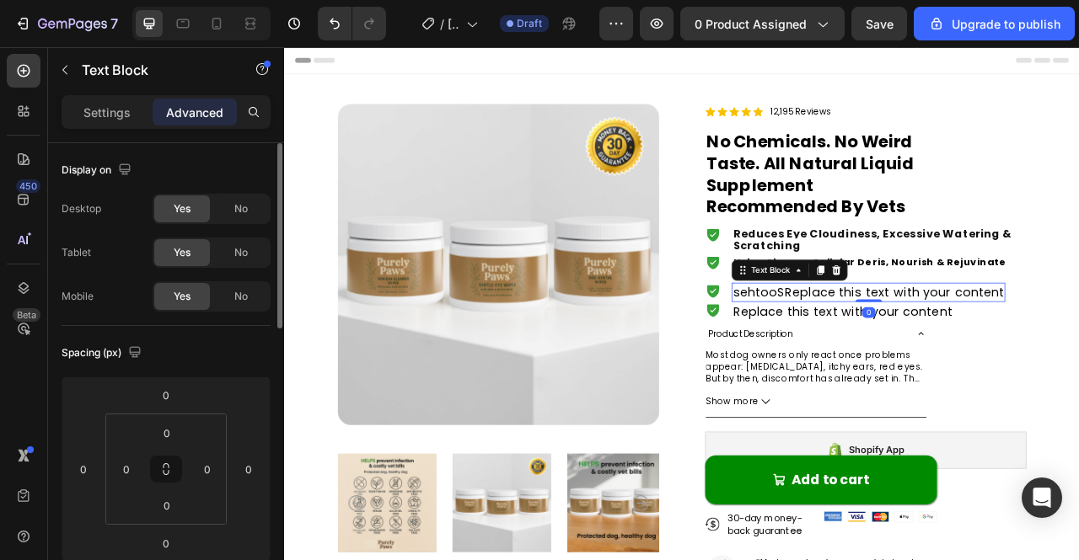
click at [889, 361] on p "sehtooSReplace this text with your content" at bounding box center [1027, 359] width 345 height 21
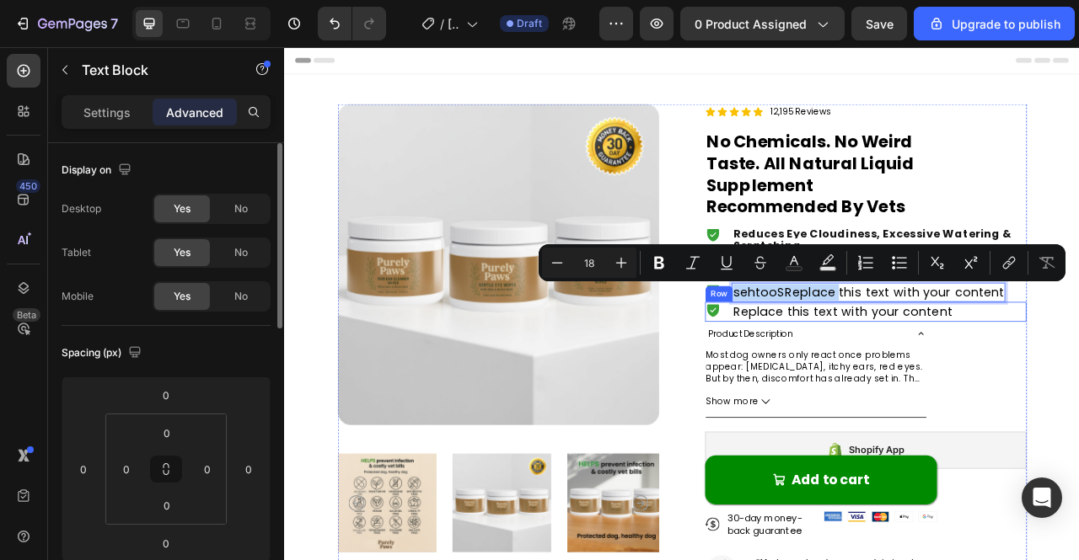
click at [1078, 373] on div "Icon Replace this text with your content Text Block Row" at bounding box center [1023, 384] width 409 height 24
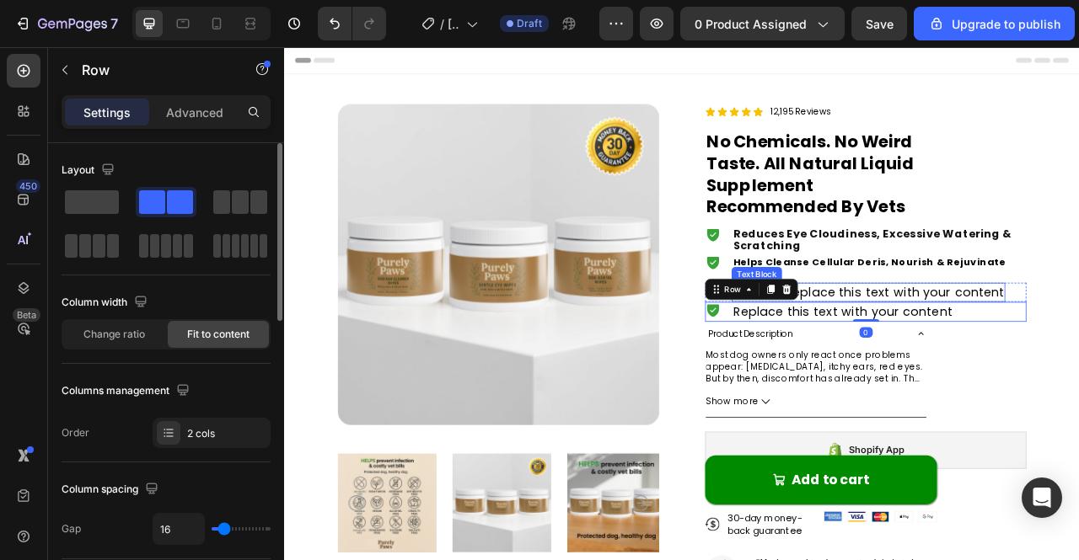
click at [1078, 356] on p "sehtooSReplace this text with your content" at bounding box center [1027, 359] width 345 height 21
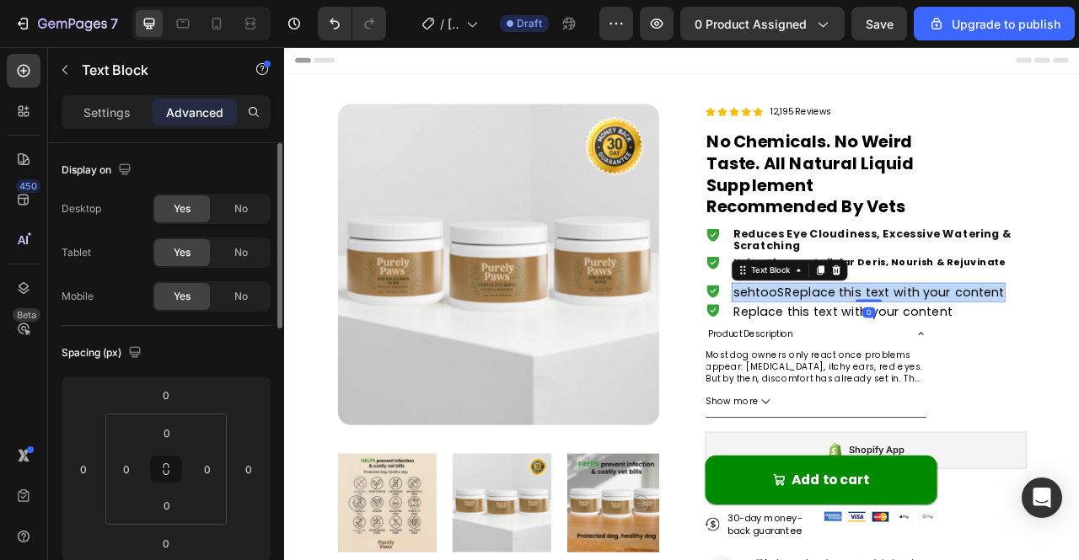
click at [1078, 356] on p "sehtooSReplace this text with your content" at bounding box center [1027, 359] width 345 height 21
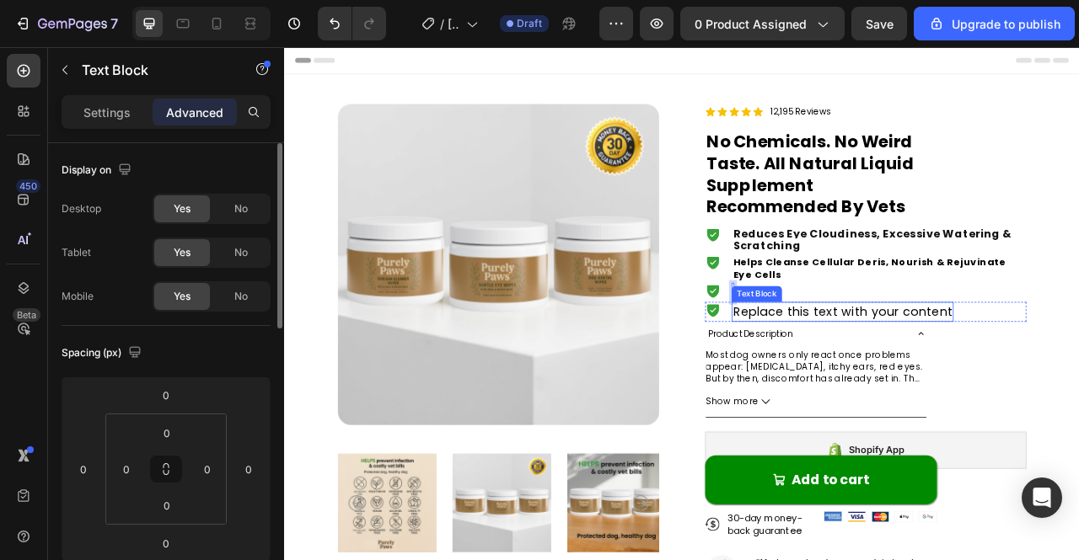
click at [943, 383] on div "Replace this text with your content" at bounding box center [994, 384] width 282 height 24
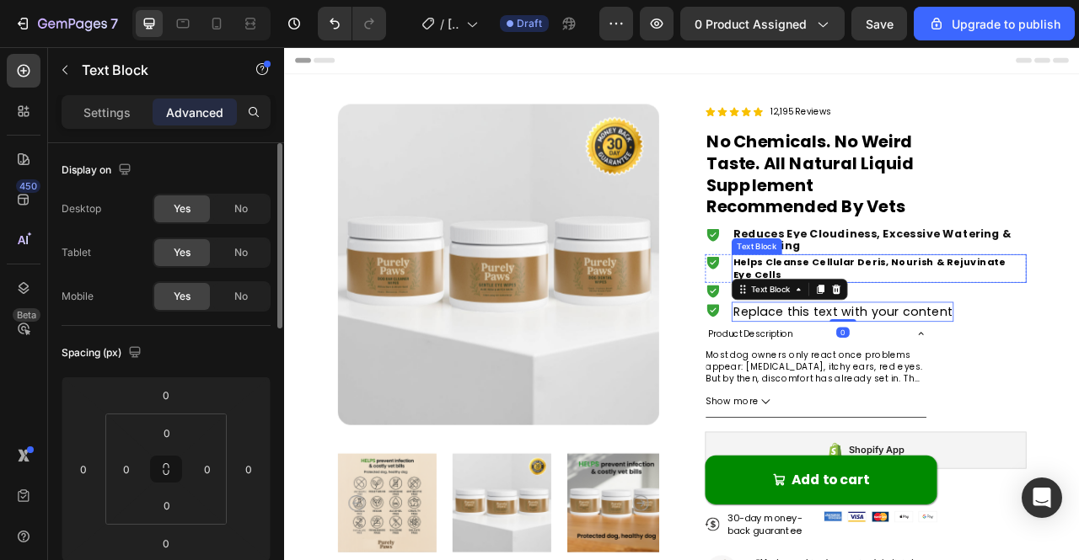
click at [1078, 326] on p "Helps Cleanse Cellular Deris, Nourish & Rejuvinate Eye Cells" at bounding box center [1041, 329] width 372 height 33
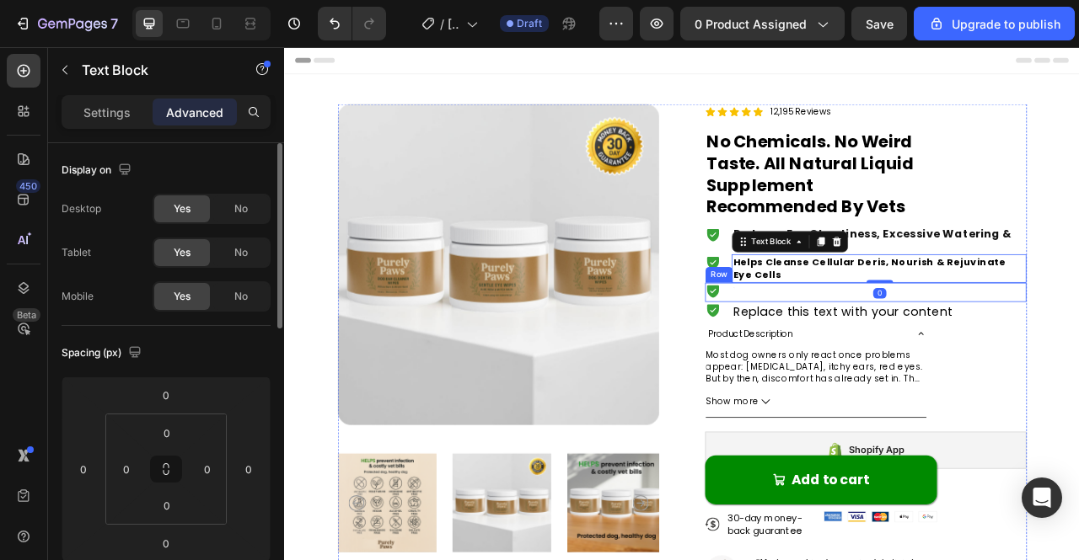
click at [949, 358] on div "Icon Text Block Row" at bounding box center [1023, 359] width 409 height 24
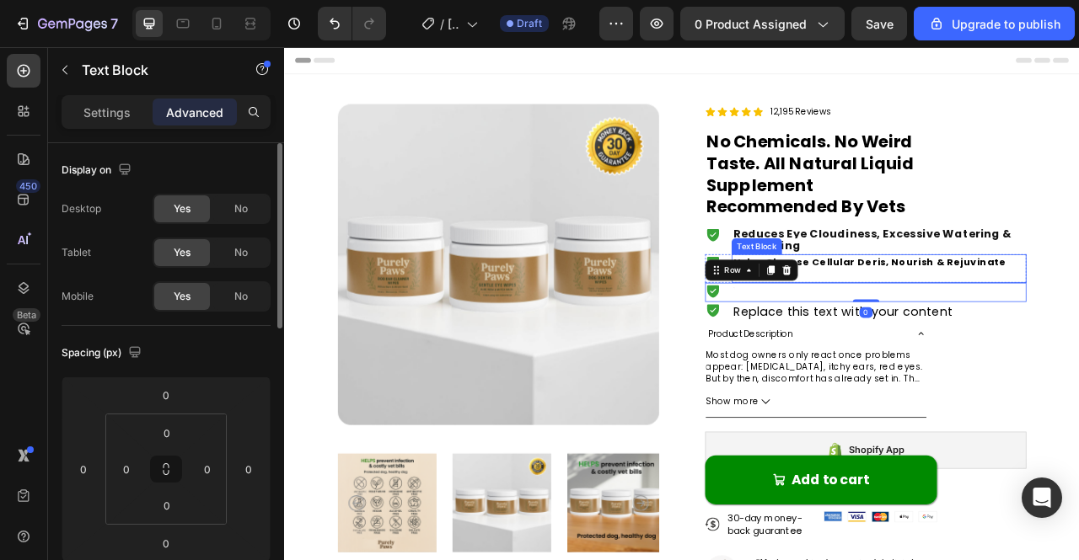
click at [984, 325] on p "Helps Cleanse Cellular Deris, Nourish & Rejuvinate Eye Cells" at bounding box center [1041, 329] width 372 height 33
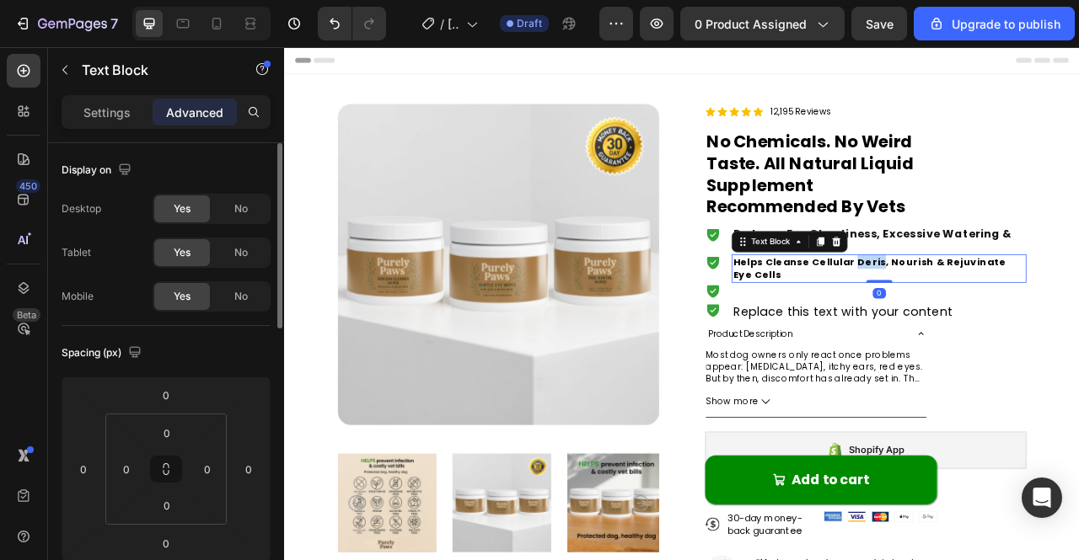
click at [1011, 328] on p "Helps Cleanse Cellular Deris, Nourish & Rejuvinate Eye Cells" at bounding box center [1041, 329] width 372 height 33
click at [957, 314] on p "Helps Cleanse Cellular Deris, Nourish & Rejuvinate Eye Cells" at bounding box center [1041, 329] width 372 height 33
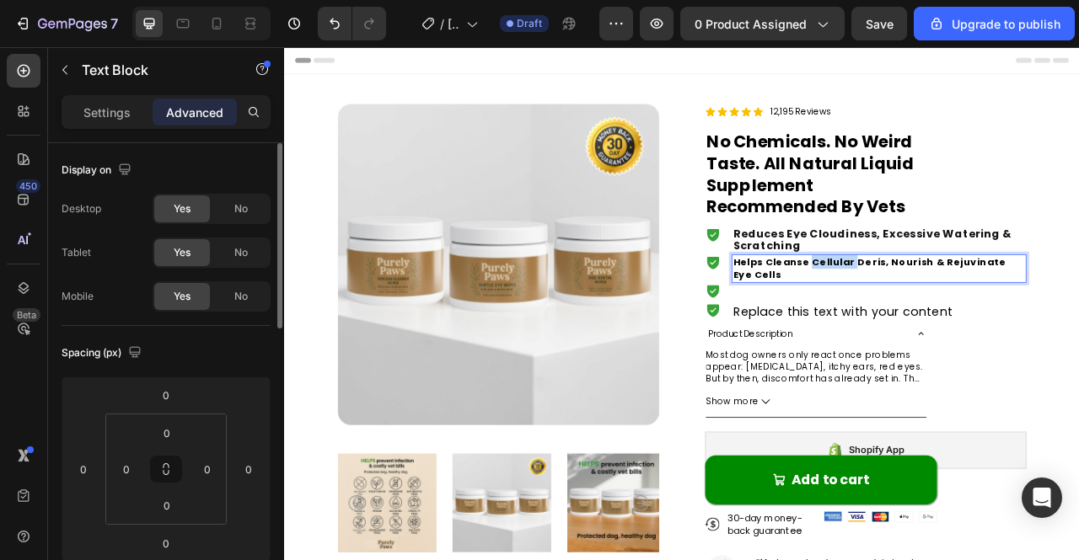
click at [957, 314] on p "Helps Cleanse Cellular Deris, Nourish & Rejuvinate Eye Cells" at bounding box center [1041, 329] width 372 height 33
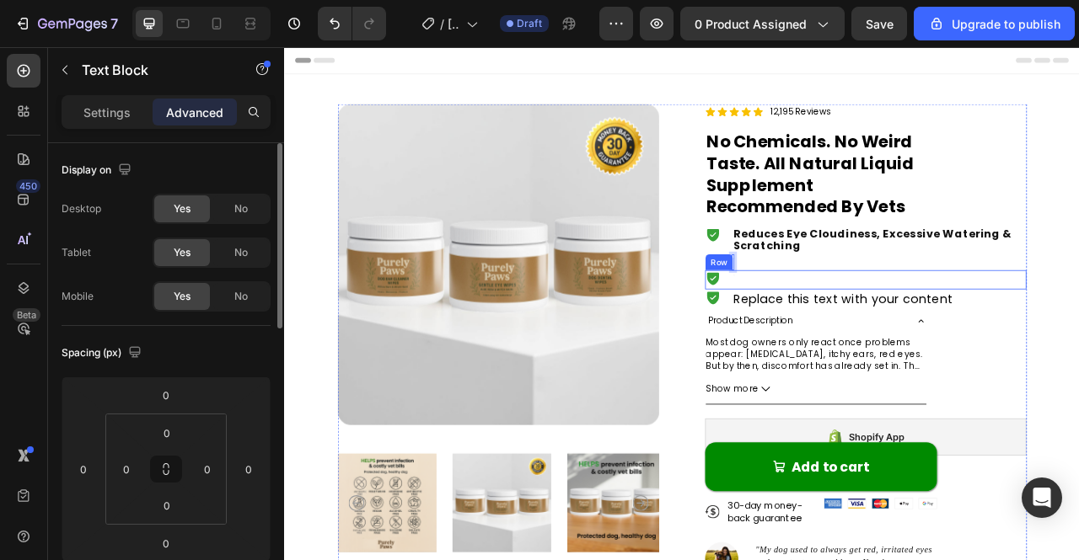
click at [893, 365] on div "Replace this text with your content" at bounding box center [994, 368] width 282 height 24
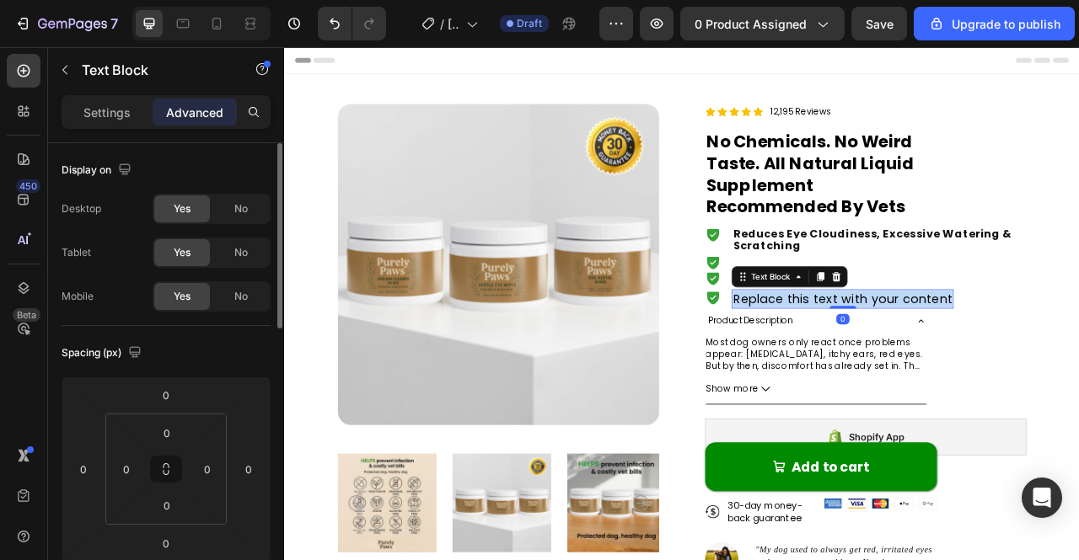
click at [893, 365] on p "Replace this text with your content" at bounding box center [994, 367] width 279 height 21
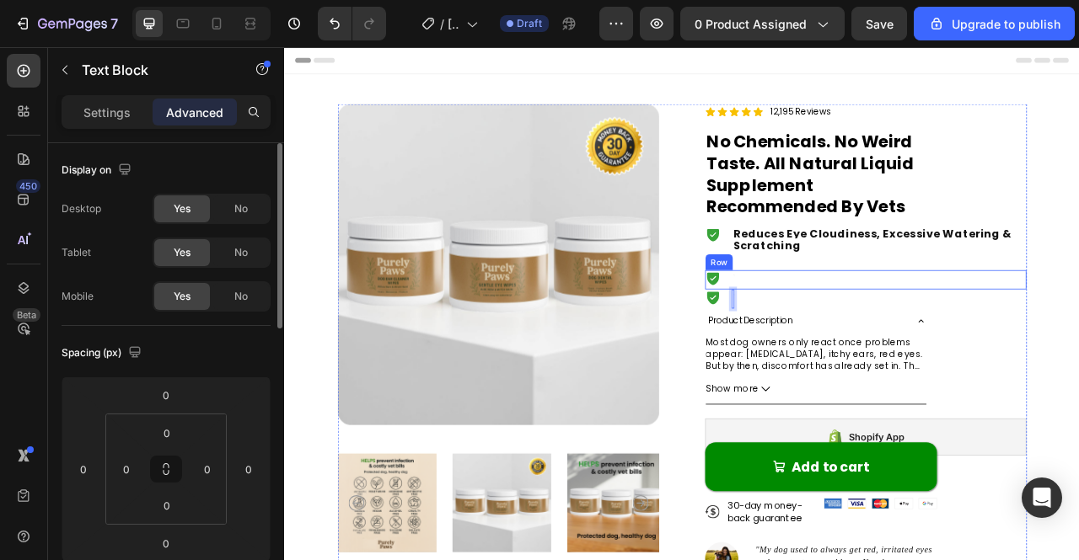
click at [903, 292] on span "Reduces Eye Cloudiness, Excessive Watering & Scratching" at bounding box center [1032, 292] width 354 height 35
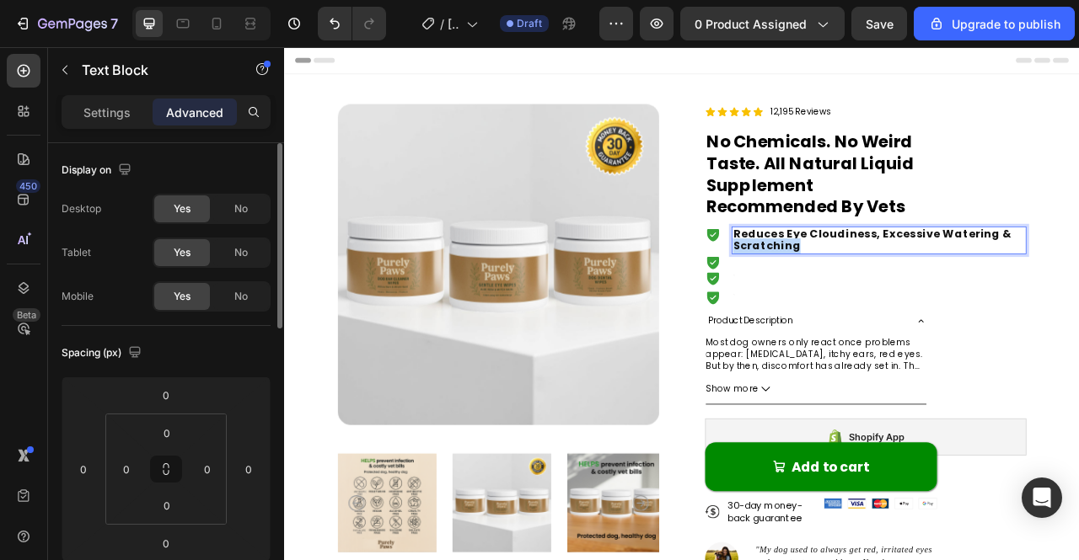
click at [902, 294] on span "Reduces Eye Cloudiness, Excessive Watering & Scratching" at bounding box center [1032, 292] width 354 height 35
click at [902, 295] on span "Reduces Eye Cloudiness, Excessive Watering & Scratching" at bounding box center [1032, 292] width 354 height 35
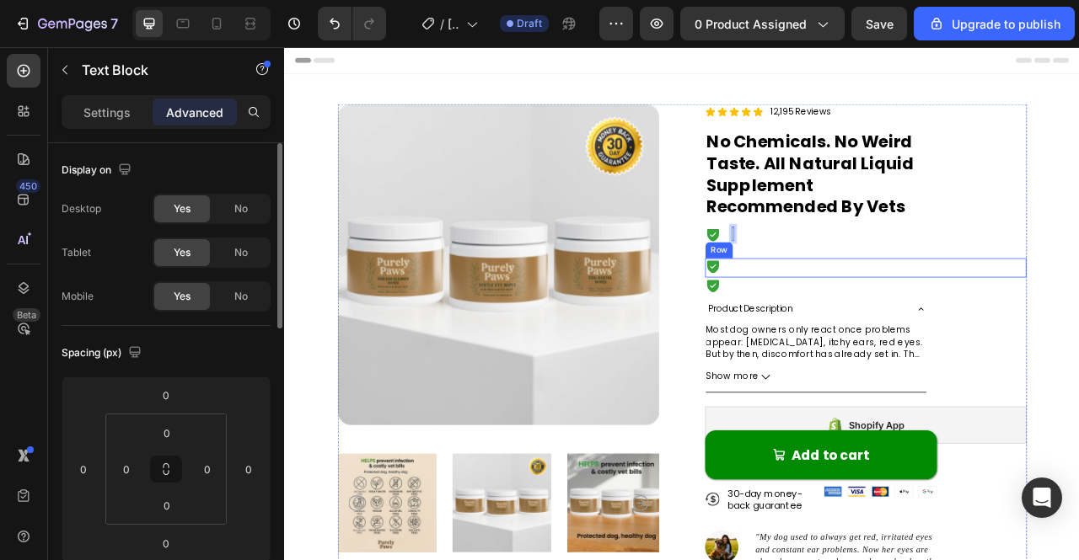
click at [856, 341] on div "Icon Text Block Row" at bounding box center [1023, 352] width 409 height 24
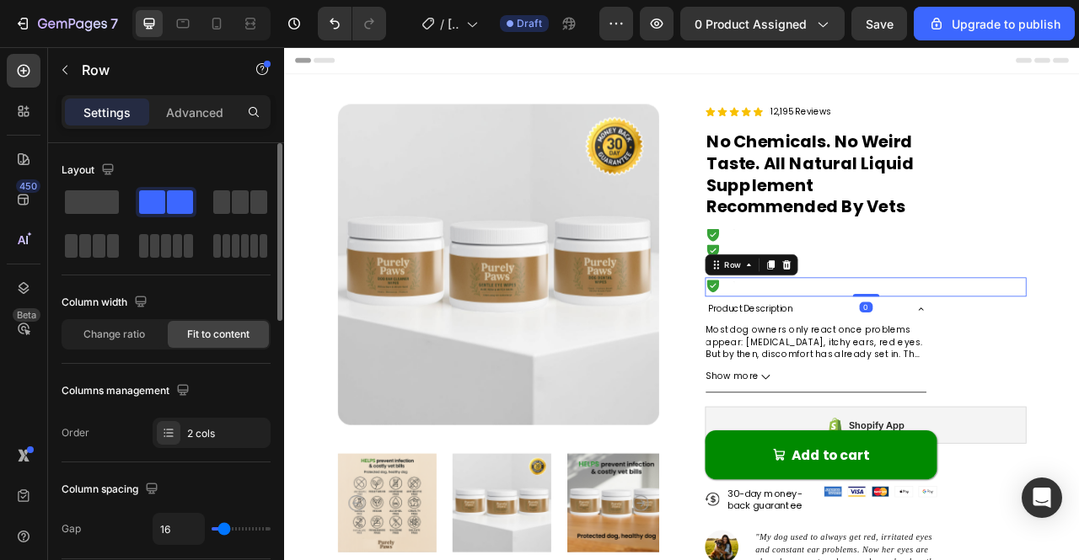
click at [967, 331] on div "Icon Text Block Row" at bounding box center [1023, 328] width 409 height 24
click at [866, 346] on div "Icon Text Block Row 0" at bounding box center [1023, 352] width 409 height 24
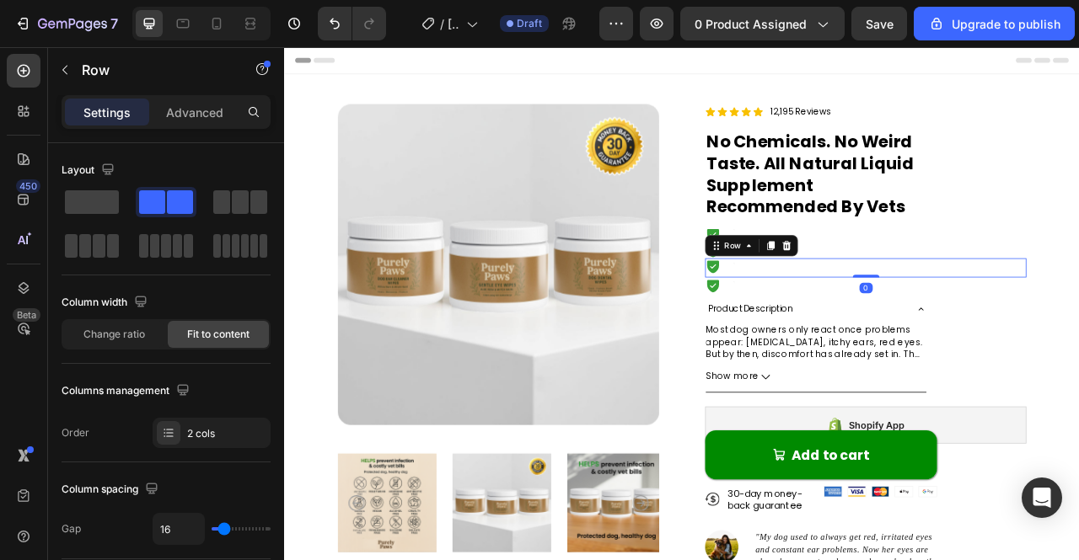
click at [998, 317] on div "Icon Text Block Row 0" at bounding box center [1023, 328] width 409 height 24
click at [1005, 331] on div "Icon Text Block Row 0" at bounding box center [1023, 328] width 409 height 24
click at [1007, 289] on div "Icon Text Block Row" at bounding box center [1023, 286] width 409 height 20
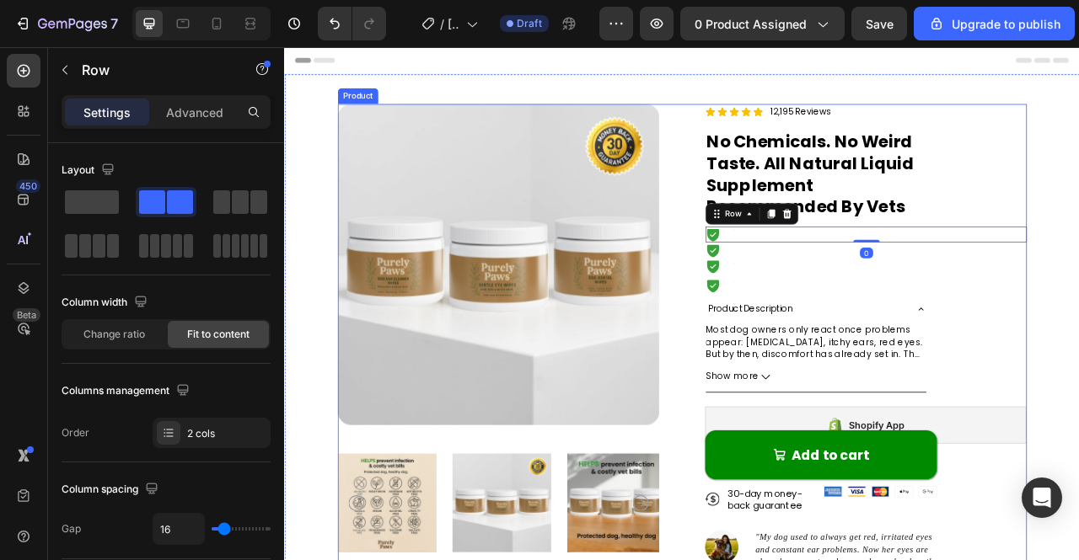
click at [1019, 270] on div "Icon Icon Icon Icon Icon Icon List 12,195 Reviews Text Block Row ⁠⁠⁠⁠⁠⁠⁠ No Che…" at bounding box center [1023, 466] width 409 height 693
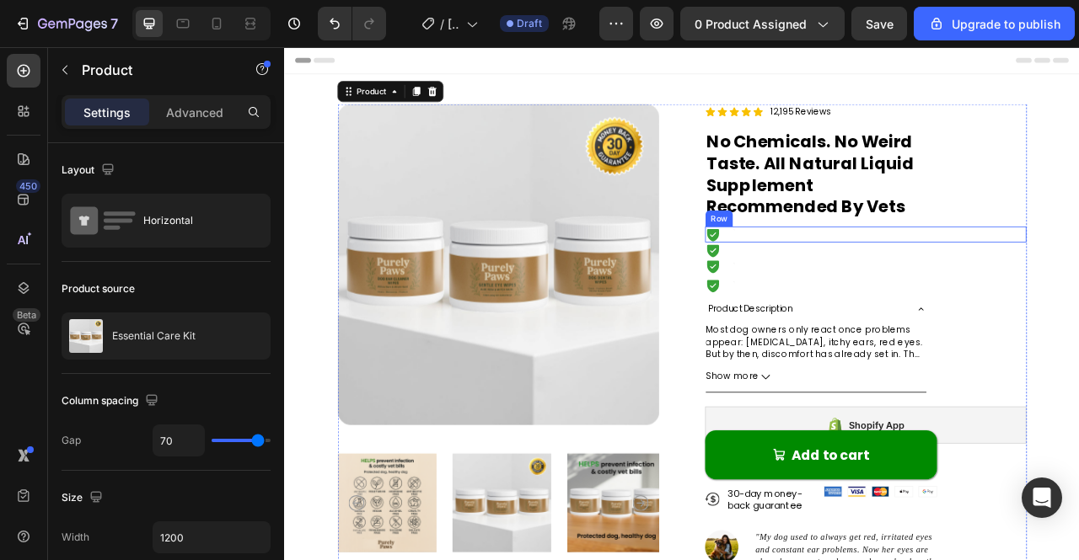
click at [1015, 303] on div "Icon Text Block Row" at bounding box center [1023, 306] width 409 height 20
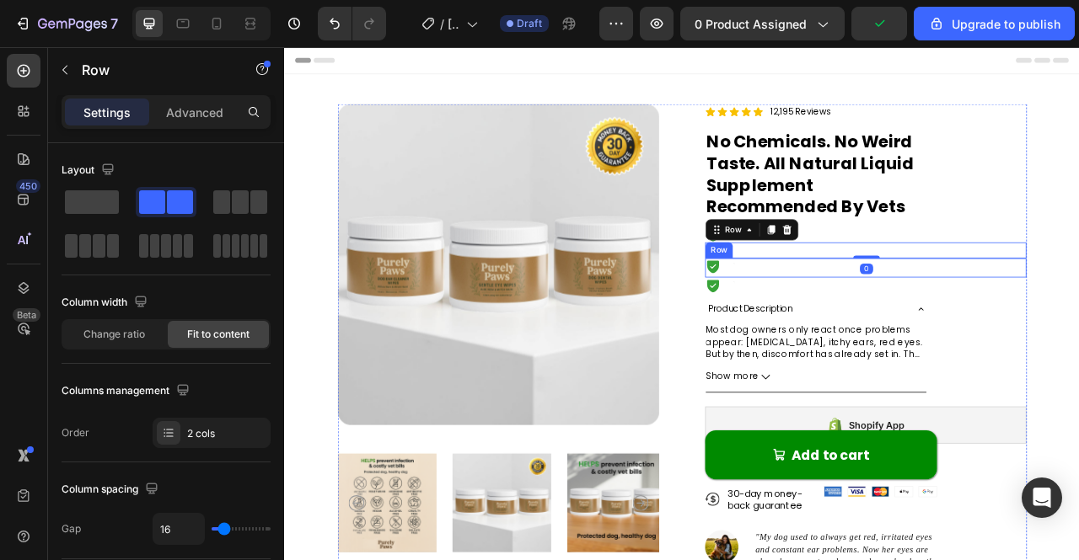
click at [1066, 334] on div "Icon Text Block Row" at bounding box center [1023, 328] width 409 height 24
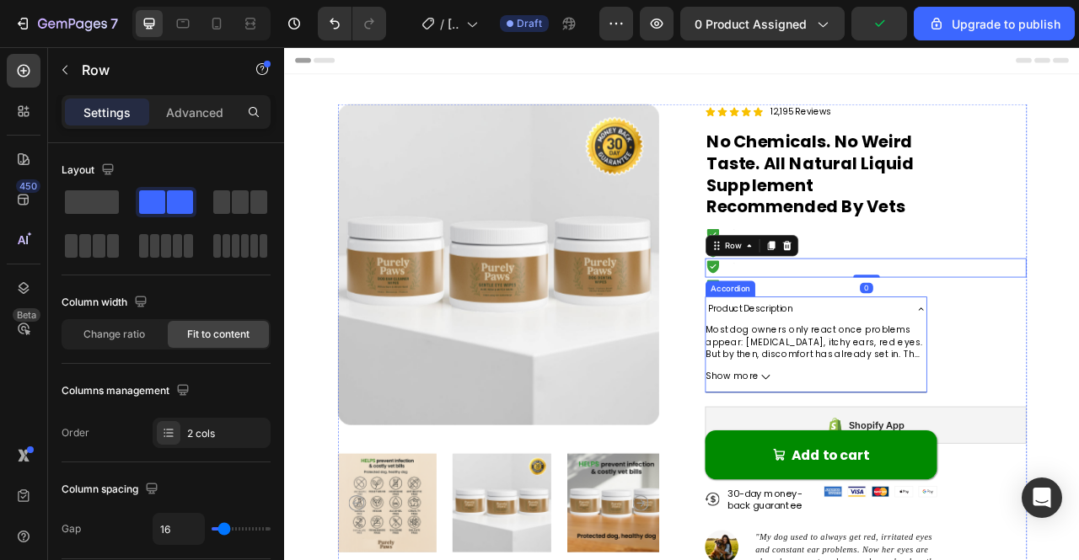
click at [1059, 373] on div "Product Description" at bounding box center [947, 380] width 254 height 24
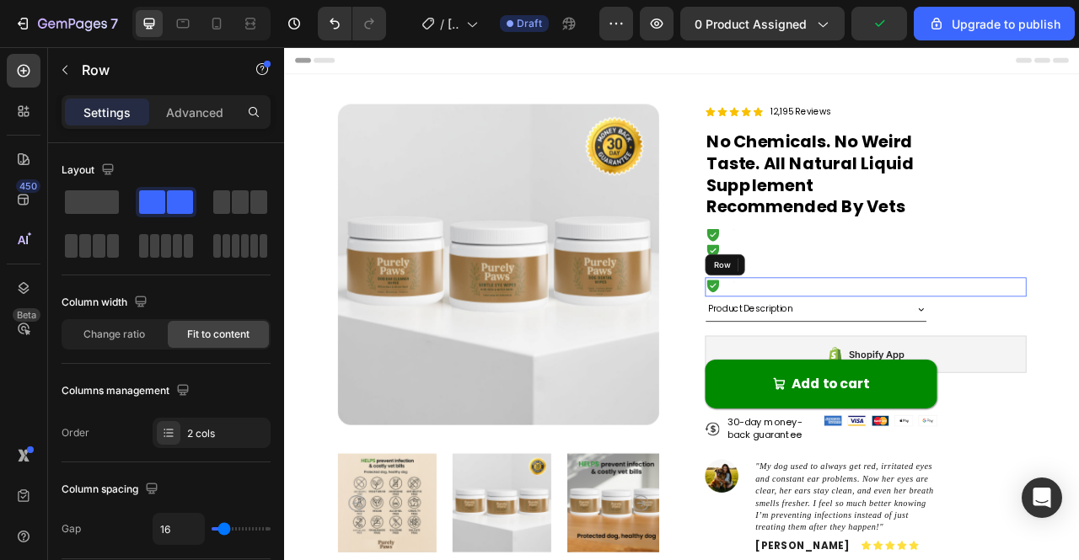
click at [1063, 352] on div "Icon Text Block Row" at bounding box center [1023, 352] width 409 height 24
click at [1037, 378] on div "Product Description" at bounding box center [947, 380] width 254 height 24
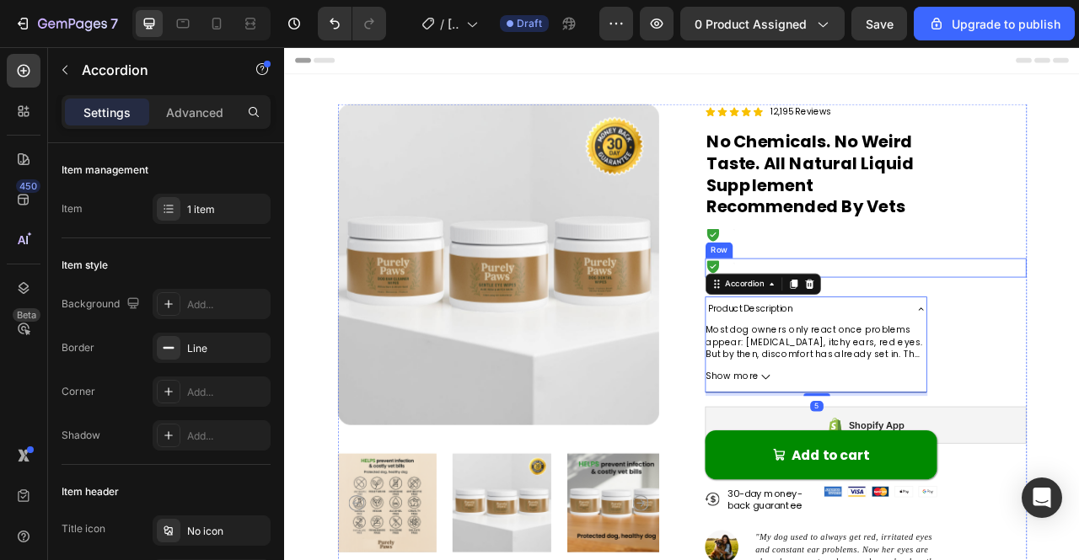
click at [1078, 331] on div "Product Images Icon Icon Icon Icon Icon Icon List 12,195 Reviews Text Block Row…" at bounding box center [789, 489] width 1011 height 815
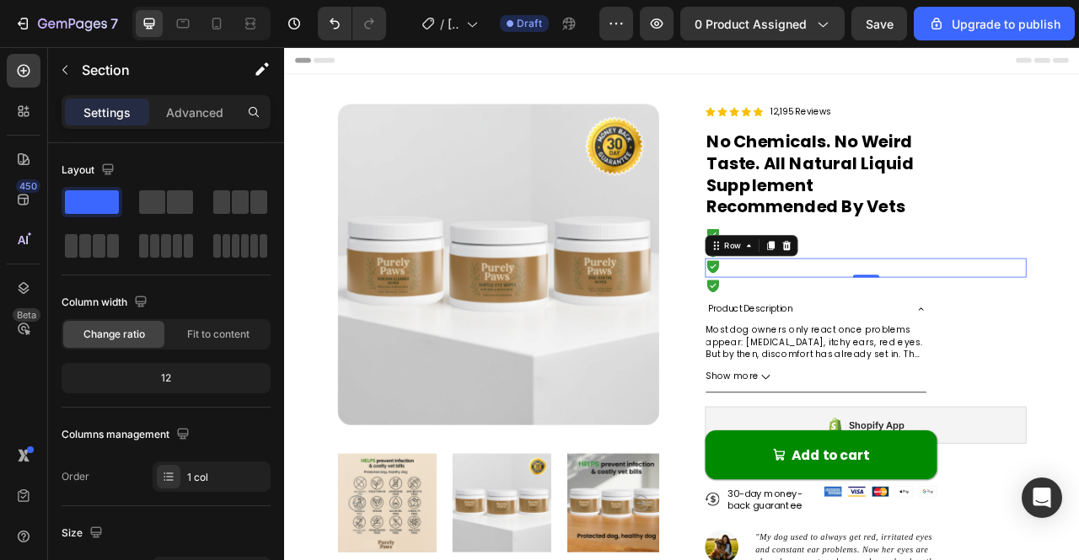
click at [902, 329] on div "Icon Text Block Row 0" at bounding box center [1023, 328] width 409 height 24
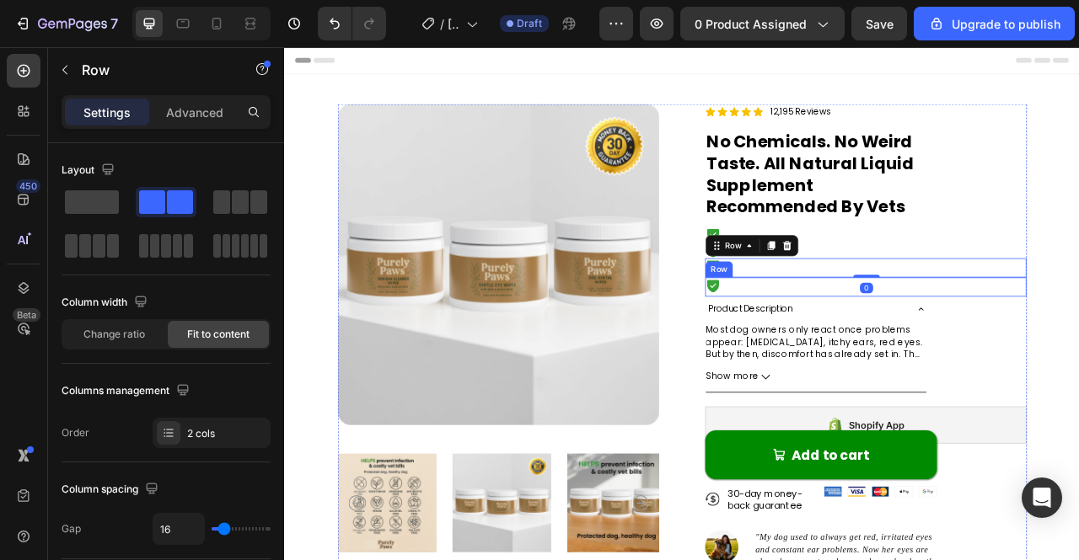
click at [983, 349] on div "Icon Text Block Row" at bounding box center [1023, 352] width 409 height 24
click at [1002, 326] on div "Icon Text Block Row 0" at bounding box center [1023, 328] width 409 height 24
click at [998, 308] on div "Icon Text Block Row" at bounding box center [1023, 306] width 409 height 20
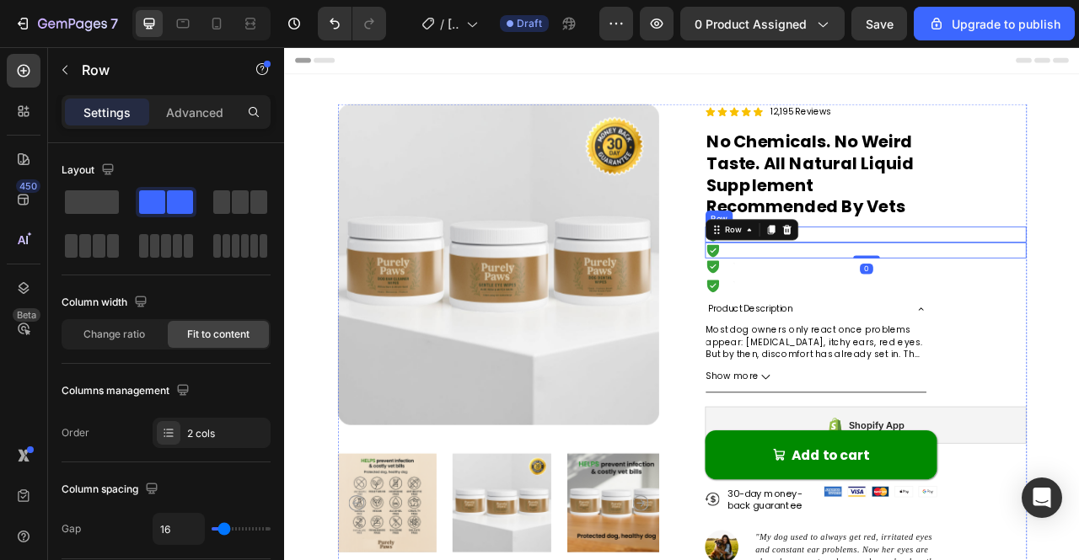
click at [1007, 279] on div "Icon Text Block Row" at bounding box center [1023, 286] width 409 height 20
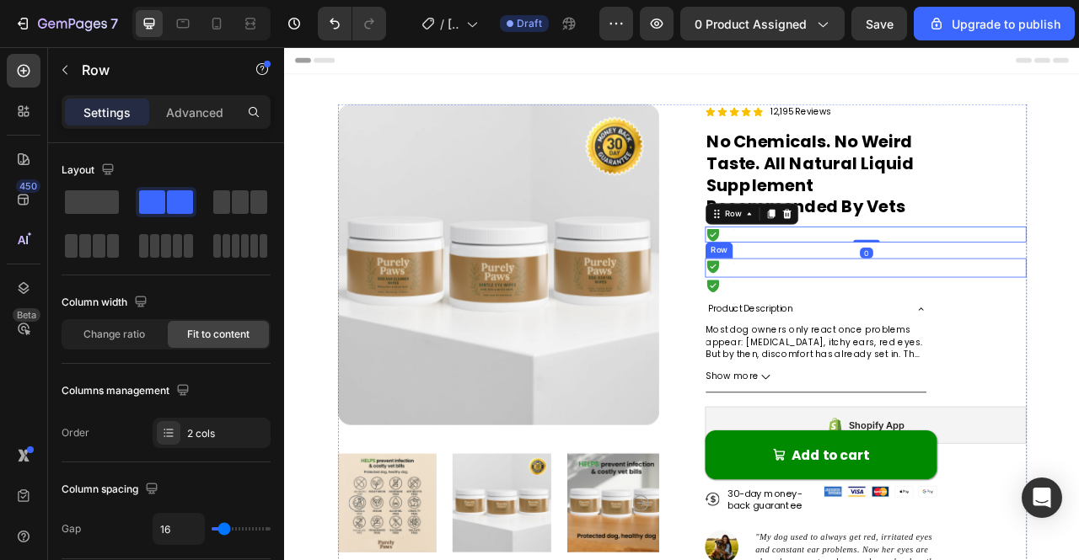
click at [936, 329] on div "Icon Text Block Row" at bounding box center [1023, 328] width 409 height 24
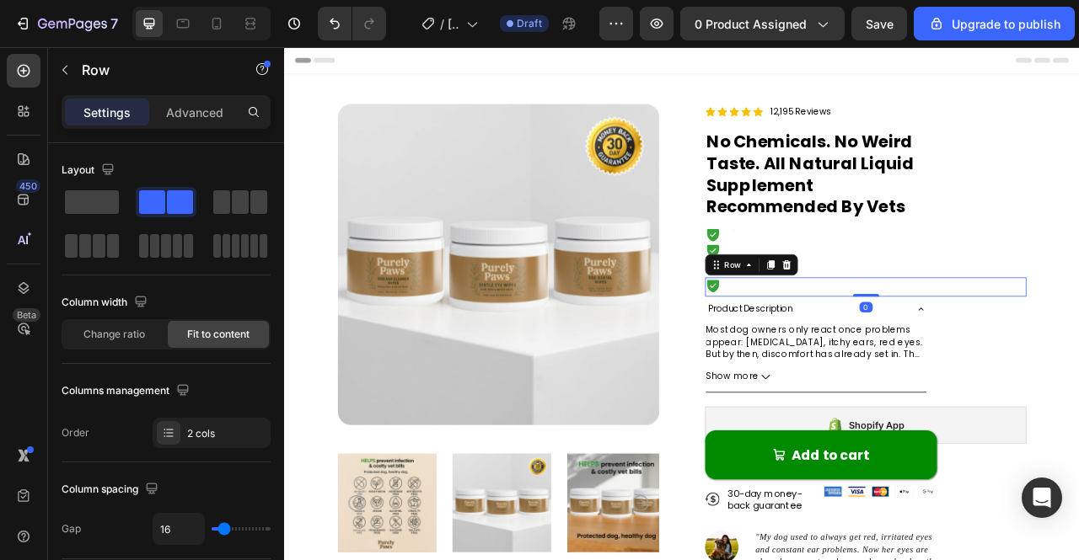
click at [940, 360] on div "Icon Text Block Row 0" at bounding box center [1023, 352] width 409 height 24
click at [1020, 325] on div "Icon Text Block Row" at bounding box center [1023, 328] width 409 height 24
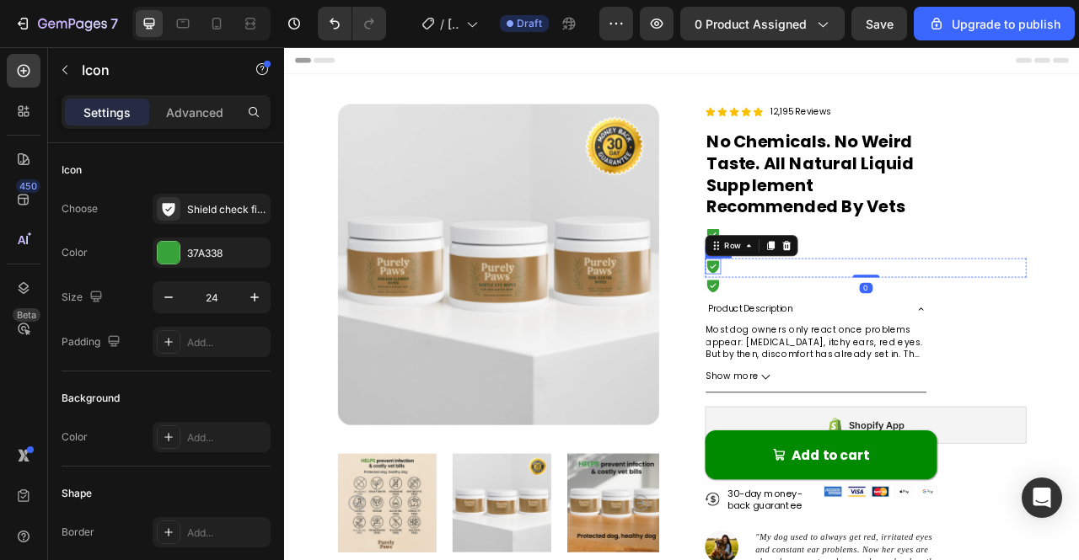
click at [822, 330] on icon at bounding box center [829, 327] width 15 height 16
click at [866, 340] on div "Icon Text Block Row" at bounding box center [1023, 352] width 409 height 24
click at [823, 347] on icon at bounding box center [829, 351] width 15 height 16
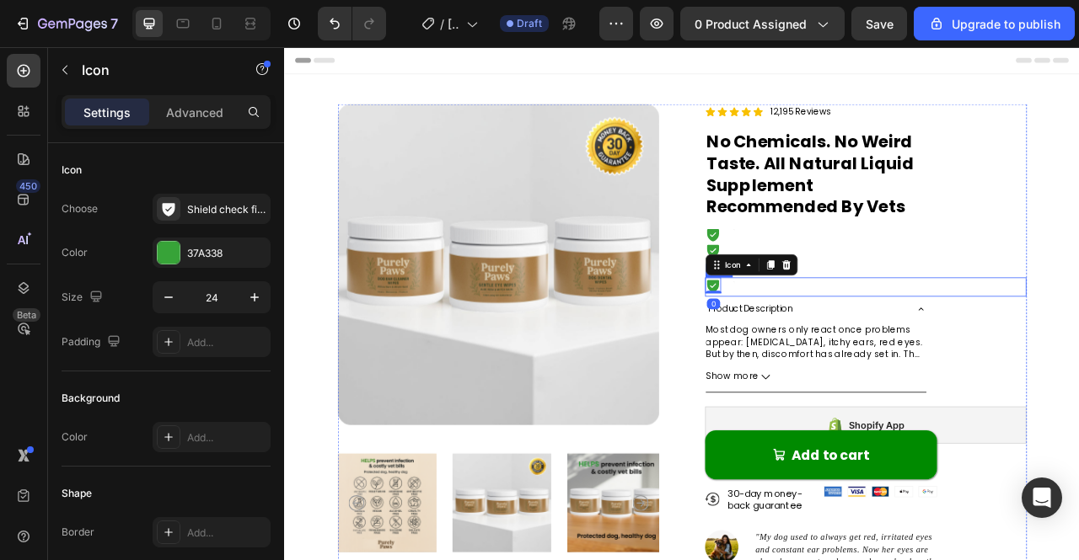
click at [909, 346] on div "Icon 0 Text Block Row" at bounding box center [1023, 352] width 409 height 24
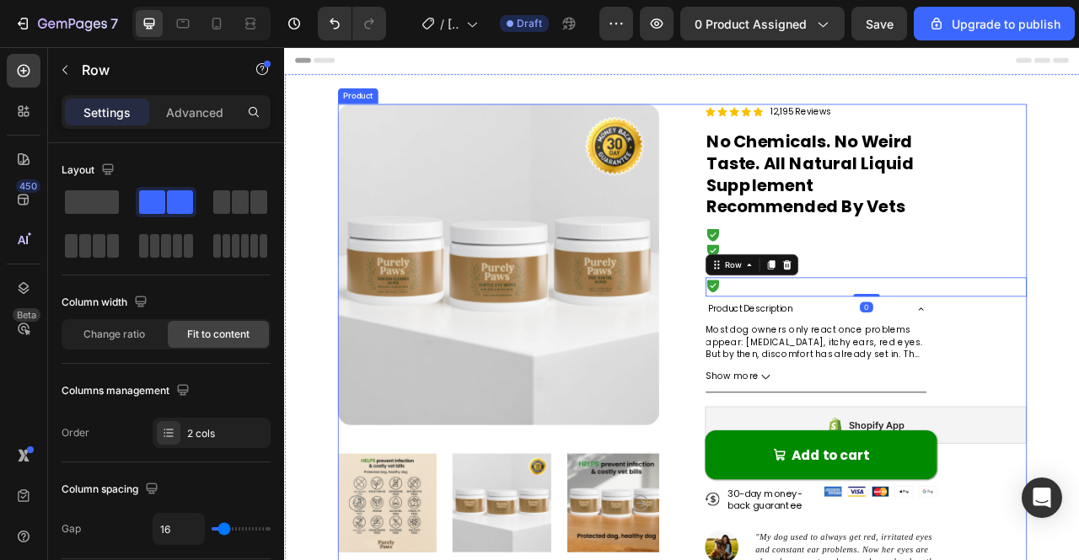
click at [790, 324] on div "Product Images Icon Icon Icon Icon Icon Icon List 12,195 Reviews Text Block Row…" at bounding box center [789, 466] width 877 height 693
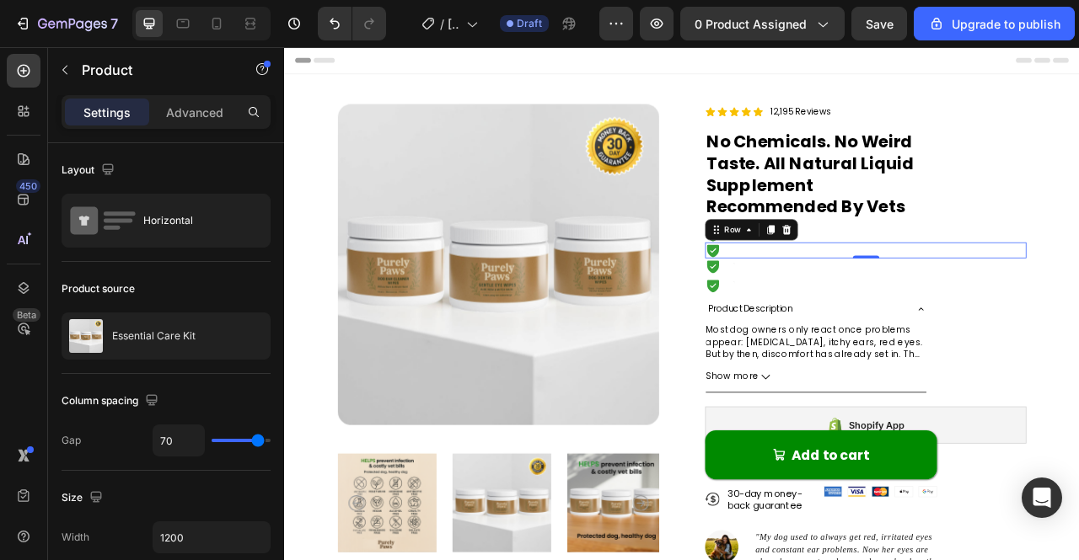
click at [913, 302] on div "Icon Text Block Row 0" at bounding box center [1023, 306] width 409 height 20
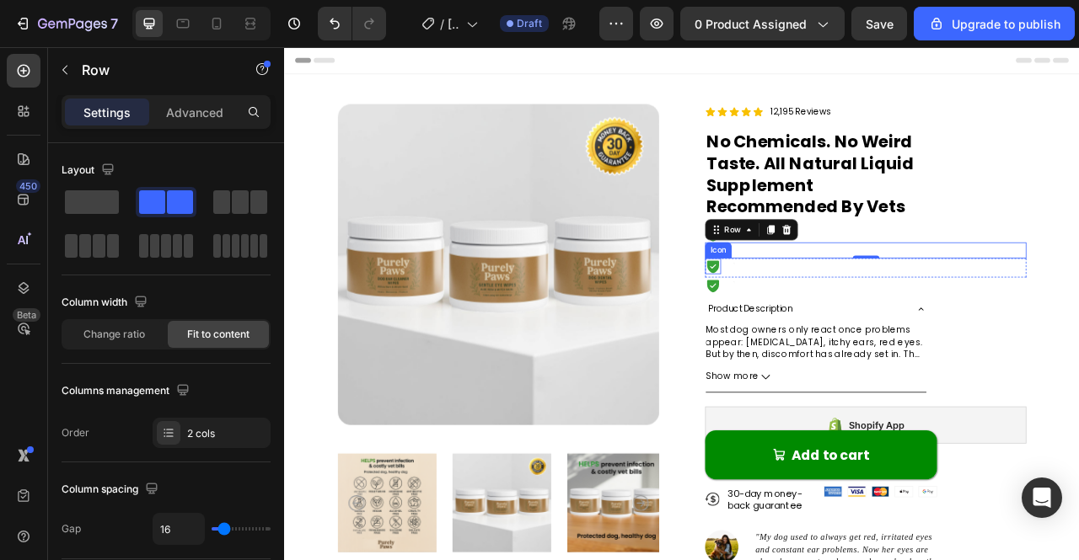
click at [824, 329] on icon at bounding box center [829, 327] width 15 height 16
click at [866, 328] on div "Icon Text Block Row 0" at bounding box center [1023, 328] width 409 height 24
click at [824, 326] on icon at bounding box center [829, 327] width 15 height 16
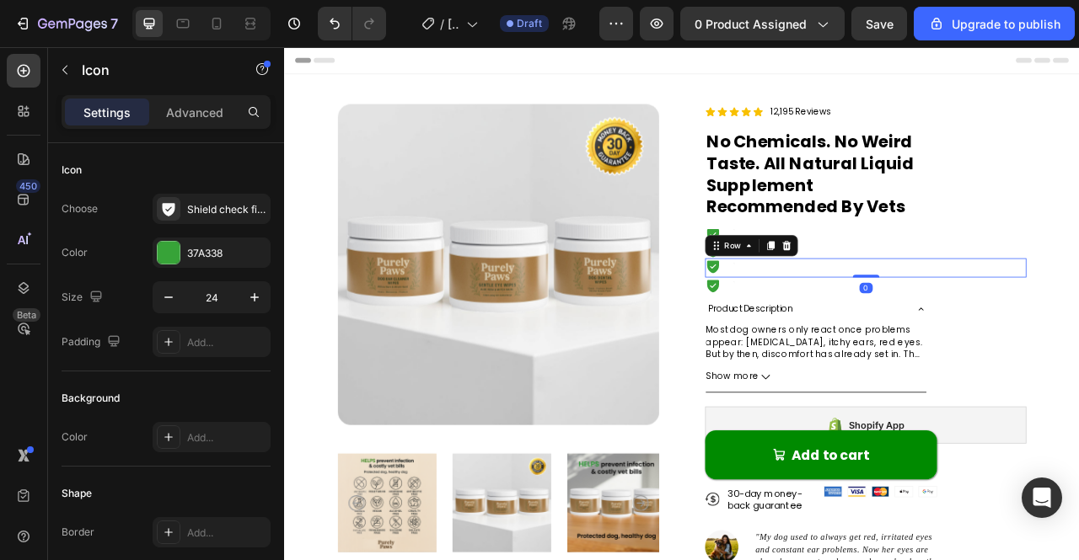
click at [885, 334] on div "Icon Text Block Row 0" at bounding box center [1023, 328] width 409 height 24
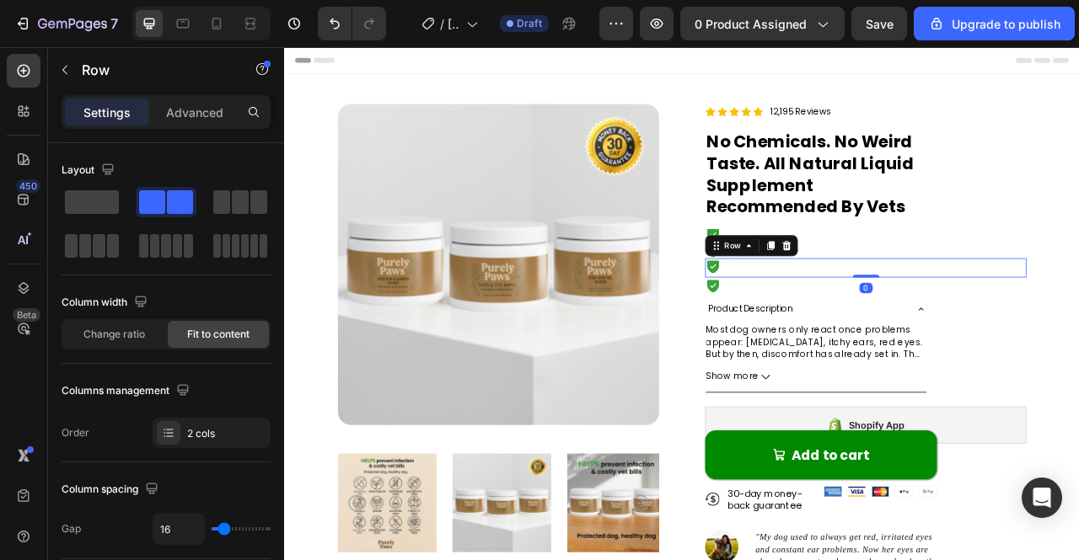
click at [1078, 332] on div "Icon Text Block Row 0" at bounding box center [1023, 328] width 409 height 24
click at [1078, 299] on div "Icon Text Block Row" at bounding box center [1023, 306] width 409 height 20
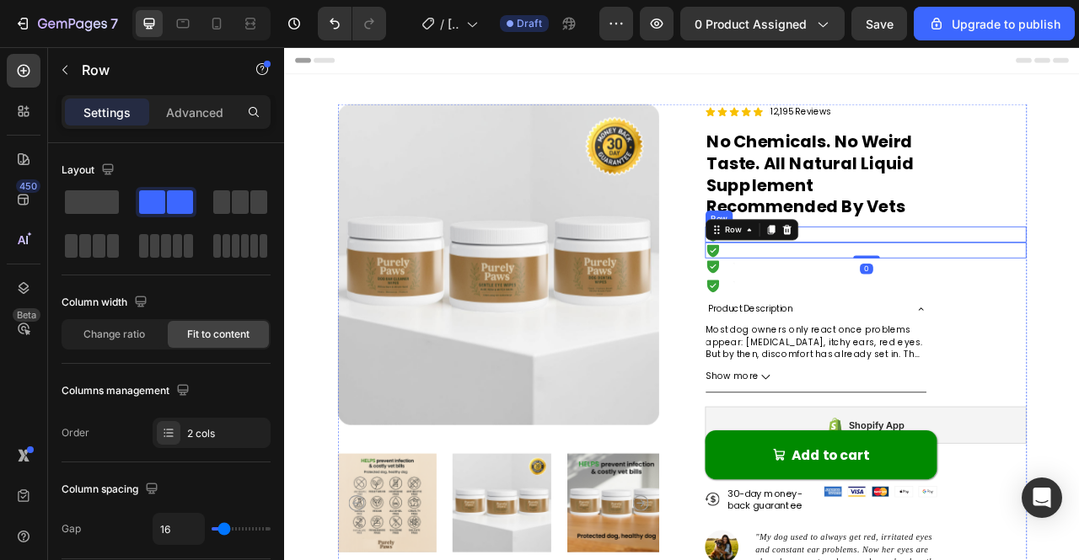
click at [1078, 277] on div "Icon Text Block Row" at bounding box center [1023, 286] width 409 height 20
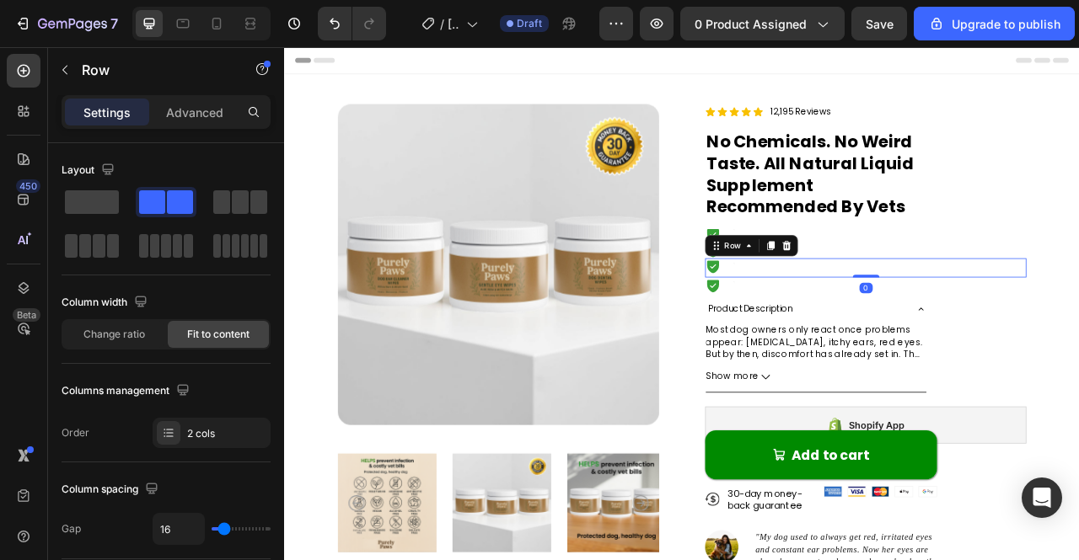
click at [888, 336] on div "Icon Text Block Row 0" at bounding box center [1023, 328] width 409 height 24
click at [882, 327] on div "Icon Text Block Row 0" at bounding box center [1023, 328] width 409 height 24
click at [994, 296] on div "Icon Text Block Row" at bounding box center [1023, 306] width 409 height 20
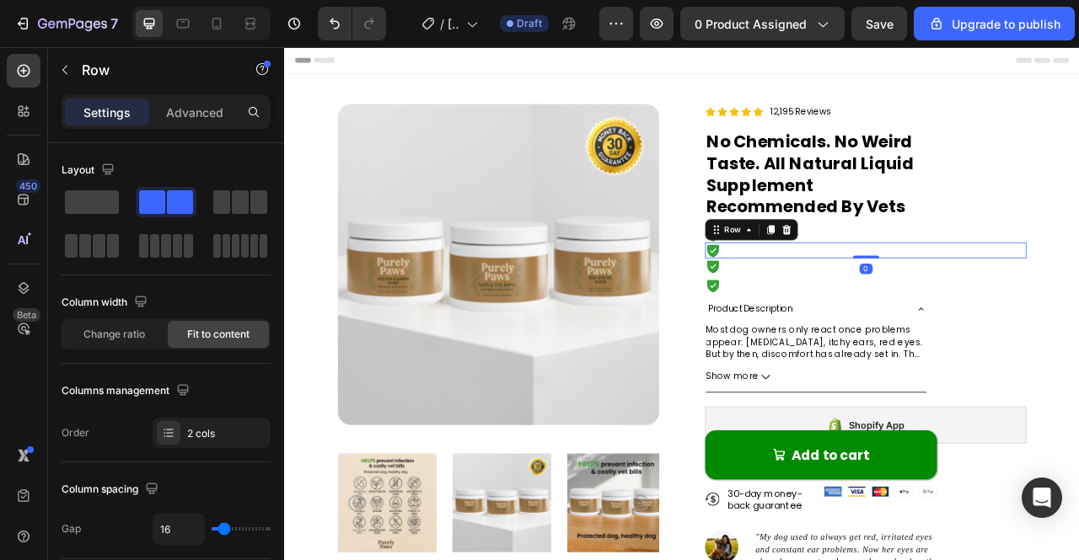
click at [1078, 299] on div "Icon Text Block Row 0" at bounding box center [1023, 306] width 409 height 20
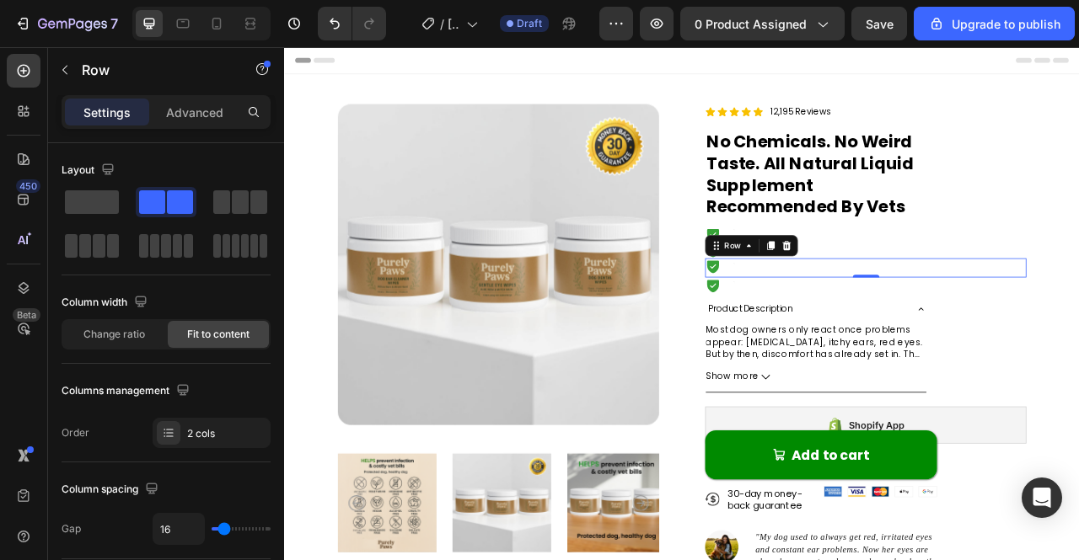
click at [974, 333] on div "Icon Text Block Row 0" at bounding box center [1023, 328] width 409 height 24
click at [941, 350] on div "Icon Text Block Row" at bounding box center [1023, 352] width 409 height 24
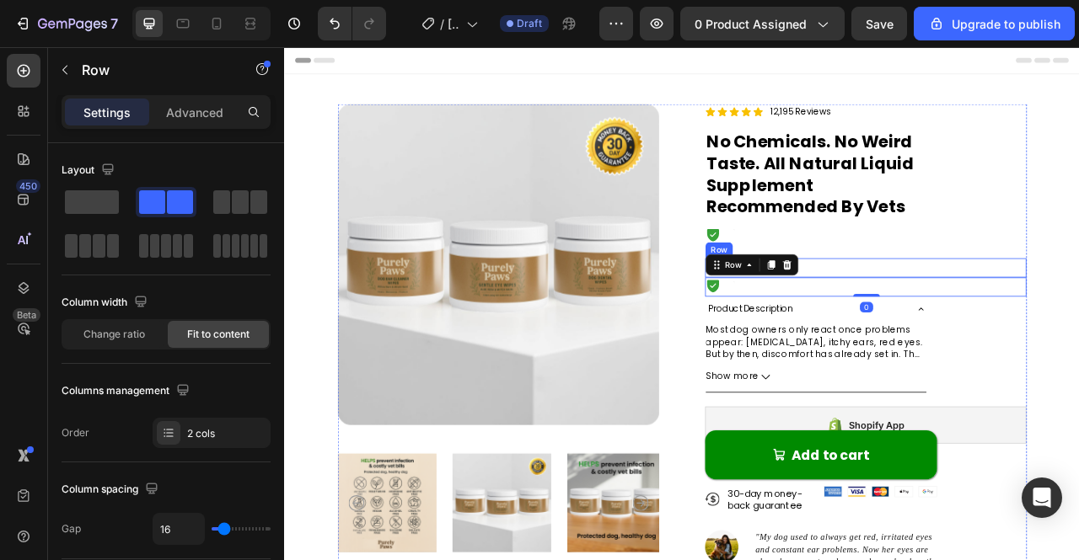
click at [966, 322] on div "Icon Text Block Row" at bounding box center [1023, 328] width 409 height 24
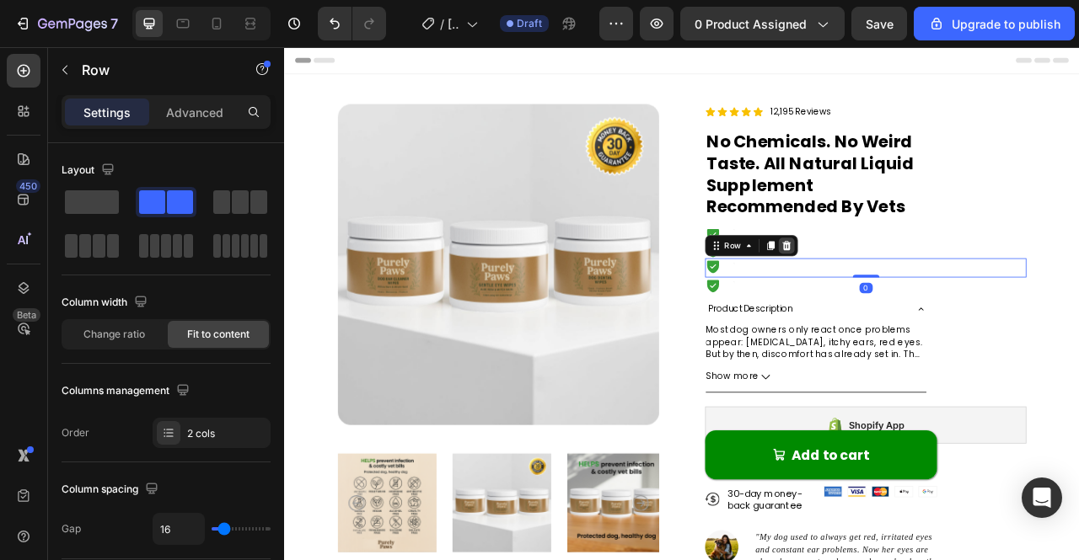
click at [918, 302] on icon at bounding box center [923, 299] width 11 height 12
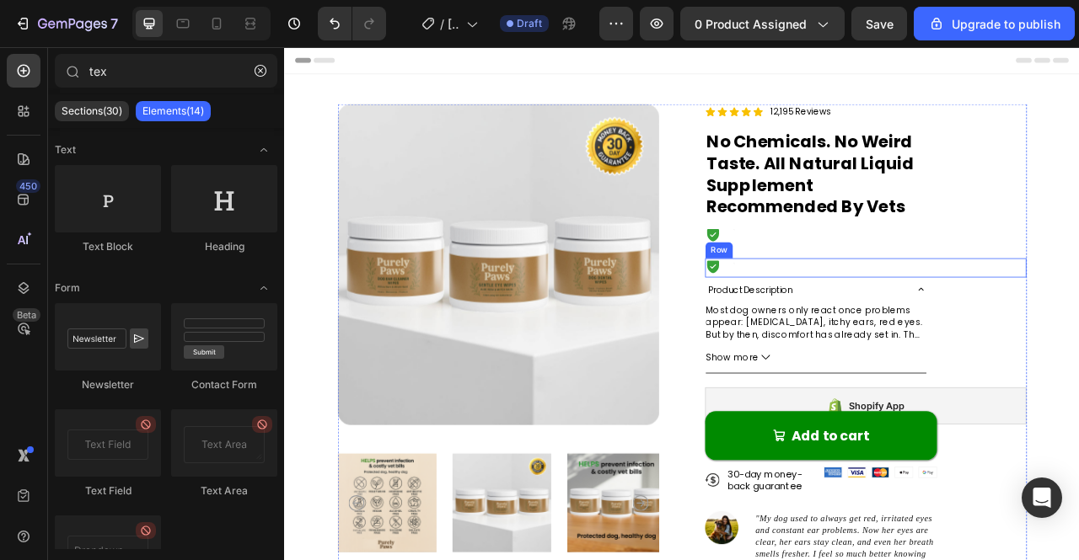
click at [892, 335] on div "Icon Text Block Row" at bounding box center [1023, 328] width 409 height 24
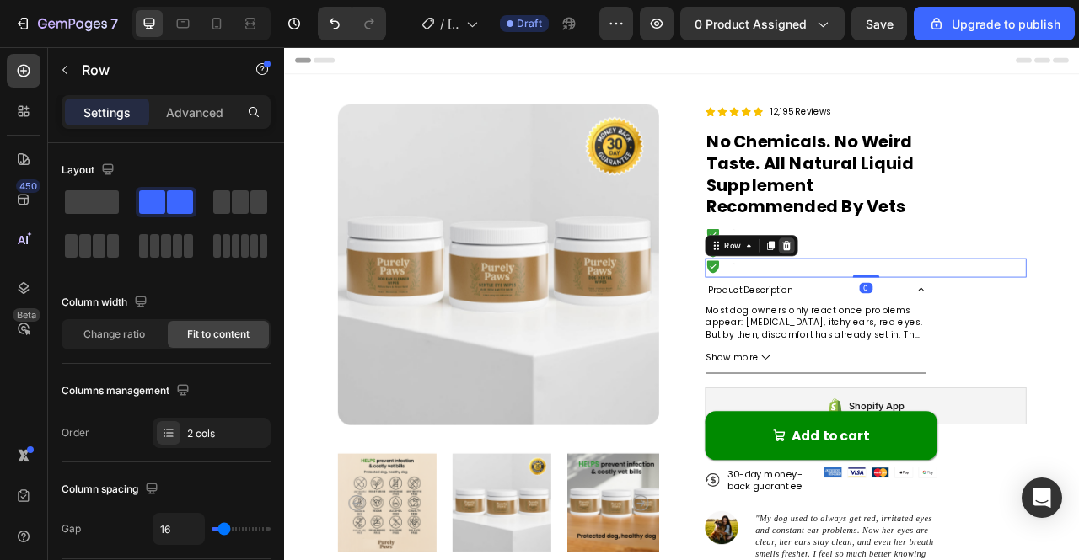
click at [920, 299] on icon at bounding box center [923, 299] width 11 height 12
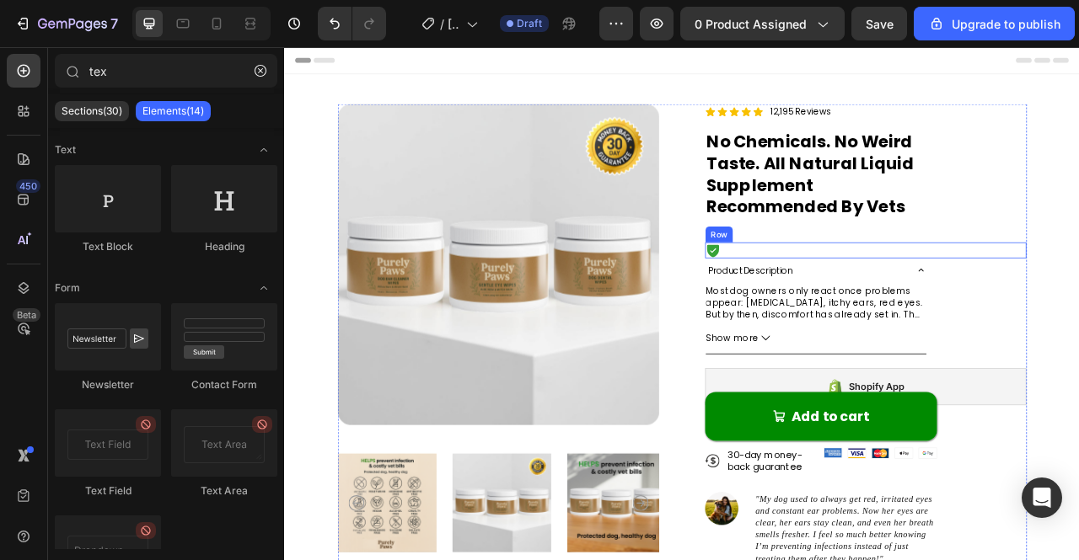
click at [908, 303] on div "Icon Text Block Row" at bounding box center [1023, 306] width 409 height 20
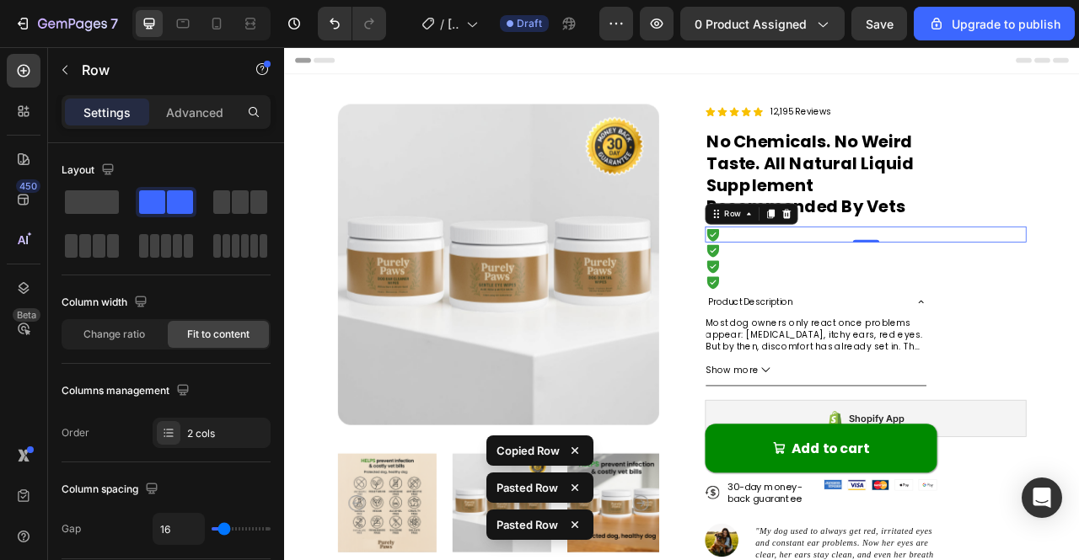
click at [1018, 292] on div "Icon Text Block Row 0" at bounding box center [1023, 286] width 409 height 20
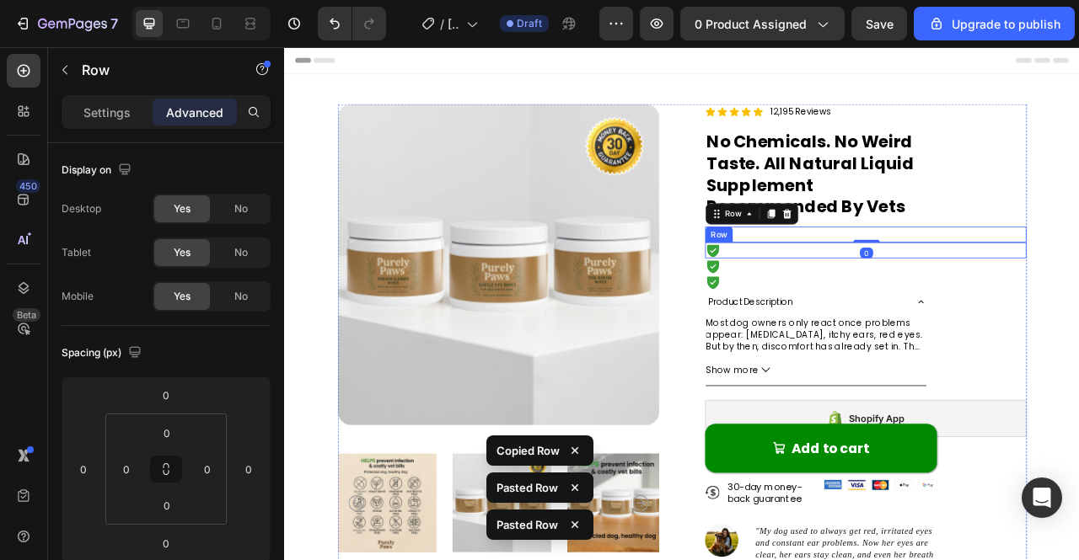
click at [1078, 303] on div "Icon Text Block Row" at bounding box center [1023, 306] width 409 height 20
click at [1078, 320] on div "Product Images Icon Icon Icon Icon Icon Icon List 12,195 Reviews Text Block Row…" at bounding box center [789, 485] width 1011 height 807
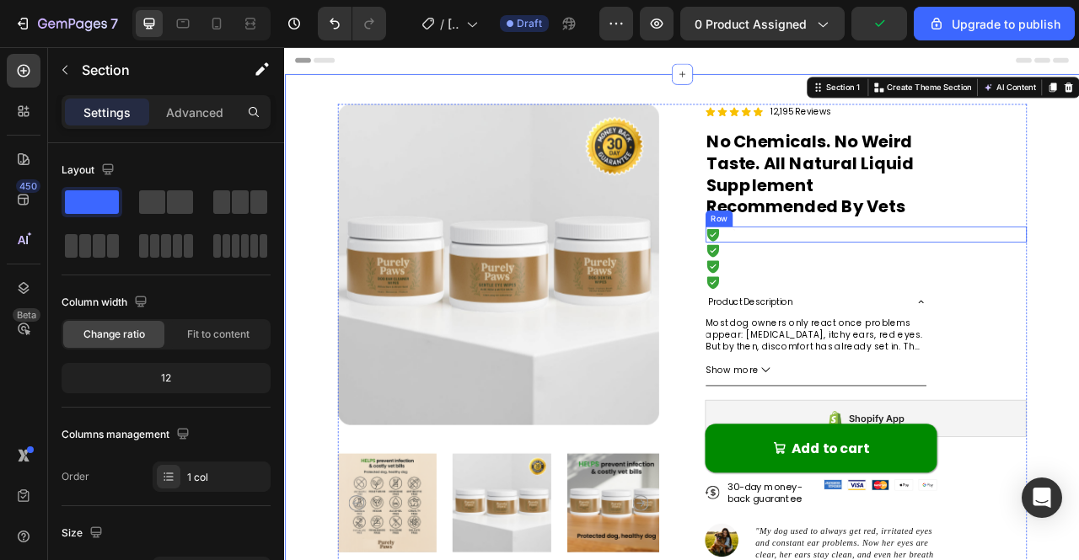
click at [923, 282] on div "Icon Text Block Row" at bounding box center [1023, 286] width 409 height 20
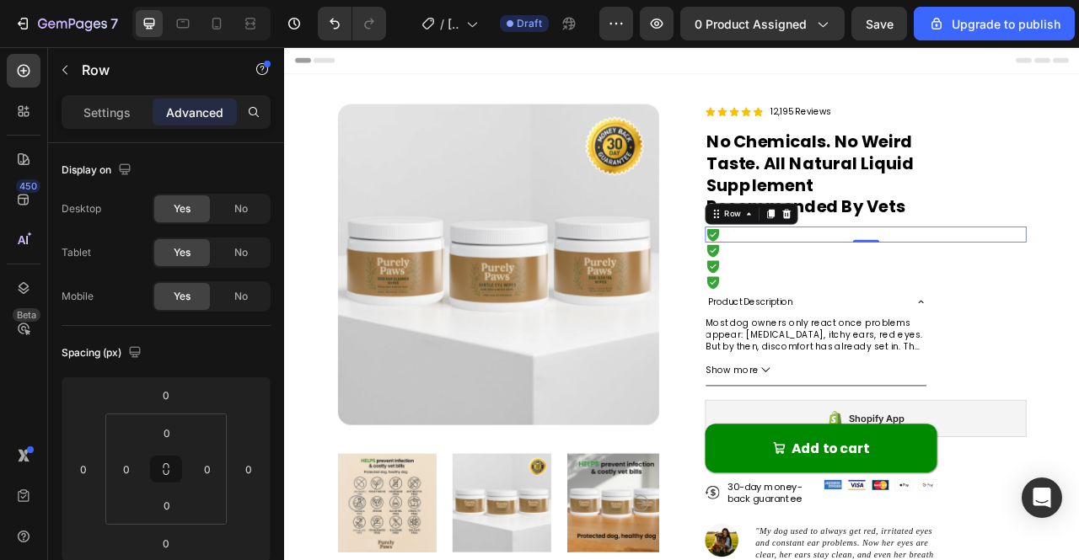
click at [1078, 279] on div "Icon Text Block Row 0" at bounding box center [1023, 286] width 409 height 20
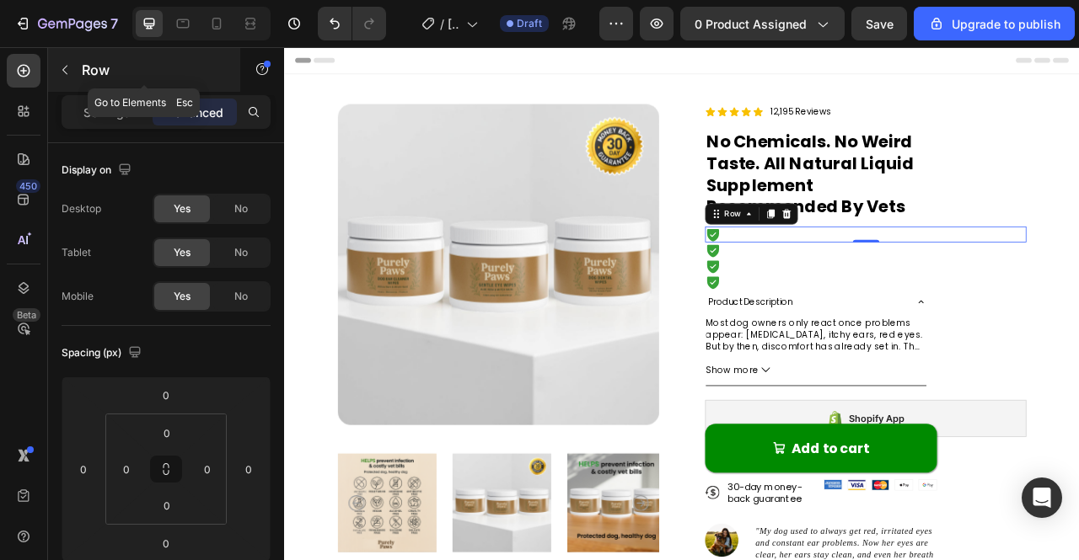
click at [66, 83] on button "button" at bounding box center [64, 69] width 27 height 27
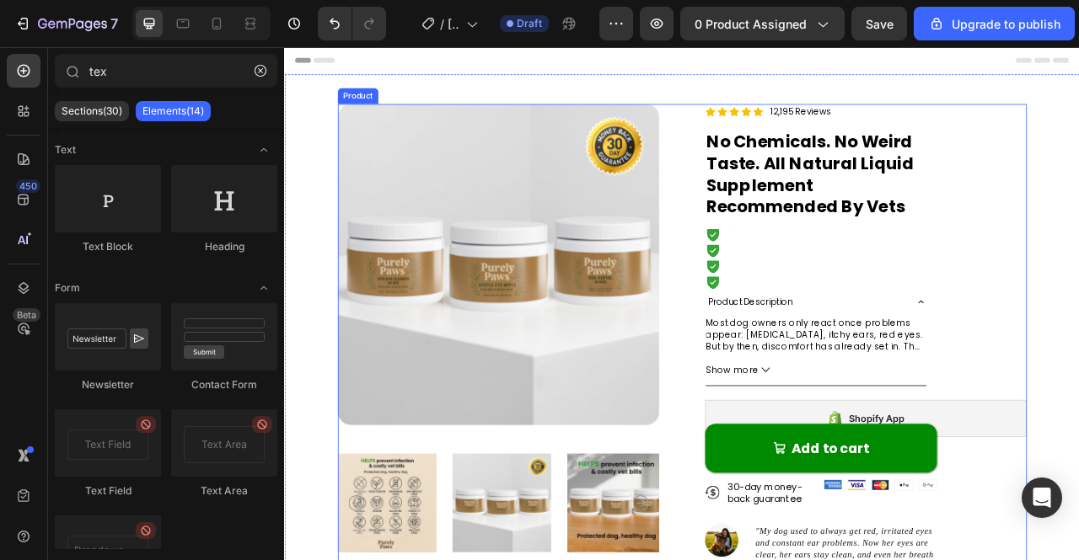
click at [898, 285] on div "Icon Text Block Row" at bounding box center [1023, 286] width 409 height 20
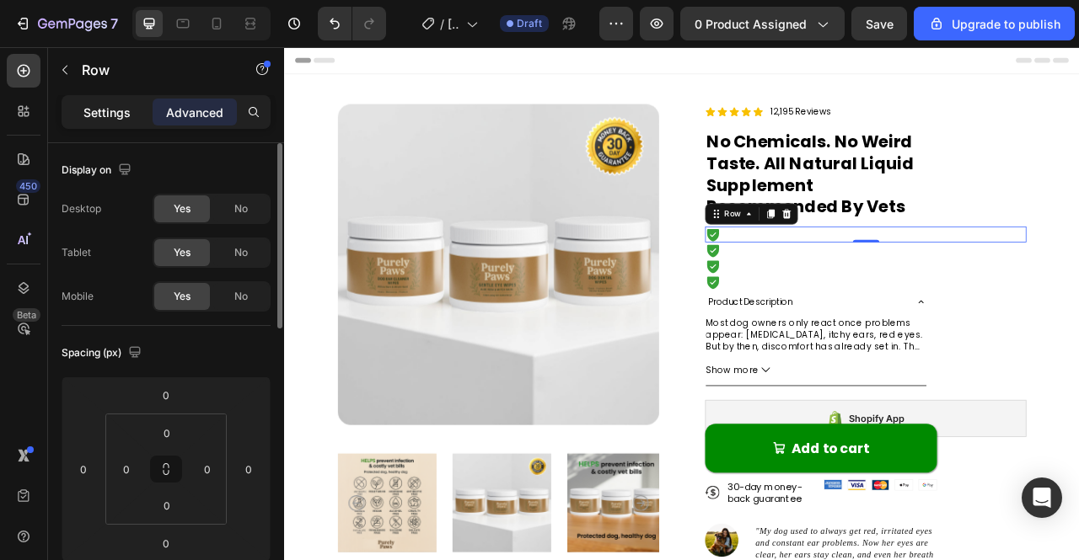
click at [125, 119] on p "Settings" at bounding box center [106, 113] width 47 height 18
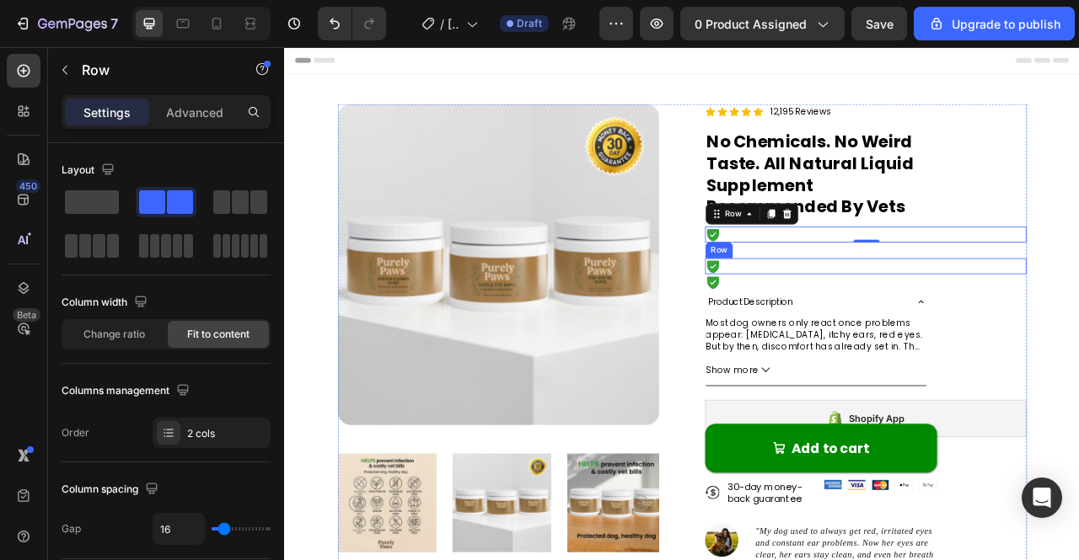
click at [943, 316] on div "Icon Text Block Row" at bounding box center [1023, 326] width 409 height 20
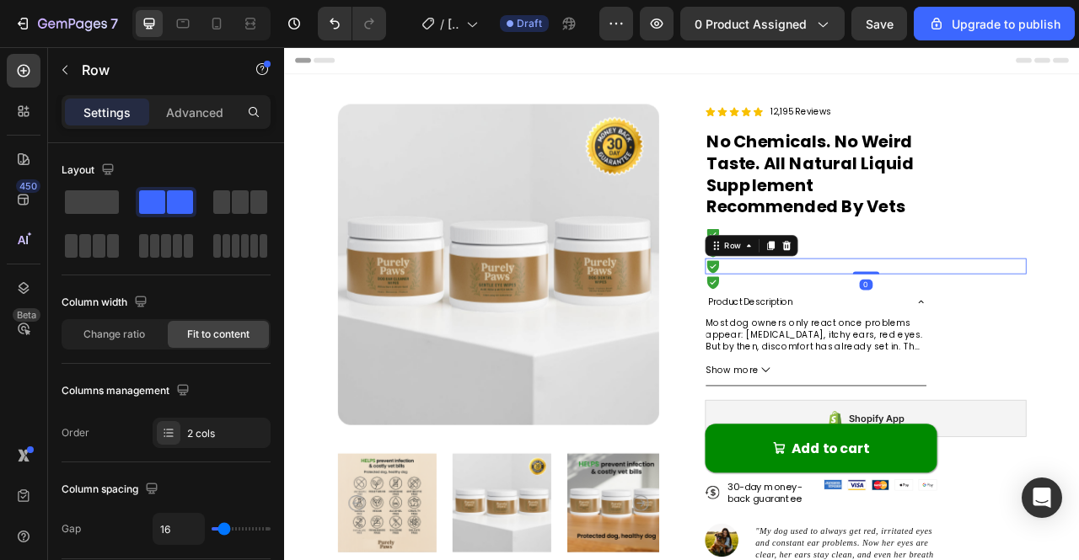
click at [943, 332] on div "Icon Text Block Row 0" at bounding box center [1023, 326] width 409 height 20
click at [943, 364] on div "Product Description" at bounding box center [947, 372] width 254 height 24
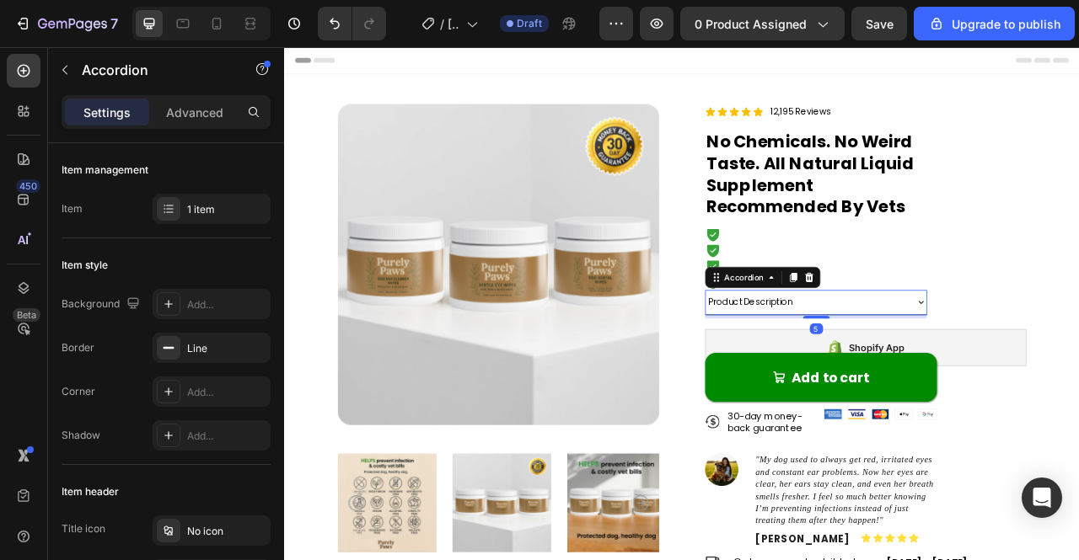
click at [1059, 372] on div "Product Description" at bounding box center [947, 372] width 254 height 24
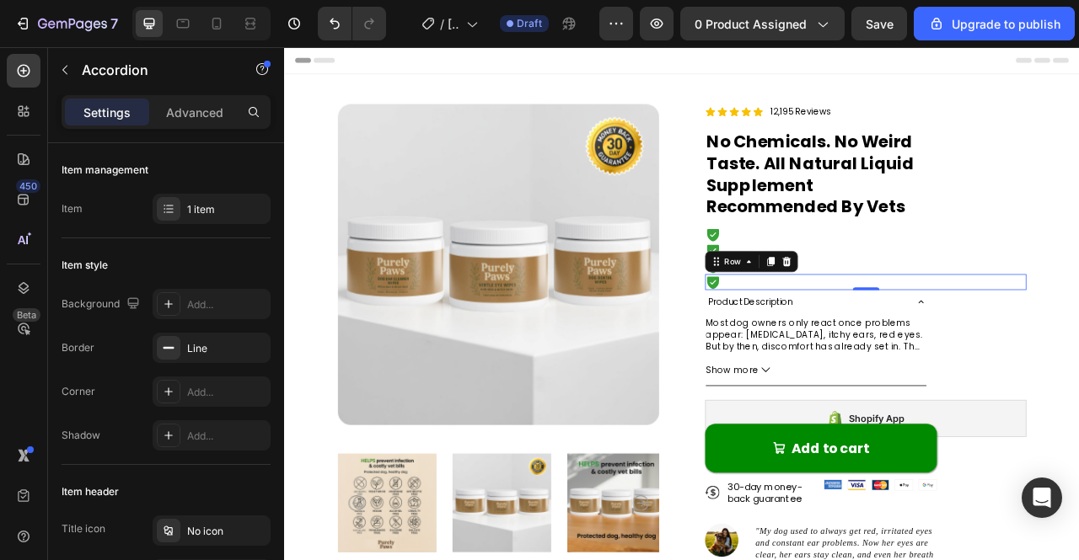
click at [1078, 338] on div "Icon Text Block Row 0" at bounding box center [1023, 346] width 409 height 20
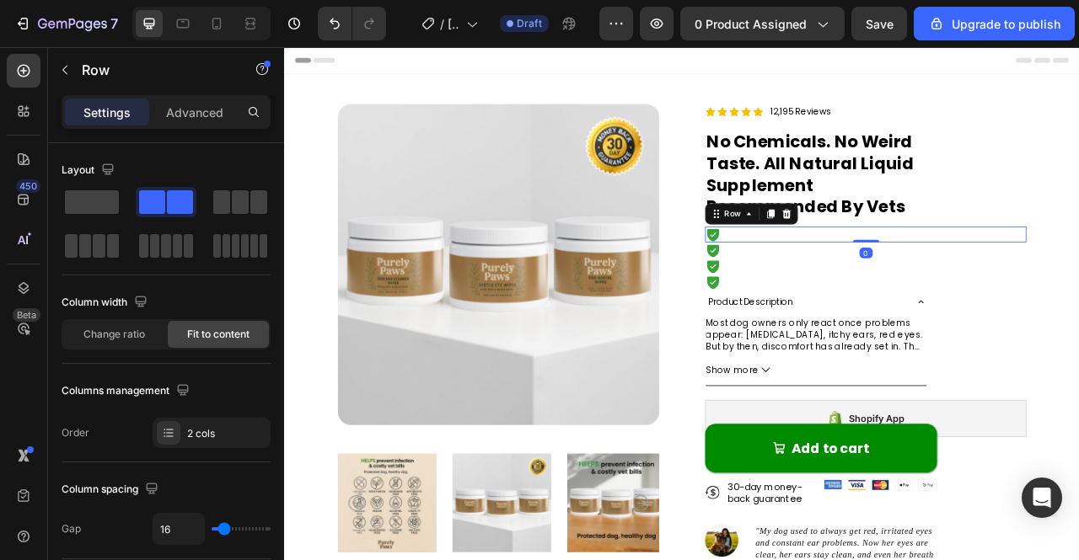
click at [914, 286] on div "Icon Text Block Row 0" at bounding box center [1023, 286] width 409 height 20
click at [877, 164] on strong "No Chemicals. No Weird Taste. All Natural Liquid Supplement Recommended By Vets" at bounding box center [953, 209] width 264 height 112
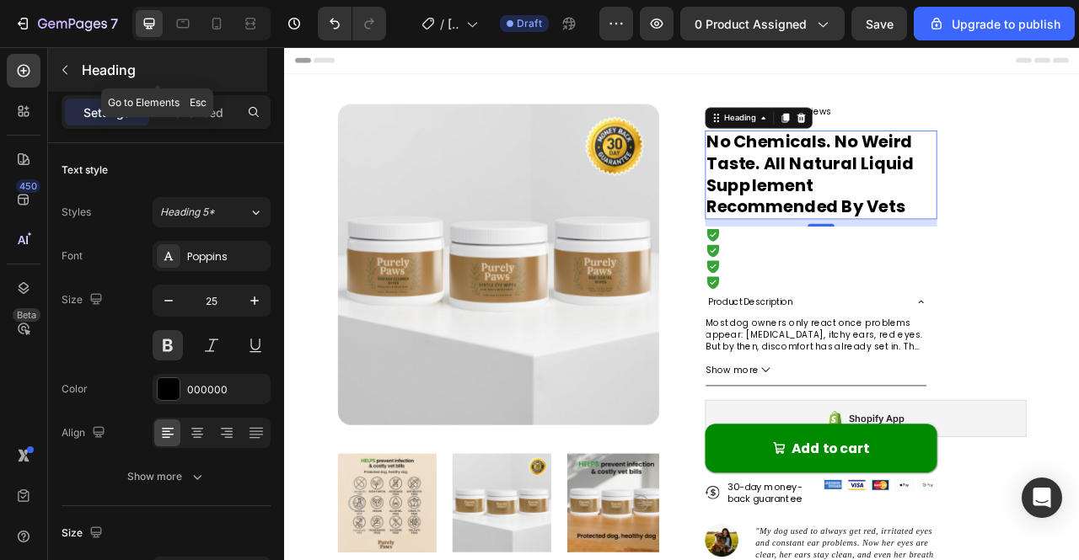
click at [64, 70] on icon "button" at bounding box center [64, 69] width 13 height 13
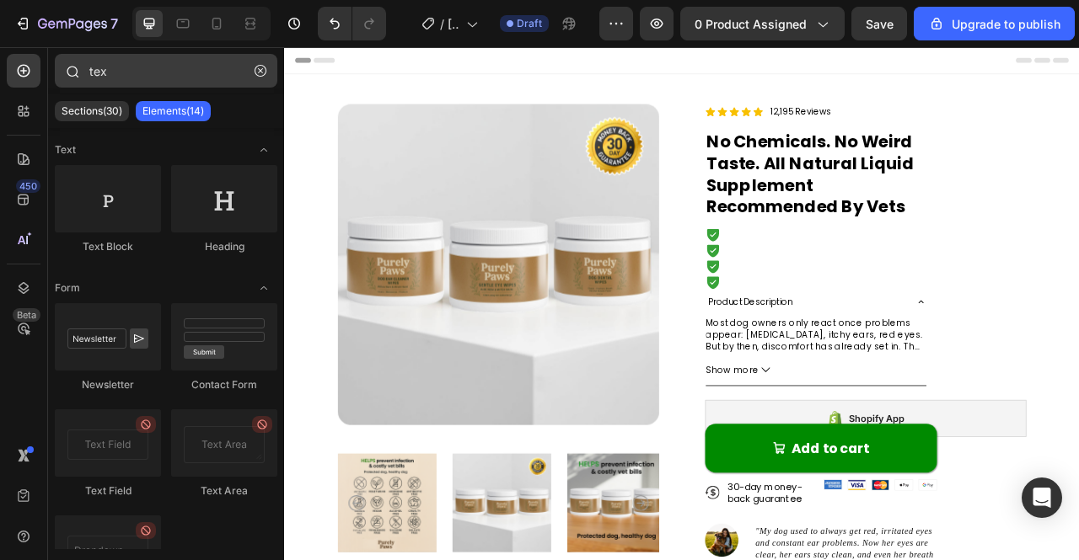
click at [255, 72] on icon "button" at bounding box center [261, 71] width 12 height 12
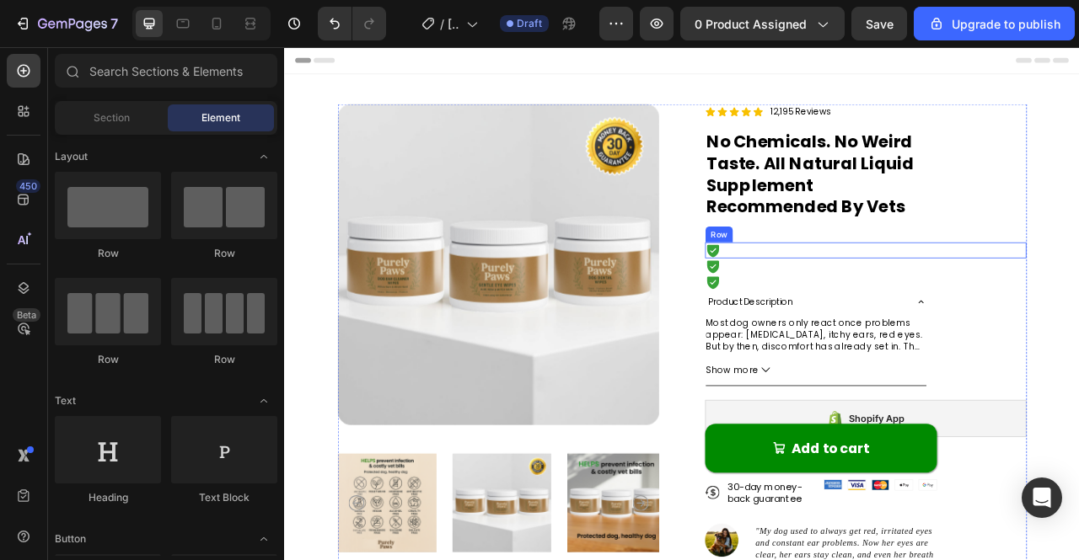
click at [861, 265] on h2 "⁠⁠⁠⁠⁠⁠⁠ No Chemicals. No Weird Taste. All Natural Liquid Supplement Recommended…" at bounding box center [966, 209] width 295 height 113
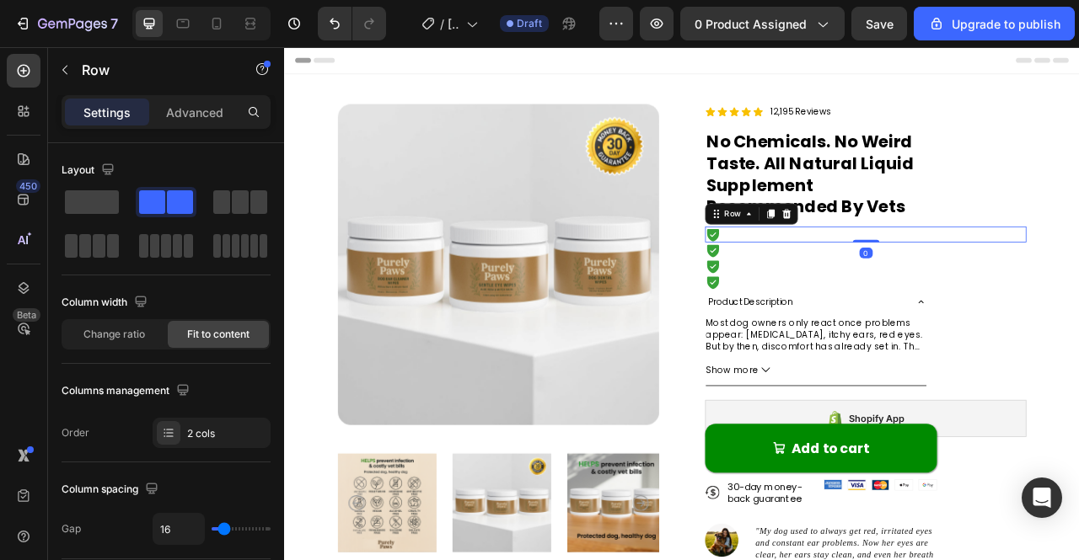
click at [856, 282] on div "Icon Text Block Row 0" at bounding box center [1023, 286] width 409 height 20
click at [856, 286] on div "Icon Text Block Row 0" at bounding box center [1023, 286] width 409 height 20
click at [852, 286] on div "Icon Text Block Row 0" at bounding box center [1023, 286] width 409 height 20
click at [852, 287] on div "Icon Text Block Row 0" at bounding box center [1023, 286] width 409 height 20
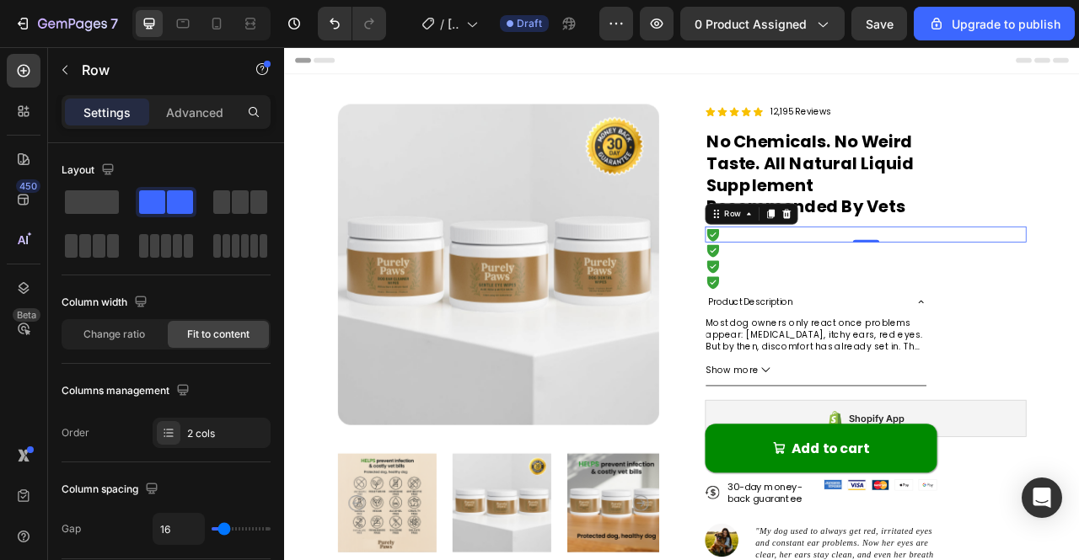
click at [852, 287] on div "Icon Text Block Row 0" at bounding box center [1023, 286] width 409 height 20
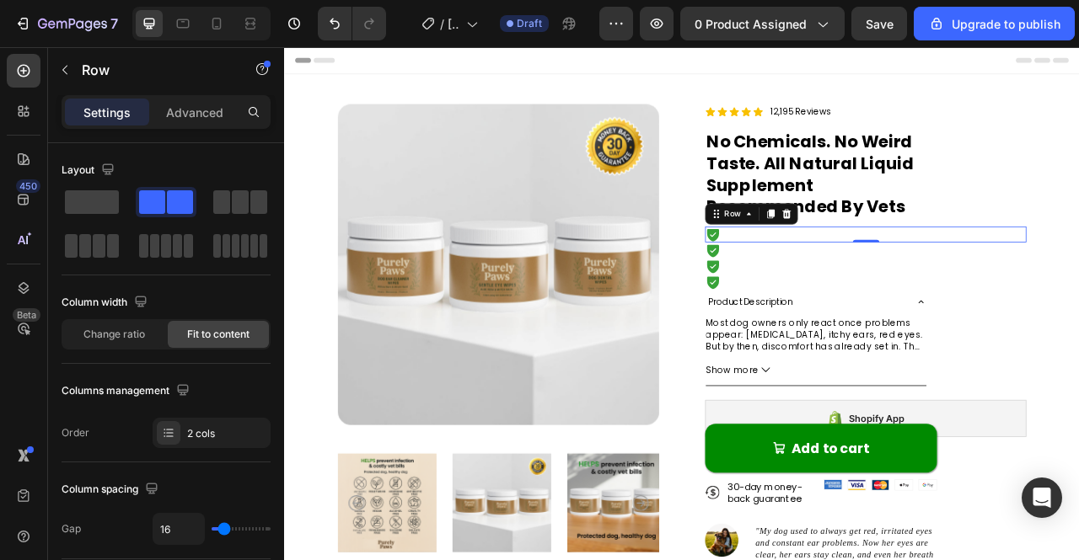
click at [852, 287] on div "Icon Text Block Row 0" at bounding box center [1023, 286] width 409 height 20
click at [1073, 280] on div "Icon Text Block Row 0" at bounding box center [1023, 286] width 409 height 20
click at [1076, 296] on div "Icon Text Block Row 0" at bounding box center [1023, 306] width 409 height 20
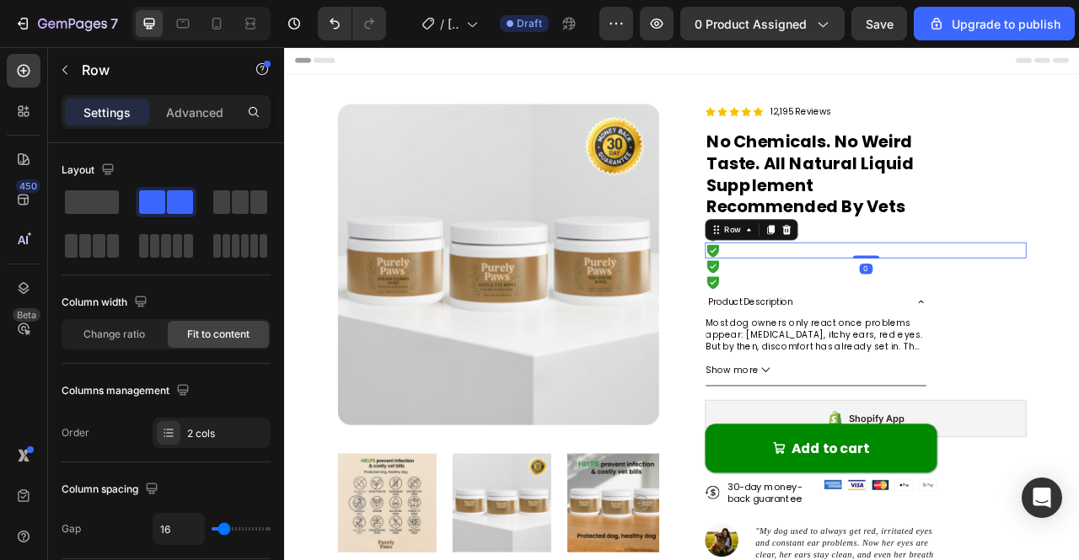
click at [1076, 298] on div "Icon Text Block Row 0" at bounding box center [1023, 306] width 409 height 20
click at [1054, 291] on div "Icon Text Block Row" at bounding box center [1023, 286] width 409 height 20
click at [1054, 290] on div "Icon Text Block Row 0" at bounding box center [1023, 286] width 409 height 20
click at [1054, 287] on div "Icon Text Block Row 0" at bounding box center [1023, 286] width 409 height 20
click at [856, 266] on div "Row" at bounding box center [854, 259] width 62 height 20
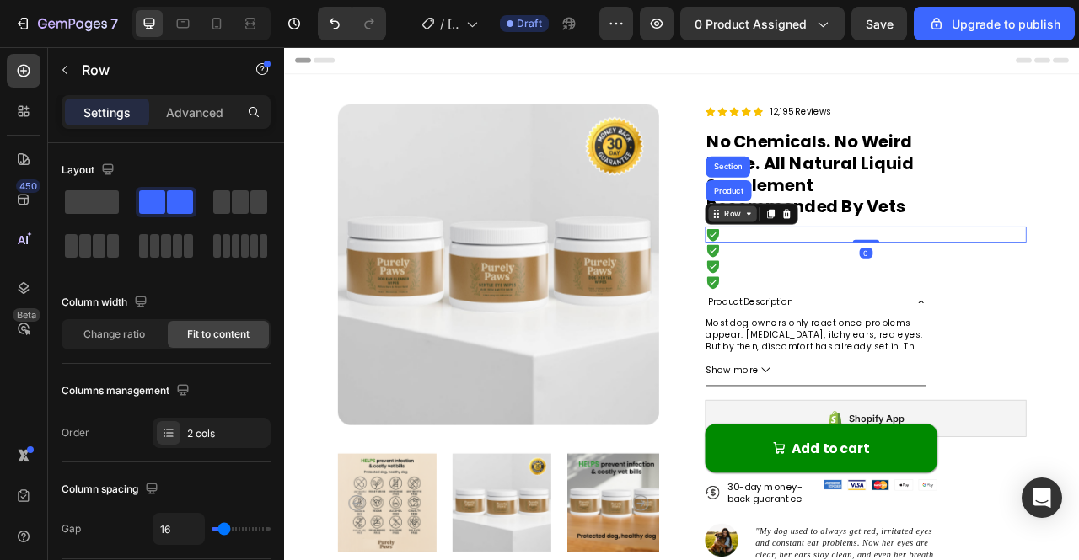
click at [856, 266] on div "Row" at bounding box center [854, 259] width 62 height 20
click at [189, 200] on span at bounding box center [180, 202] width 26 height 24
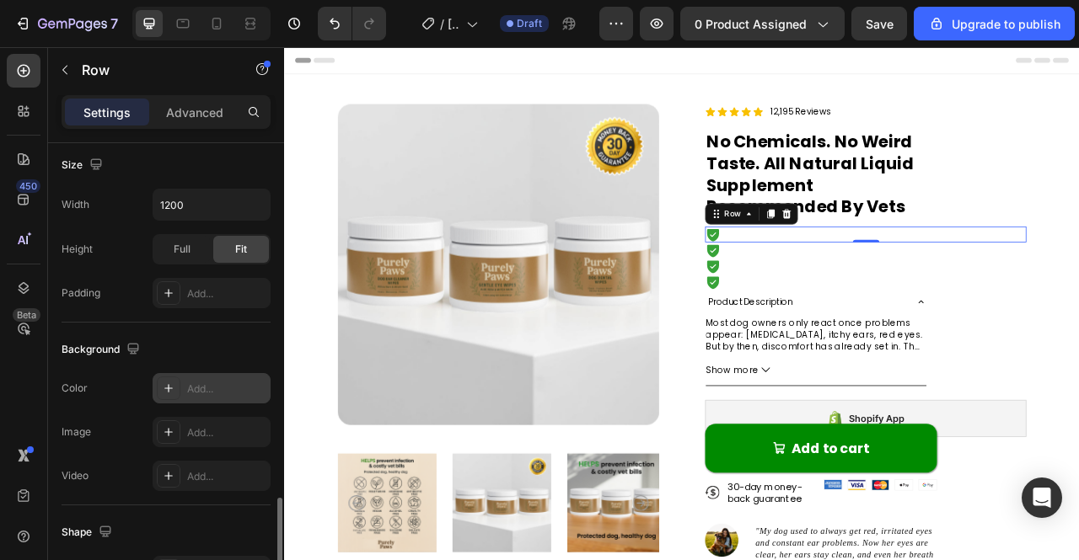
scroll to position [752, 0]
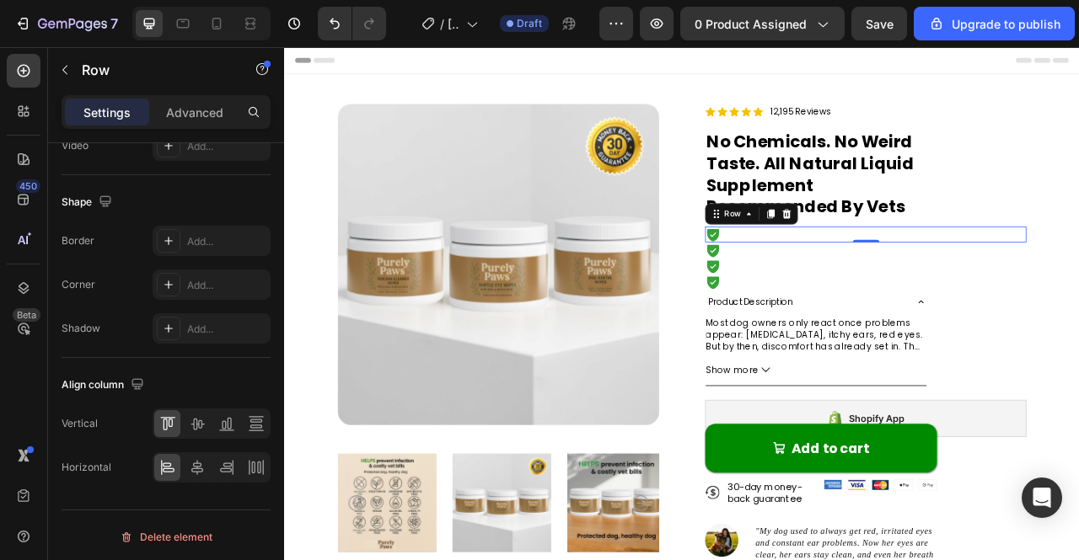
click at [869, 291] on div "Icon Text Block Row 0" at bounding box center [1023, 286] width 409 height 20
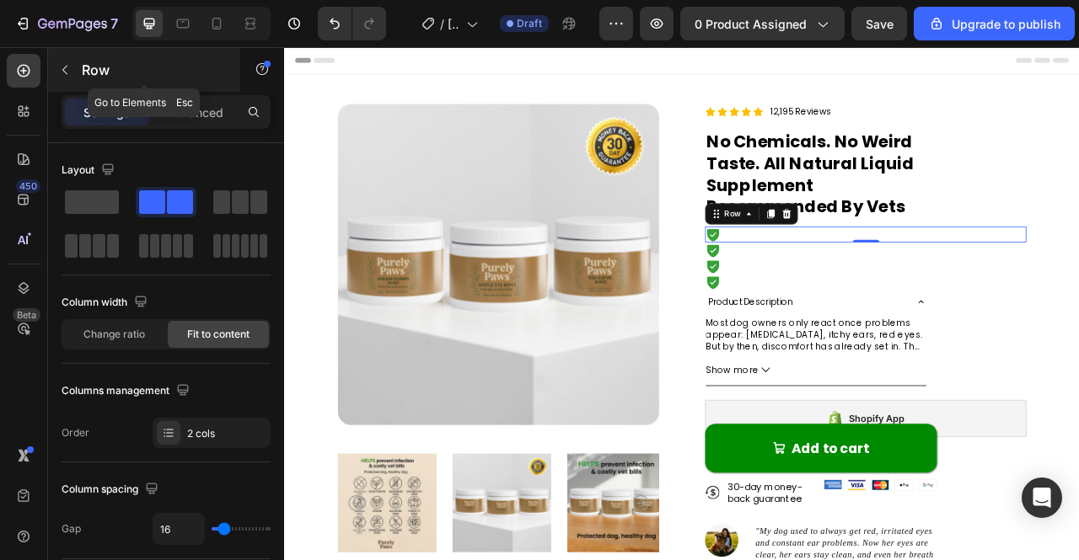
click at [72, 67] on button "button" at bounding box center [64, 69] width 27 height 27
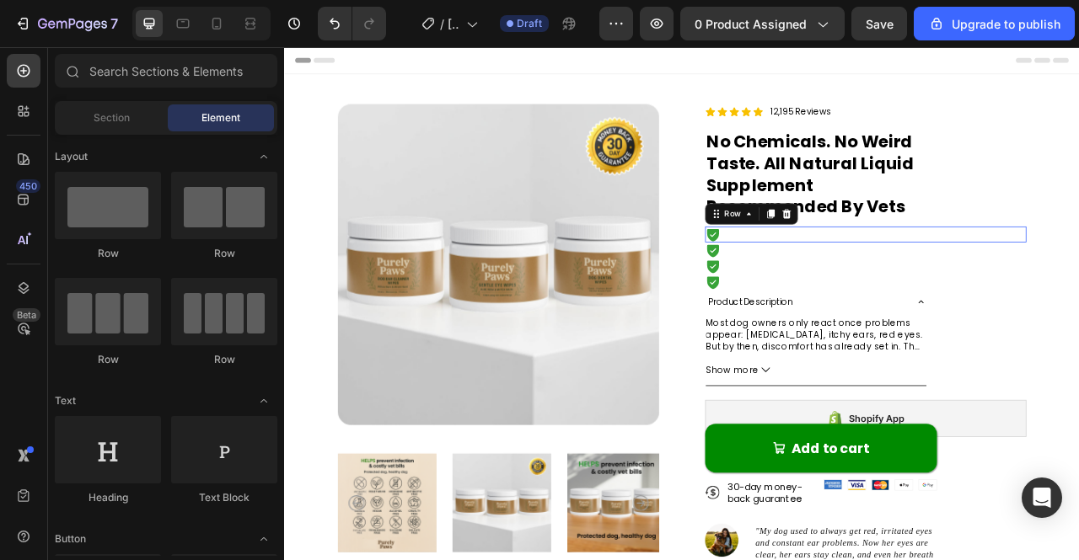
click at [899, 292] on div "Icon Text Block Row 0" at bounding box center [1023, 286] width 409 height 20
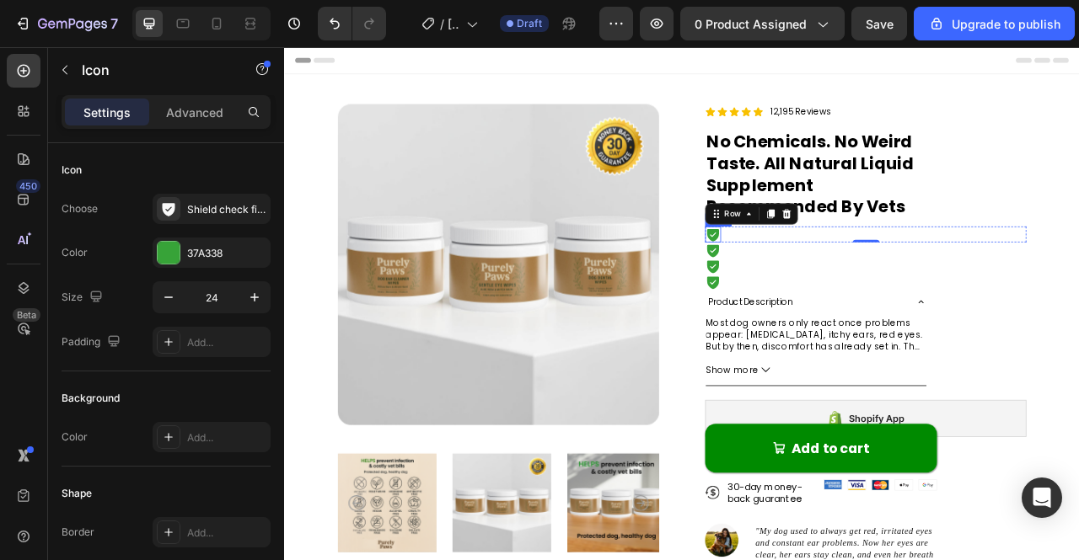
click at [822, 285] on icon at bounding box center [829, 286] width 15 height 16
click at [877, 287] on div "Icon Text Block Row 0" at bounding box center [1023, 286] width 409 height 20
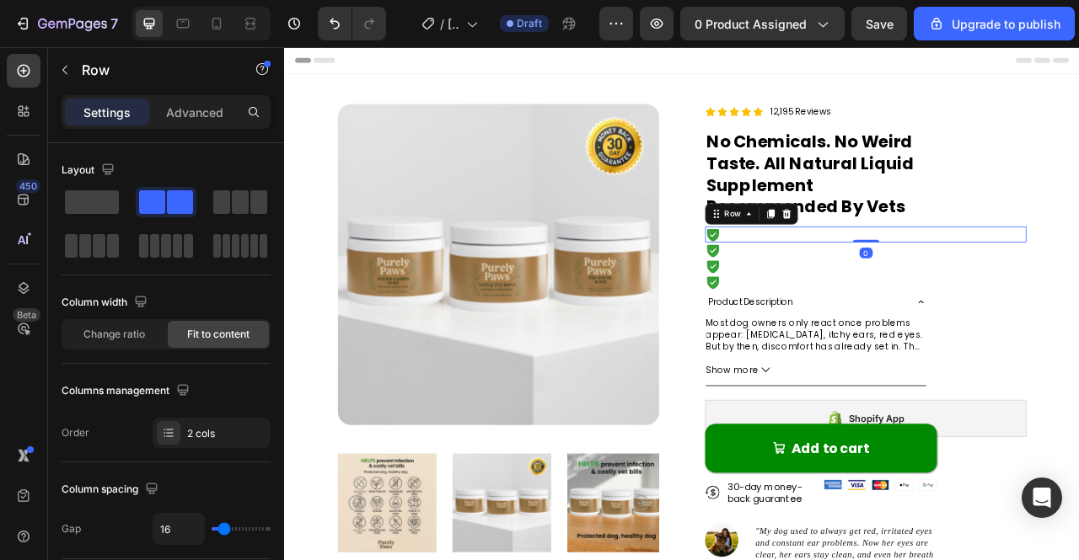
click at [877, 287] on div "Icon Text Block Row 0" at bounding box center [1023, 286] width 409 height 20
click at [875, 286] on div "Icon Text Block Row 0" at bounding box center [1023, 286] width 409 height 20
click at [871, 286] on div "Icon Text Block Row 0" at bounding box center [1023, 286] width 409 height 20
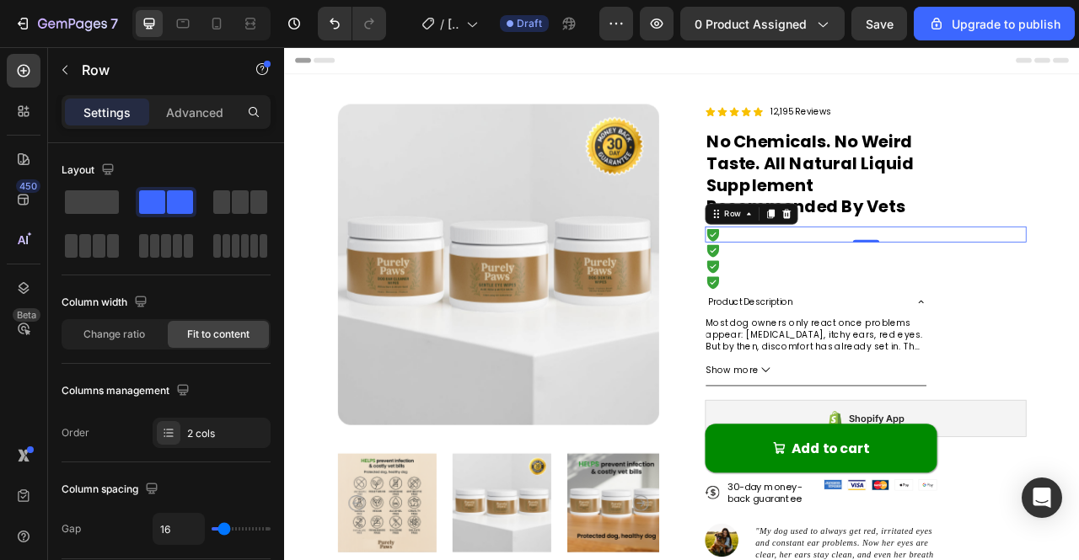
click at [869, 286] on div "Icon Text Block Row 0" at bounding box center [1023, 286] width 409 height 20
click at [868, 288] on div "Icon Text Block Row 0" at bounding box center [1023, 286] width 409 height 20
click at [869, 288] on div "Icon Text Block Row 0" at bounding box center [1023, 286] width 409 height 20
click at [873, 285] on div "Icon Text Block Row 0" at bounding box center [1023, 286] width 409 height 20
click at [249, 112] on icon at bounding box center [254, 112] width 10 height 10
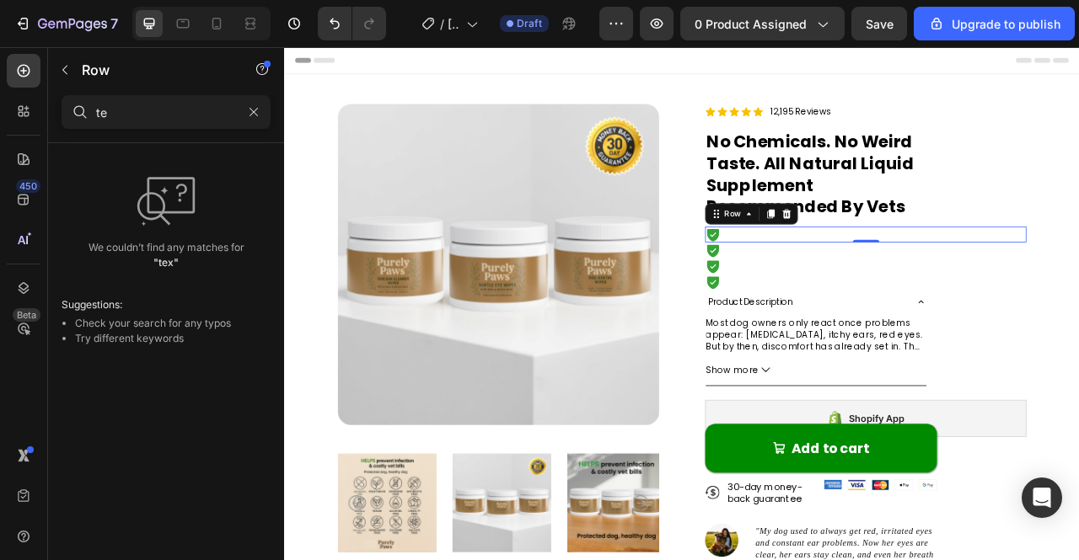
type input "t"
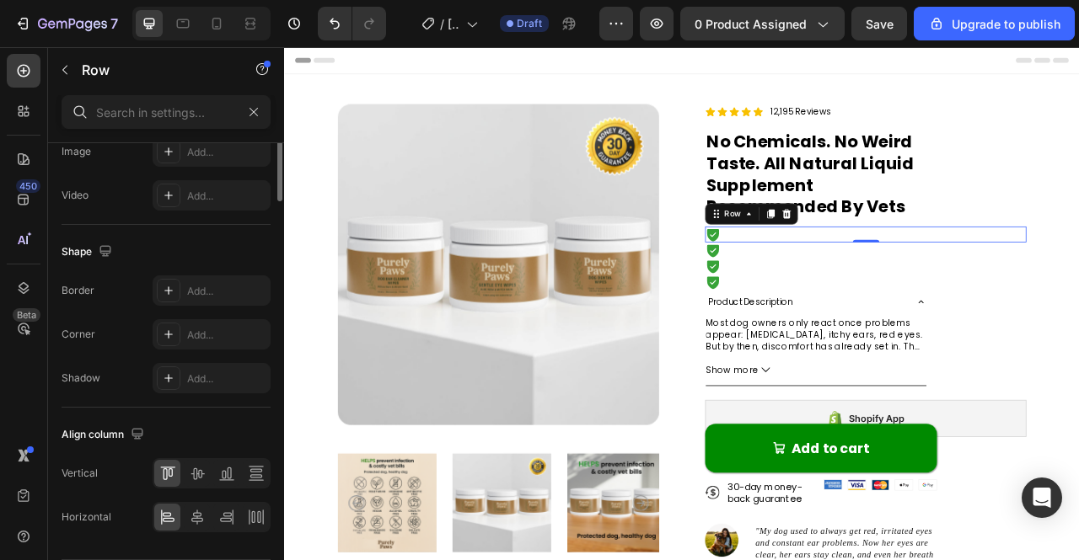
scroll to position [281, 0]
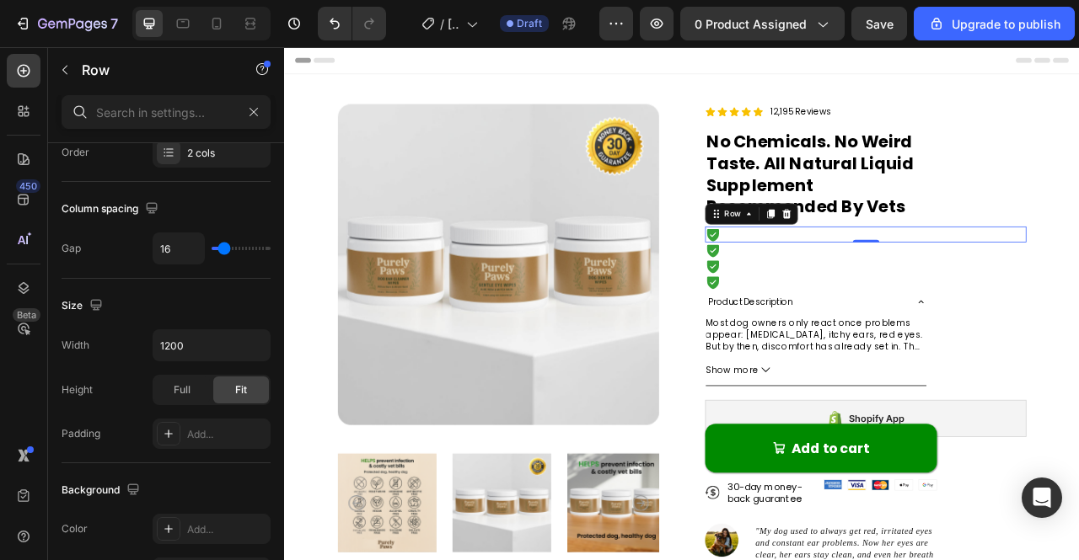
click at [912, 289] on div "Icon Text Block Row 0" at bounding box center [1023, 286] width 409 height 20
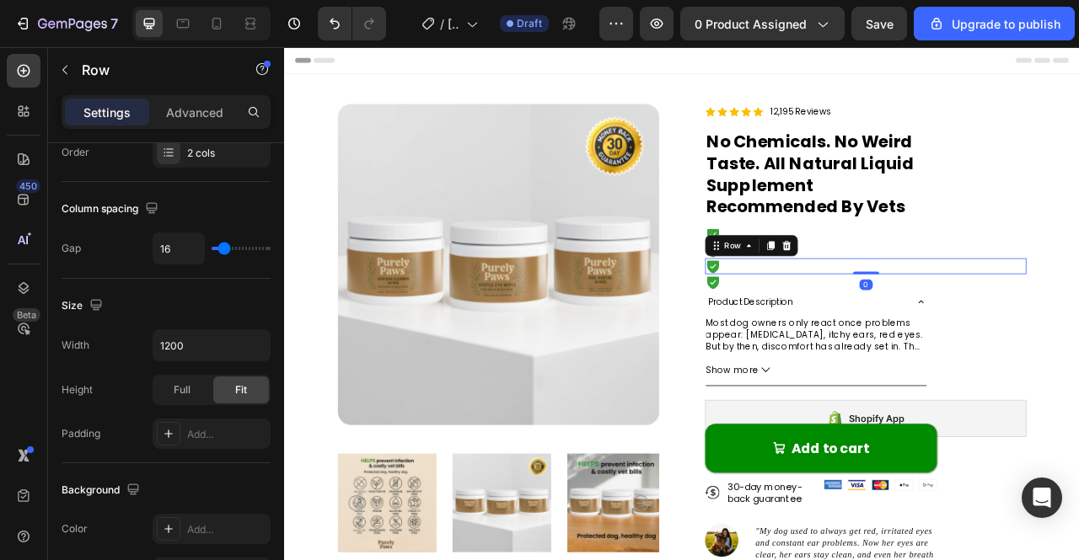
click at [891, 316] on div "Icon Text Block Row 0" at bounding box center [1023, 326] width 409 height 20
click at [858, 351] on div "Icon Text Block Row 0" at bounding box center [1023, 346] width 409 height 20
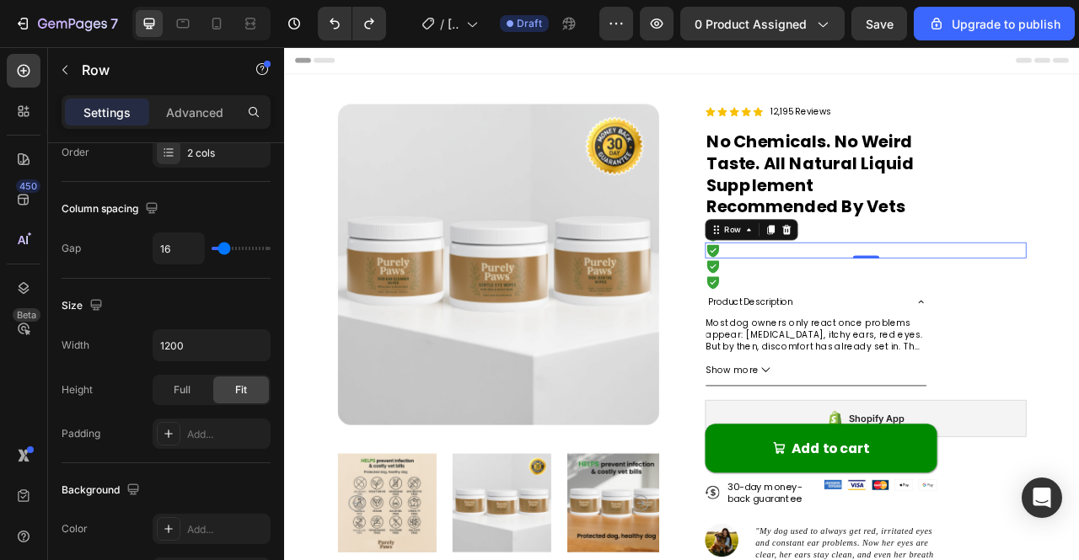
click at [954, 303] on div "Icon Text Block Row 0" at bounding box center [1023, 306] width 409 height 20
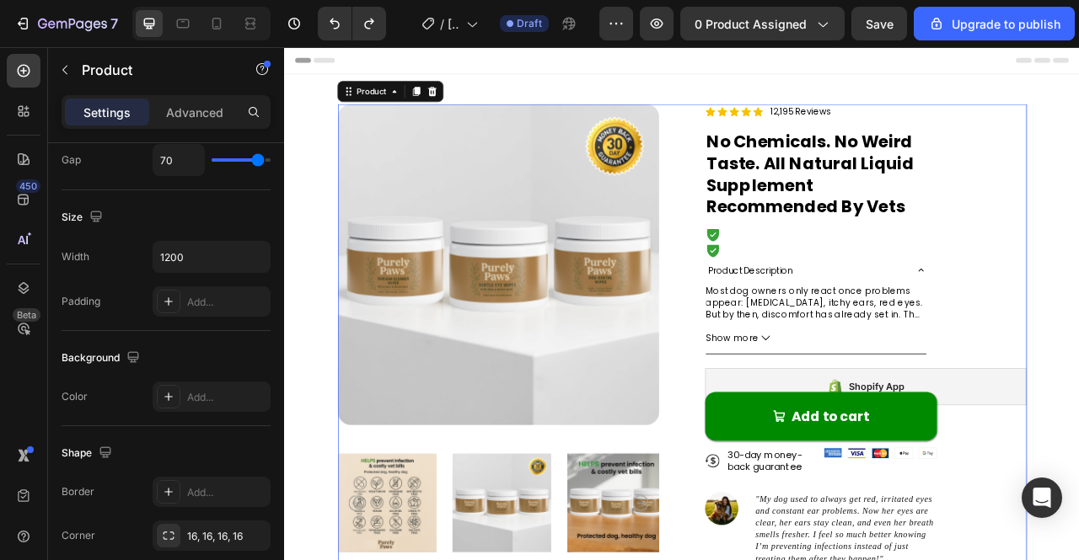
click at [1078, 378] on div "Icon Icon Icon Icon Icon Icon List 12,195 Reviews Text Block Row ⁠⁠⁠⁠⁠⁠⁠ No Che…" at bounding box center [1023, 442] width 409 height 644
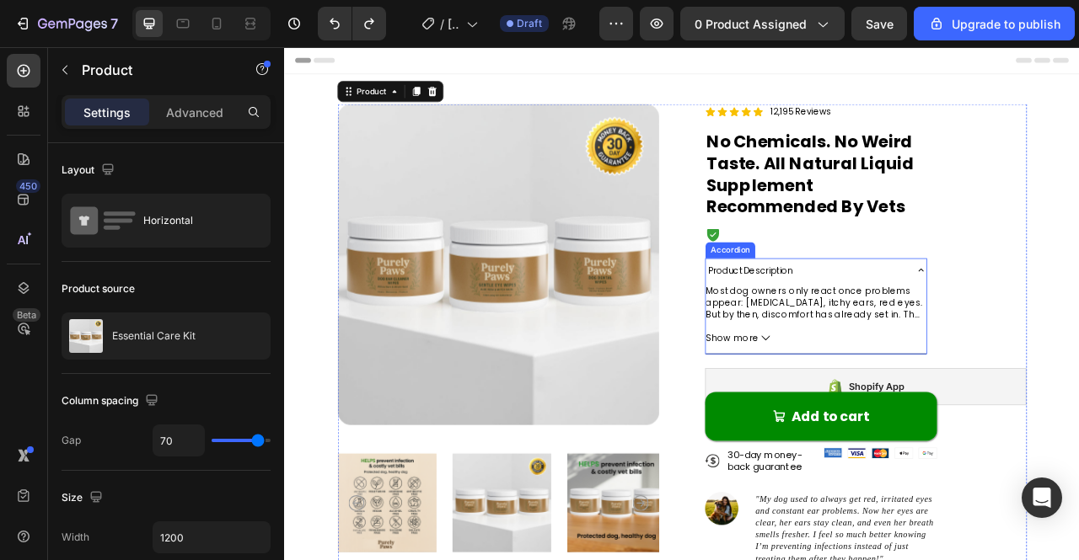
click at [965, 323] on div "Product Description" at bounding box center [947, 331] width 254 height 24
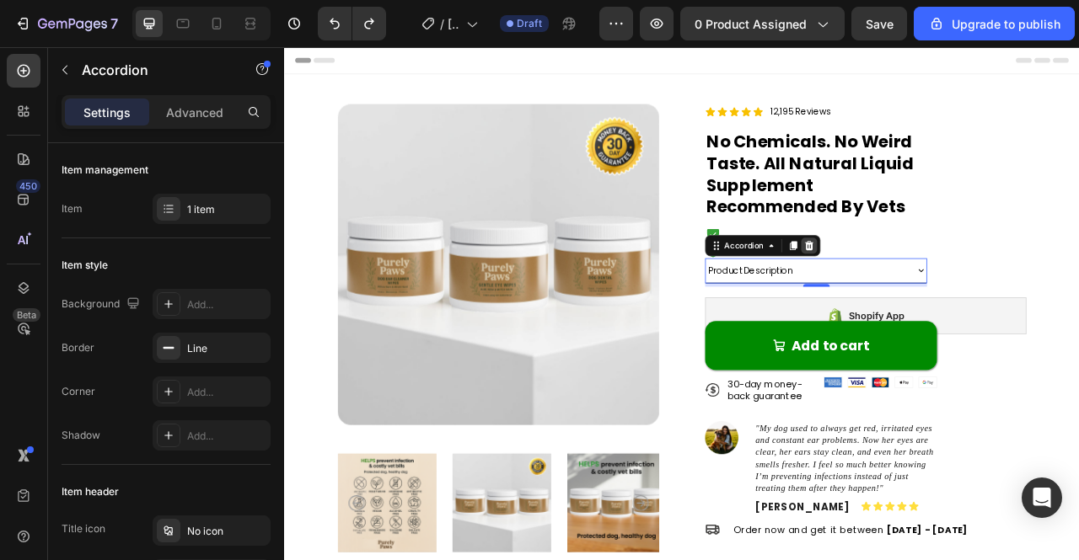
click at [947, 299] on icon at bounding box center [951, 299] width 11 height 12
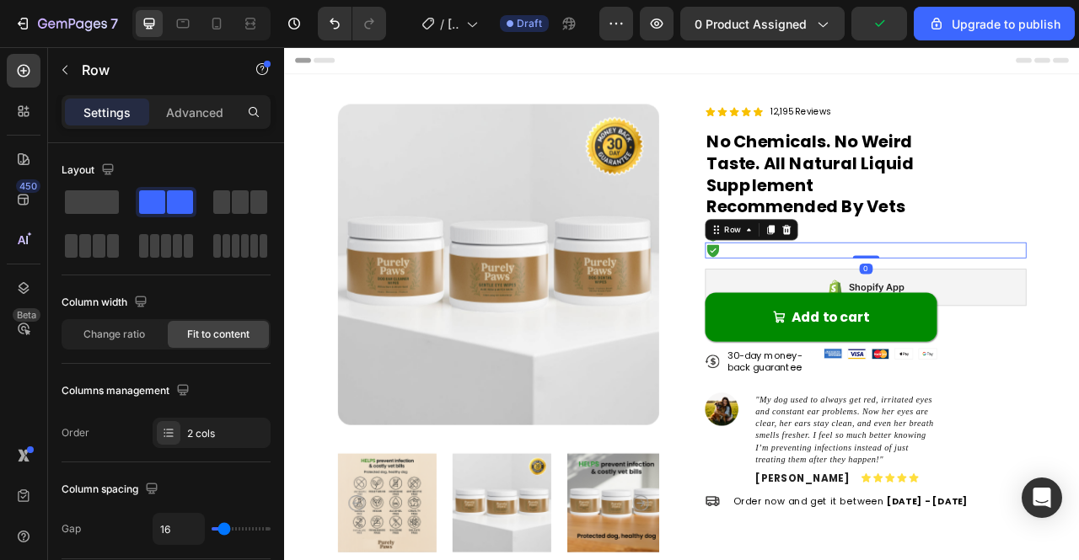
click at [886, 310] on div "Icon Text Block Row 0" at bounding box center [1023, 306] width 409 height 20
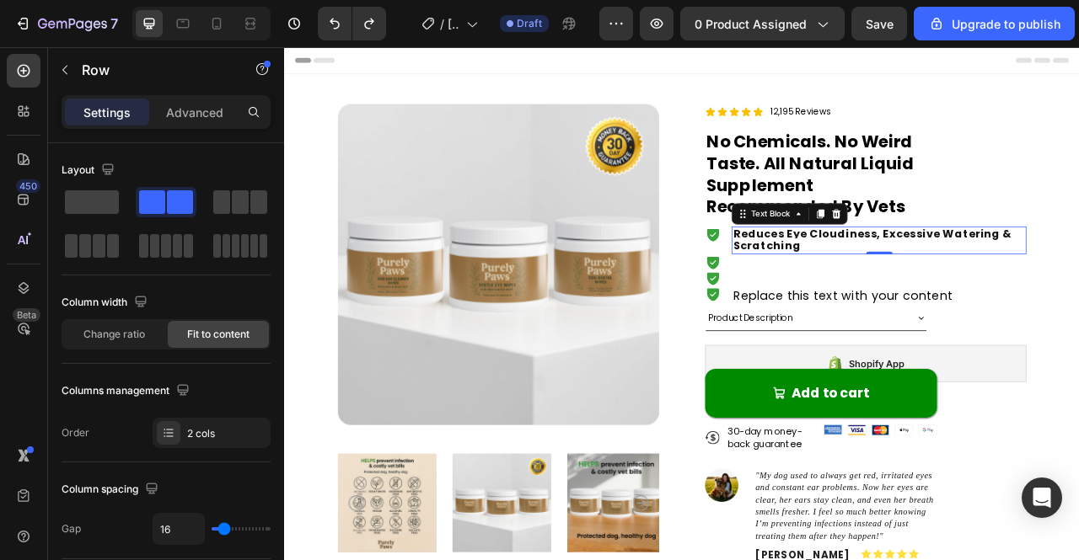
click at [979, 298] on p "Reduces Eye Cloudiness, Excessive Watering & Scratching" at bounding box center [1041, 293] width 372 height 32
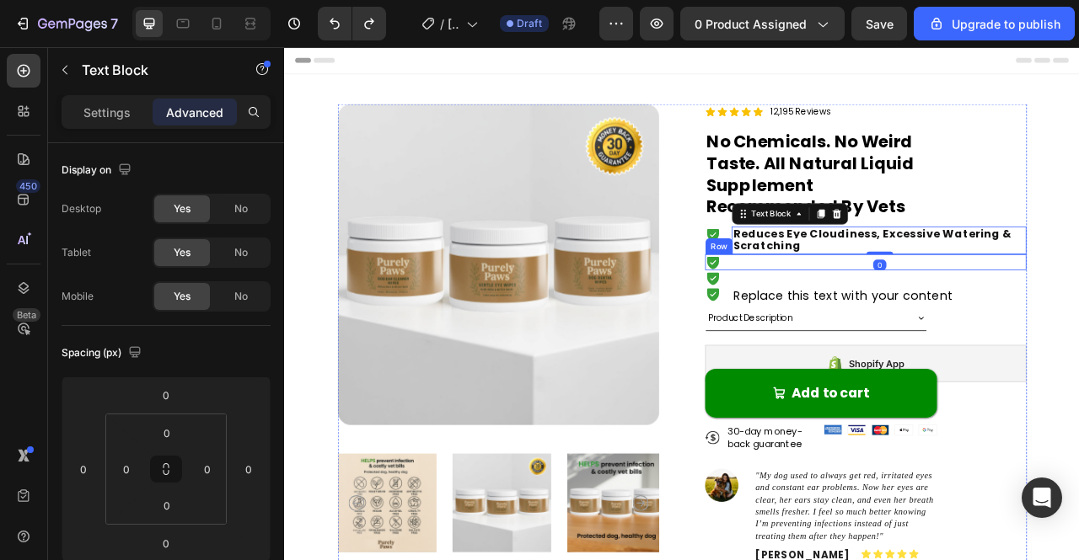
click at [951, 330] on div "Icon Text Block Row" at bounding box center [1023, 321] width 409 height 20
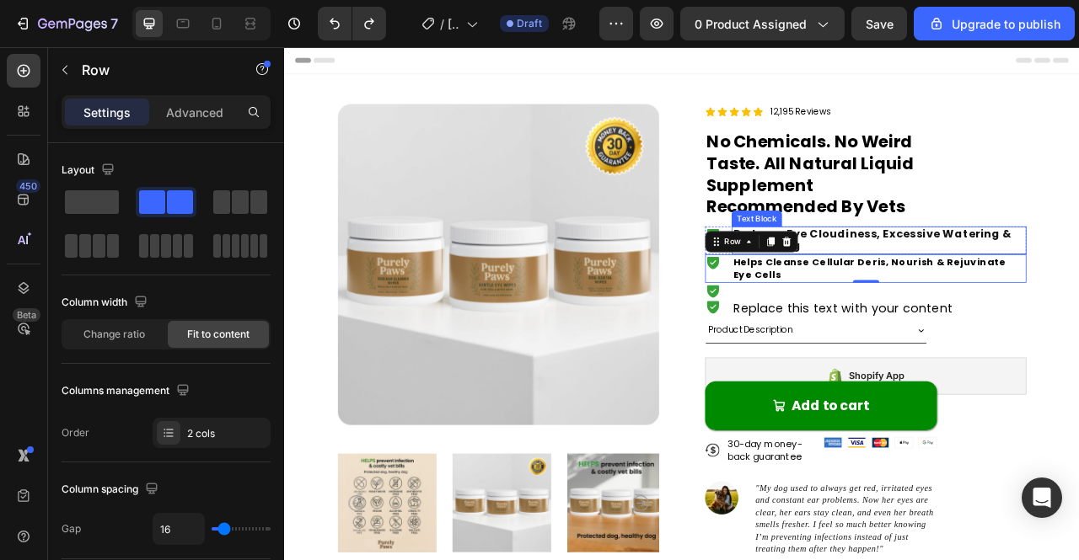
click at [1022, 276] on span "Reduces Eye Cloudiness, Excessive Watering & Scratching" at bounding box center [1032, 292] width 354 height 35
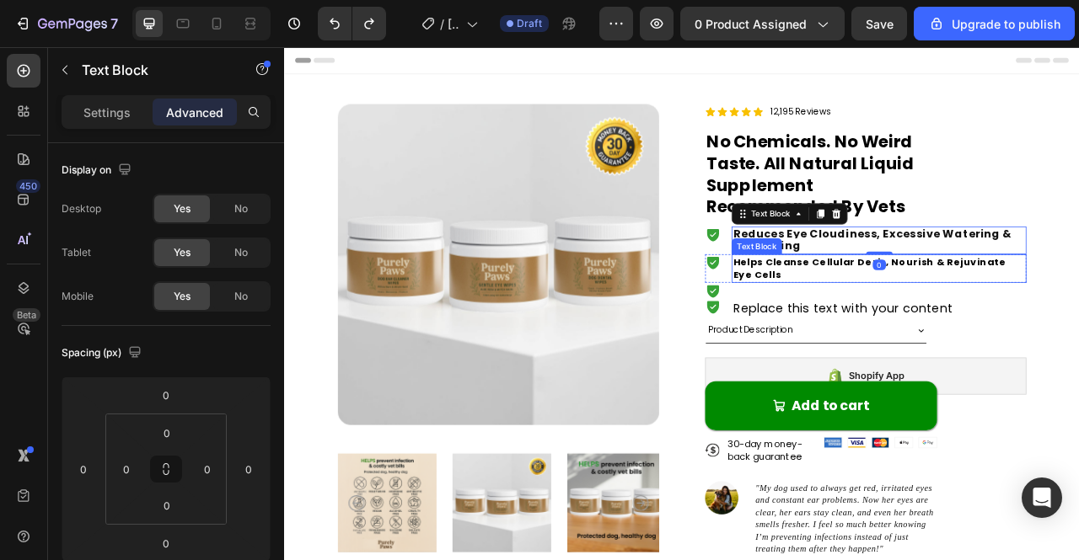
click at [934, 334] on p "Helps Cleanse Cellular Deris, Nourish & Rejuvinate Eye Cells" at bounding box center [1041, 329] width 372 height 33
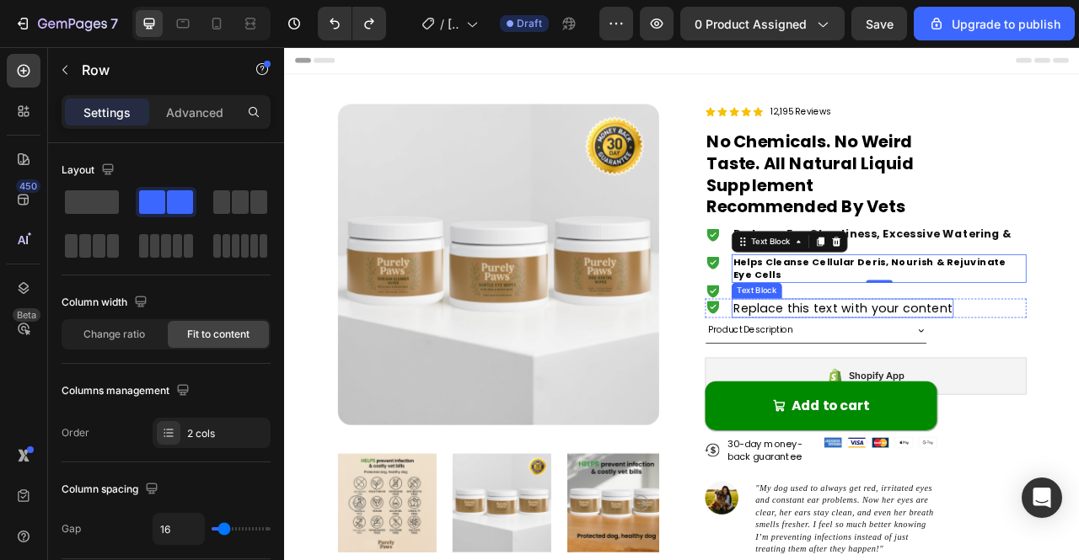
click at [914, 360] on div "Icon Text Block Row" at bounding box center [1023, 357] width 409 height 20
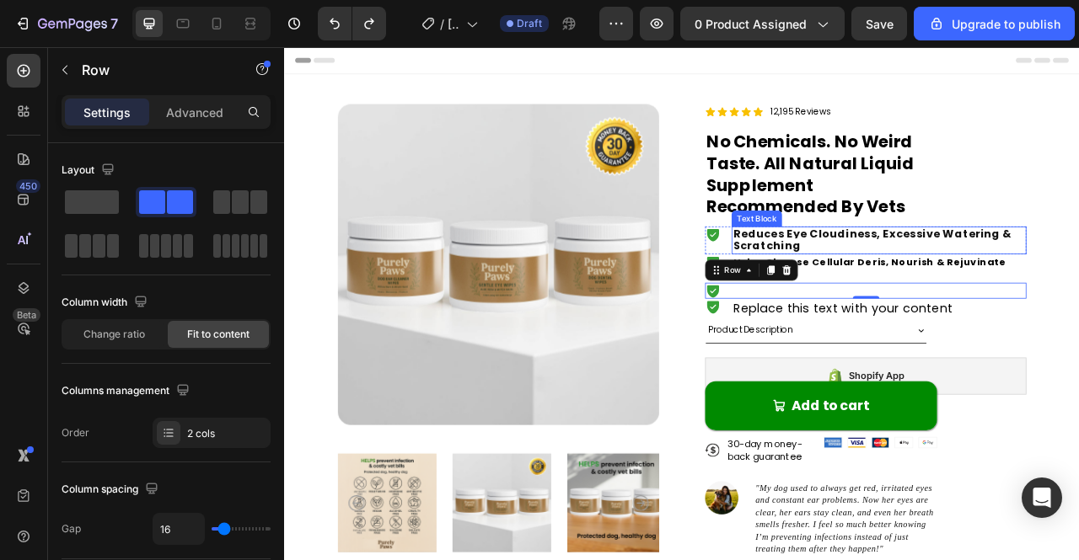
click at [999, 290] on span "Reduces Eye Cloudiness, Excessive Watering & Scratching" at bounding box center [1032, 292] width 354 height 35
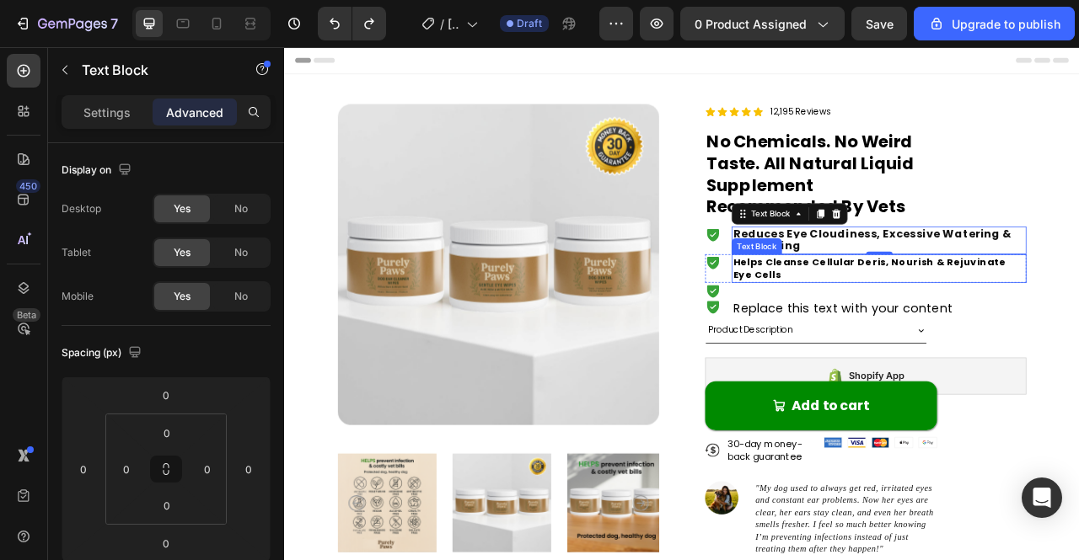
click at [920, 326] on p "Helps Cleanse Cellular Deris, Nourish & Rejuvinate Eye Cells" at bounding box center [1041, 329] width 372 height 33
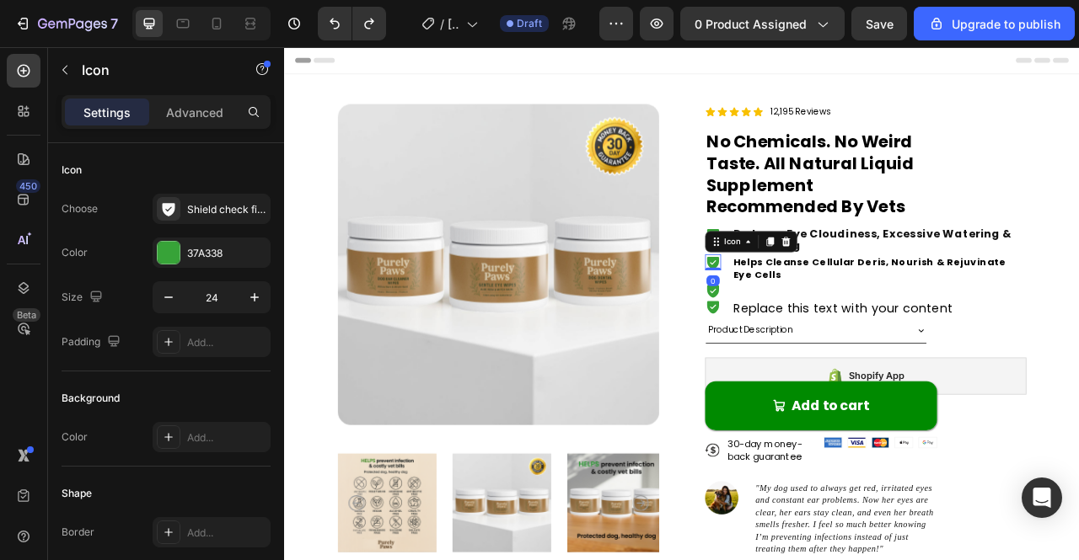
click at [822, 318] on icon at bounding box center [829, 322] width 15 height 16
click at [942, 331] on p "Helps Cleanse Cellular Deris, Nourish & Rejuvinate Eye Cells" at bounding box center [1041, 329] width 372 height 33
click at [821, 313] on icon at bounding box center [829, 321] width 20 height 20
click at [919, 288] on div at bounding box center [922, 295] width 20 height 20
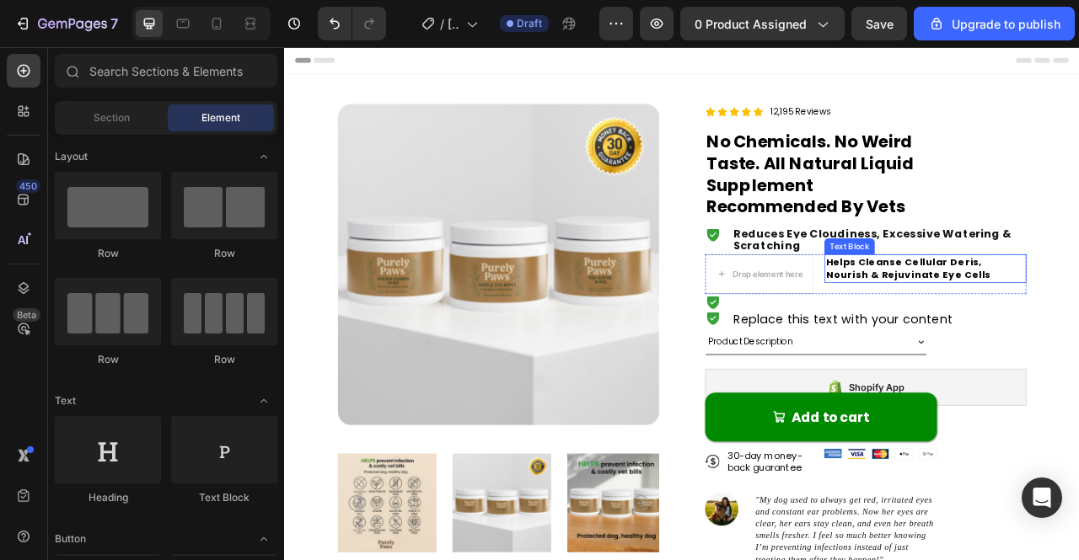
click at [993, 330] on p "Helps Cleanse Cellular Deris, Nourish & Rejuvinate Eye Cells" at bounding box center [1100, 329] width 254 height 33
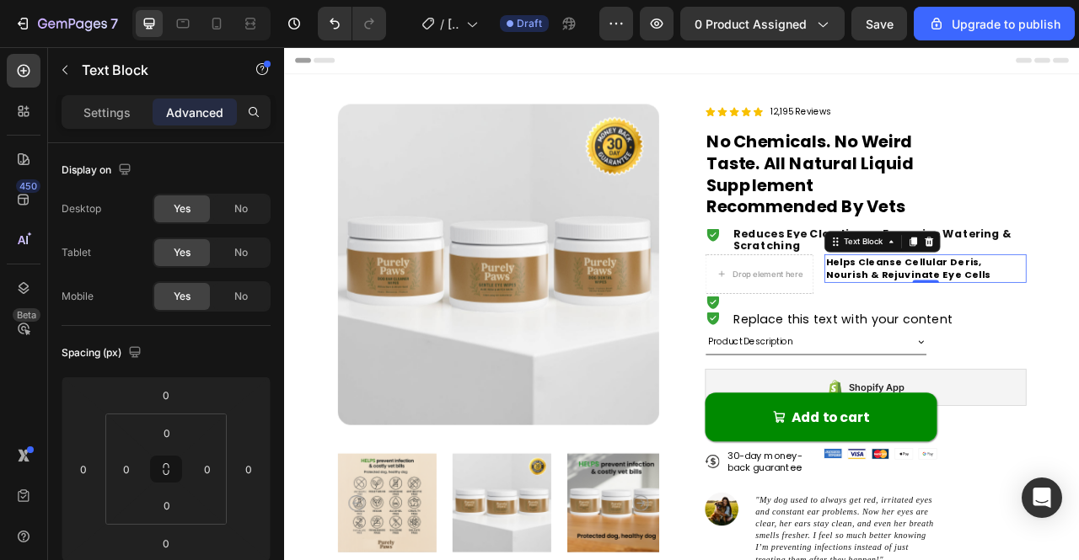
drag, startPoint x: 1097, startPoint y: 299, endPoint x: 1086, endPoint y: 305, distance: 13.2
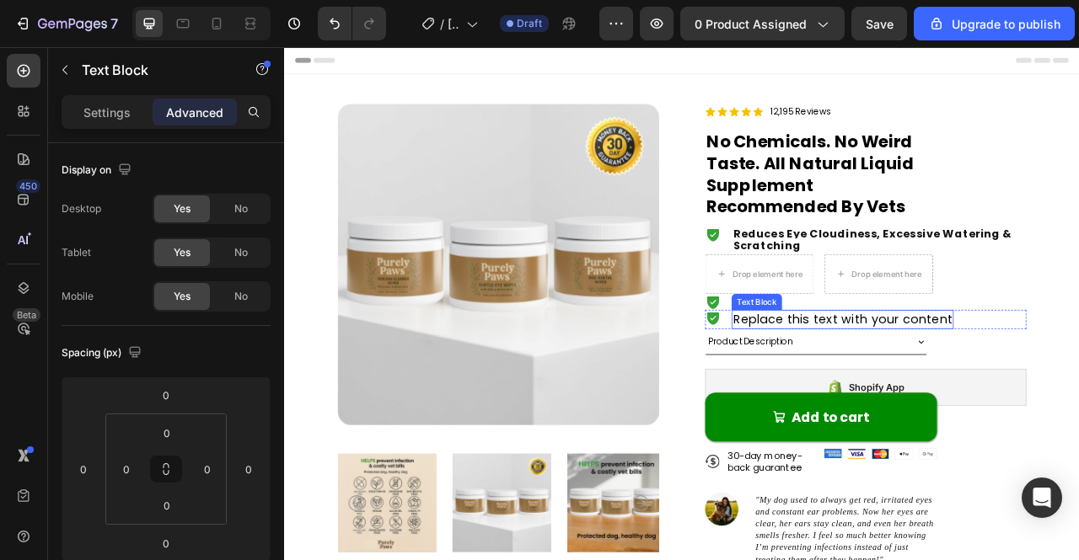
click at [966, 389] on div "Replace this text with your content" at bounding box center [994, 394] width 282 height 24
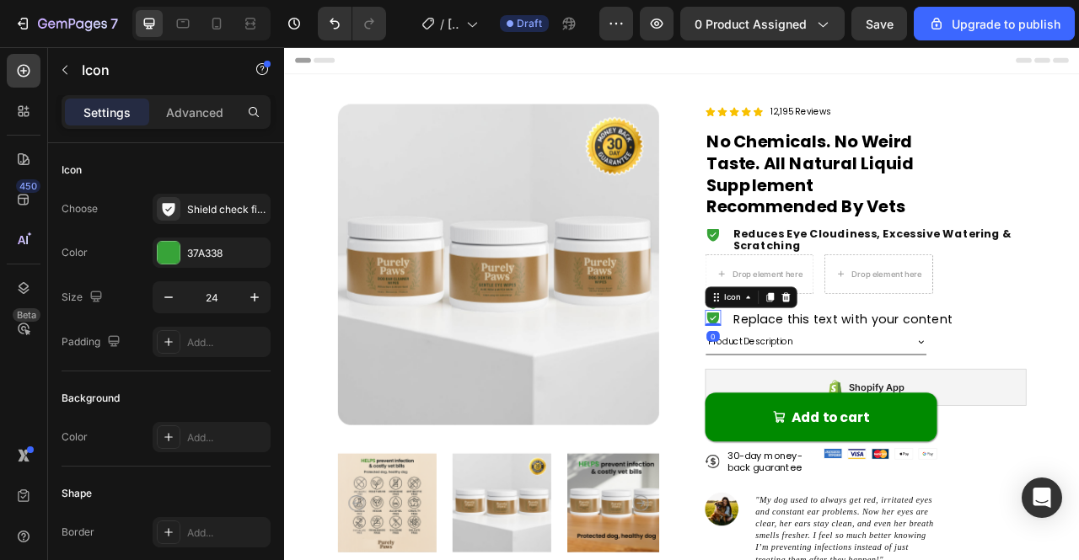
click at [828, 392] on icon at bounding box center [829, 392] width 20 height 20
click at [921, 360] on icon at bounding box center [921, 365] width 13 height 13
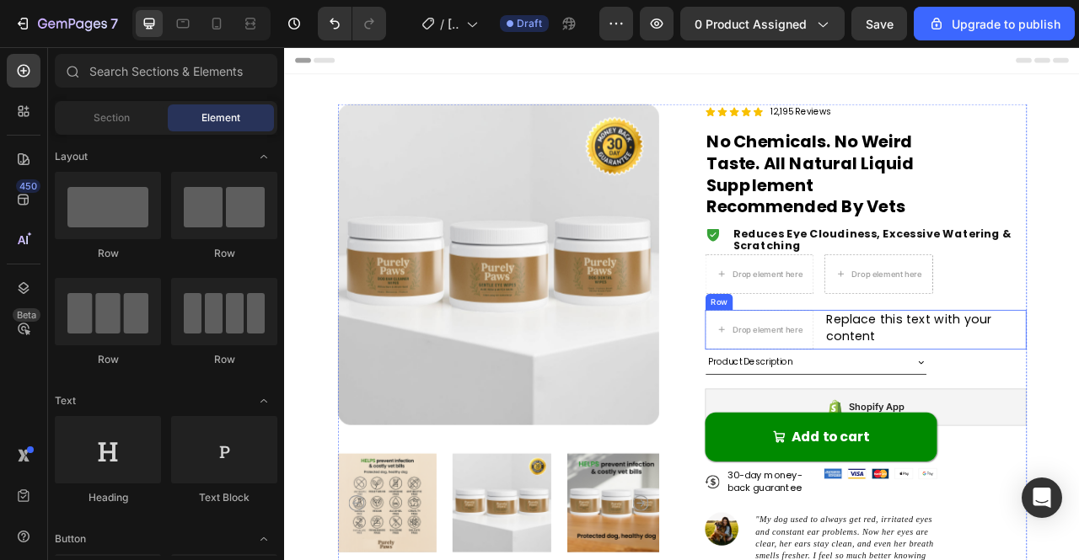
click at [1000, 404] on div "Replace this text with your content" at bounding box center [1099, 405] width 257 height 46
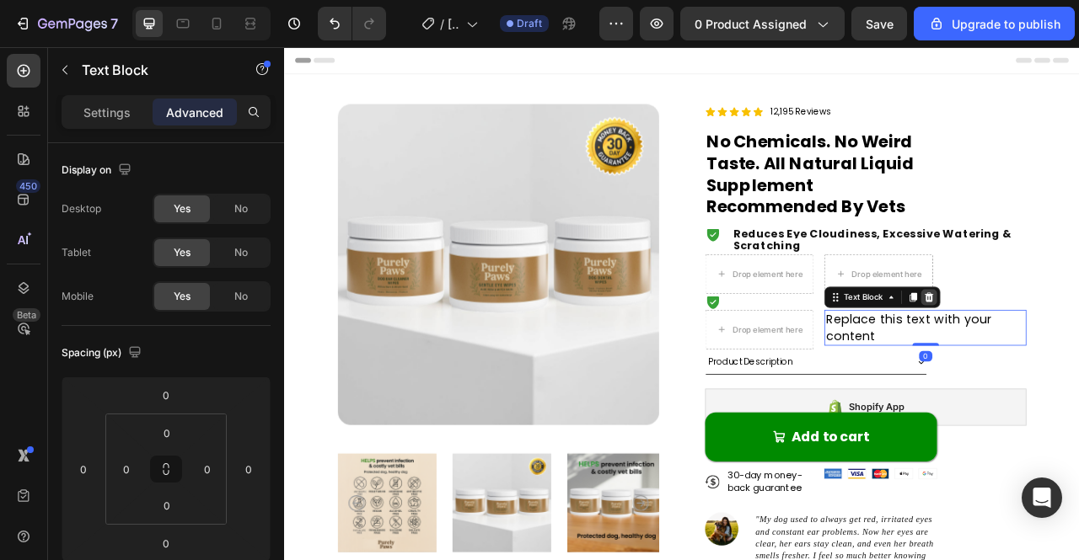
click at [1078, 368] on div "Text Block" at bounding box center [1044, 365] width 147 height 27
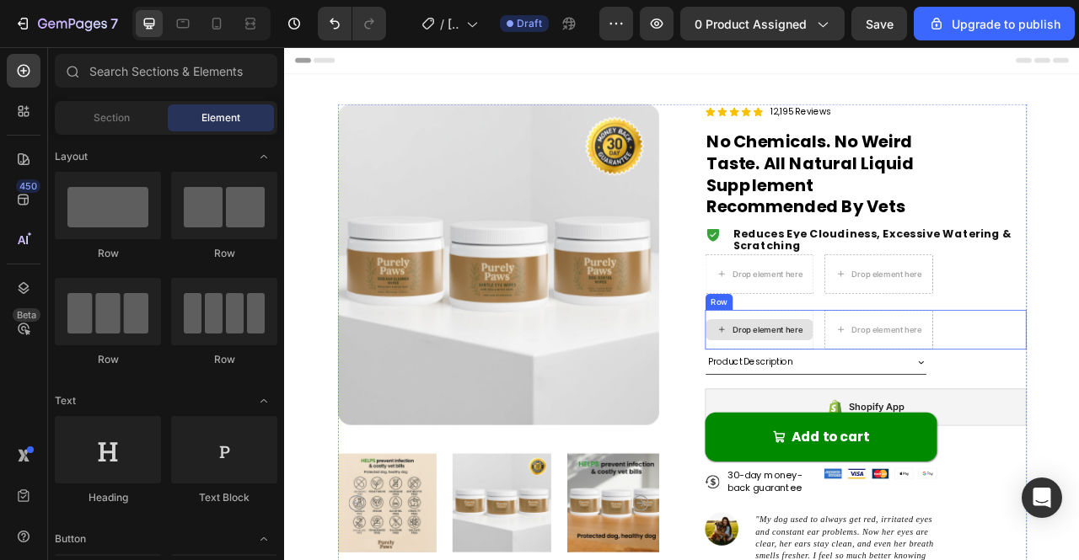
click at [920, 405] on div "Drop element here" at bounding box center [898, 406] width 89 height 13
click at [896, 405] on div "Drop element here" at bounding box center [898, 406] width 89 height 13
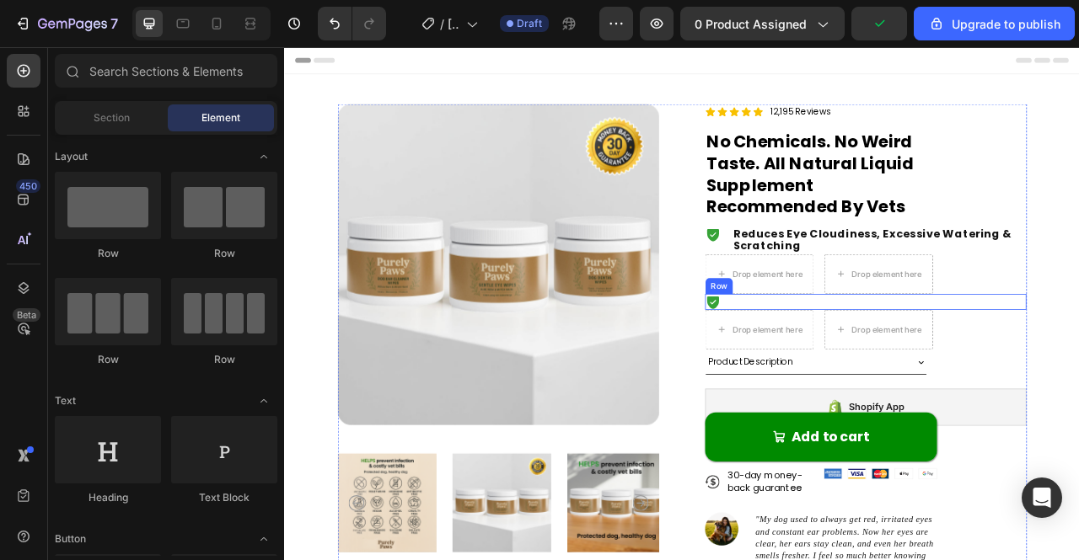
click at [855, 368] on div "Icon Text Block Row" at bounding box center [1023, 372] width 409 height 20
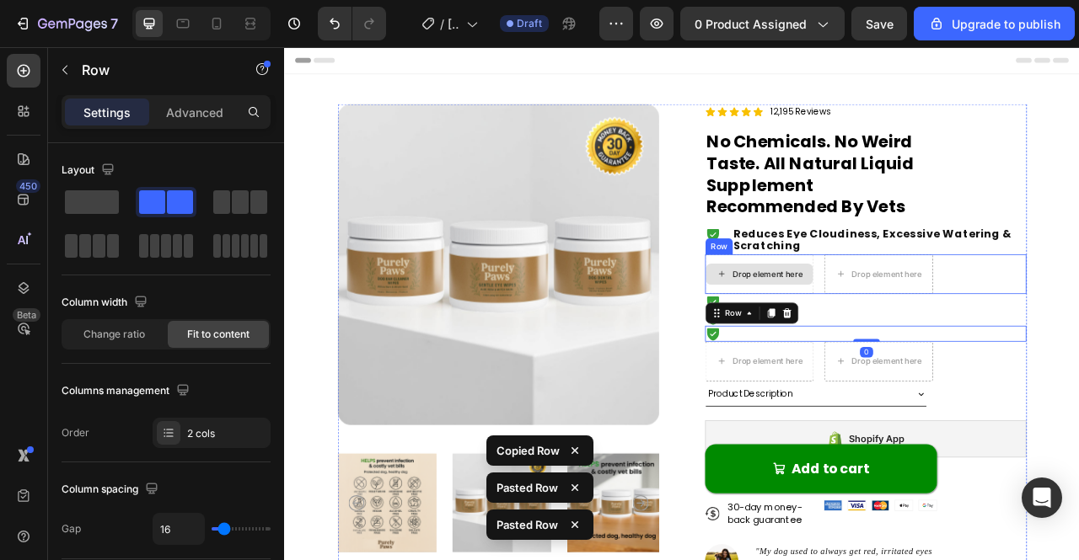
click at [914, 330] on div "Drop element here" at bounding box center [898, 336] width 89 height 13
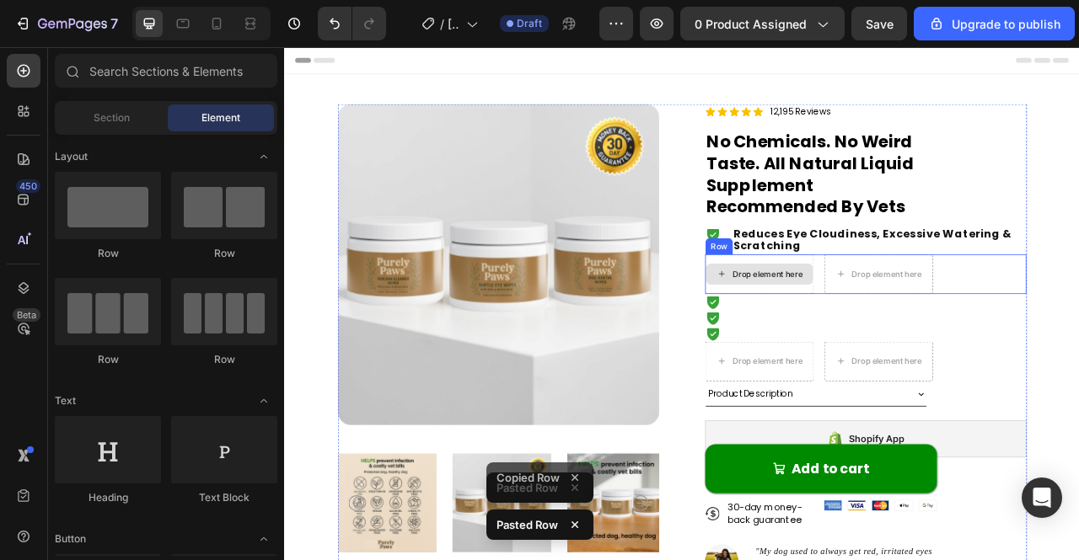
click at [905, 333] on div "Drop element here" at bounding box center [898, 336] width 89 height 13
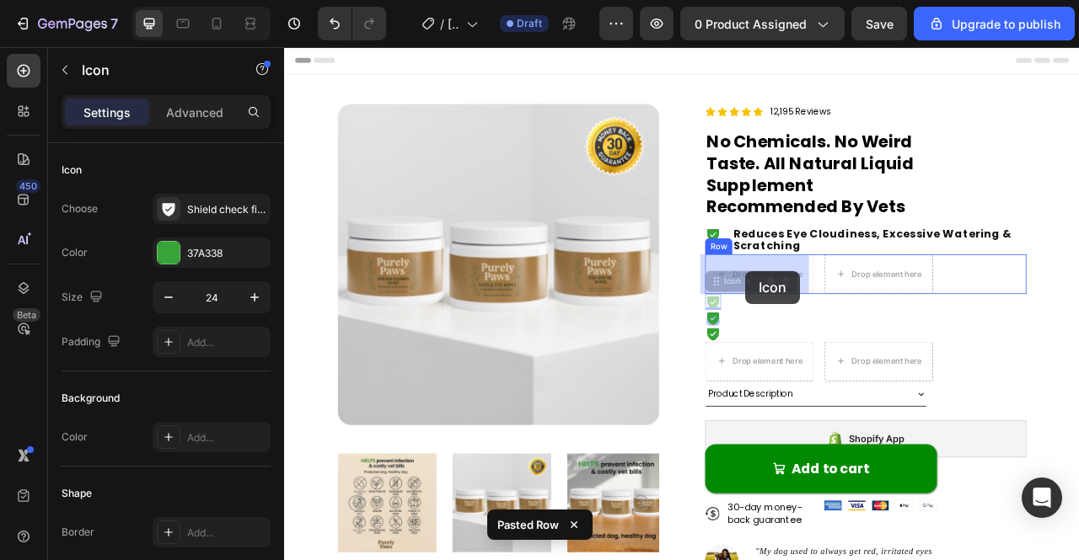
drag, startPoint x: 821, startPoint y: 372, endPoint x: 850, endPoint y: 353, distance: 34.8
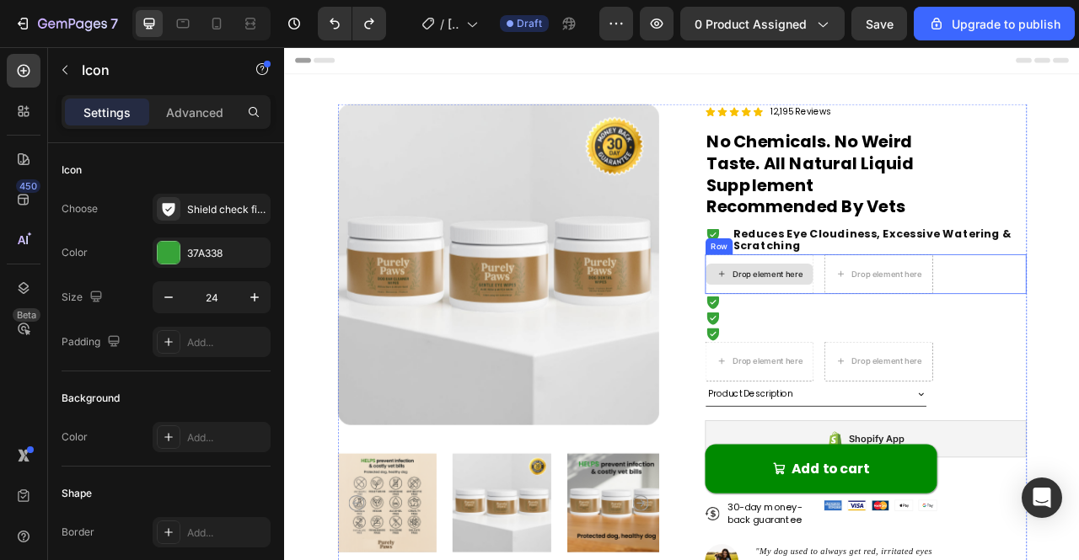
click at [897, 335] on div "Drop element here" at bounding box center [898, 336] width 89 height 13
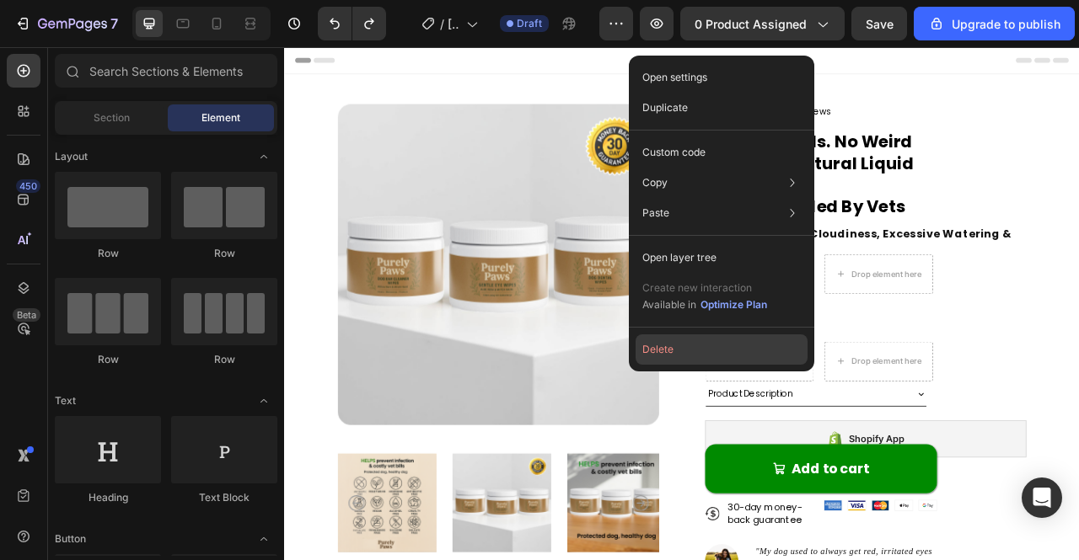
click at [676, 343] on button "Delete" at bounding box center [721, 350] width 172 height 30
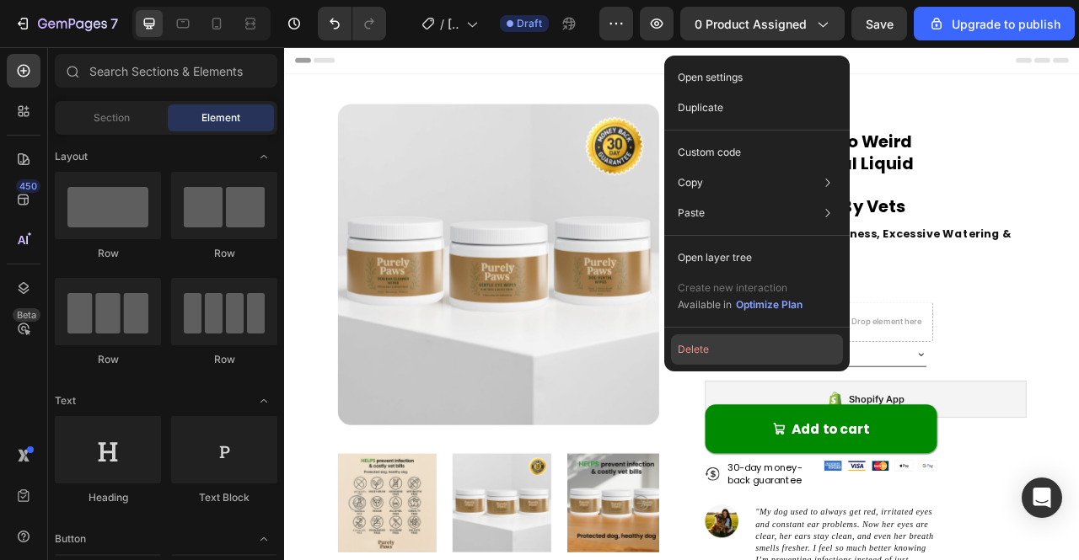
click at [730, 351] on button "Delete" at bounding box center [757, 350] width 172 height 30
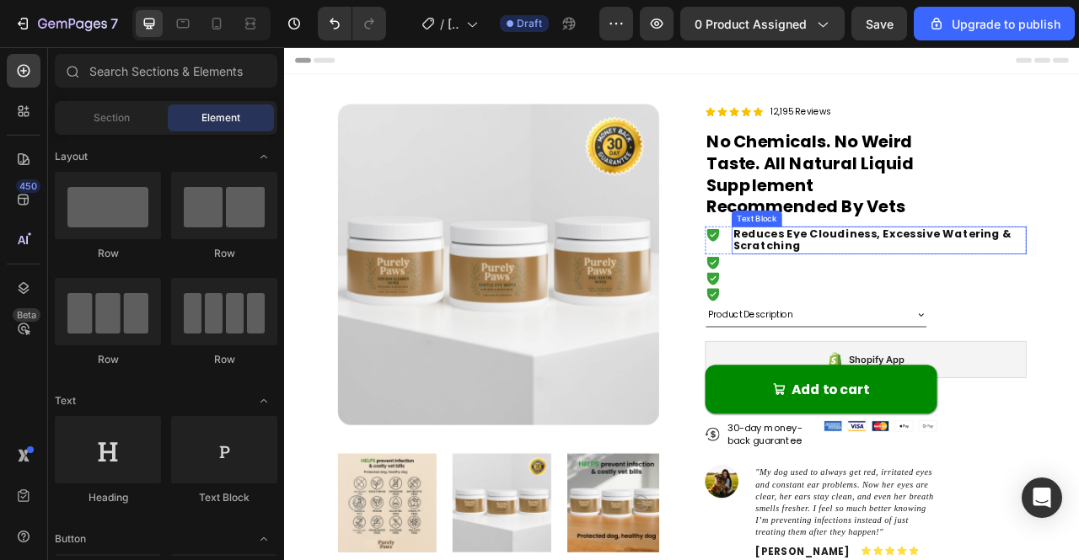
click at [938, 299] on p "Reduces Eye Cloudiness, Excessive Watering & Scratching" at bounding box center [1041, 293] width 372 height 32
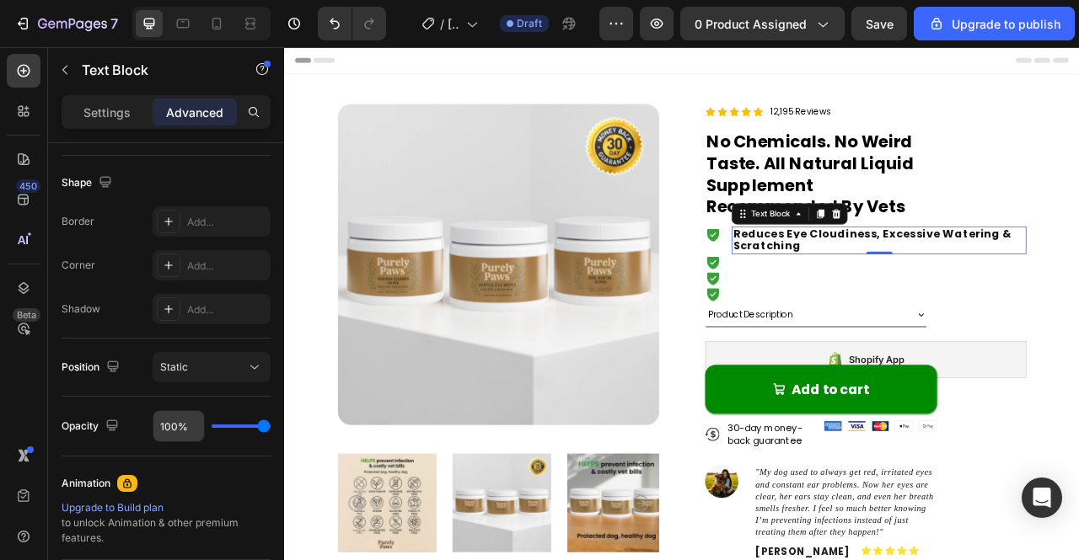
scroll to position [701, 0]
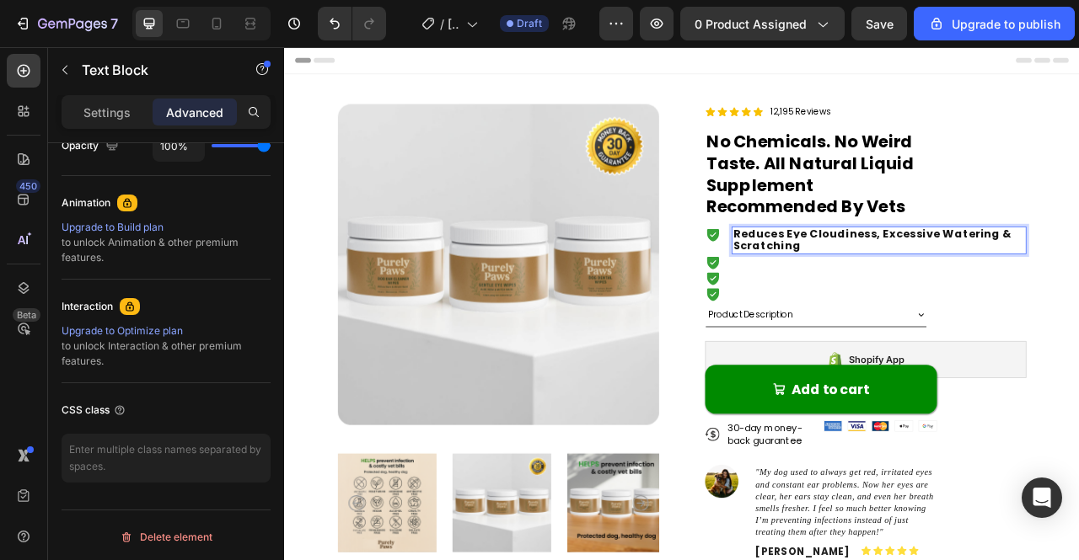
click at [885, 294] on span "Reduces Eye Cloudiness, Excessive Watering & Scratching" at bounding box center [1032, 292] width 354 height 35
click at [936, 292] on span "Reduces Eye Cloudiness, Excessive Watering & Scratching" at bounding box center [1032, 292] width 354 height 35
click at [931, 299] on p "Reduces Eye Cloudiness, Excessive Watering & Scratching" at bounding box center [1041, 293] width 372 height 32
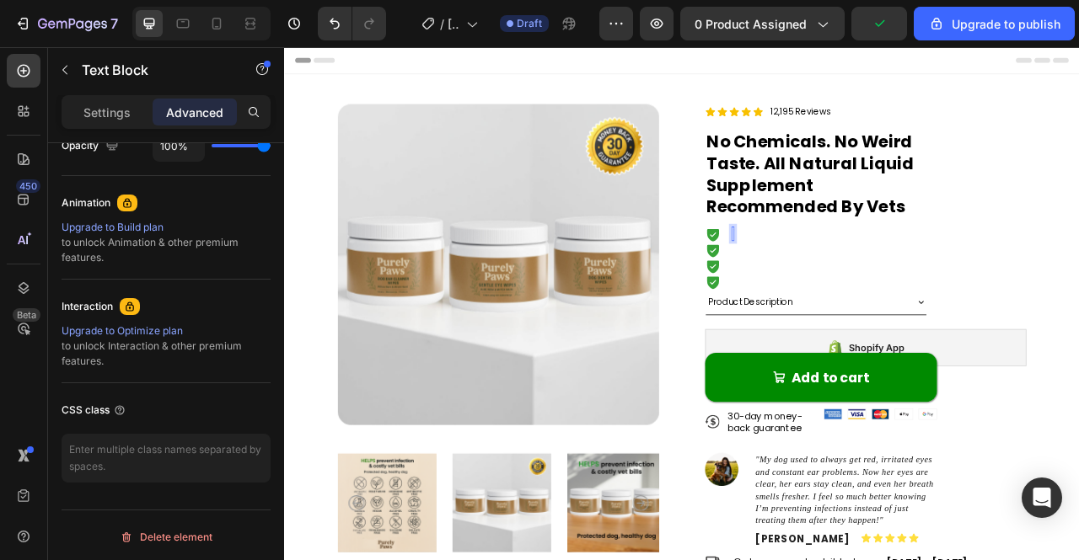
scroll to position [0, 0]
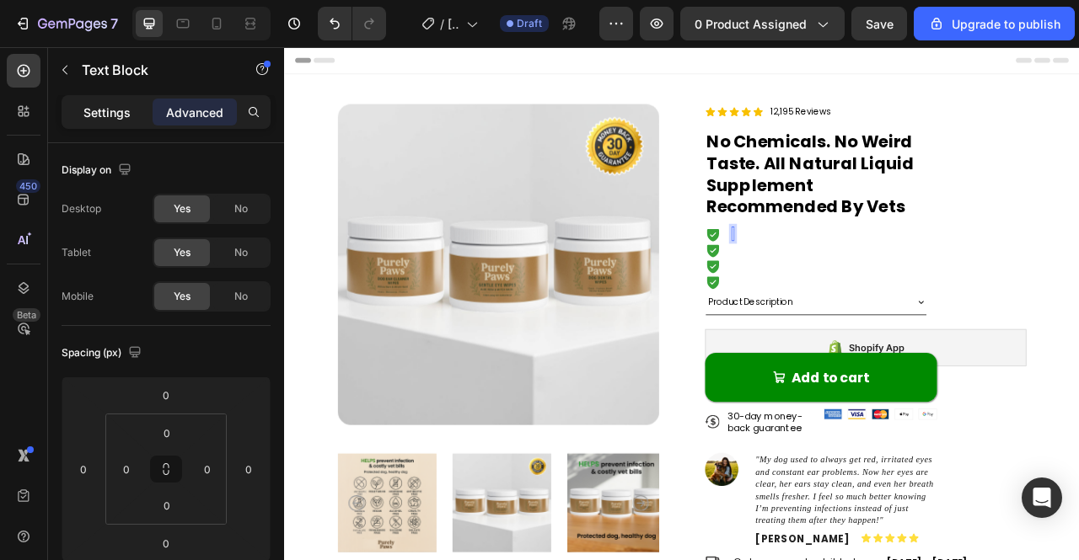
click at [110, 113] on p "Settings" at bounding box center [106, 113] width 47 height 18
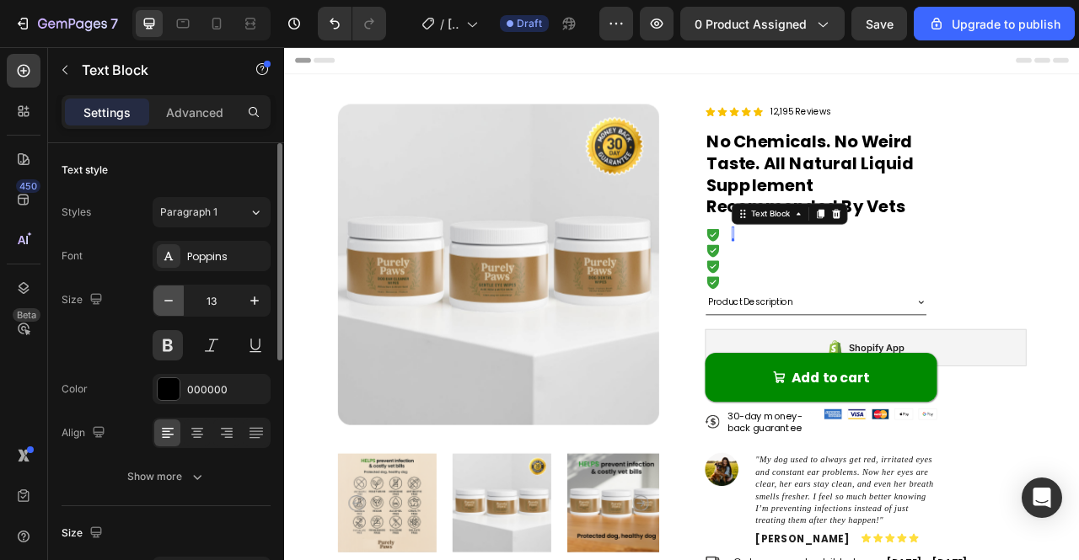
click at [170, 302] on icon "button" at bounding box center [168, 300] width 17 height 17
click at [252, 311] on button "button" at bounding box center [254, 301] width 30 height 30
type input "13"
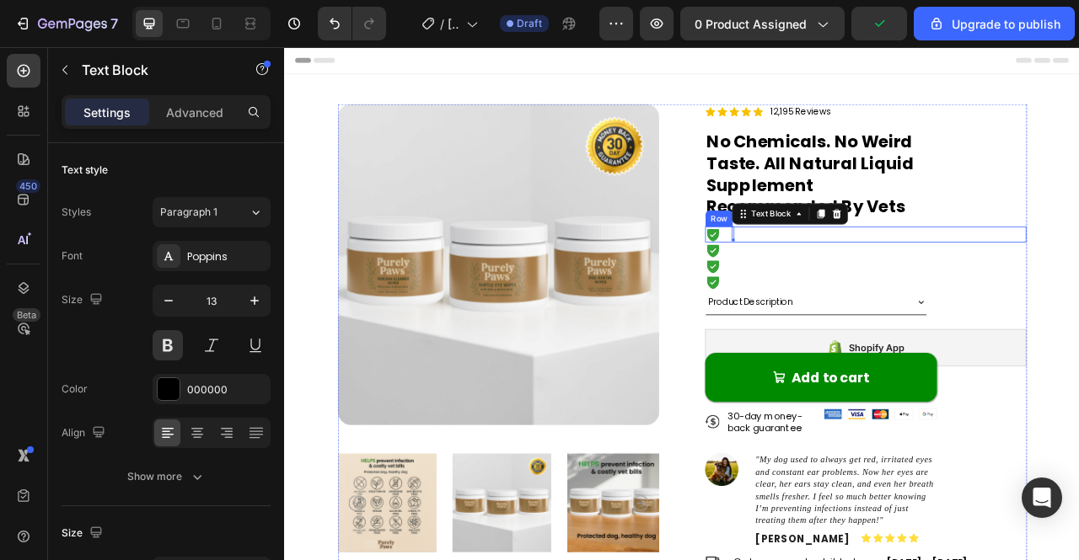
click at [871, 281] on div "Icon Text Block 0 Row" at bounding box center [1023, 286] width 409 height 20
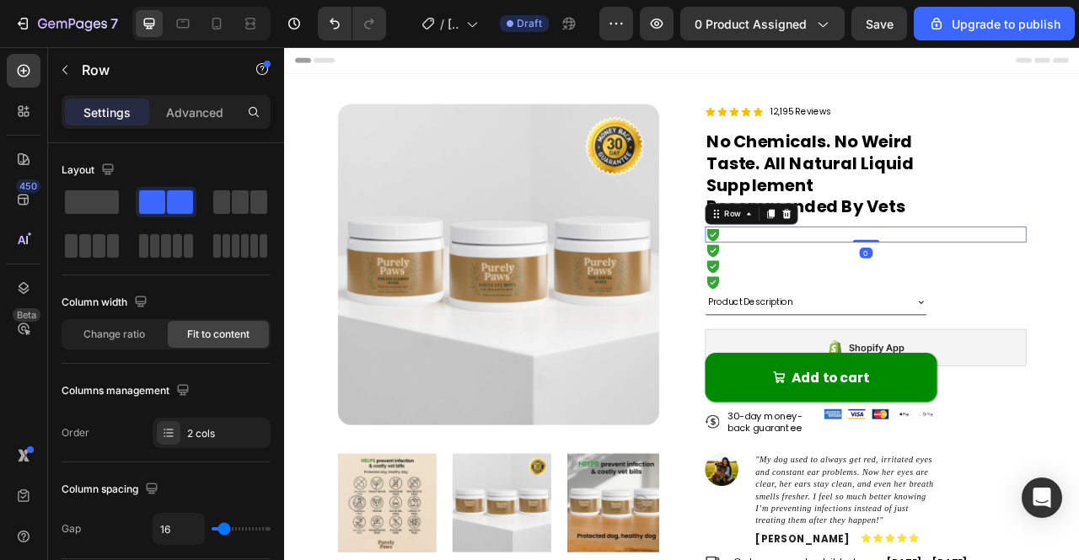
click at [870, 287] on div "Icon Text Block Row 0" at bounding box center [1023, 286] width 409 height 20
click at [951, 276] on div "Icon Text Block Row 0" at bounding box center [1023, 286] width 409 height 20
click at [974, 276] on div "Icon Text Block Row 0" at bounding box center [1023, 286] width 409 height 20
click at [976, 276] on div "Icon Text Block Row 0" at bounding box center [1023, 286] width 409 height 20
click at [861, 288] on div "Icon Text Block Row 0" at bounding box center [1023, 286] width 409 height 20
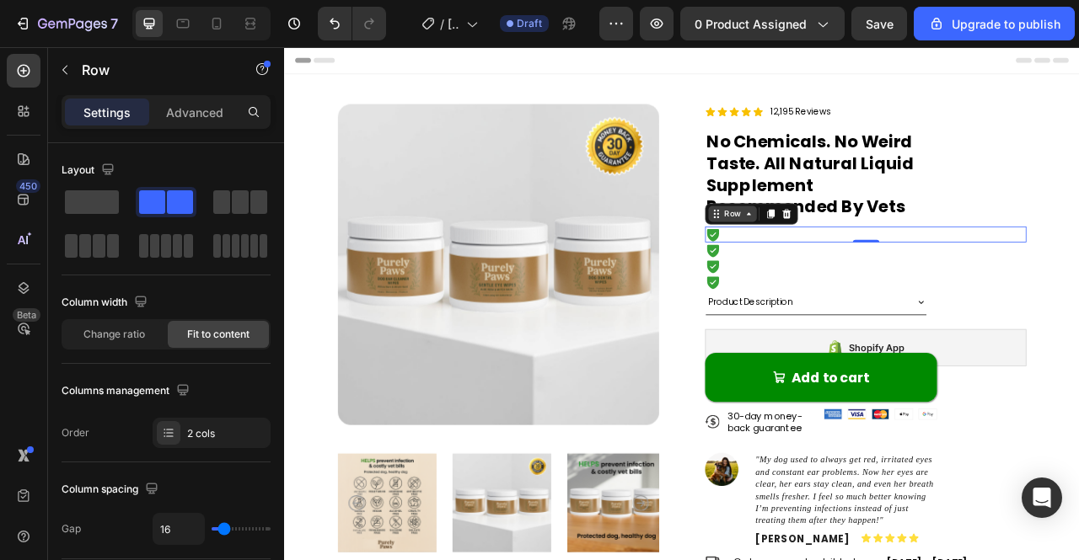
click at [845, 255] on div "Row" at bounding box center [854, 259] width 28 height 15
click at [898, 290] on div "Icon Text Block Row Product Section 0" at bounding box center [1023, 286] width 409 height 20
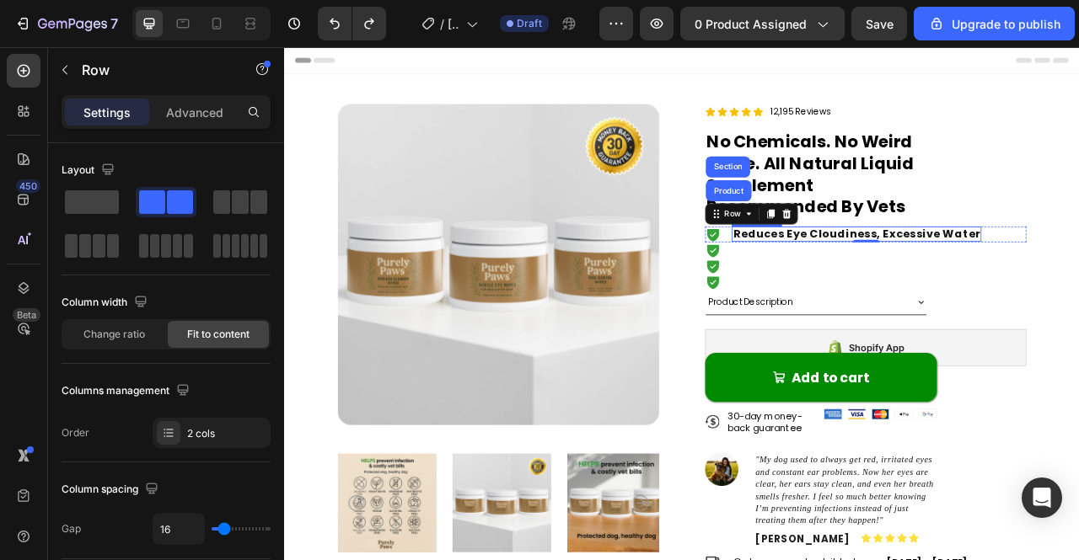
click at [932, 283] on span "Reduces Eye Cloudiness, Excessive Water" at bounding box center [1012, 284] width 314 height 19
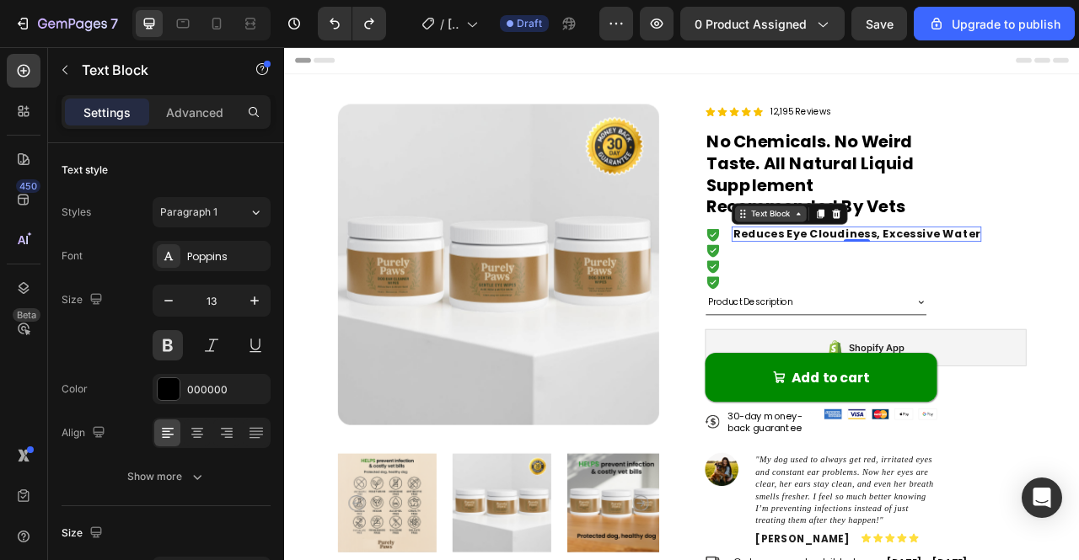
click at [874, 263] on div "Text Block" at bounding box center [902, 259] width 57 height 15
click at [906, 281] on span "Reduces Eye Cloudiness, Excessive Water" at bounding box center [1012, 284] width 314 height 19
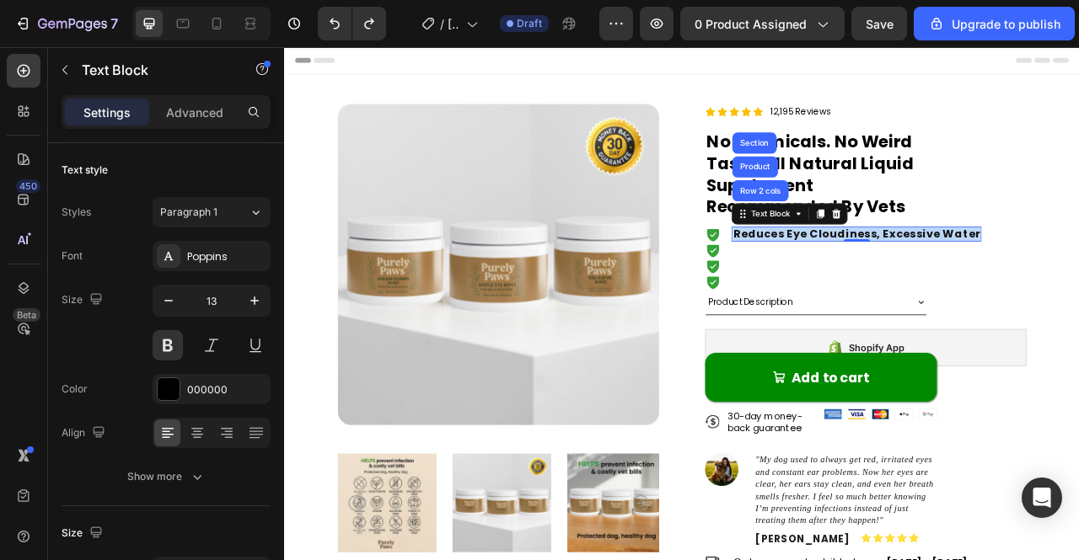
click at [906, 281] on span "Reduces Eye Cloudiness, Excessive Water" at bounding box center [1012, 284] width 314 height 19
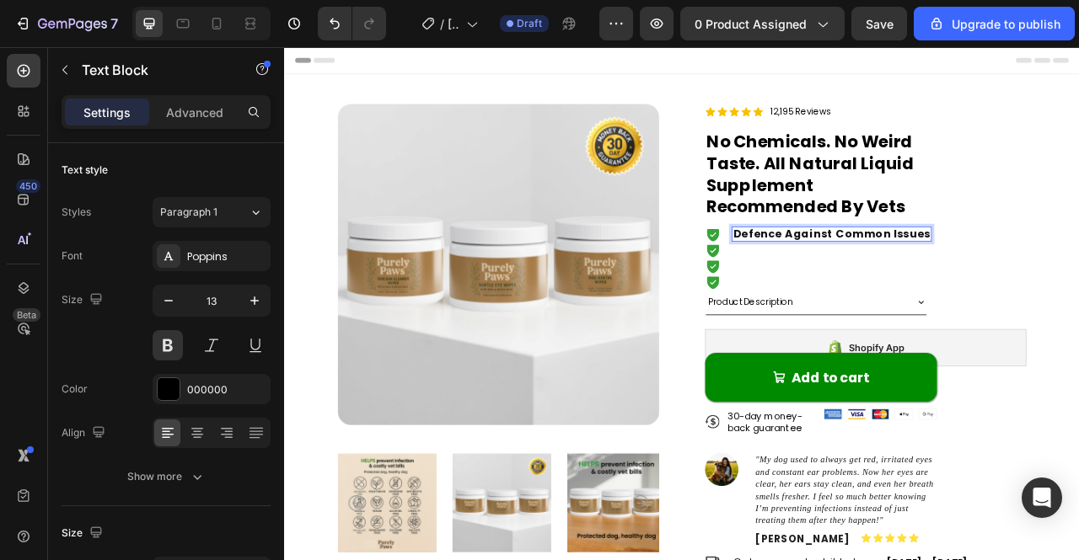
click at [898, 288] on span "Defence Against Common Issues" at bounding box center [980, 284] width 251 height 19
click at [884, 304] on div "Icon Text Block Row" at bounding box center [1023, 306] width 409 height 20
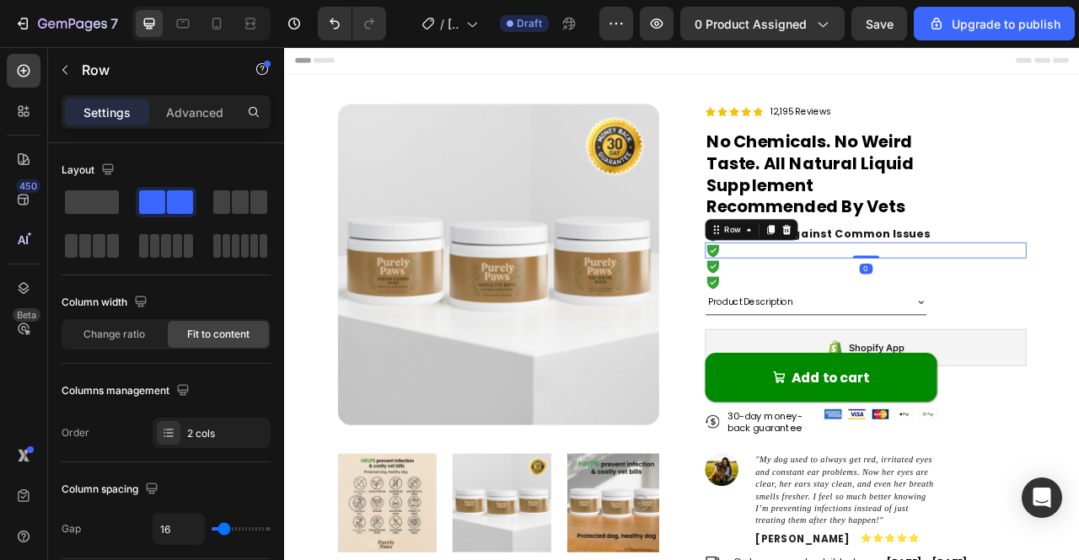
click at [955, 308] on div "Icon Text Block Row 0" at bounding box center [1023, 306] width 409 height 20
click at [1008, 303] on div "Icon Text Block Row 0" at bounding box center [1023, 306] width 409 height 20
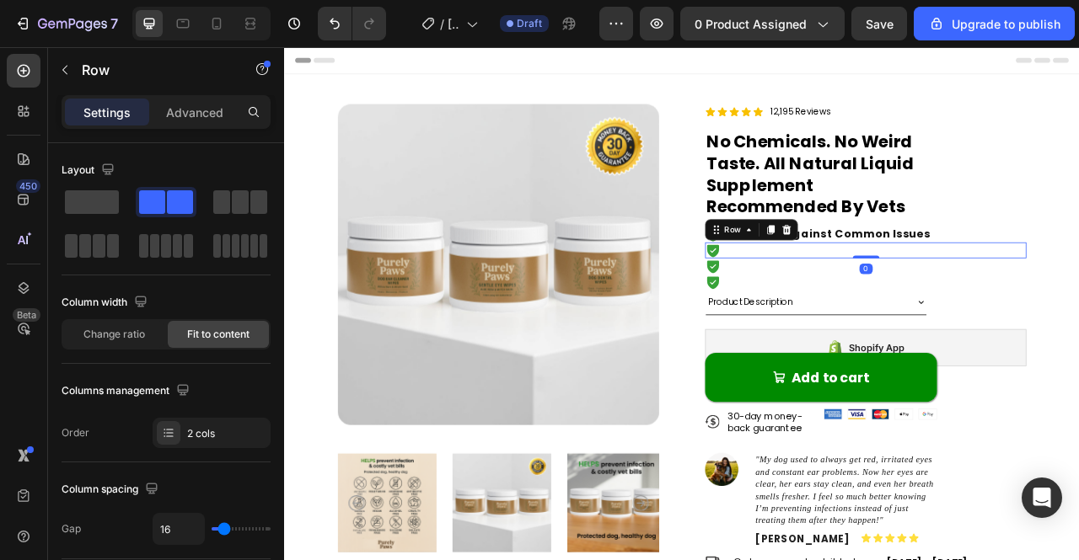
click at [1008, 303] on div "Icon Text Block Row 0" at bounding box center [1023, 306] width 409 height 20
click at [1078, 292] on div "Icon Defense Against Common Issues Text Block Row 0" at bounding box center [1023, 286] width 409 height 20
click at [941, 286] on span "Defense Against Common Issues" at bounding box center [980, 284] width 250 height 19
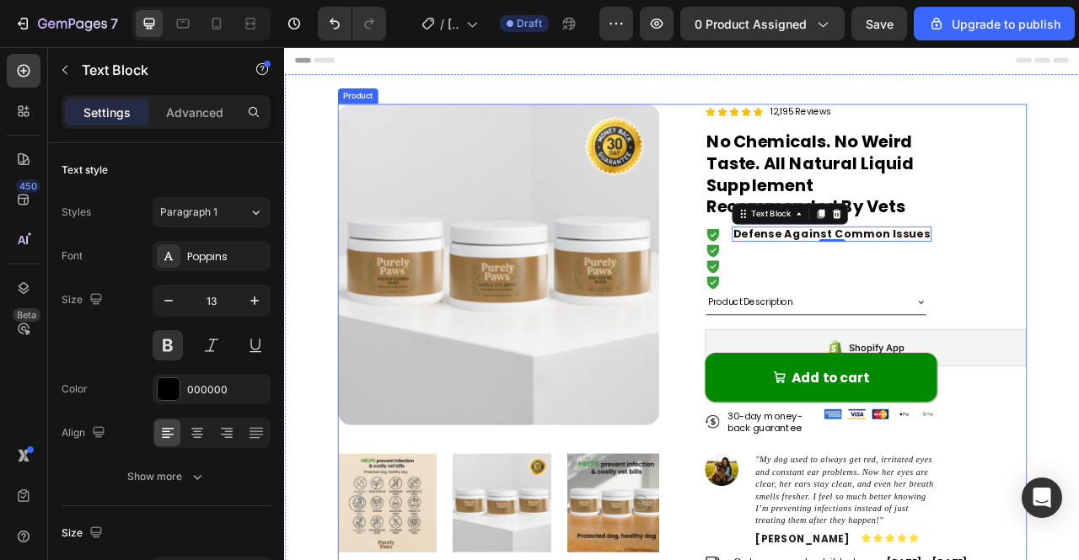
click at [1078, 271] on div "Icon Icon Icon Icon Icon Icon List 12,195 Reviews Text Block Row ⁠⁠⁠⁠⁠⁠⁠ No Che…" at bounding box center [1023, 417] width 409 height 594
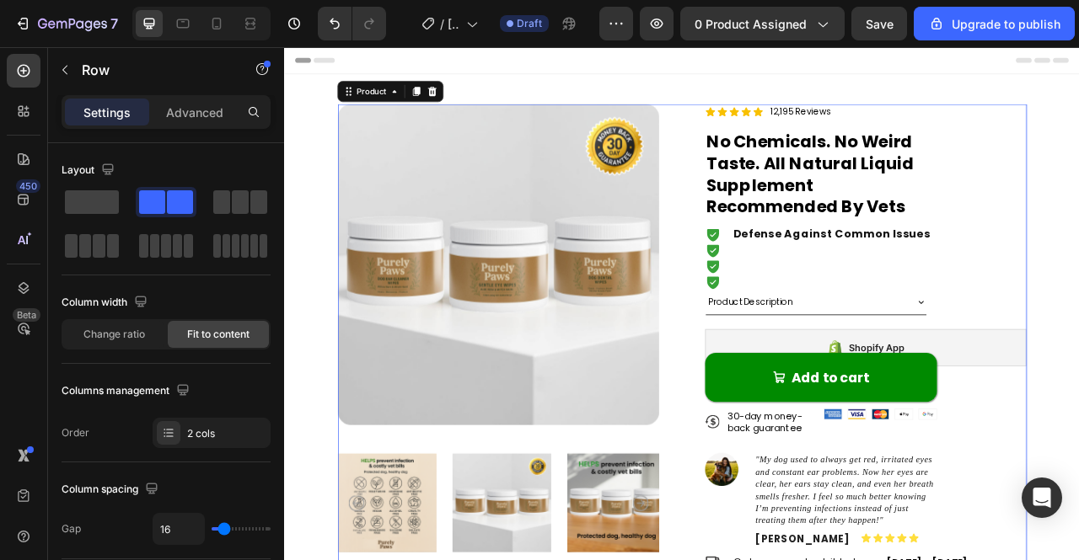
click at [1078, 285] on div "Icon Defense Against Common Issues Text Block Row" at bounding box center [1023, 286] width 409 height 20
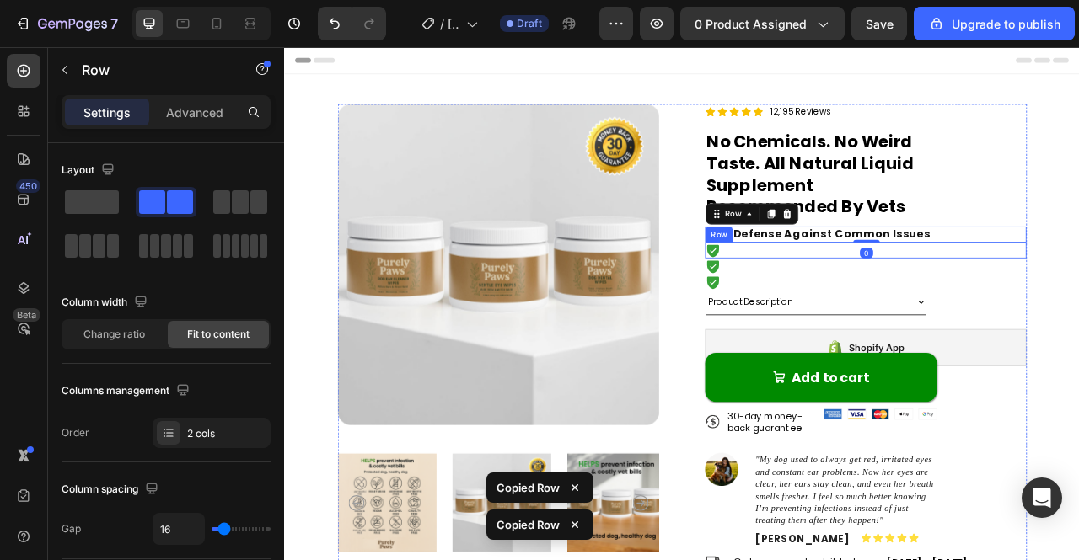
click at [929, 308] on div "Icon Text Block Row" at bounding box center [1023, 306] width 409 height 20
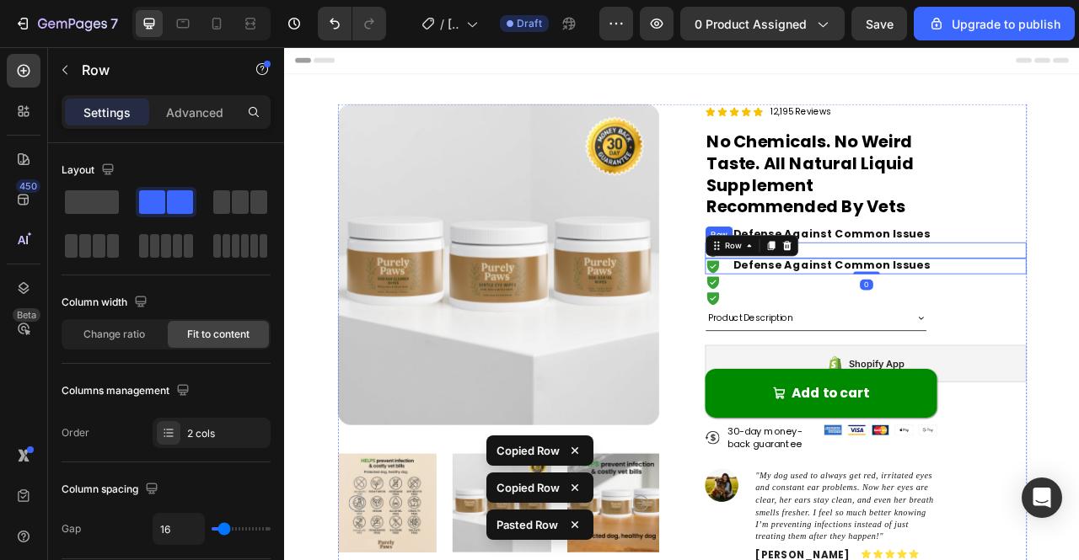
click at [984, 297] on div "Icon Text Block Row" at bounding box center [1023, 306] width 409 height 20
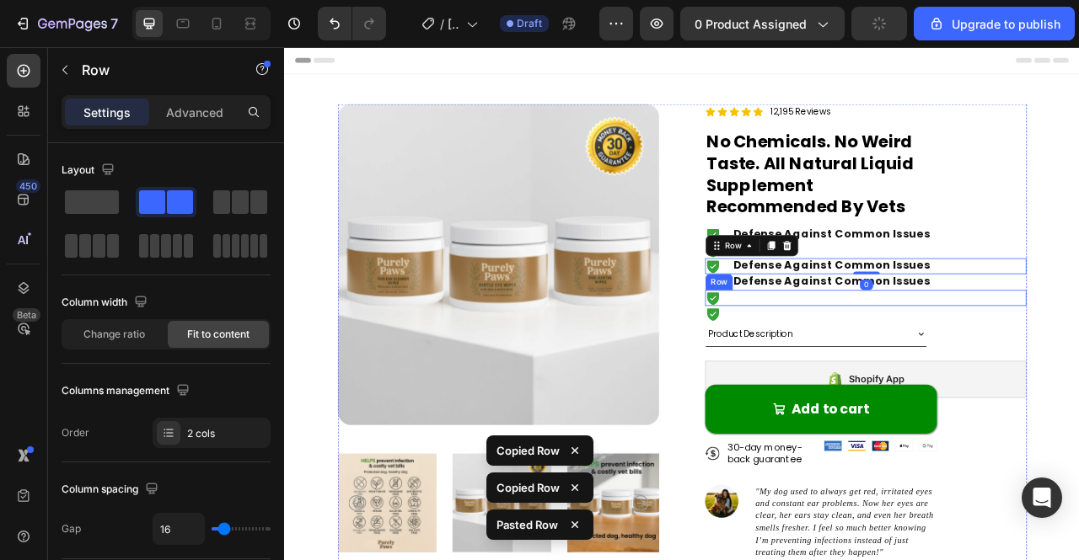
click at [888, 373] on div "Icon Text Block Row" at bounding box center [1023, 367] width 409 height 20
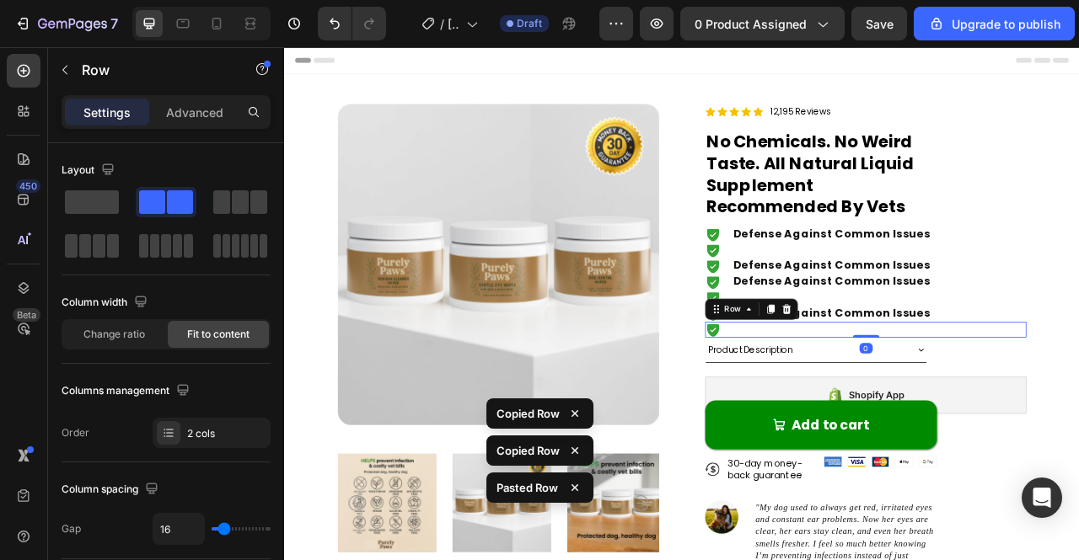
click at [885, 400] on div "Icon Text Block Row 0" at bounding box center [1023, 407] width 409 height 20
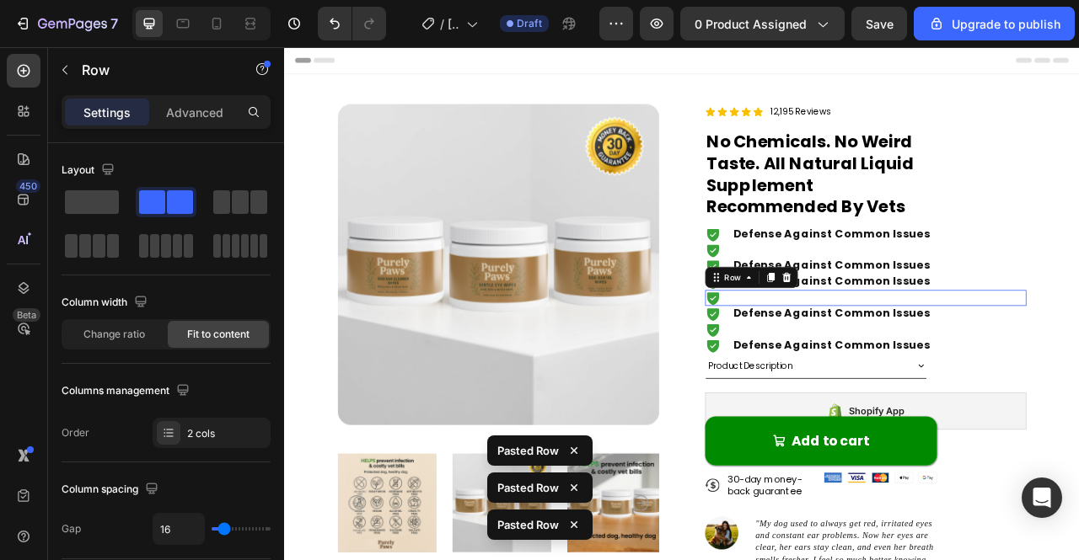
click at [923, 357] on div "Icon Text Block Row 0" at bounding box center [1023, 367] width 409 height 20
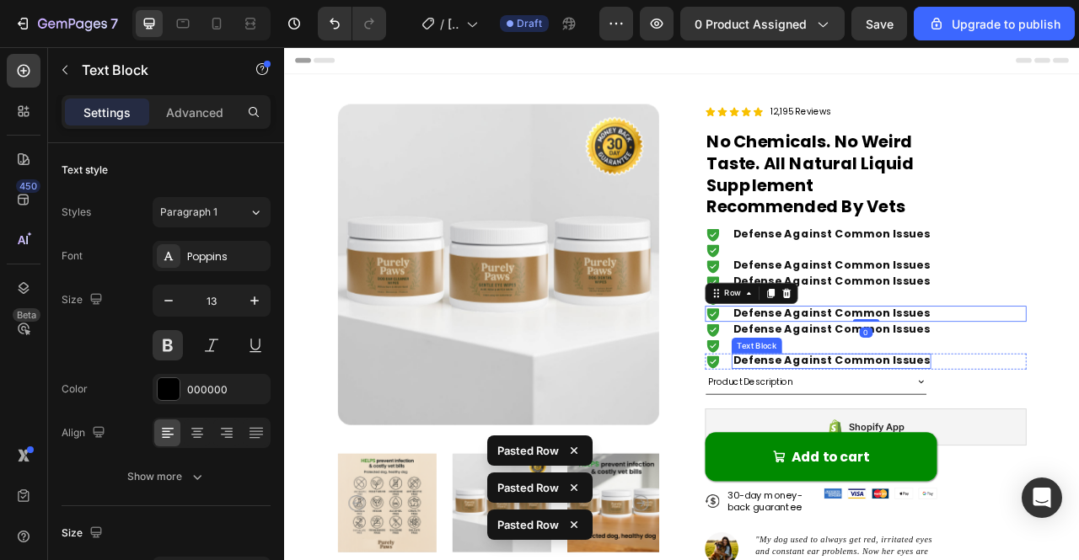
click at [913, 439] on span "Defense Against Common Issues" at bounding box center [980, 446] width 250 height 19
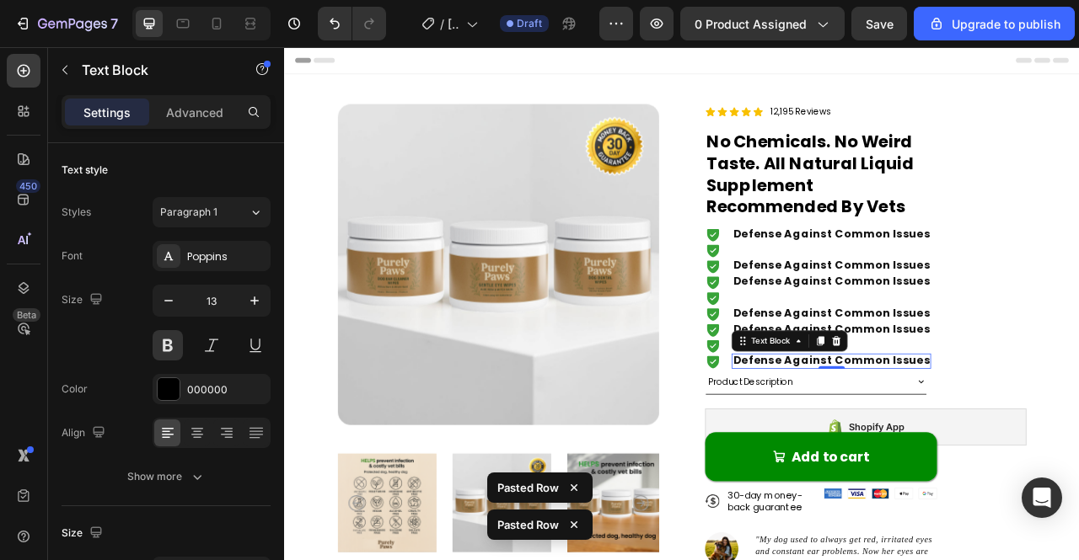
click at [1034, 448] on span "Defense Against Common Issues" at bounding box center [980, 446] width 250 height 19
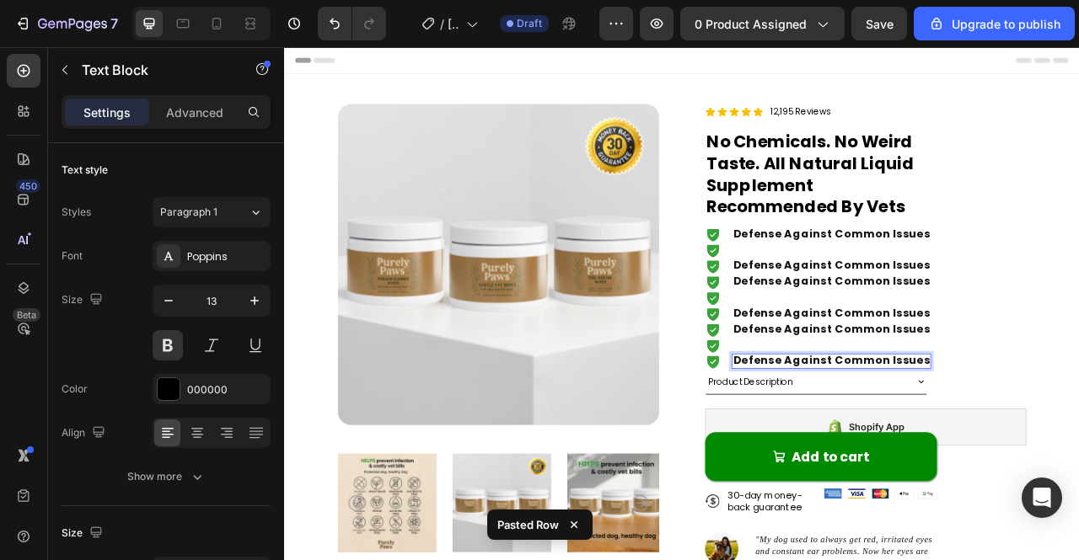
click at [969, 454] on span "Defense Against Common Issues" at bounding box center [980, 446] width 250 height 19
drag, startPoint x: 970, startPoint y: 443, endPoint x: 904, endPoint y: 444, distance: 65.7
click at [904, 444] on span "Defense Against Common Issues" at bounding box center [980, 446] width 250 height 19
click at [823, 445] on icon at bounding box center [829, 448] width 15 height 16
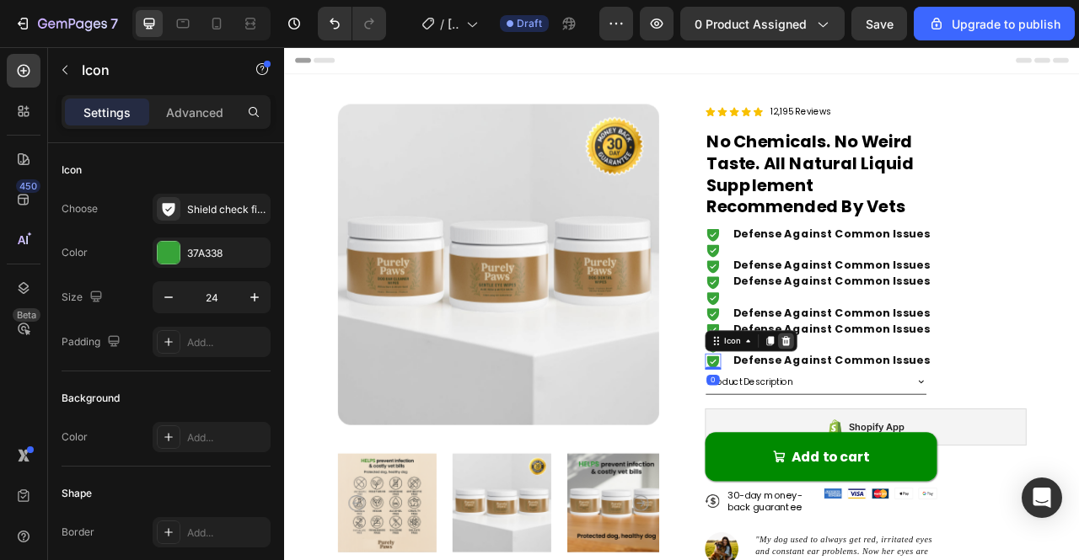
click at [921, 421] on icon at bounding box center [921, 421] width 13 height 13
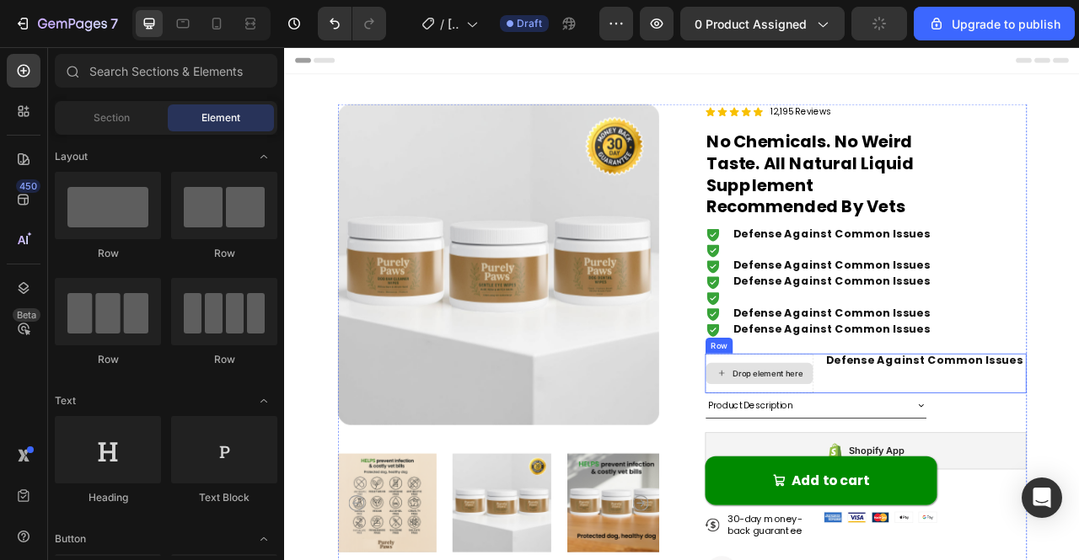
click at [1011, 448] on span "Defense Against Common Issues" at bounding box center [1098, 446] width 250 height 19
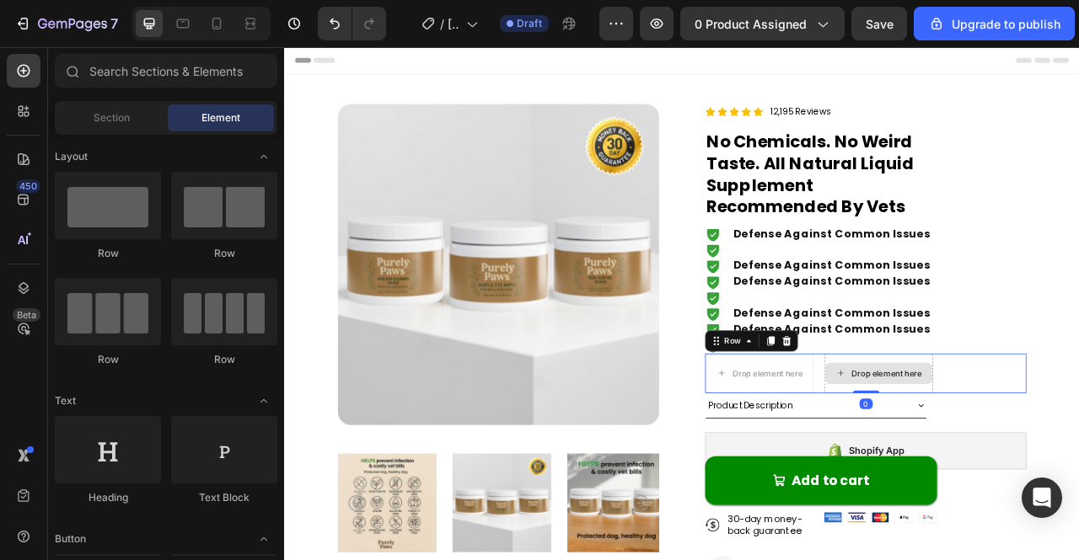
click at [998, 443] on div "Drop element here" at bounding box center [1040, 462] width 138 height 51
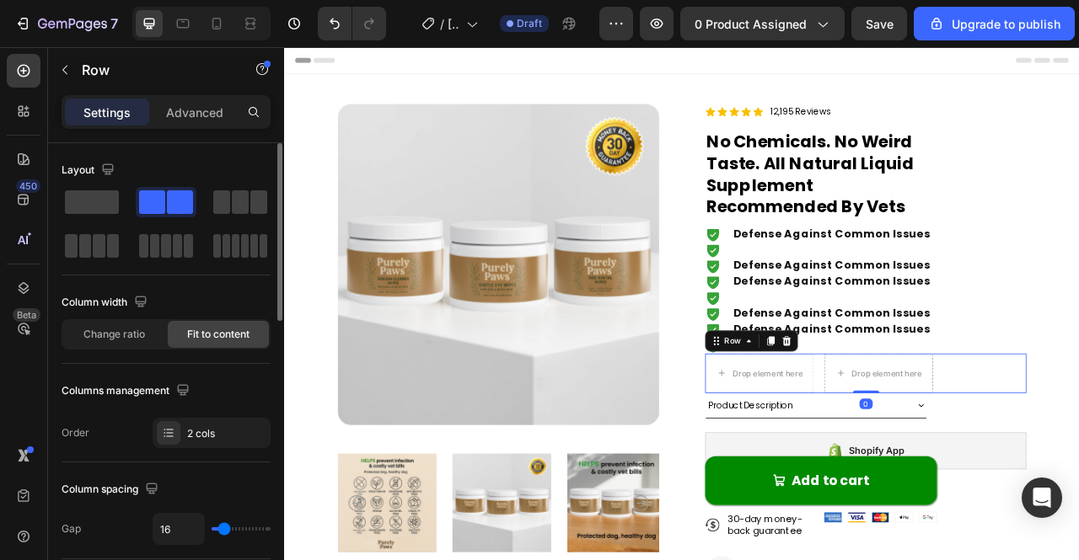
scroll to position [752, 0]
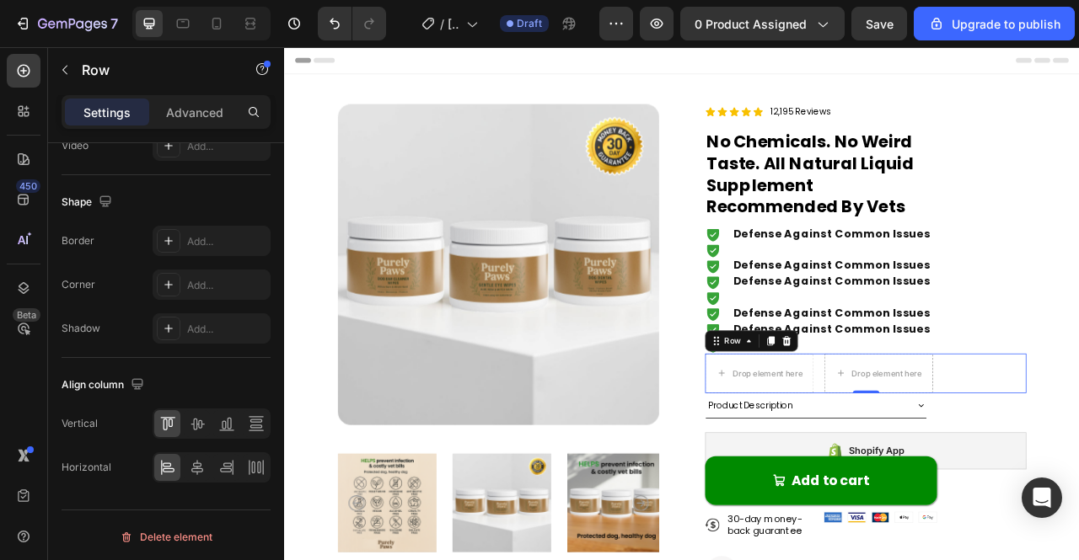
click at [197, 533] on div "Delete element" at bounding box center [166, 538] width 93 height 20
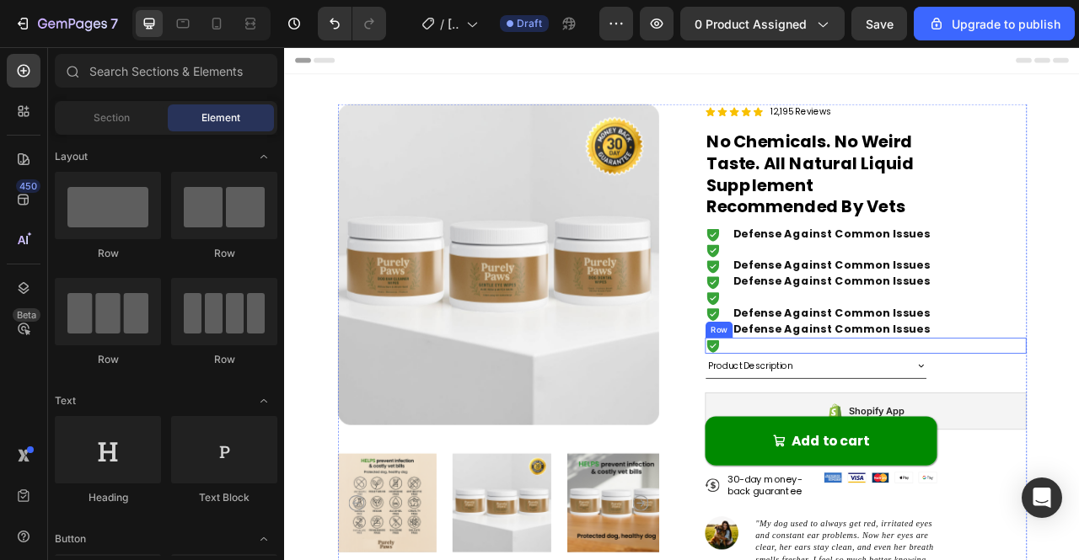
click at [909, 416] on div "Defense Against Common Issues" at bounding box center [980, 406] width 254 height 19
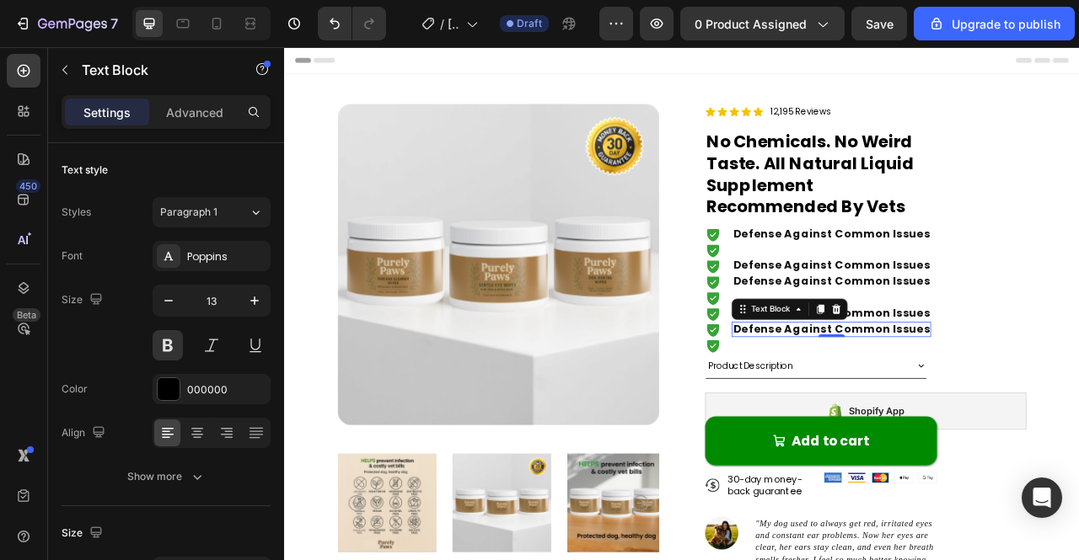
click at [919, 406] on span "Defense Against Common Issues" at bounding box center [980, 405] width 250 height 19
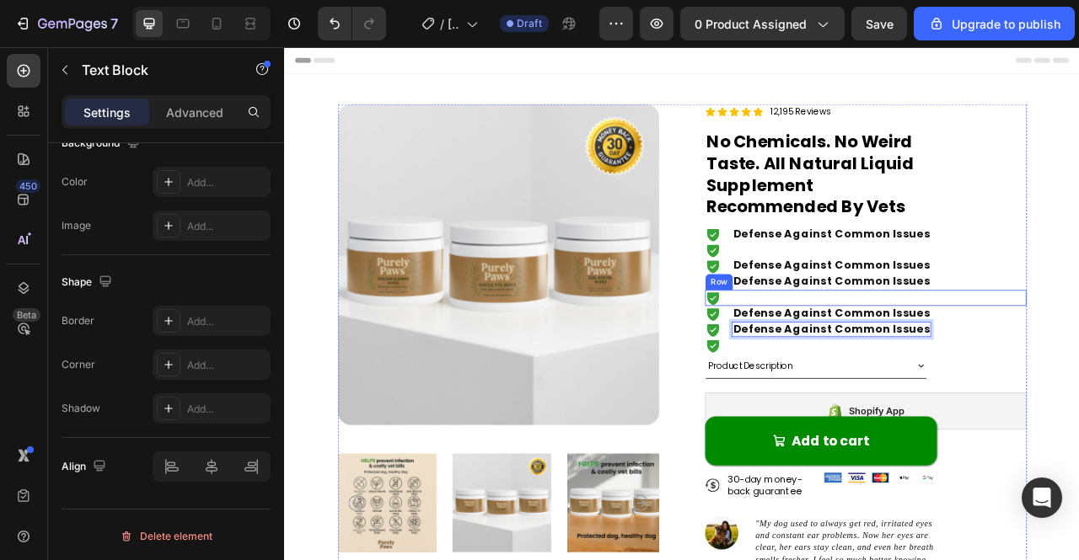
click at [877, 370] on div "Icon Text Block Row" at bounding box center [1023, 367] width 409 height 20
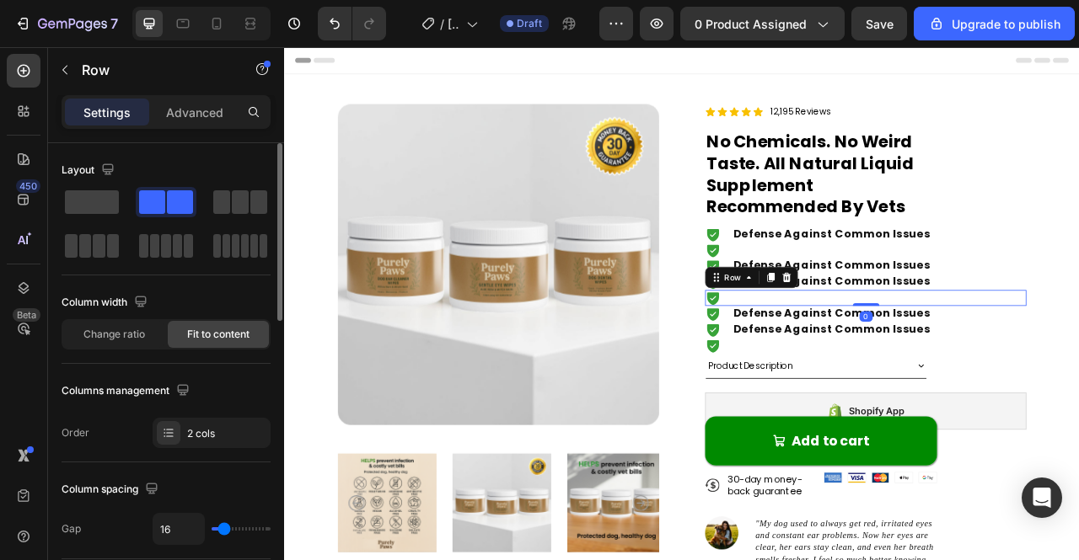
scroll to position [752, 0]
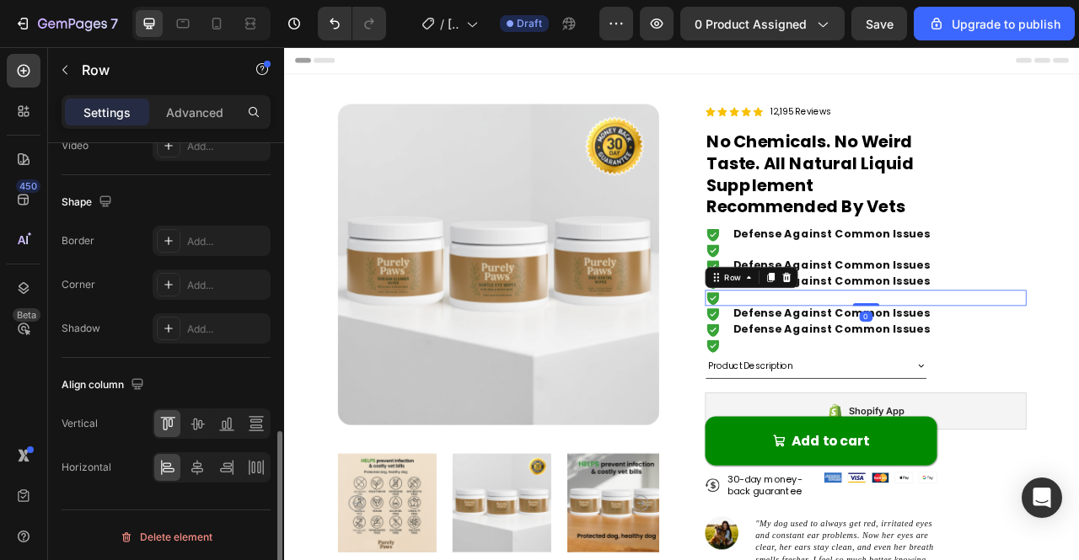
drag, startPoint x: 163, startPoint y: 537, endPoint x: 170, endPoint y: 527, distance: 12.6
click at [164, 535] on div "Delete element" at bounding box center [166, 538] width 93 height 20
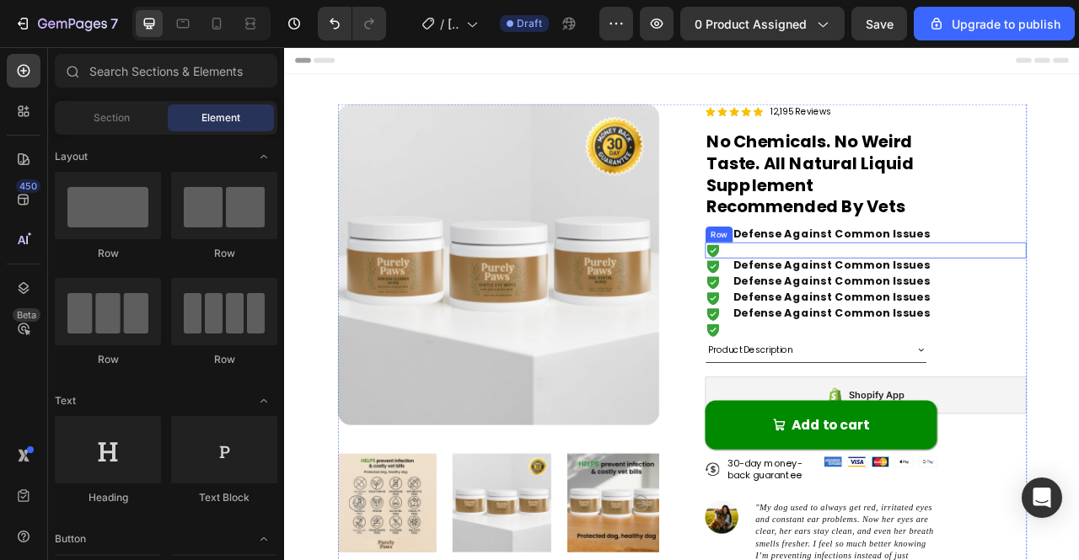
click at [941, 299] on div "Icon Text Block Row" at bounding box center [1023, 306] width 409 height 20
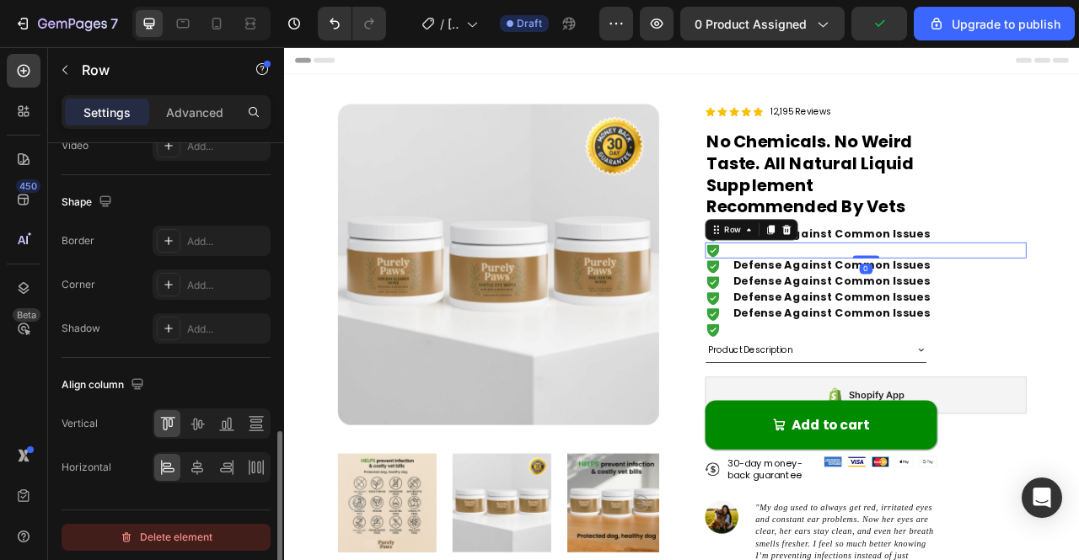
click at [174, 528] on div "Delete element" at bounding box center [166, 538] width 93 height 20
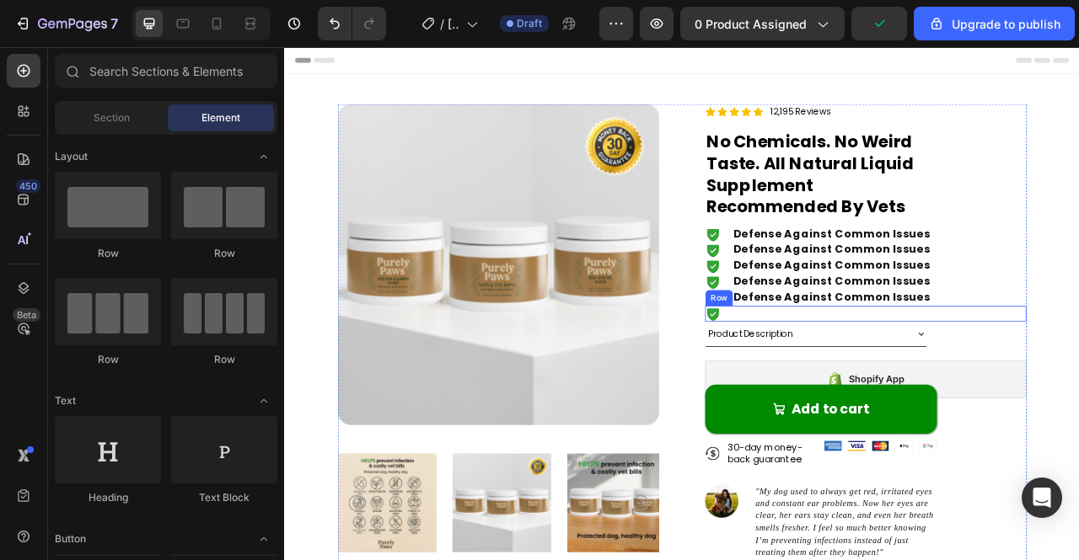
click at [875, 388] on div "Icon Text Block Row" at bounding box center [1023, 387] width 409 height 20
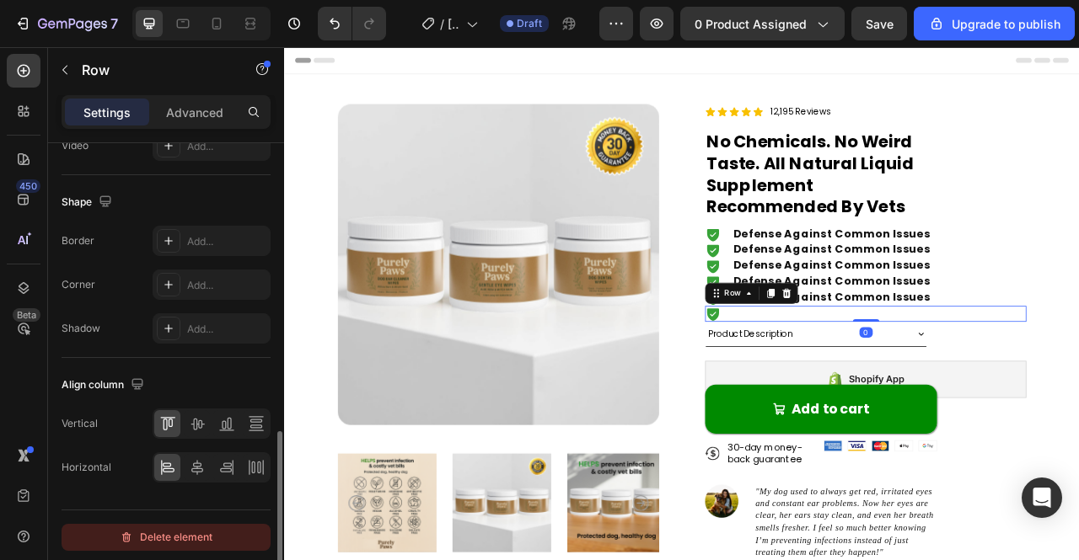
click at [163, 538] on div "Delete element" at bounding box center [166, 538] width 93 height 20
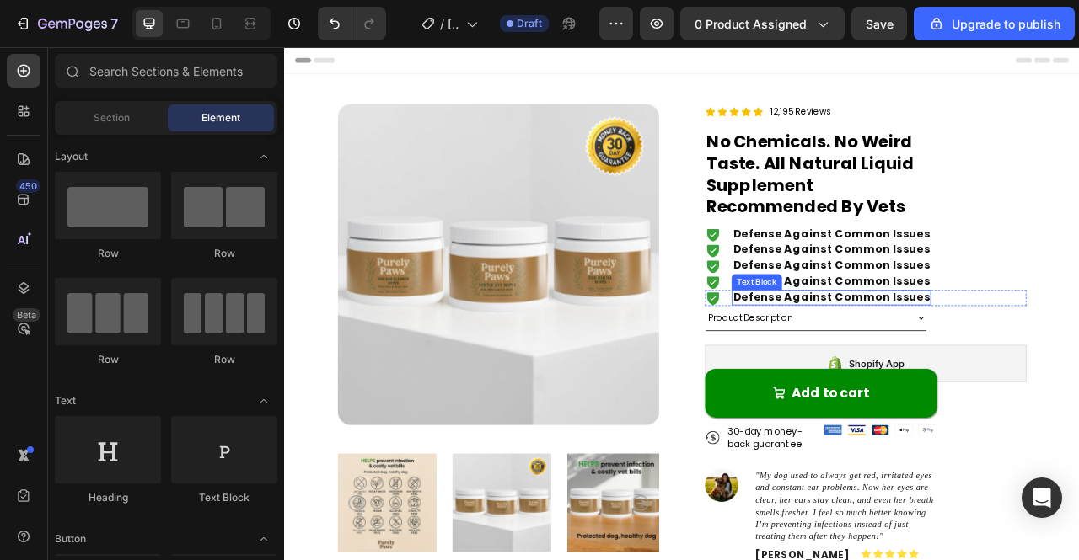
click at [903, 363] on span "Defense Against Common Issues" at bounding box center [980, 365] width 250 height 19
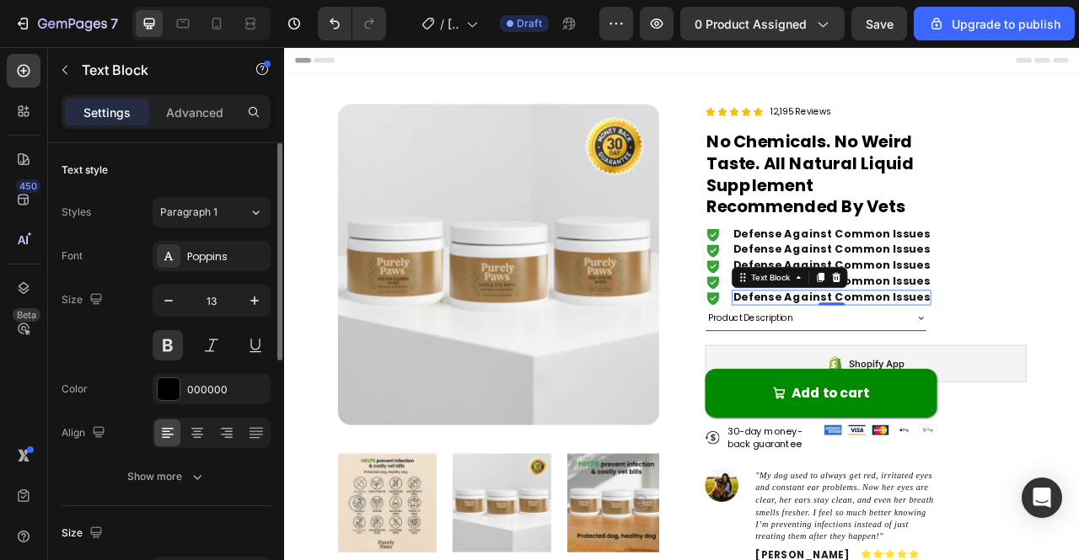
scroll to position [531, 0]
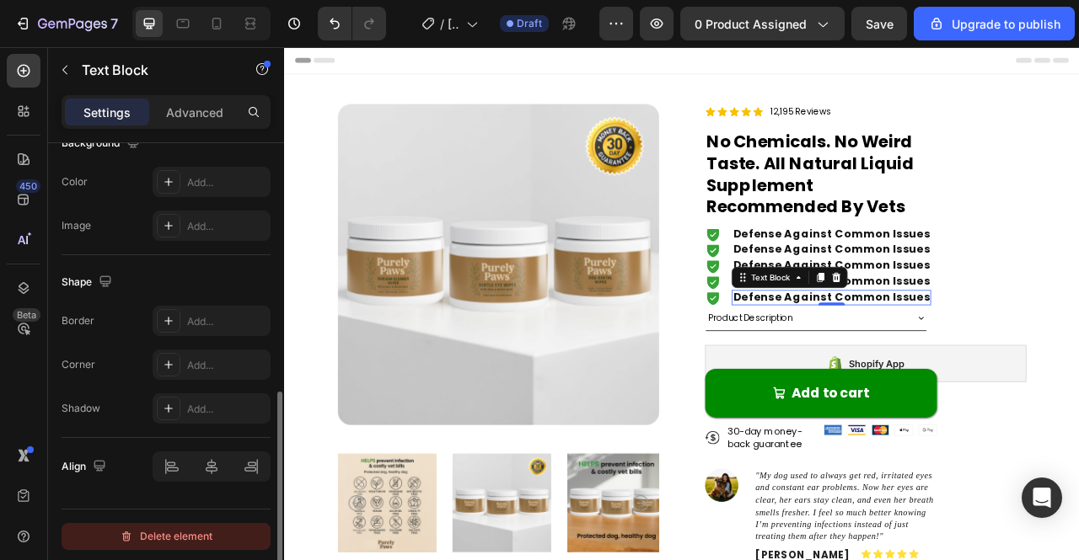
click at [162, 533] on div "Delete element" at bounding box center [166, 537] width 93 height 20
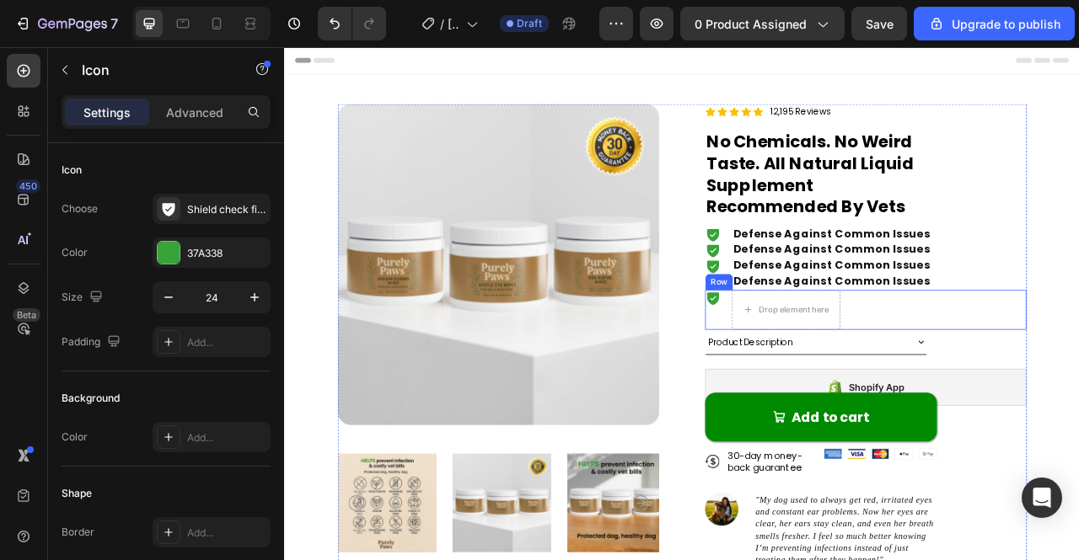
click at [819, 366] on icon at bounding box center [829, 367] width 20 height 20
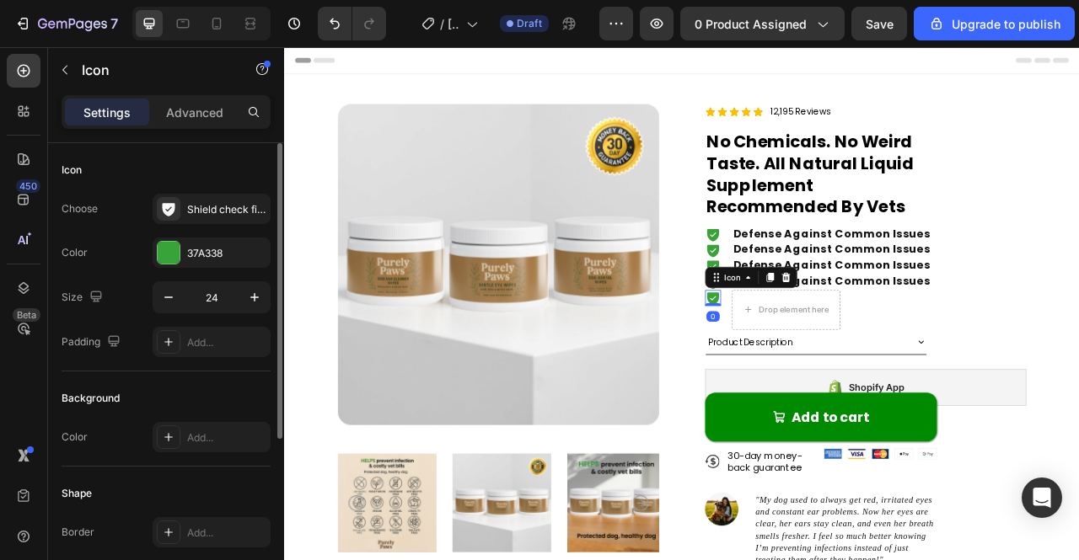
scroll to position [266, 0]
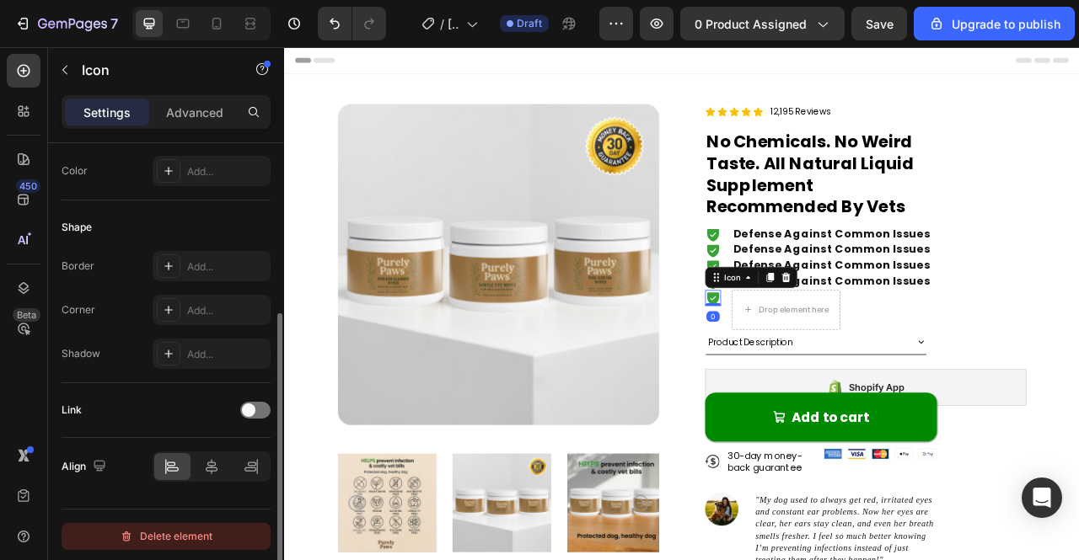
click at [161, 533] on div "Delete element" at bounding box center [166, 537] width 93 height 20
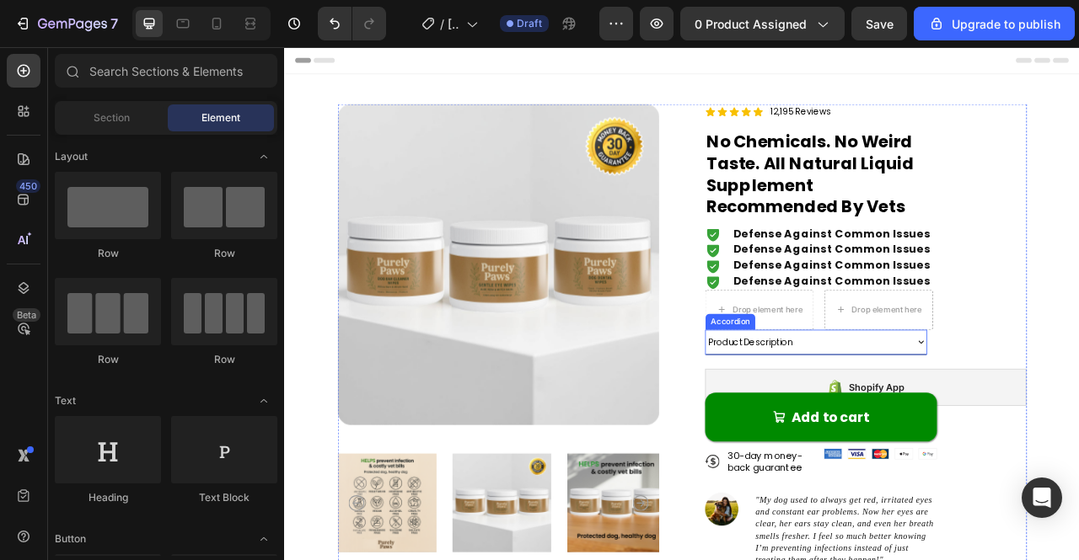
click at [866, 397] on div "Accordion" at bounding box center [851, 396] width 56 height 15
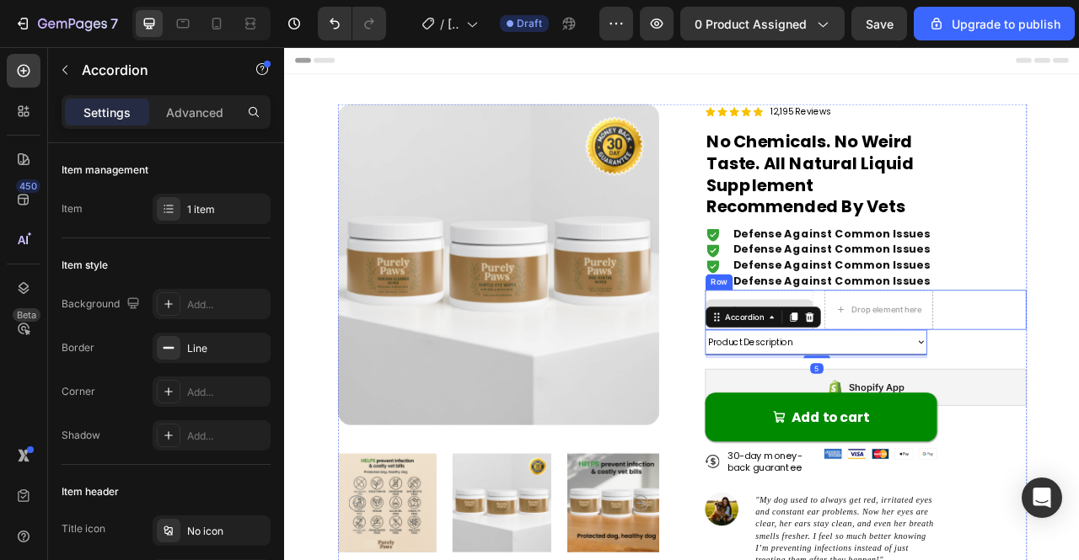
click at [913, 378] on div "Accordion" at bounding box center [892, 391] width 147 height 27
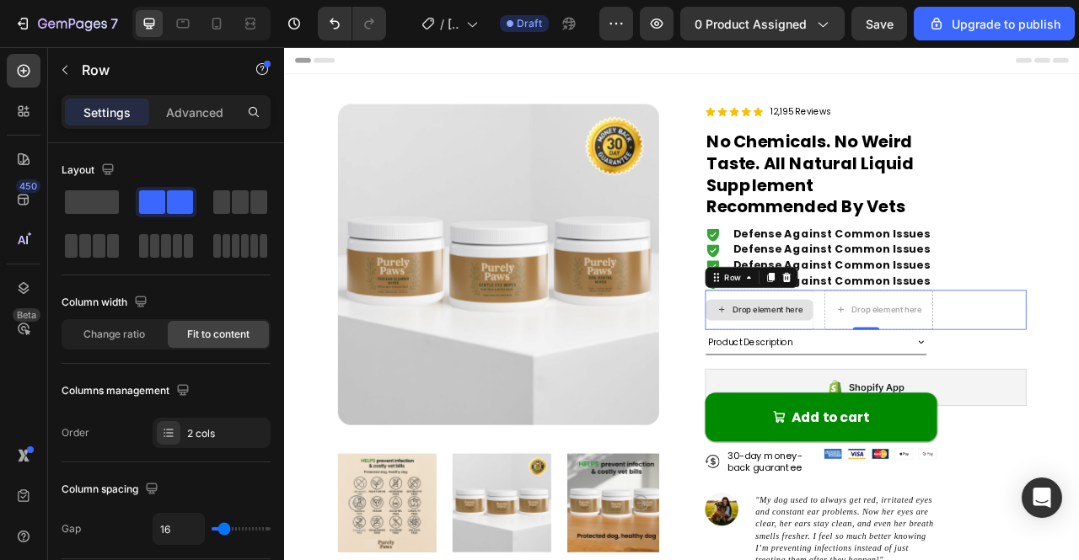
click at [930, 358] on div "Drop element here" at bounding box center [888, 382] width 138 height 51
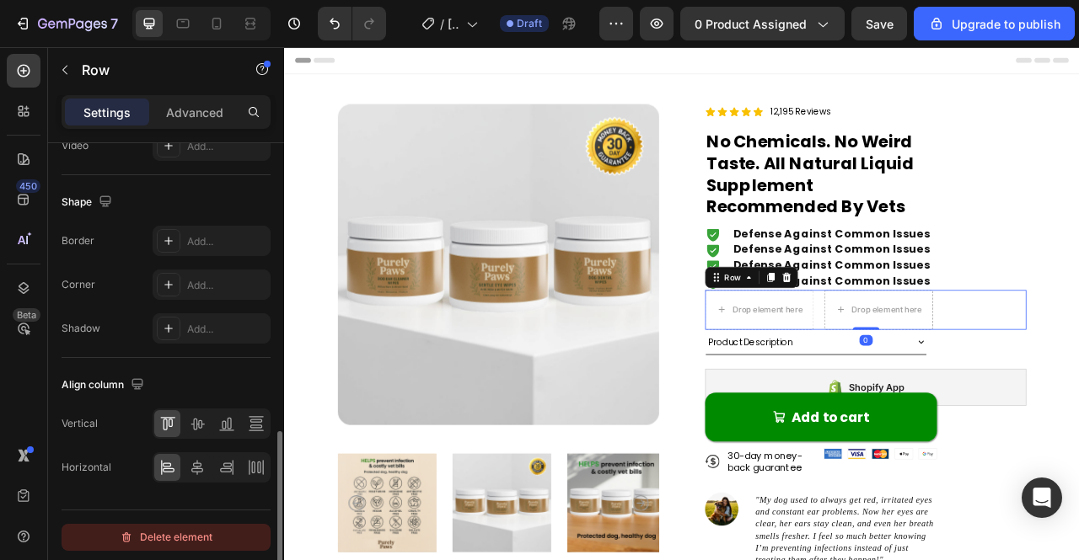
click at [179, 530] on div "Delete element" at bounding box center [166, 538] width 93 height 20
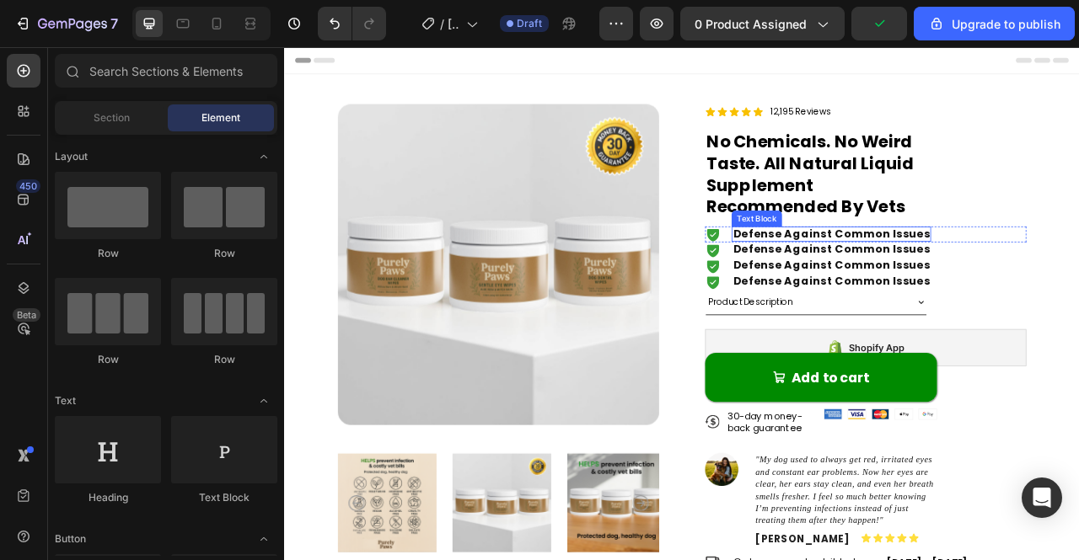
click at [941, 297] on span "Defense Against Common Issues" at bounding box center [980, 304] width 250 height 19
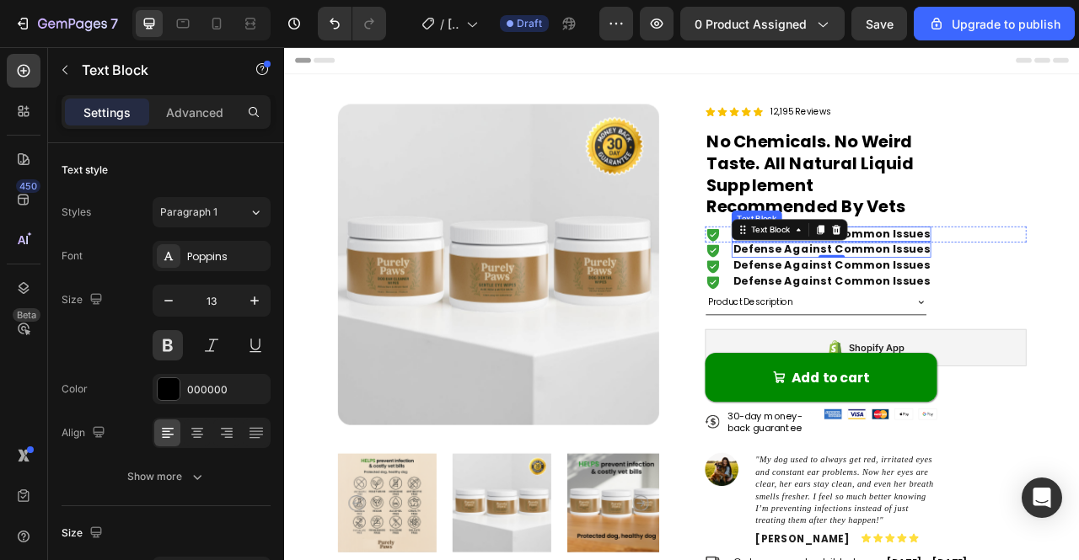
click at [1075, 280] on span "Defense Against Common Issues" at bounding box center [980, 284] width 250 height 19
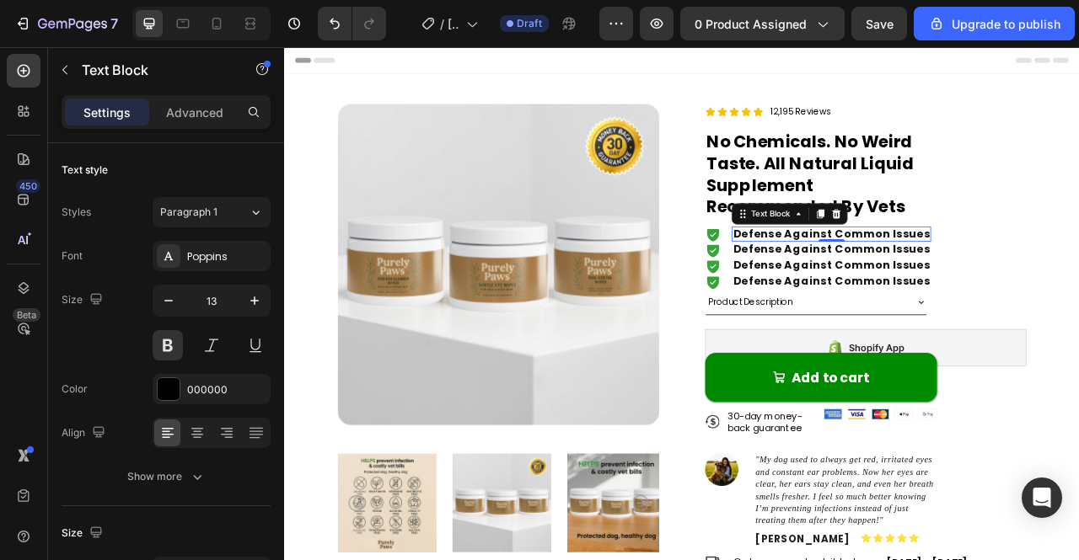
scroll to position [531, 0]
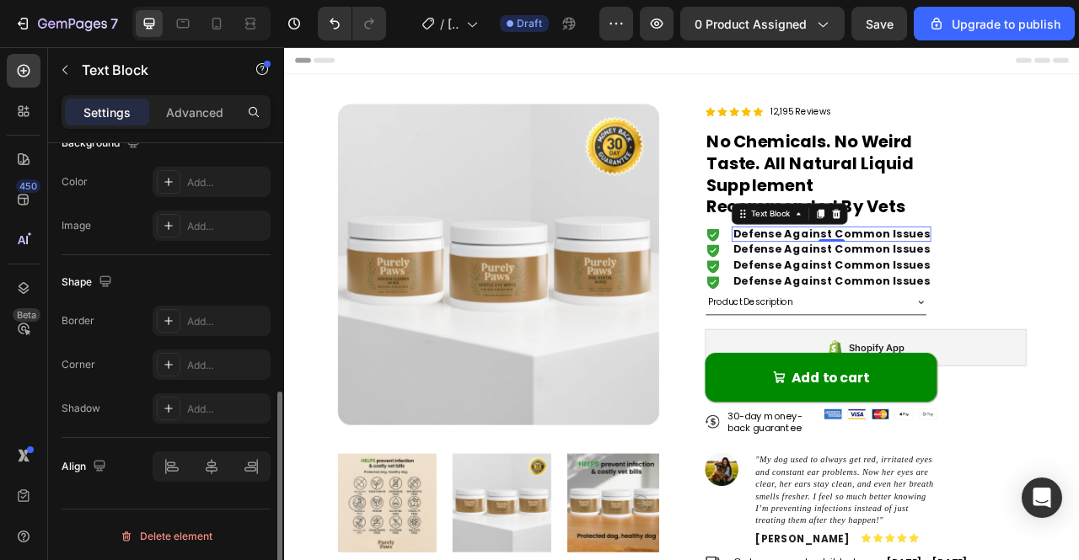
click at [1078, 282] on span "Defense Against Common Issues" at bounding box center [980, 284] width 250 height 19
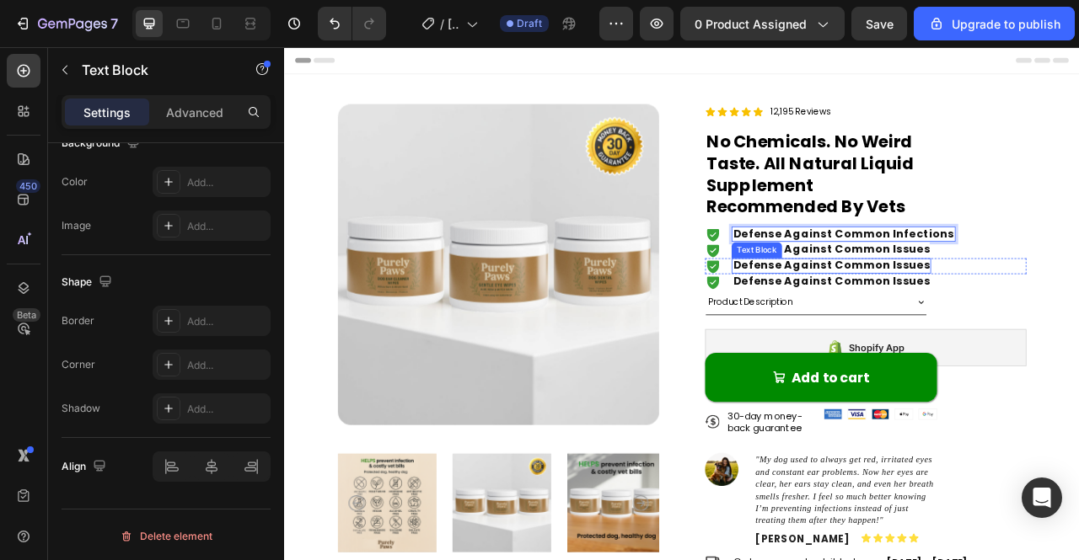
click at [984, 317] on span "Defense Against Common Issues" at bounding box center [980, 324] width 250 height 19
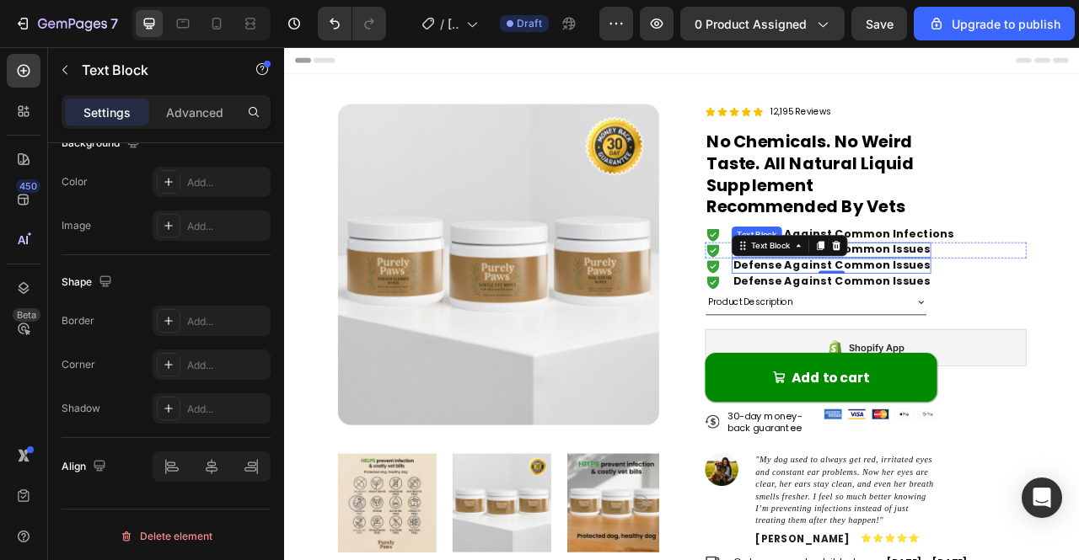
click at [1063, 308] on span "Defense Against Common Issues" at bounding box center [980, 304] width 250 height 19
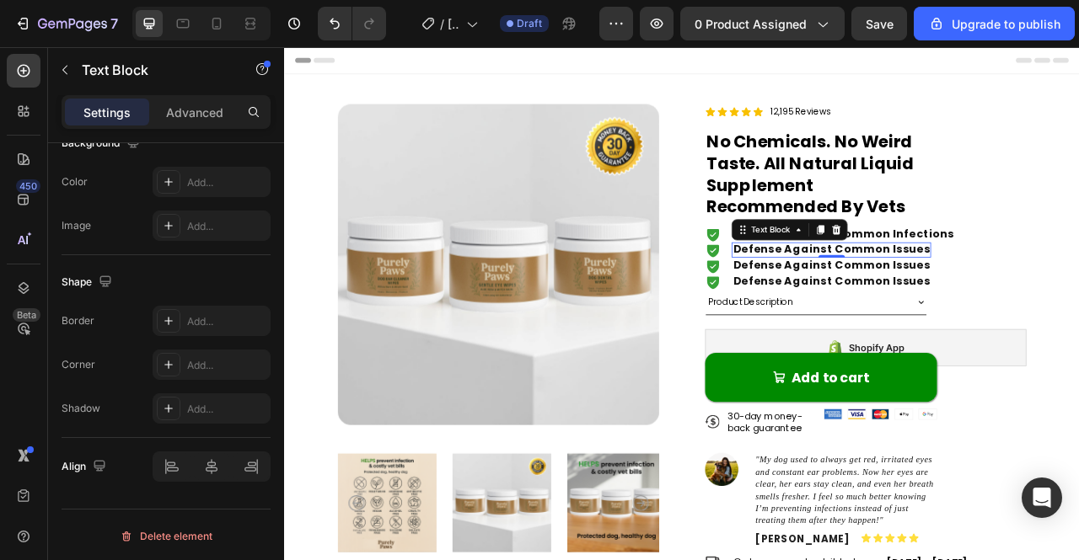
click at [917, 305] on span "Defense Against Common Issues" at bounding box center [980, 304] width 250 height 19
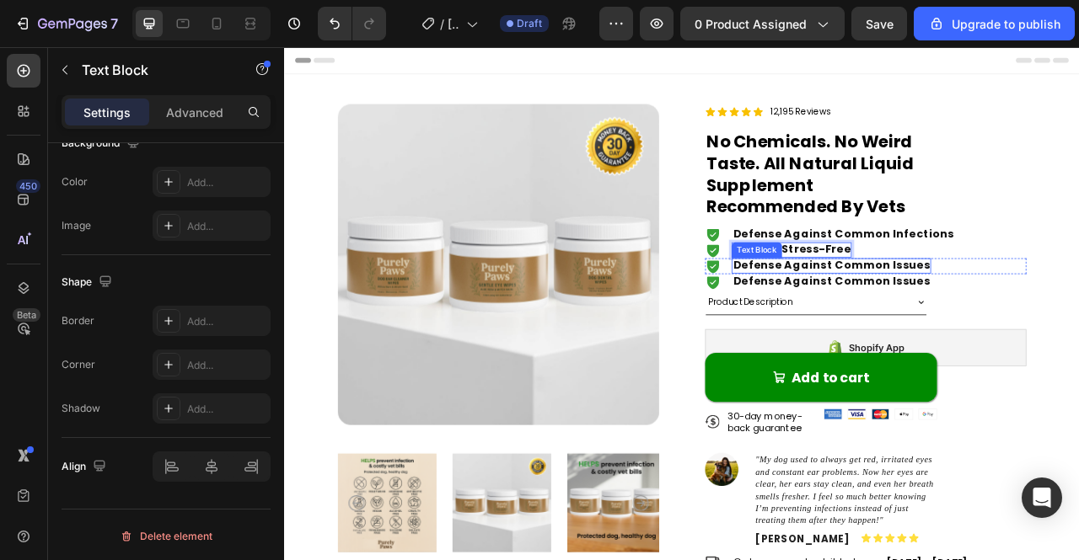
click at [943, 322] on span "Defense Against Common Issues" at bounding box center [980, 324] width 250 height 19
click at [1027, 323] on span "Defense Against Common Issues" at bounding box center [980, 324] width 250 height 19
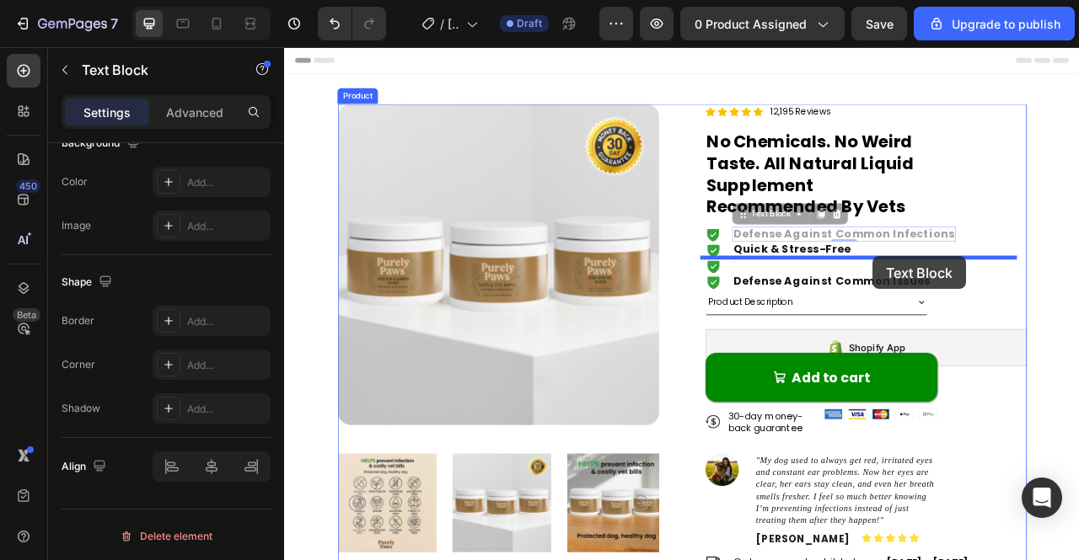
drag, startPoint x: 1049, startPoint y: 284, endPoint x: 1032, endPoint y: 313, distance: 33.2
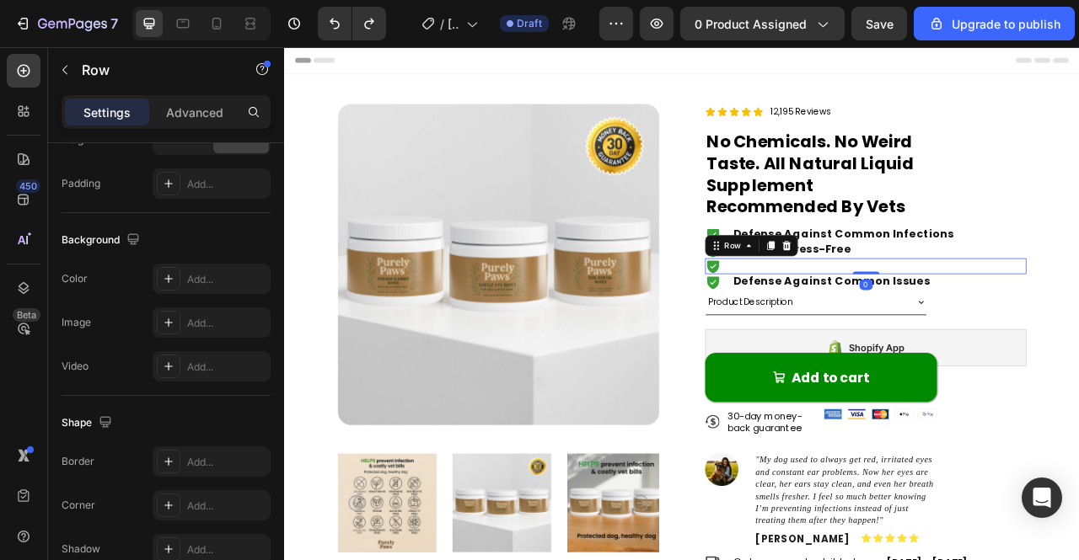
click at [902, 318] on div "Icon Text Block Row 0" at bounding box center [1023, 326] width 409 height 20
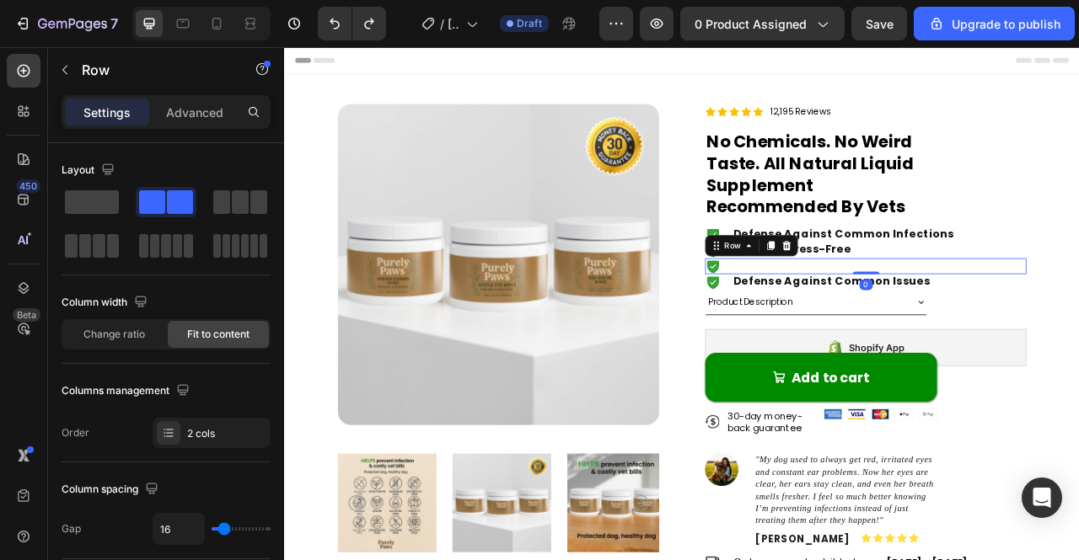
click at [902, 318] on div "Icon Text Block Row 0" at bounding box center [1023, 326] width 409 height 20
click at [902, 329] on div "Icon Text Block Row 0" at bounding box center [1023, 326] width 409 height 20
click at [920, 329] on div "Icon Text Block Row 0" at bounding box center [1023, 326] width 409 height 20
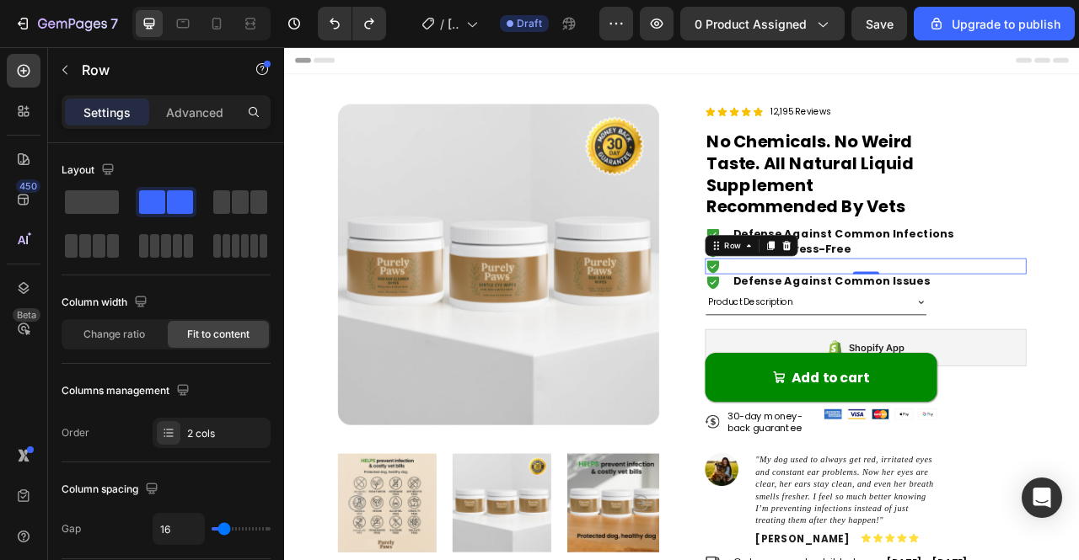
click at [920, 329] on div "Icon Text Block Row 0" at bounding box center [1023, 326] width 409 height 20
drag, startPoint x: 920, startPoint y: 329, endPoint x: 942, endPoint y: 330, distance: 22.8
click at [932, 335] on div "Icon Text Block Row 0" at bounding box center [1023, 326] width 409 height 20
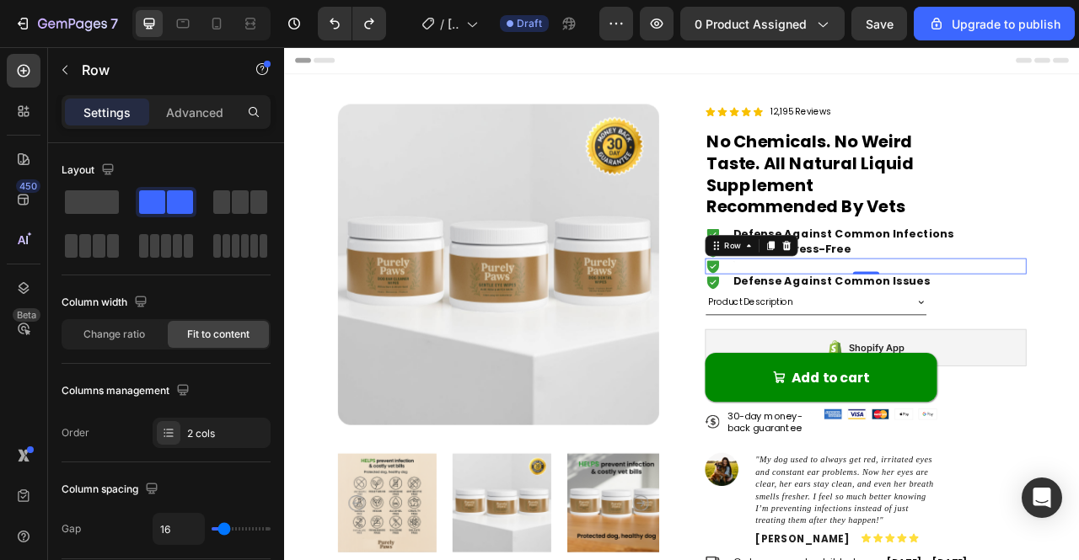
click at [946, 326] on div "Icon Text Block Row 0" at bounding box center [1023, 326] width 409 height 20
click at [967, 330] on div "Icon Text Block Row 0" at bounding box center [1023, 326] width 409 height 20
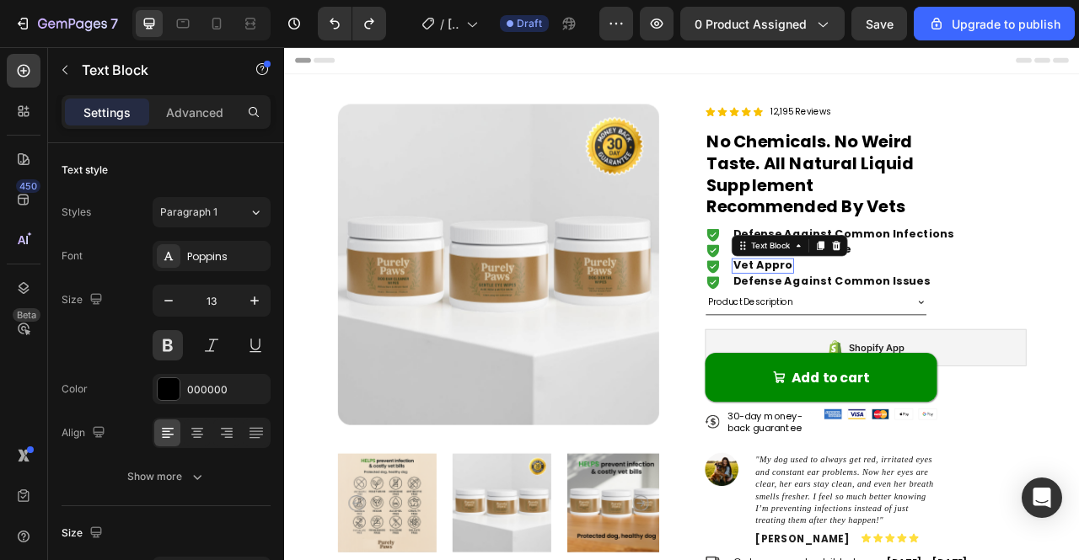
click at [909, 330] on span "Vet Appro" at bounding box center [893, 324] width 76 height 19
click at [902, 327] on span "Vet Appro" at bounding box center [893, 324] width 76 height 19
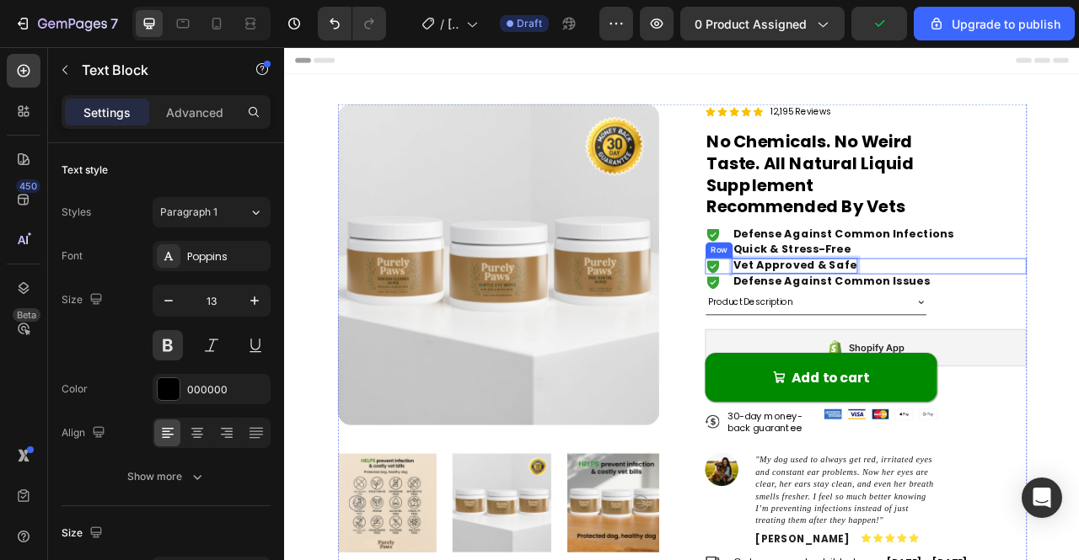
click at [1037, 335] on div "Icon Vet Approved & Safe Text Block 0 Row" at bounding box center [1023, 326] width 409 height 20
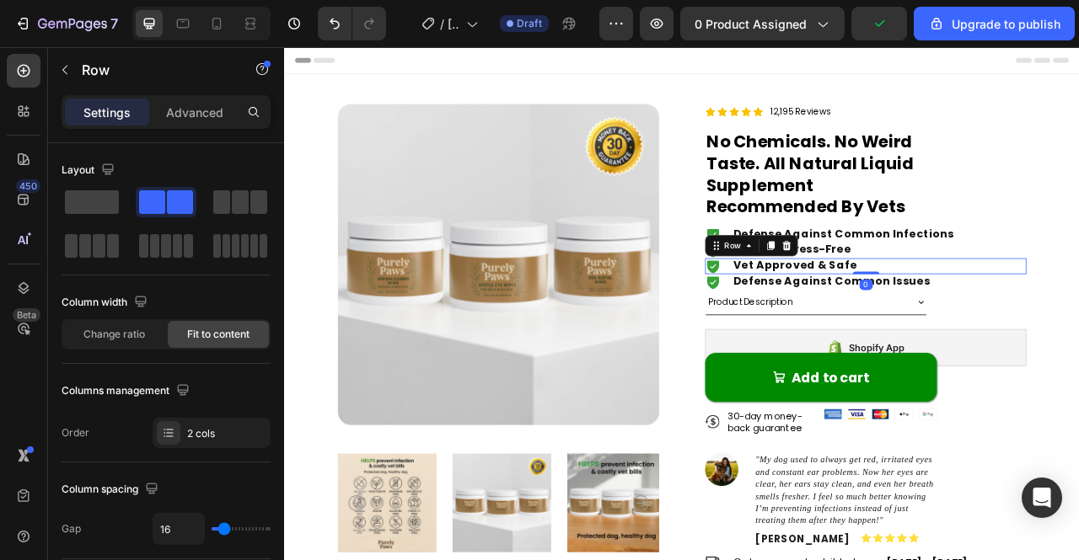
click at [1029, 349] on span "Defense Against Common Issues" at bounding box center [980, 344] width 250 height 19
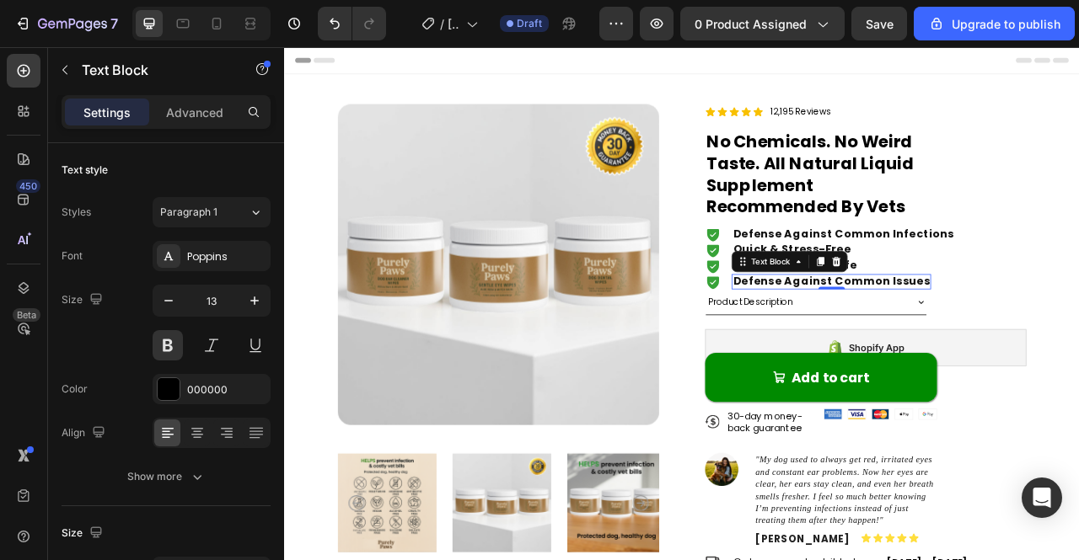
click at [1054, 342] on span "Defense Against Common Issues" at bounding box center [980, 344] width 250 height 19
click at [993, 321] on span "Vet Approved & Safe" at bounding box center [933, 324] width 157 height 19
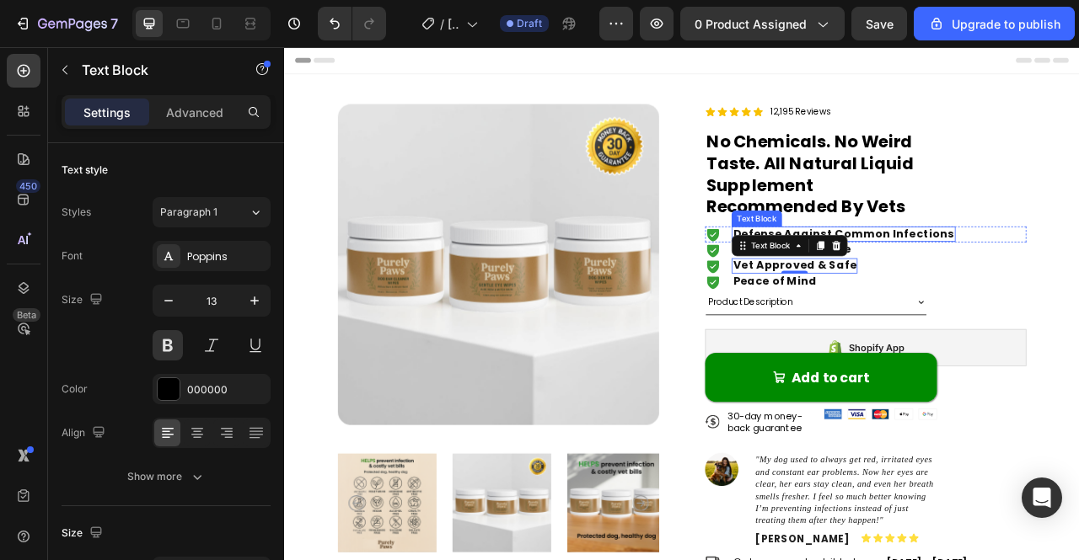
click at [1027, 284] on span "Defense Against Common Infections" at bounding box center [995, 284] width 281 height 19
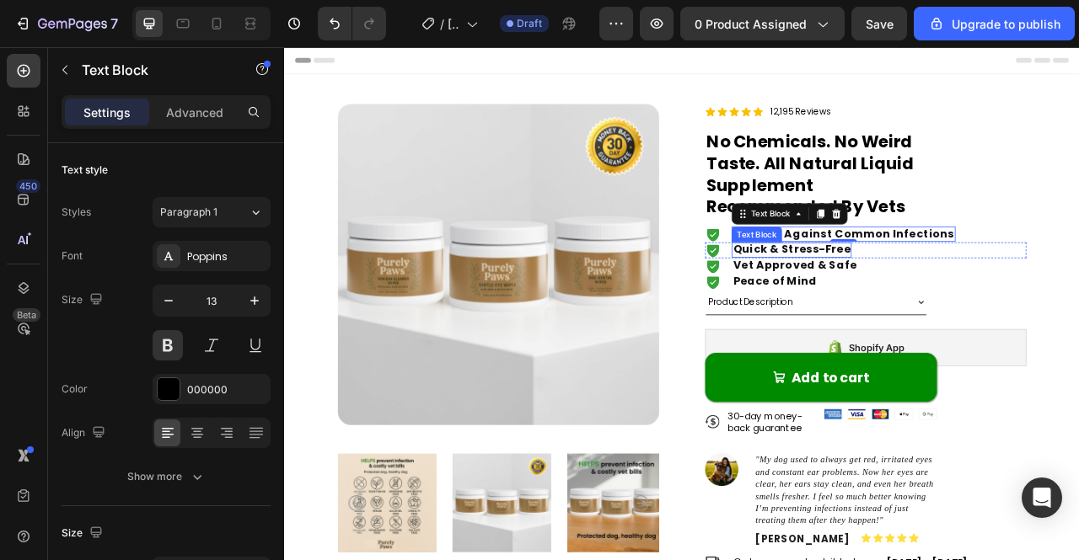
click at [929, 307] on span "Quick & Stress-Free" at bounding box center [929, 304] width 149 height 19
click at [936, 308] on span "Quick & Stress-Free" at bounding box center [929, 304] width 149 height 19
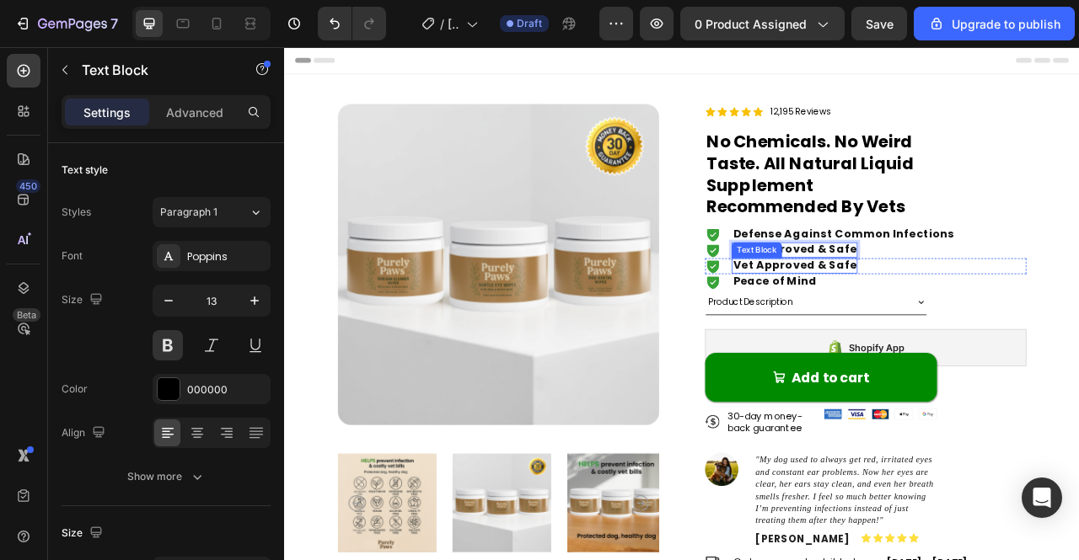
click at [952, 329] on span "Vet Approved & Safe" at bounding box center [933, 324] width 157 height 19
click at [946, 327] on span "Vet Approved & Safe" at bounding box center [933, 324] width 157 height 19
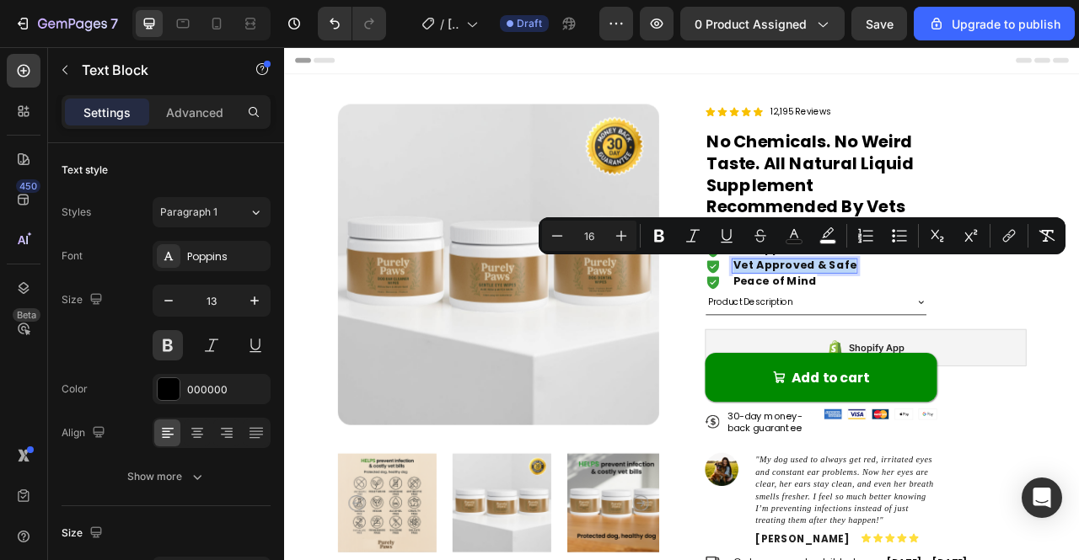
click at [946, 327] on span "Vet Approved & Safe" at bounding box center [933, 324] width 157 height 19
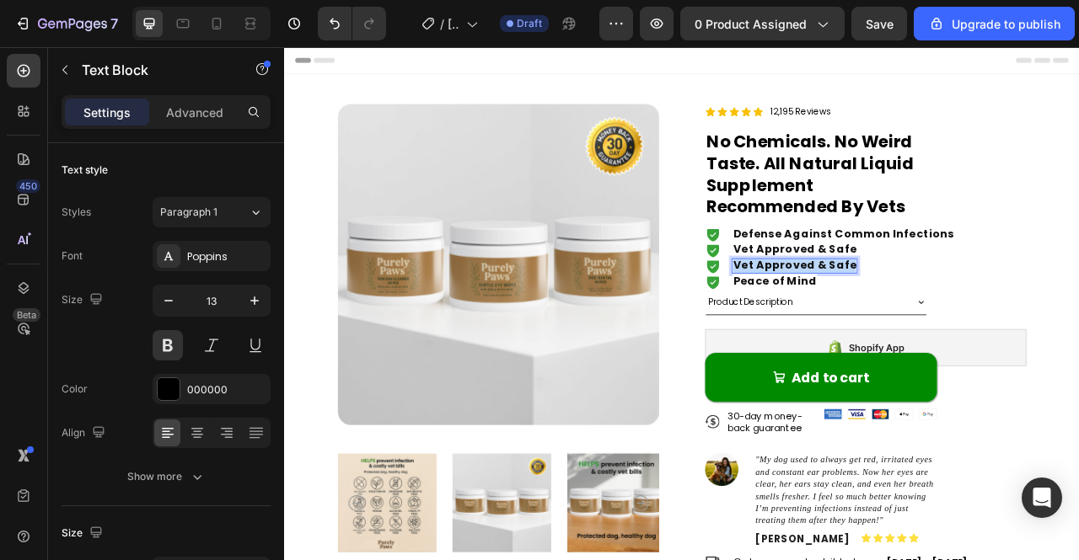
click at [946, 327] on span "Vet Approved & Safe" at bounding box center [933, 324] width 157 height 19
click at [957, 364] on div "Product Description" at bounding box center [947, 372] width 254 height 24
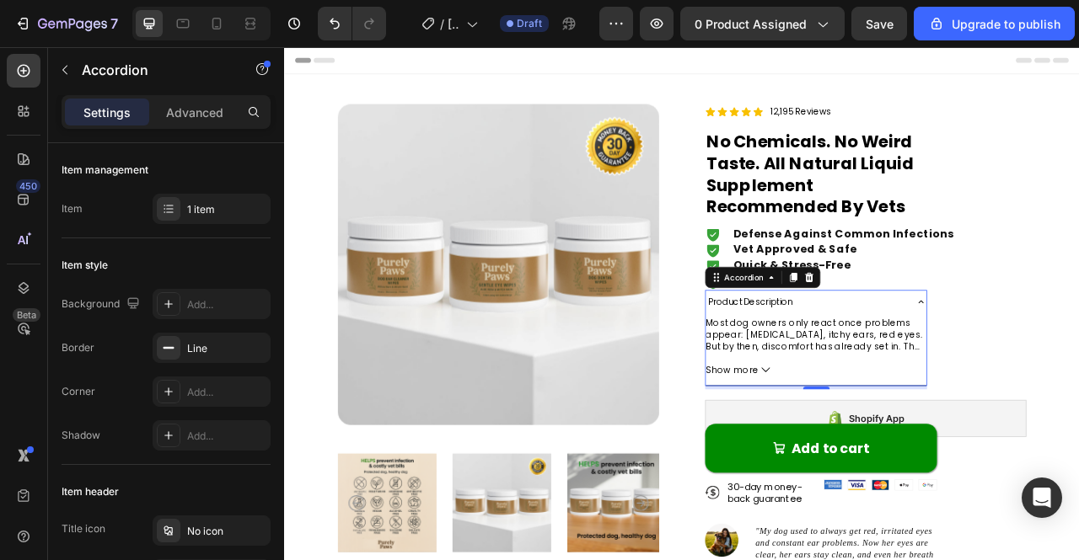
click at [1039, 368] on div "Product Description" at bounding box center [947, 372] width 254 height 24
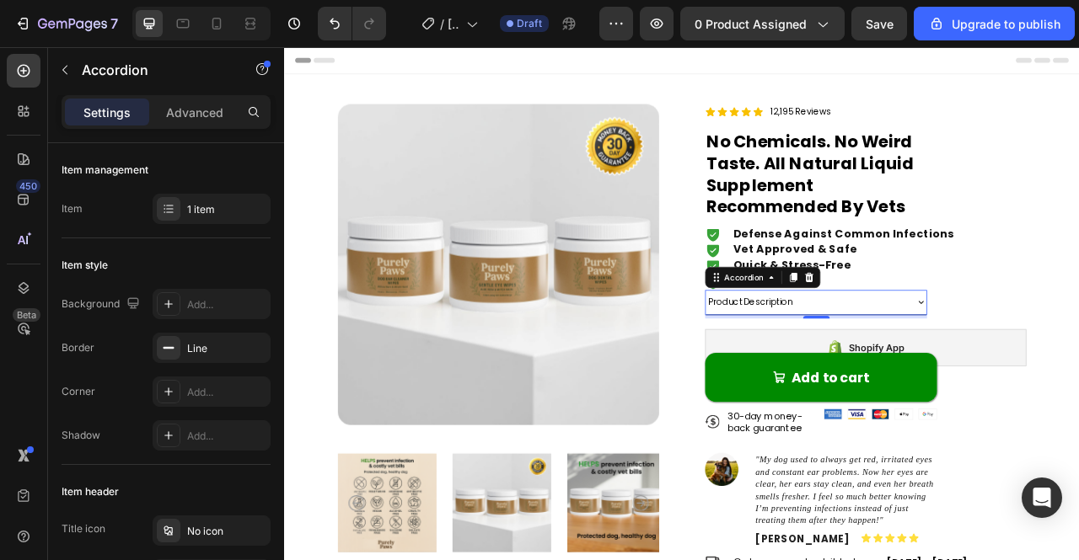
click at [1039, 368] on div "Product Description" at bounding box center [947, 372] width 254 height 24
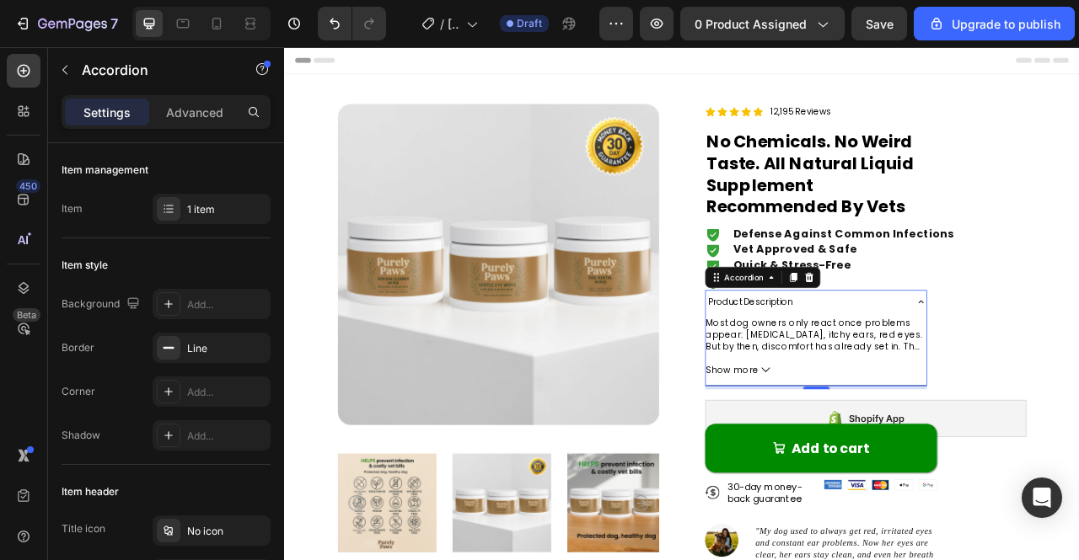
click at [1018, 366] on div "Product Description" at bounding box center [947, 372] width 254 height 24
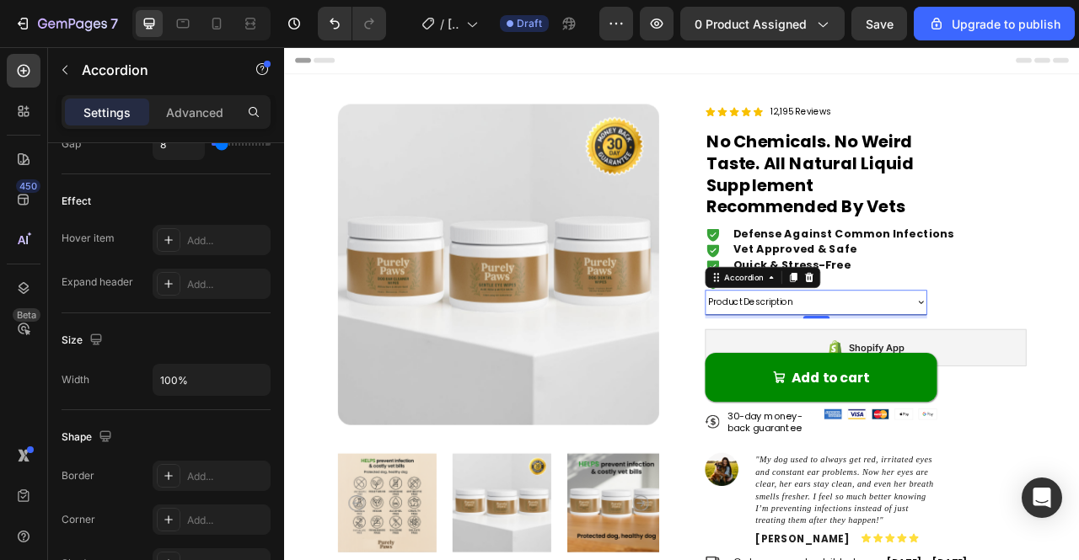
scroll to position [1134, 0]
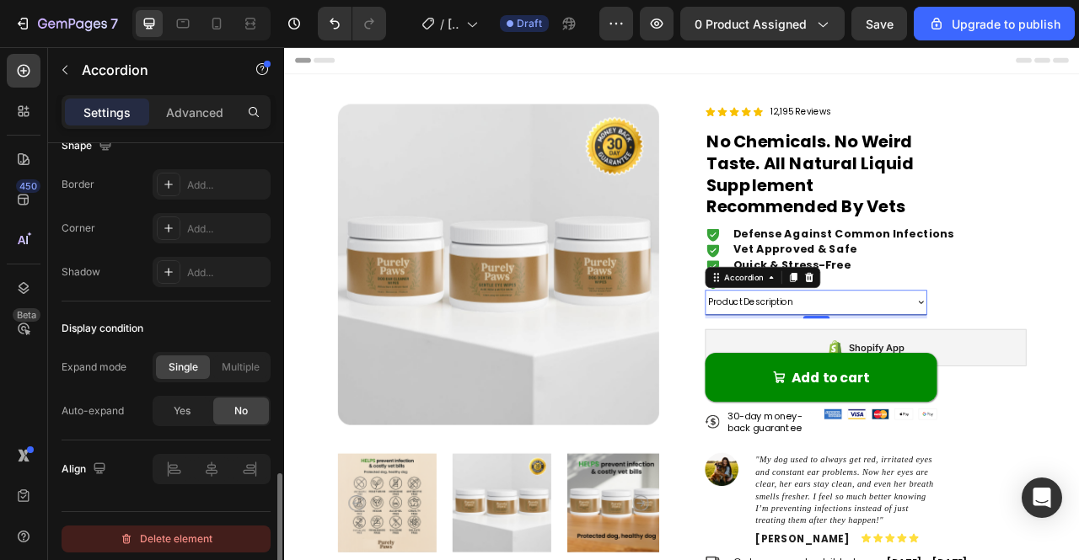
click at [175, 529] on div "Delete element" at bounding box center [166, 539] width 93 height 20
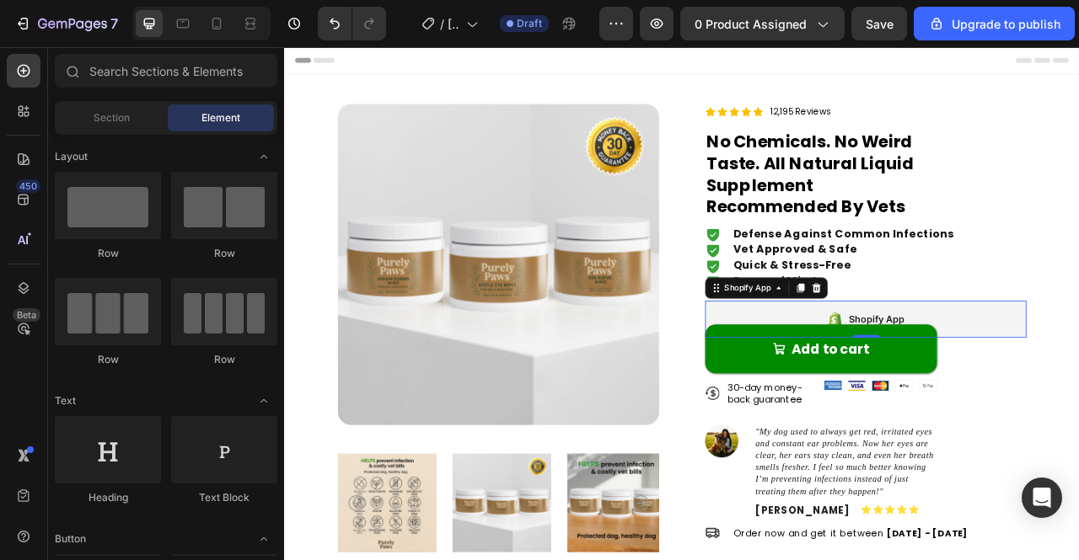
click at [986, 379] on div "Shopify App" at bounding box center [1023, 393] width 409 height 47
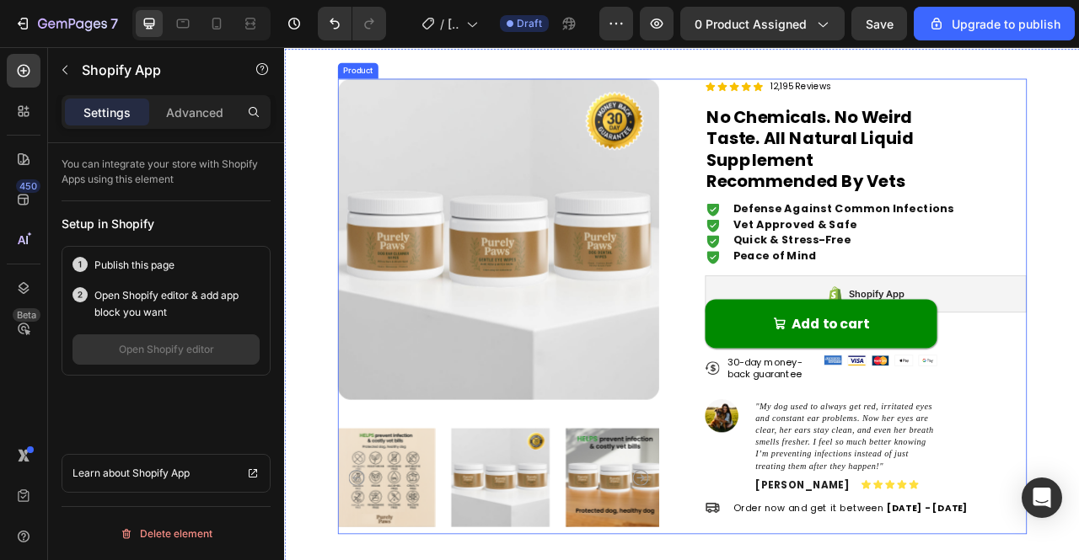
scroll to position [0, 0]
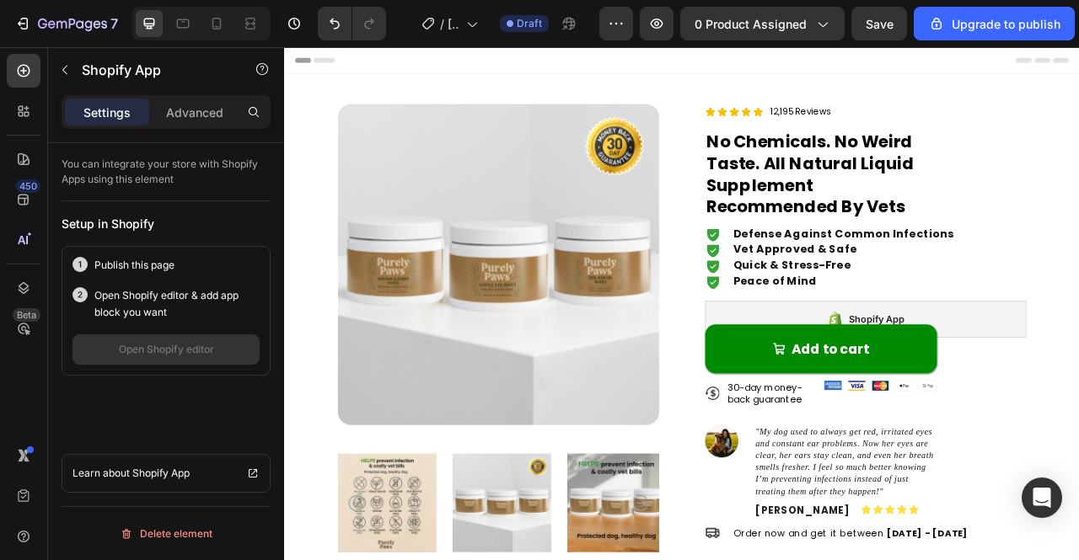
click at [1078, 385] on div "Shopify App" at bounding box center [1023, 393] width 409 height 47
click at [1078, 378] on div "Shopify App" at bounding box center [1023, 393] width 409 height 47
click at [1038, 308] on div "Icon Vet Approved & Safe Text Block Row" at bounding box center [1023, 306] width 409 height 20
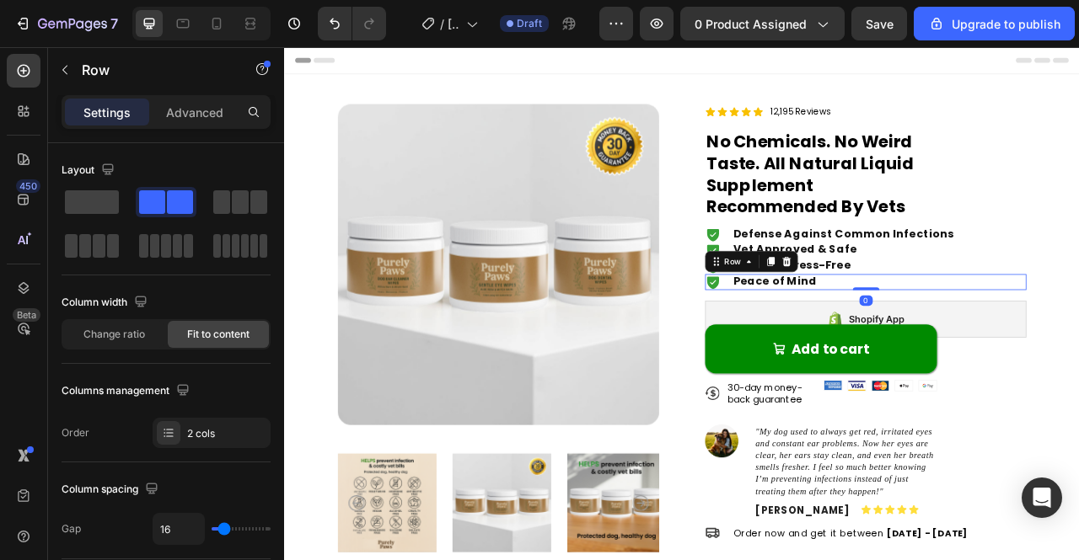
click at [973, 337] on div "Icon Peace of Mind Text Block Row 0" at bounding box center [1023, 346] width 409 height 20
click at [1078, 389] on div "Shopify App" at bounding box center [1023, 393] width 409 height 47
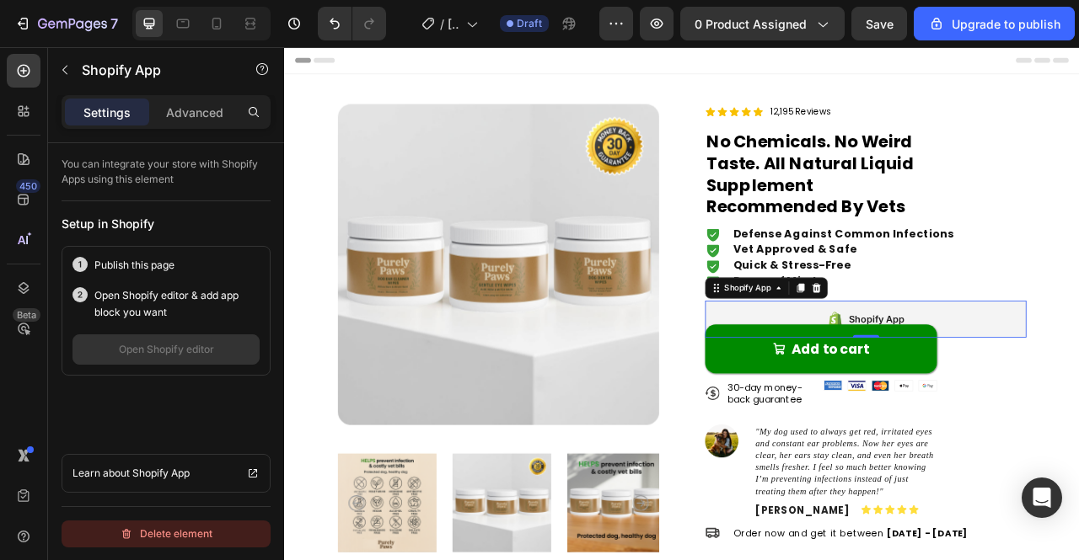
click at [203, 528] on div "Delete element" at bounding box center [166, 534] width 93 height 20
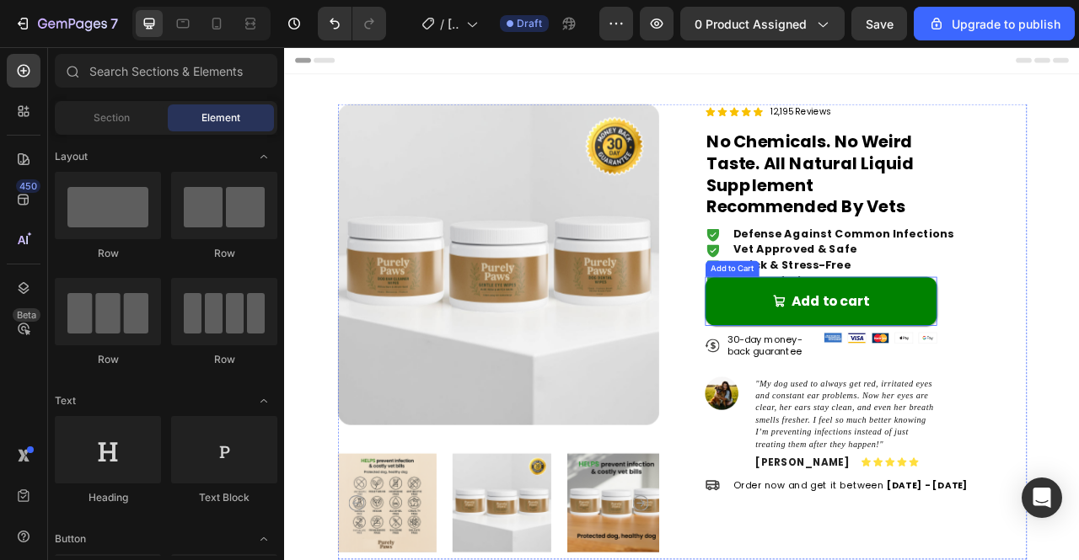
click at [882, 349] on button "Add to cart" at bounding box center [966, 371] width 295 height 62
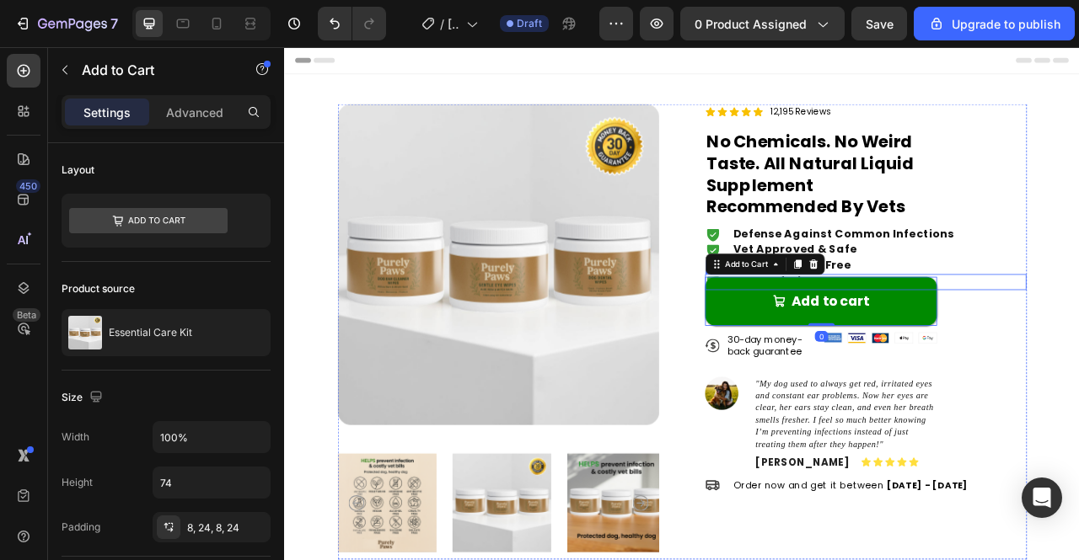
click at [1078, 340] on div "Icon Peace of Mind Text Block Row" at bounding box center [1023, 346] width 409 height 20
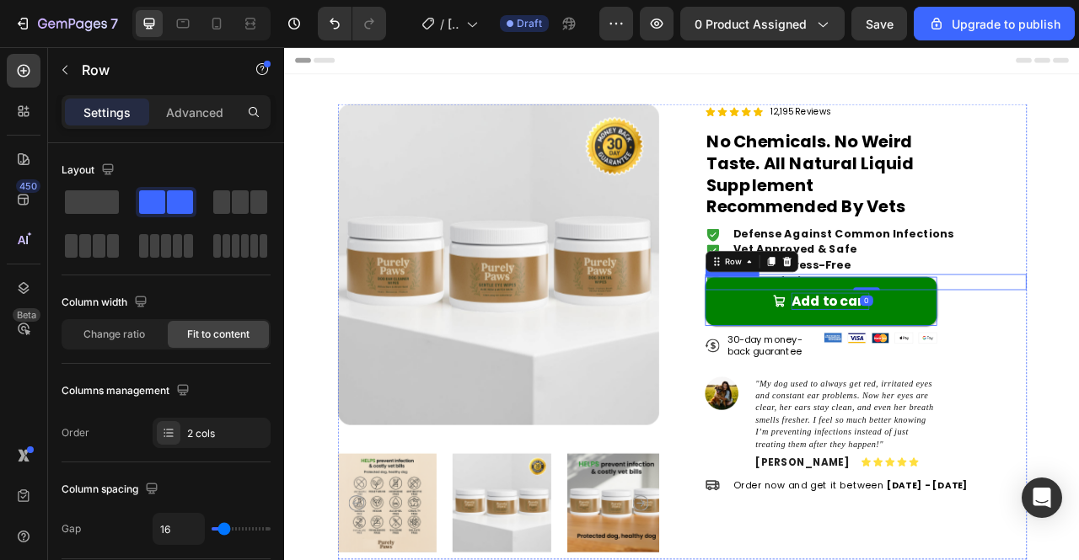
click at [965, 377] on div "Add to cart" at bounding box center [978, 371] width 99 height 22
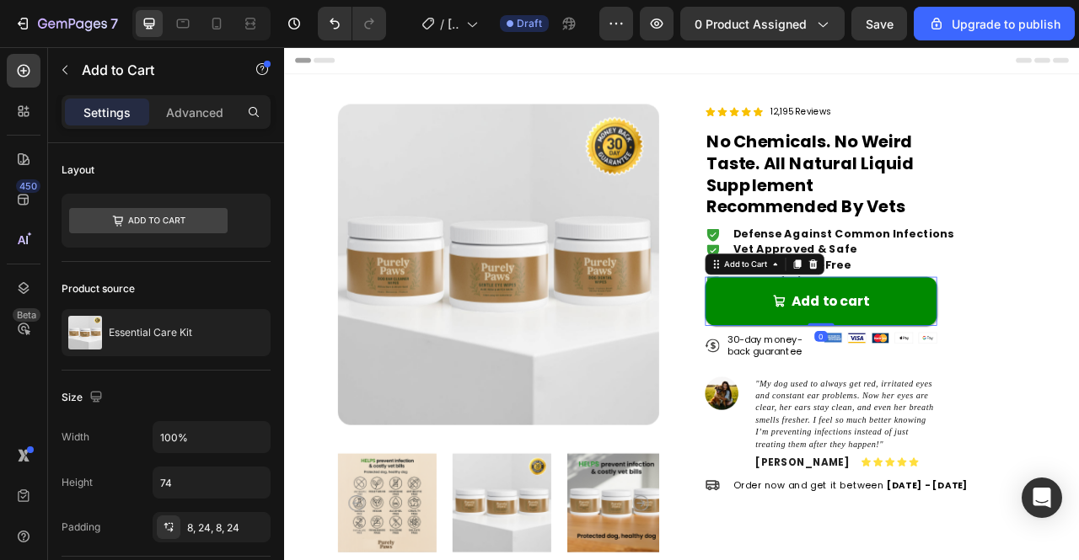
click at [936, 414] on p "30-day money-back guarantee" at bounding box center [905, 427] width 114 height 30
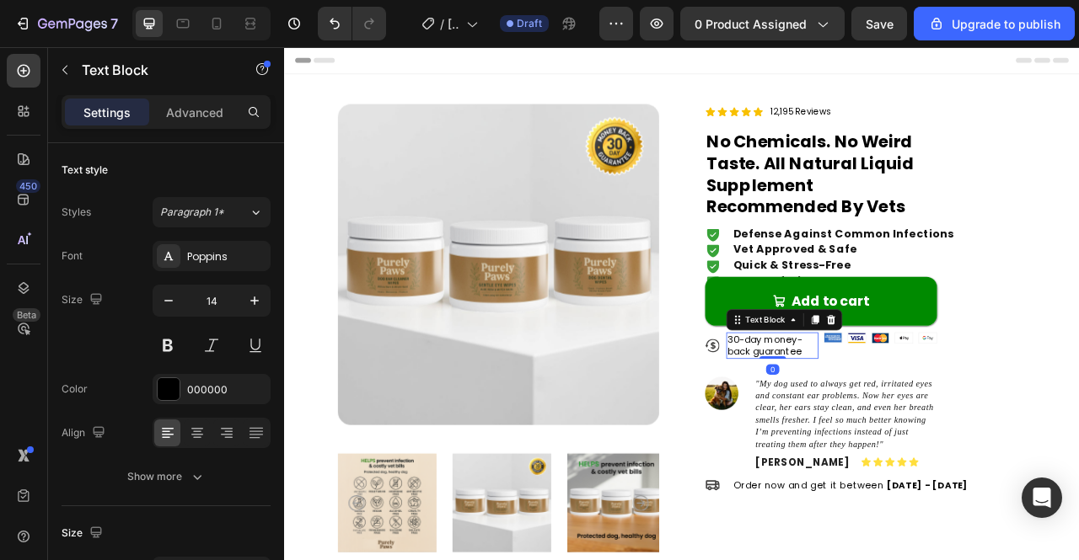
click at [1032, 413] on img at bounding box center [1043, 417] width 22 height 13
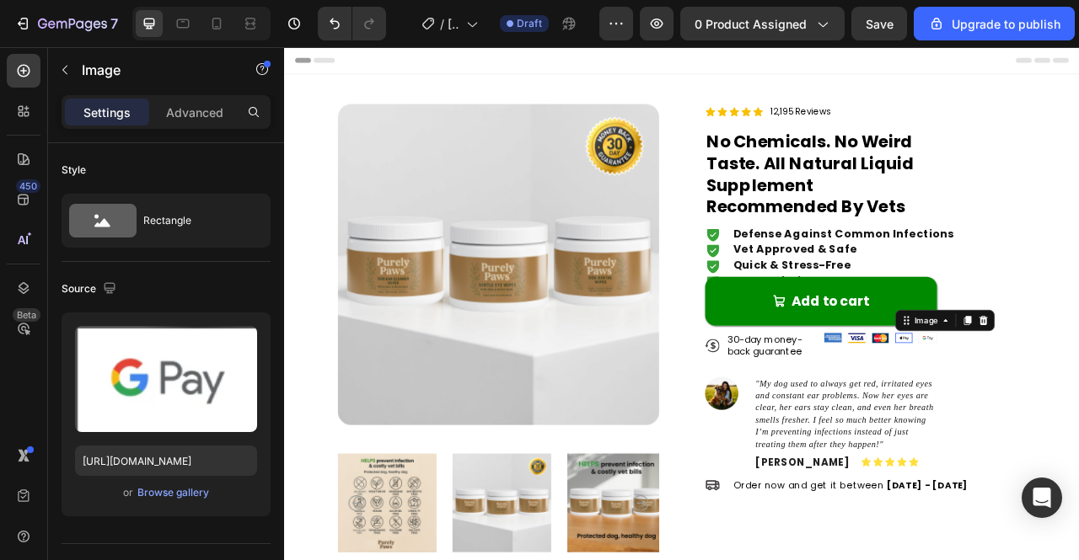
click at [1061, 411] on img at bounding box center [1072, 417] width 22 height 13
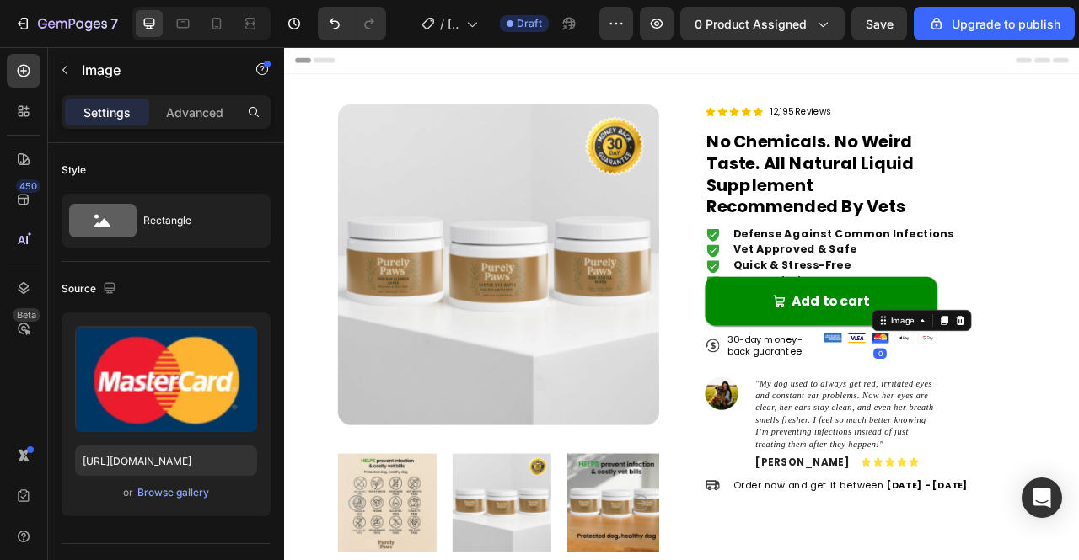
click at [1032, 416] on img at bounding box center [1043, 417] width 22 height 13
click at [1007, 421] on div "Image" at bounding box center [1012, 417] width 24 height 14
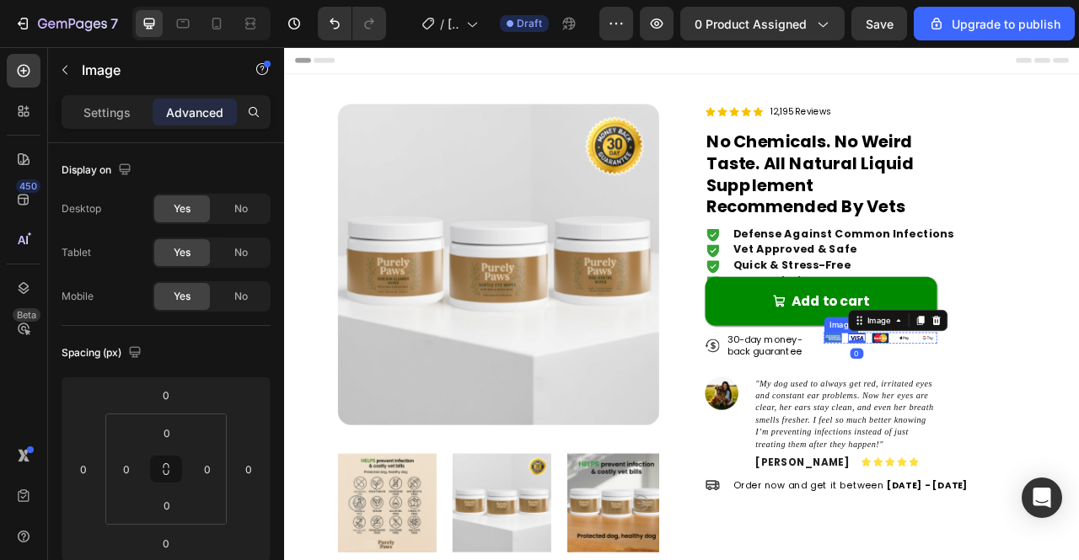
click at [984, 412] on div "Image Image 0 Image Image Image Row" at bounding box center [1042, 417] width 144 height 14
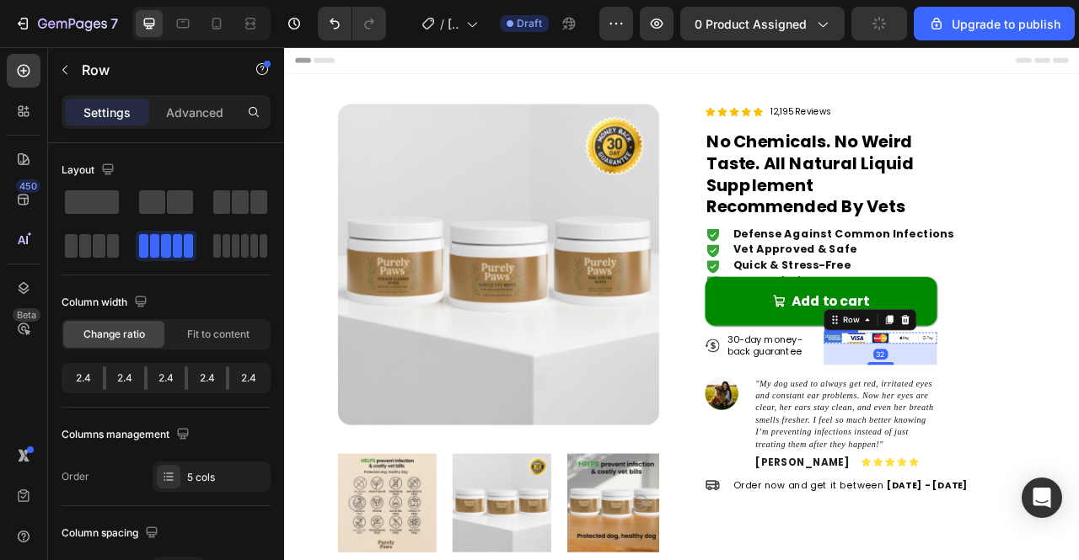
click at [976, 415] on img at bounding box center [982, 417] width 22 height 13
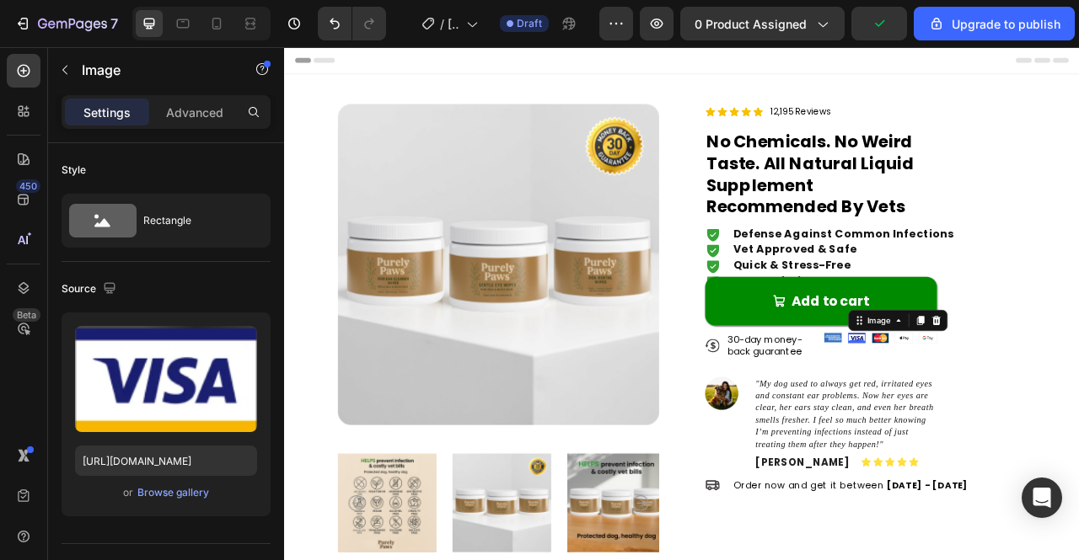
click at [1001, 417] on img at bounding box center [1012, 417] width 22 height 13
click at [1035, 415] on img at bounding box center [1043, 417] width 22 height 13
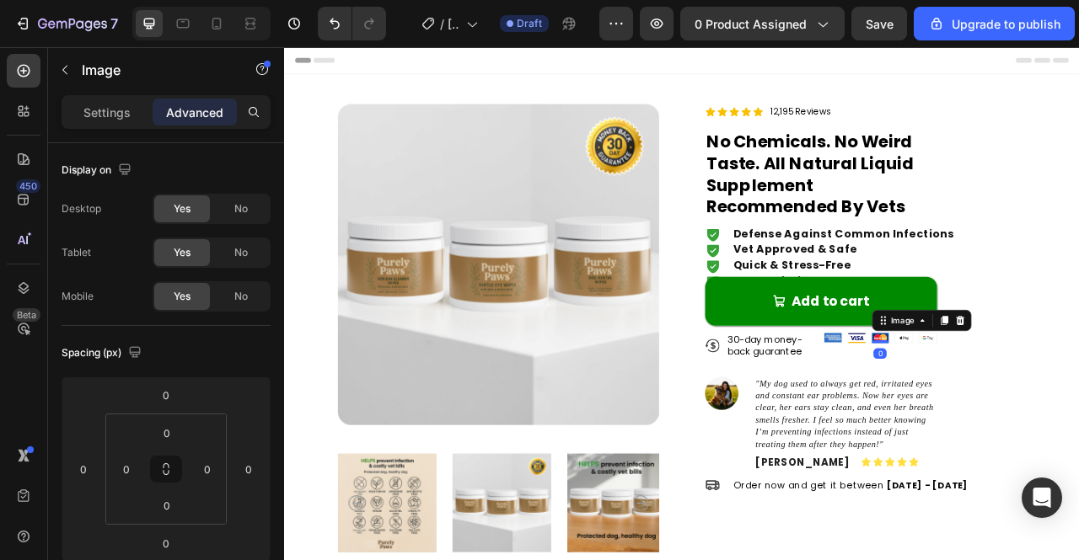
click at [1032, 417] on img at bounding box center [1043, 417] width 22 height 13
click at [1061, 417] on img at bounding box center [1072, 417] width 22 height 13
click at [979, 413] on img at bounding box center [982, 417] width 22 height 13
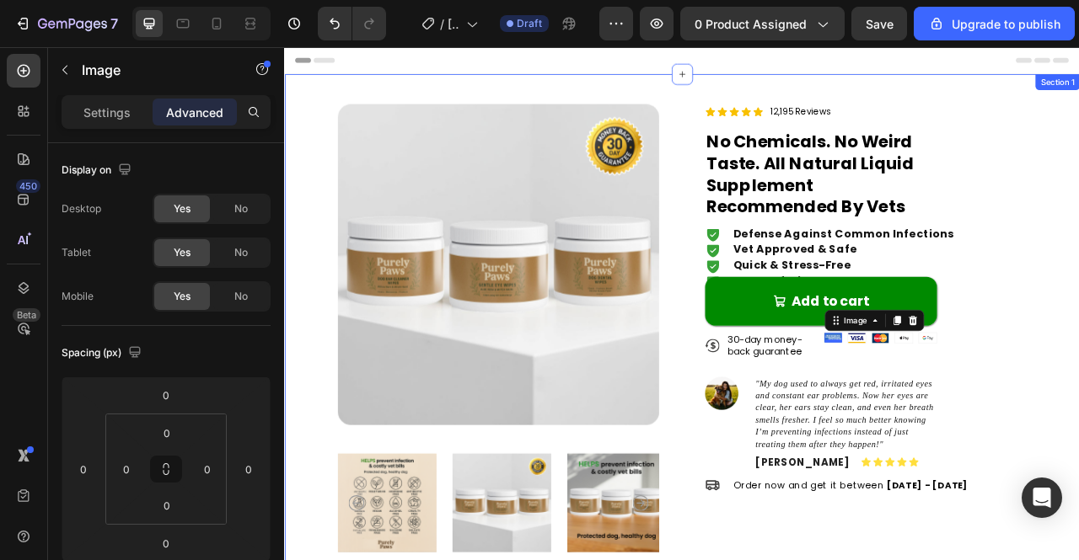
click at [327, 126] on div "Product Images Icon Icon Icon Icon Icon Icon List 12,195 Reviews Text Block Row…" at bounding box center [789, 433] width 1011 height 702
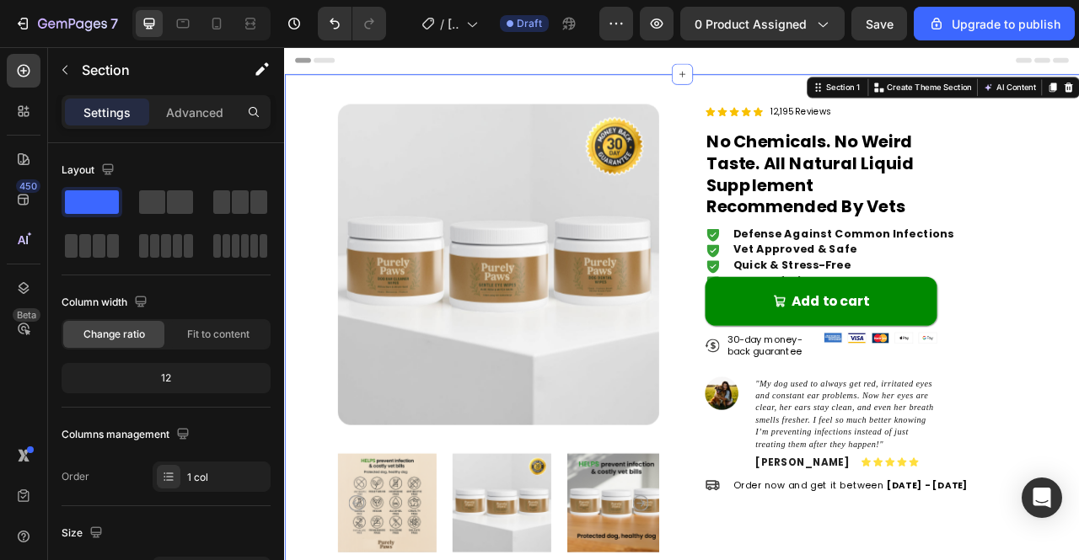
click at [322, 127] on div "Product Images Icon Icon Icon Icon Icon Icon List 12,195 Reviews Text Block Row…" at bounding box center [789, 433] width 1011 height 702
